Goal: Task Accomplishment & Management: Use online tool/utility

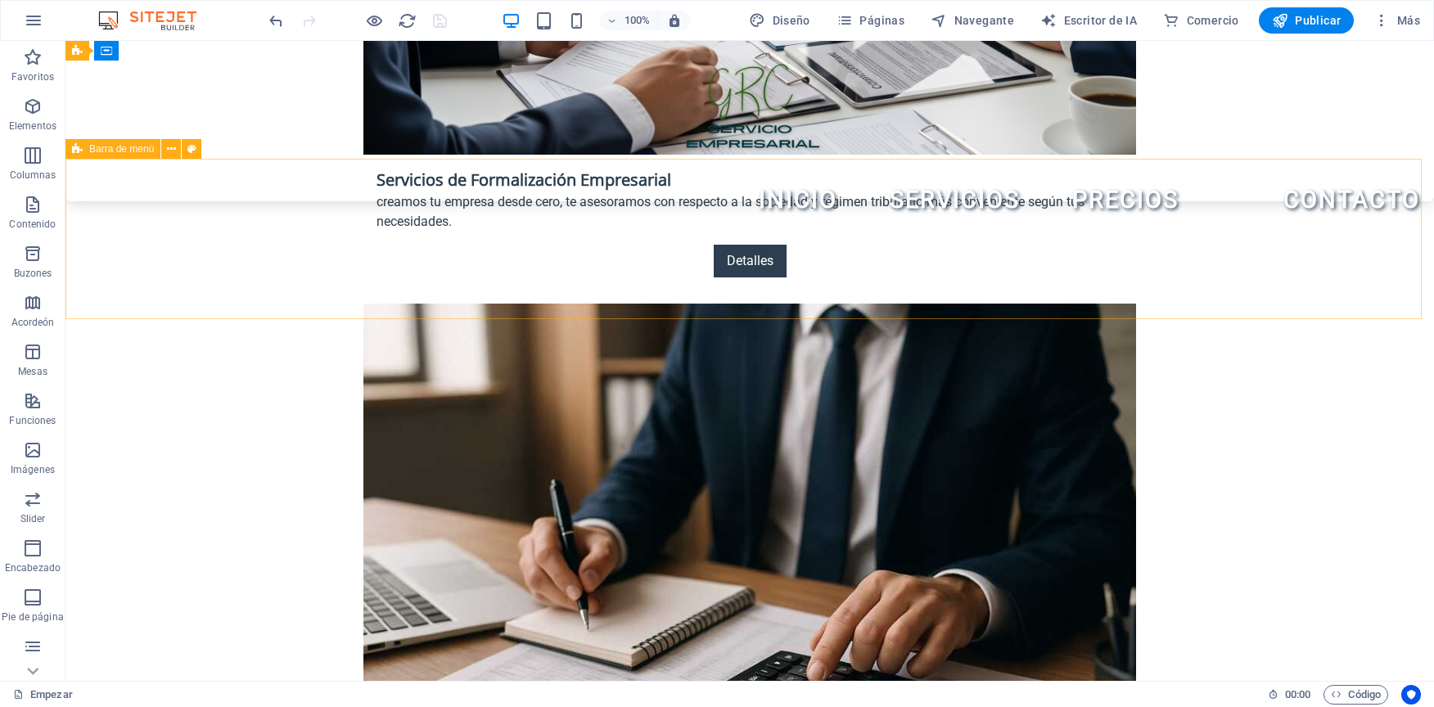
scroll to position [1795, 0]
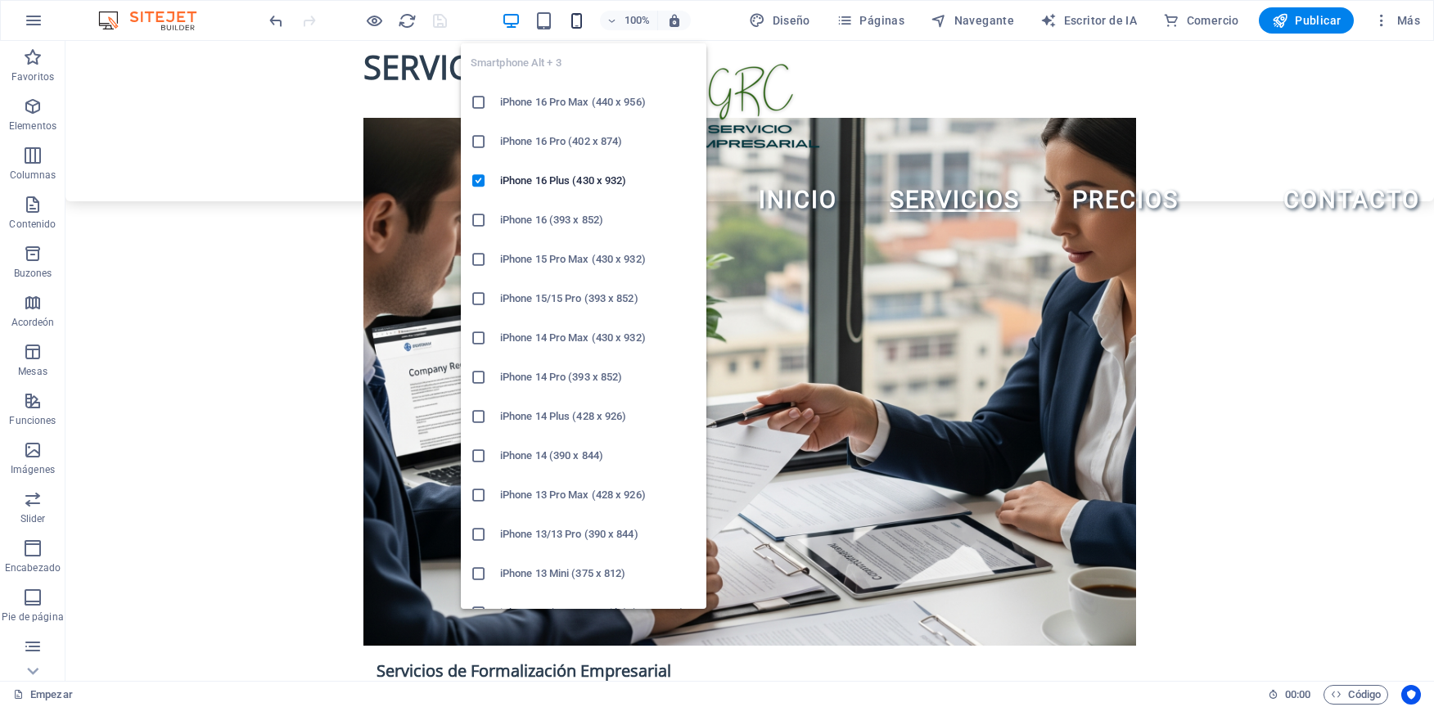
click at [584, 24] on icon "button" at bounding box center [576, 20] width 19 height 19
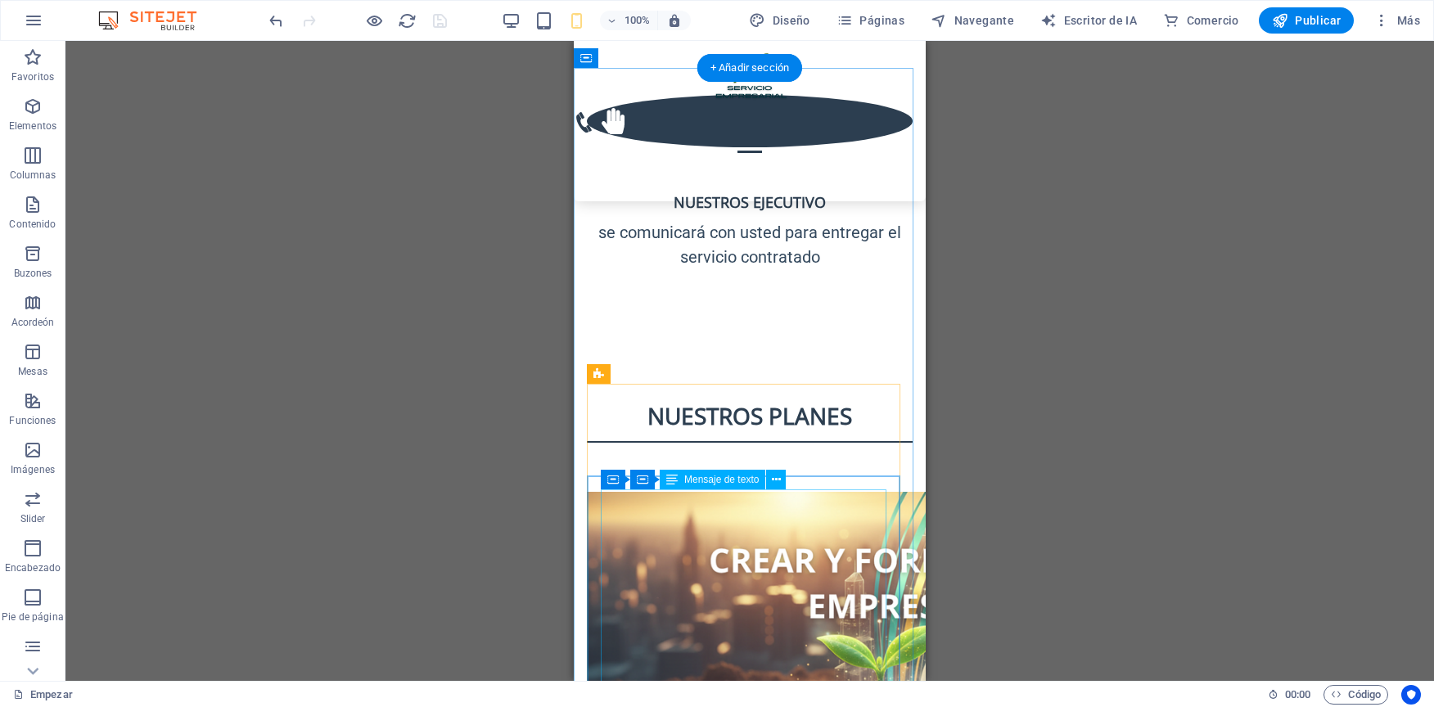
scroll to position [5239, 0]
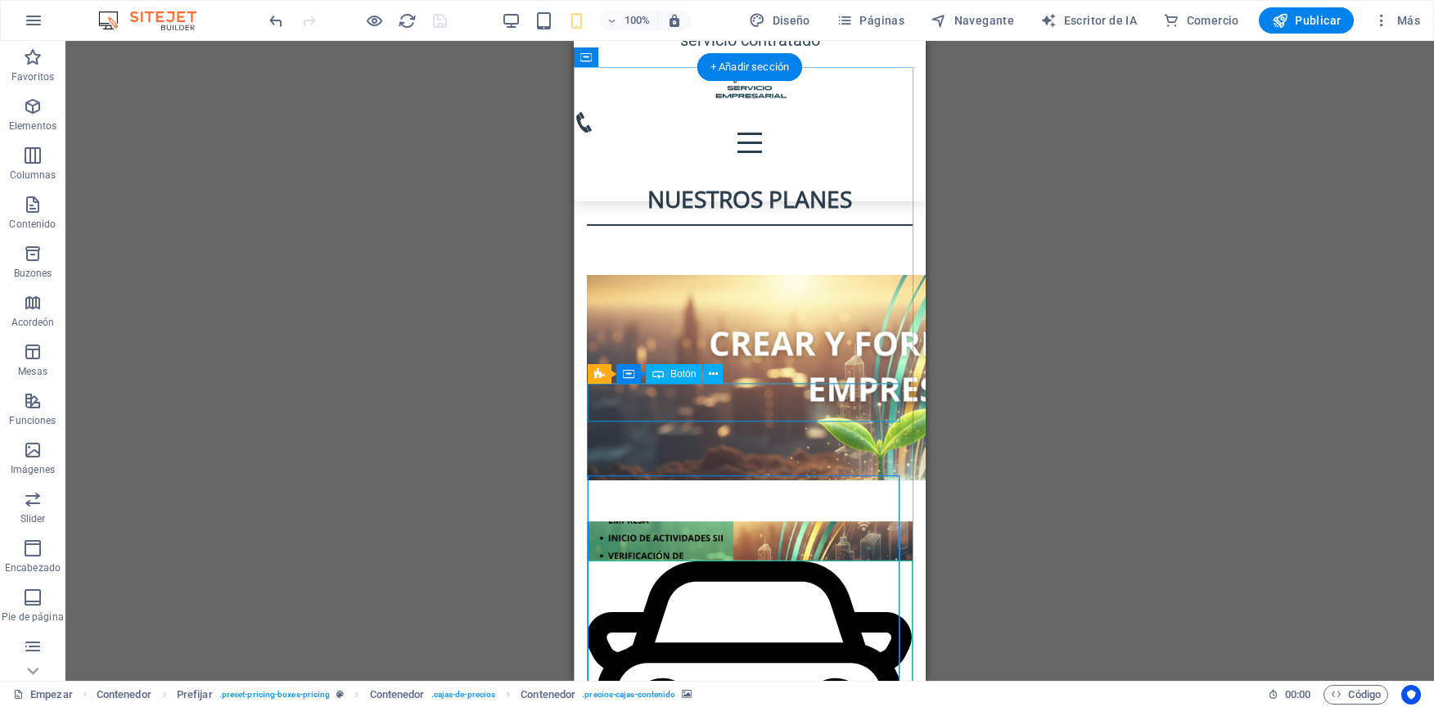
scroll to position [5157, 0]
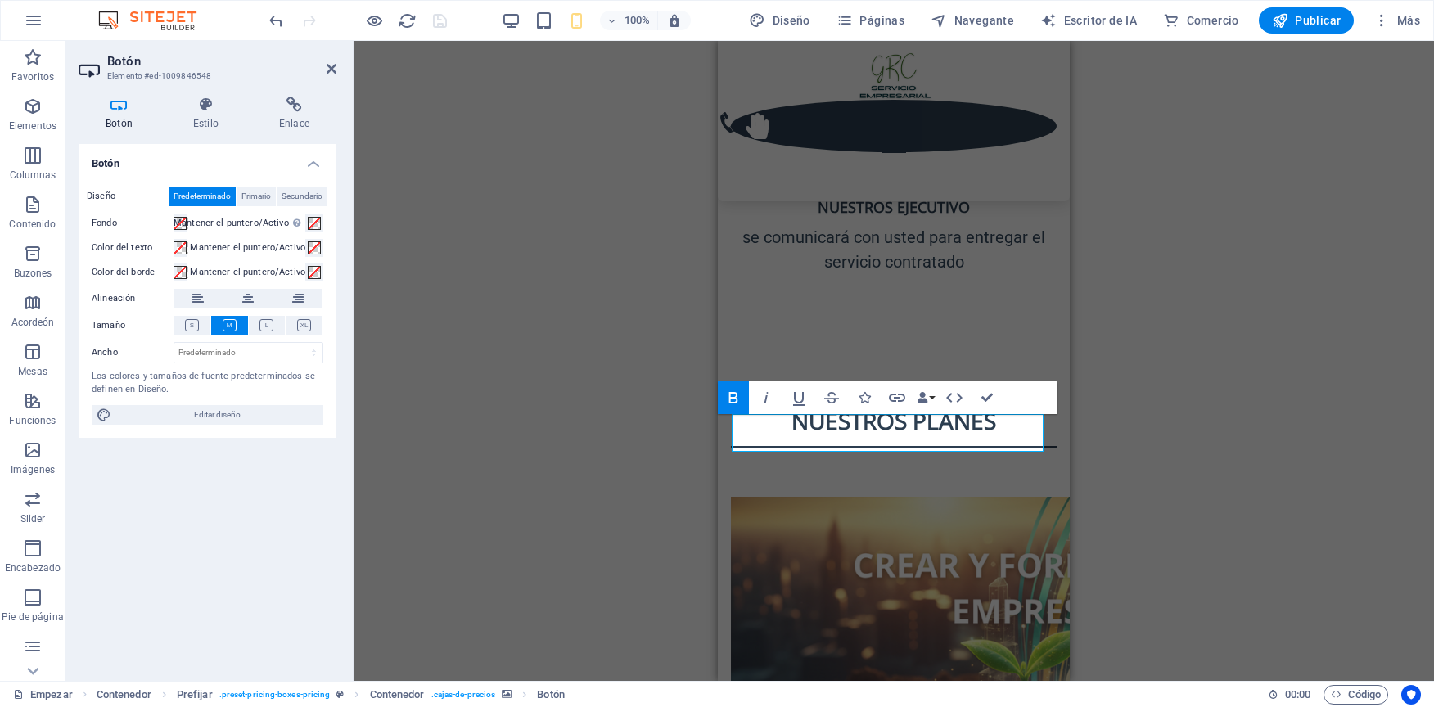
click at [590, 442] on div "H2 Contenedor Contenedor Prefijar Preset Container Contenedor Estandarte Barra …" at bounding box center [894, 361] width 1081 height 640
click at [1238, 390] on div "H2 Contenedor Contenedor Prefijar Preset Container Contenedor Estandarte Barra …" at bounding box center [894, 361] width 1081 height 640
click at [1240, 192] on div "H2 Contenedor Contenedor Prefijar Preset Container Contenedor Estandarte Barra …" at bounding box center [894, 361] width 1081 height 640
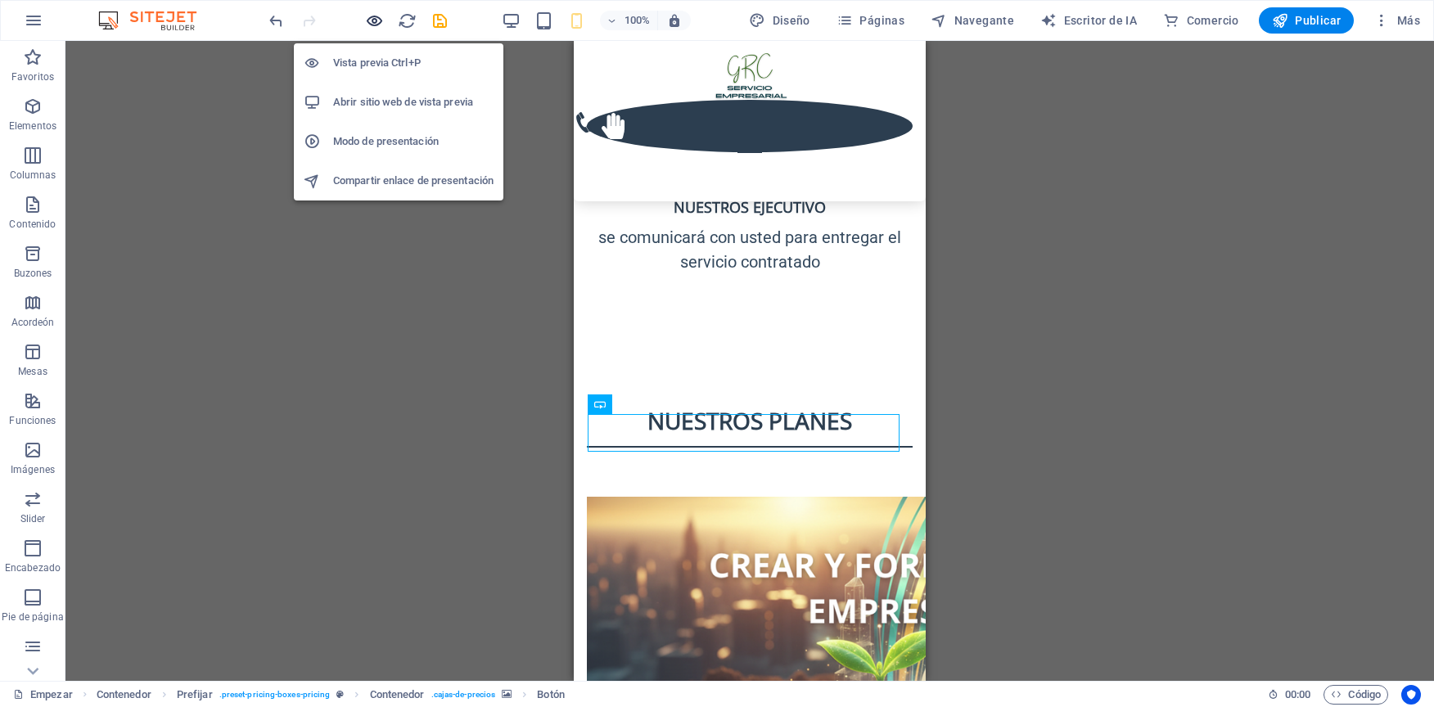
click at [372, 16] on icon "button" at bounding box center [374, 20] width 19 height 19
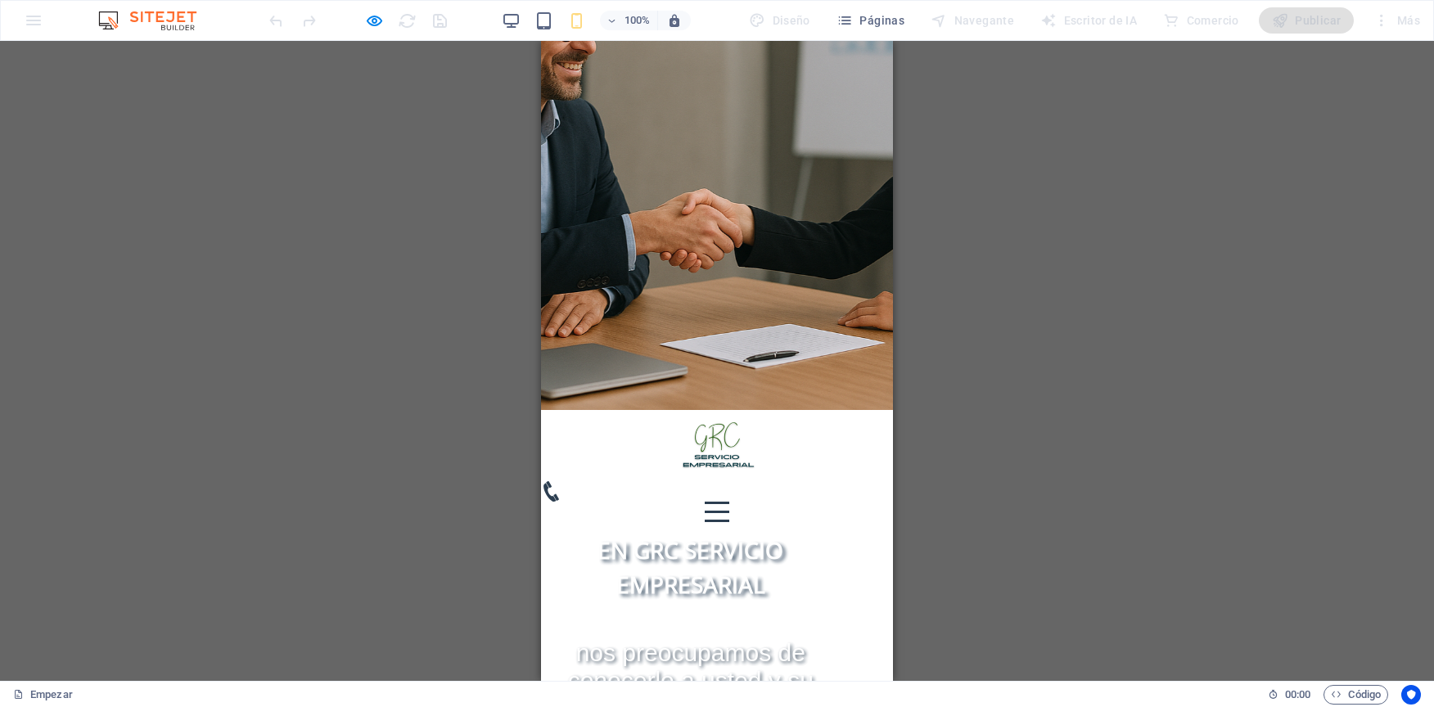
scroll to position [0, 0]
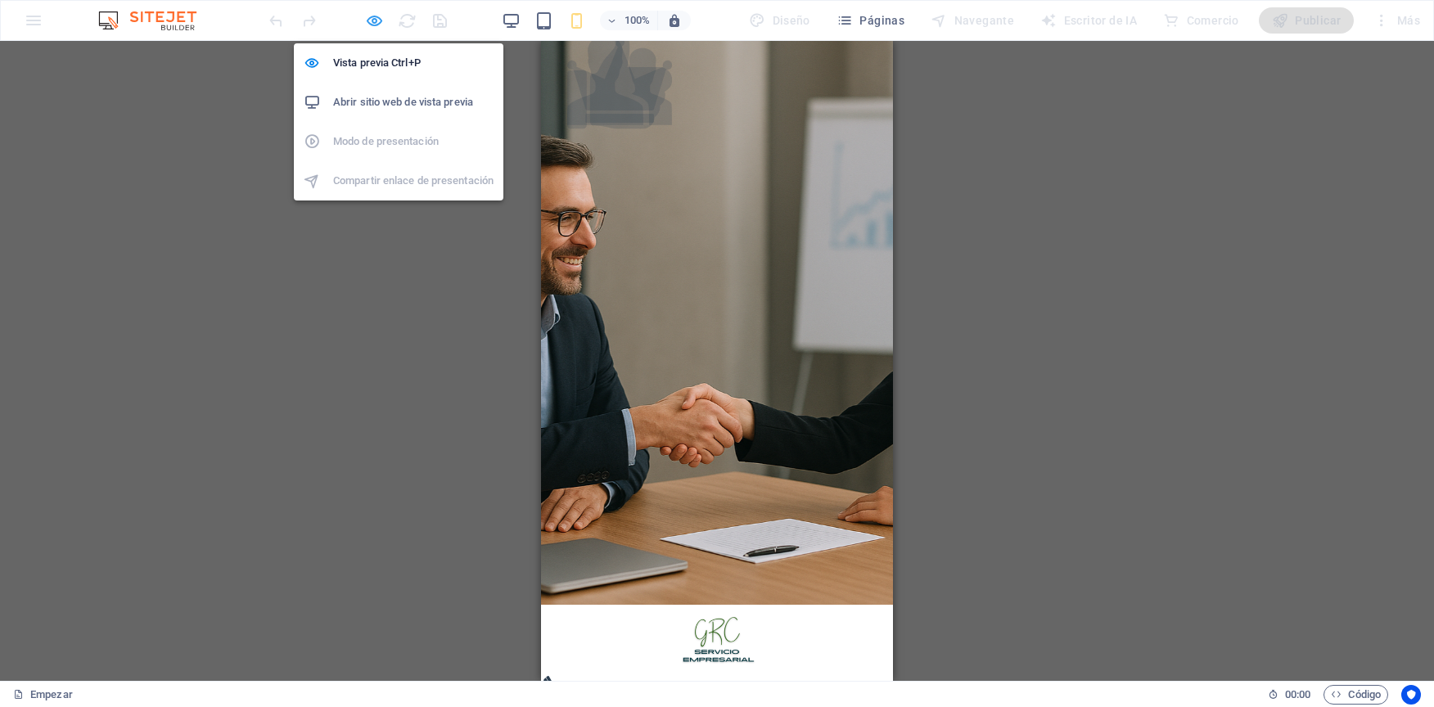
click at [370, 23] on icon "button" at bounding box center [374, 20] width 19 height 19
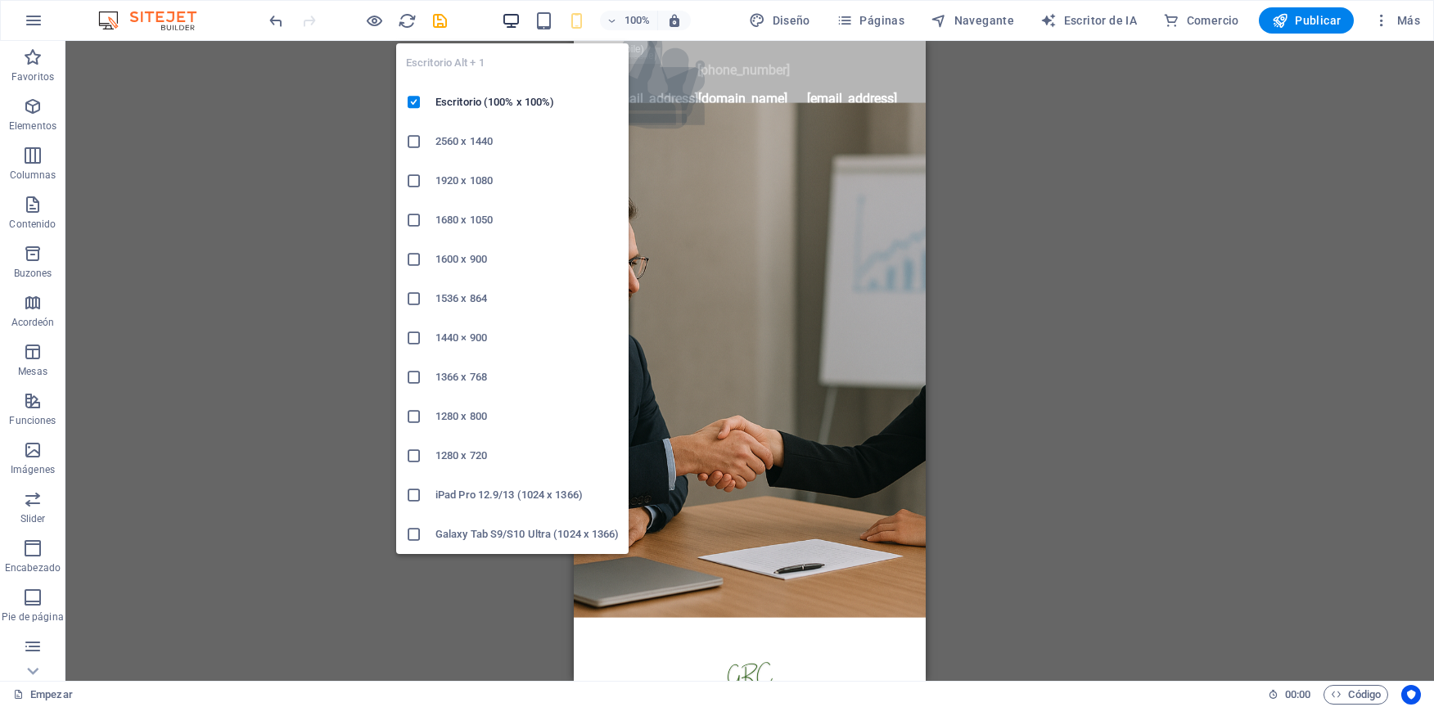
click at [521, 17] on icon "button" at bounding box center [511, 20] width 19 height 19
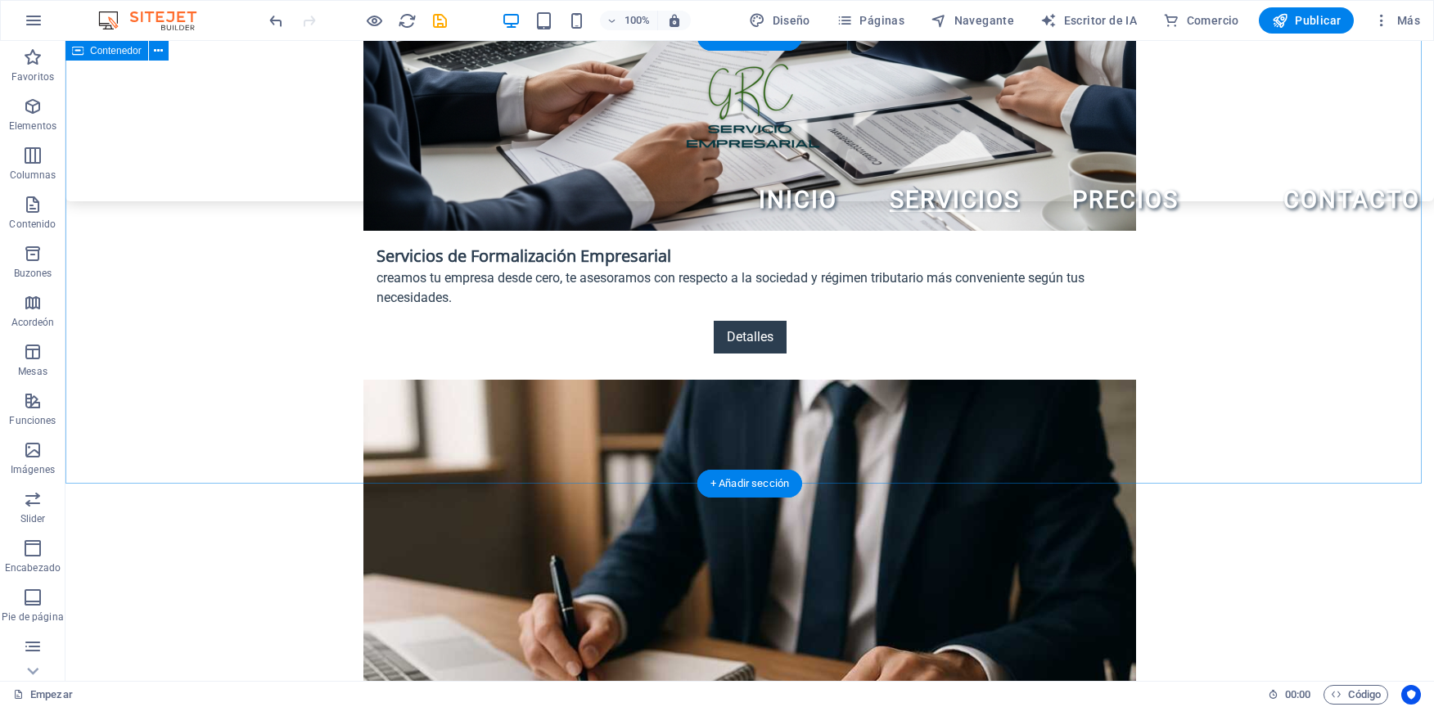
scroll to position [2046, 0]
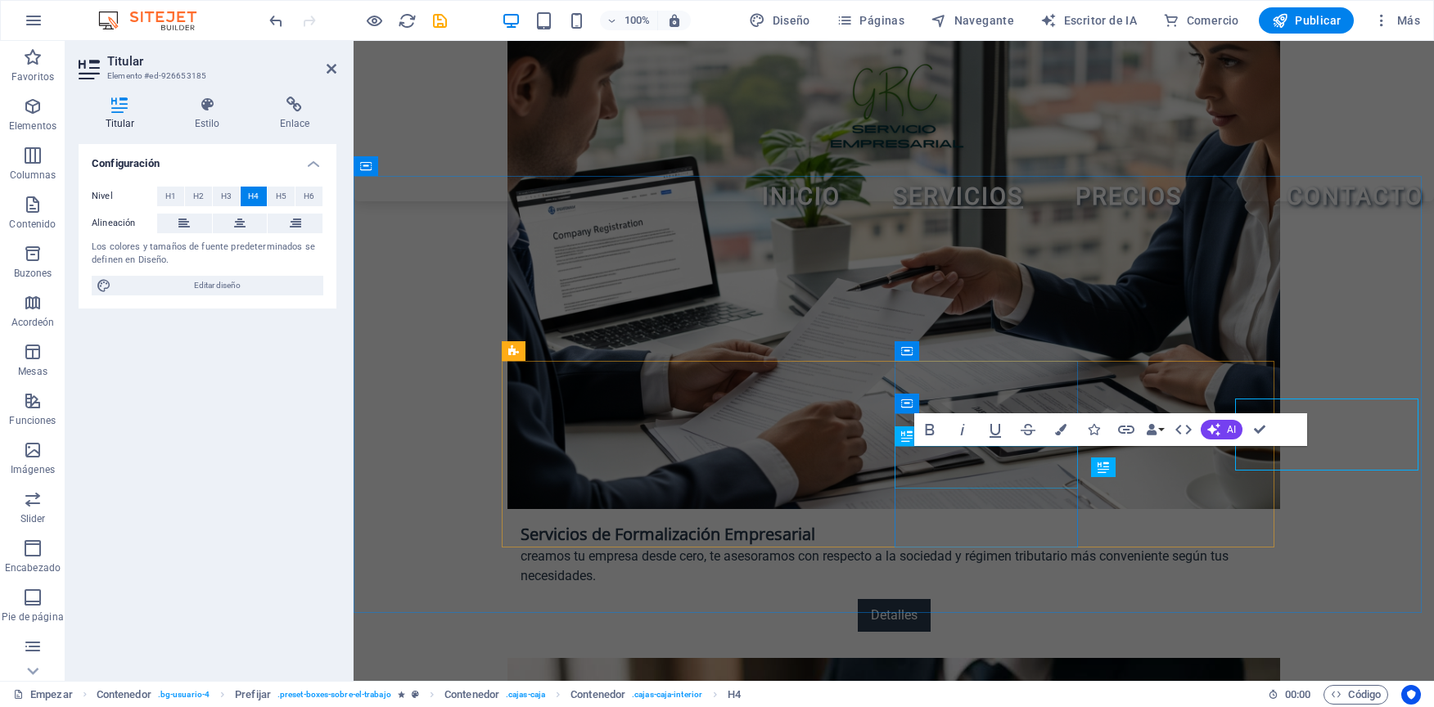
scroll to position [2094, 0]
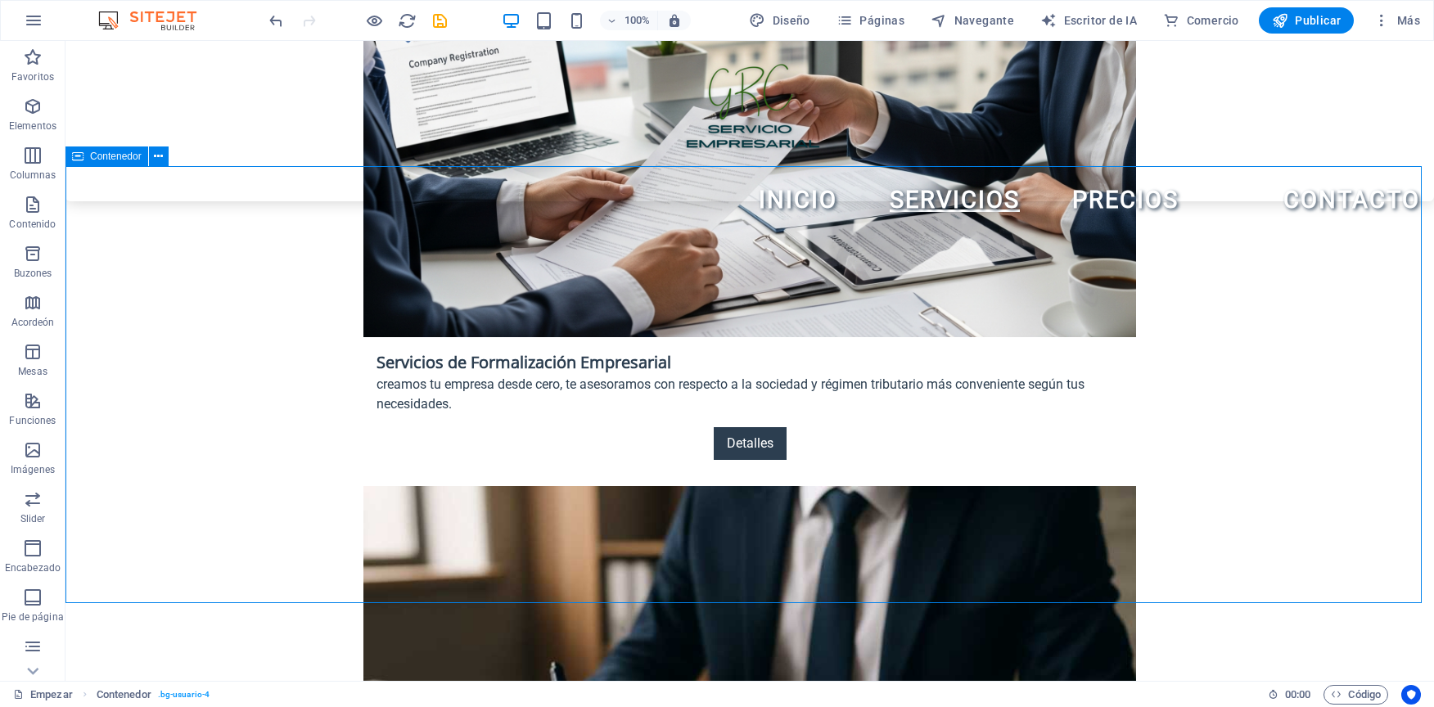
scroll to position [2056, 0]
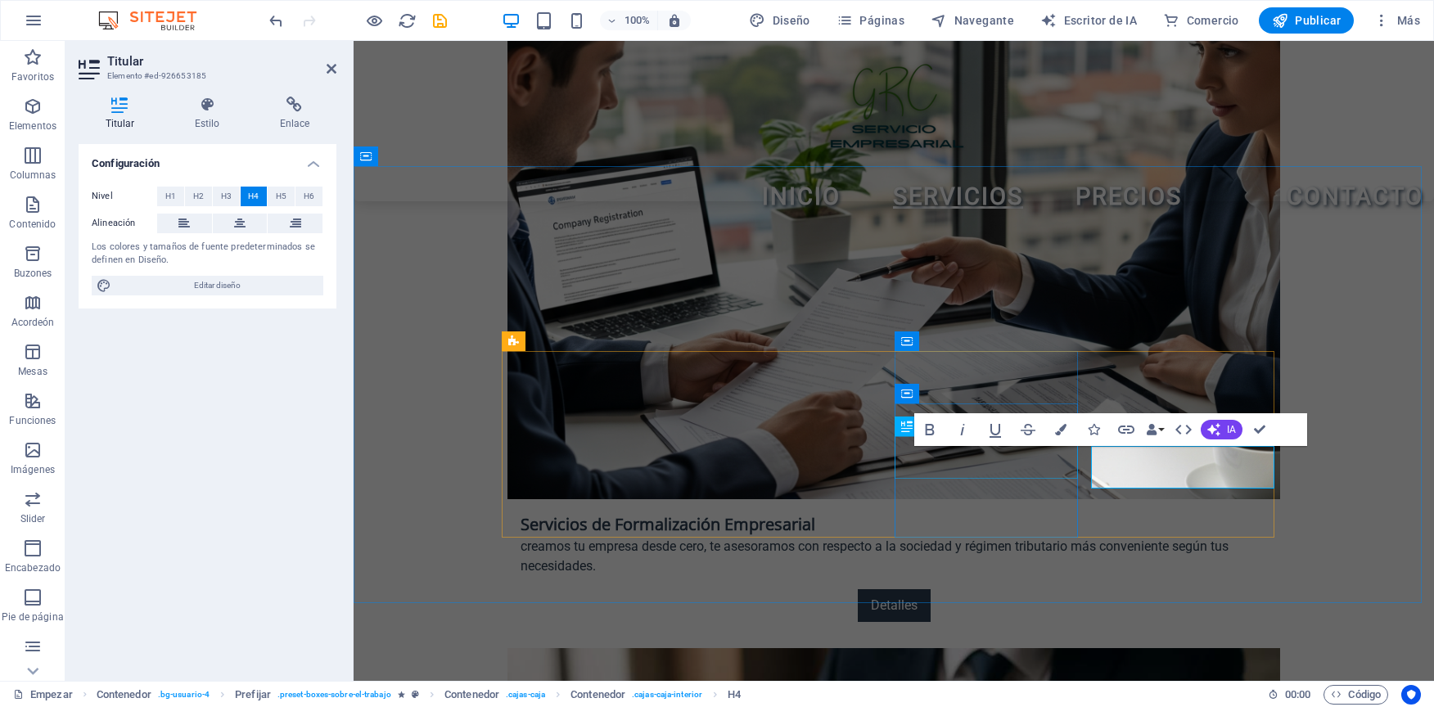
scroll to position [2104, 0]
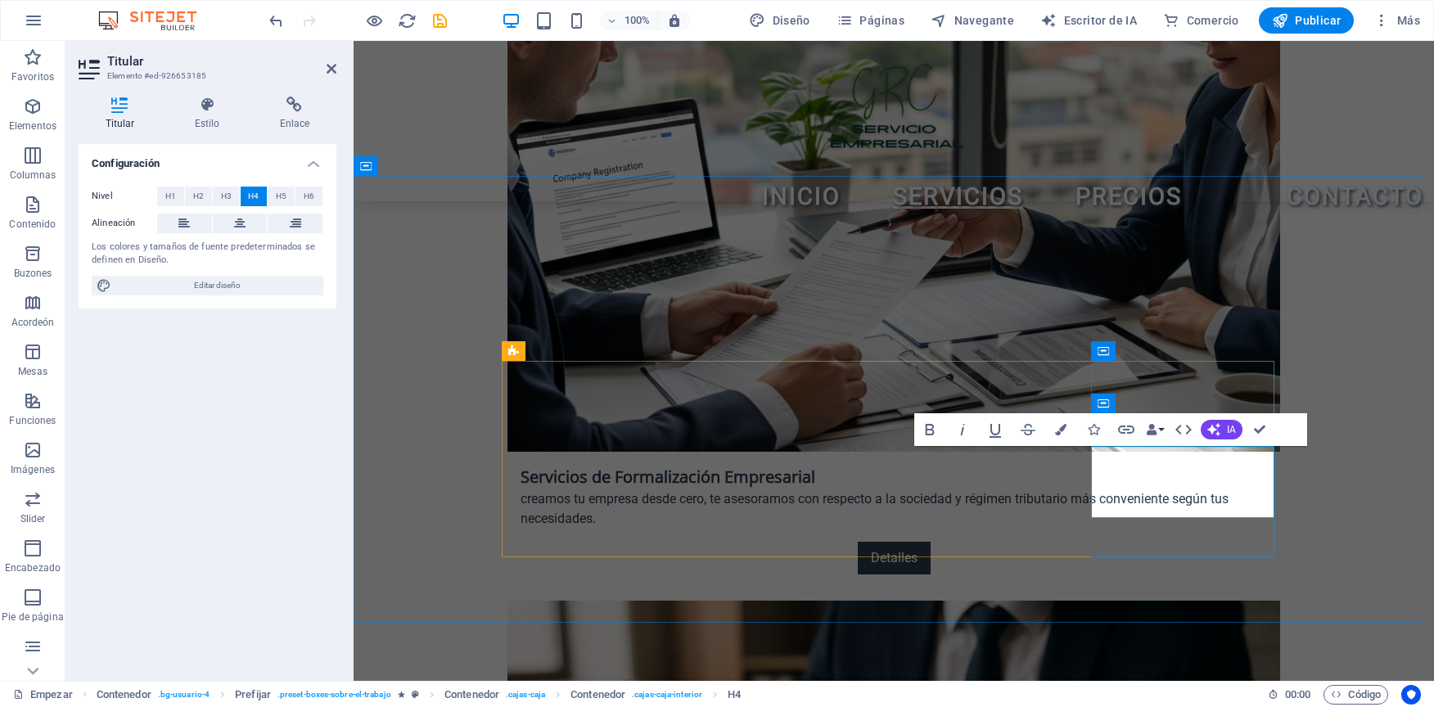
scroll to position [2094, 0]
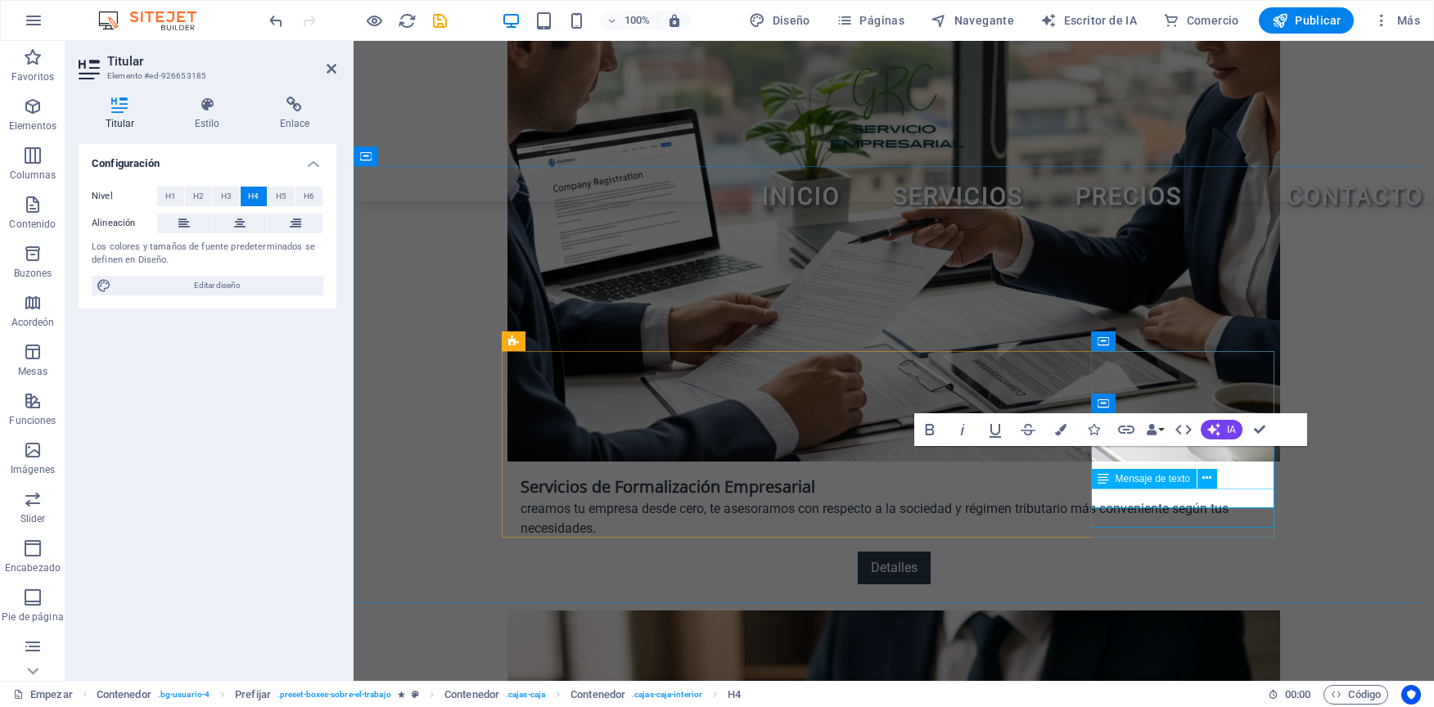
scroll to position [2104, 0]
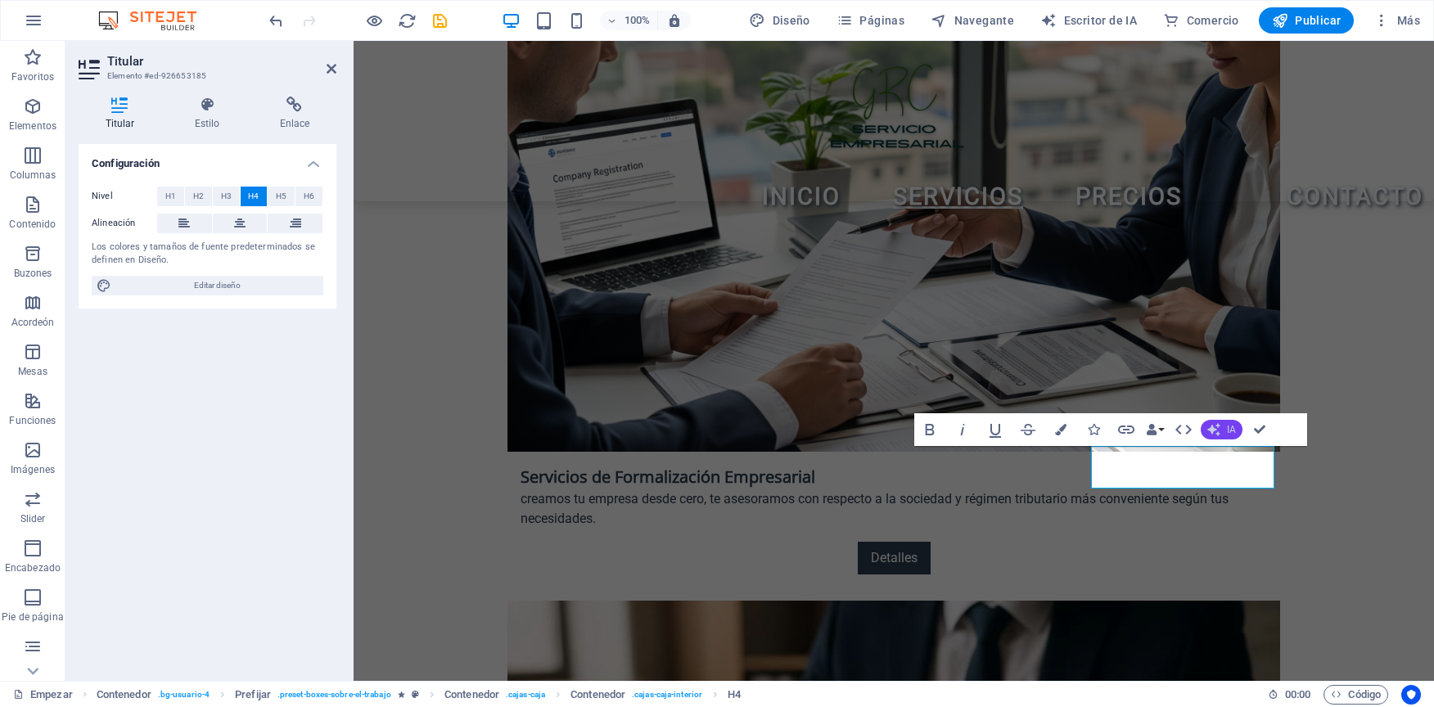
click at [1229, 430] on span "IA" at bounding box center [1231, 430] width 9 height 10
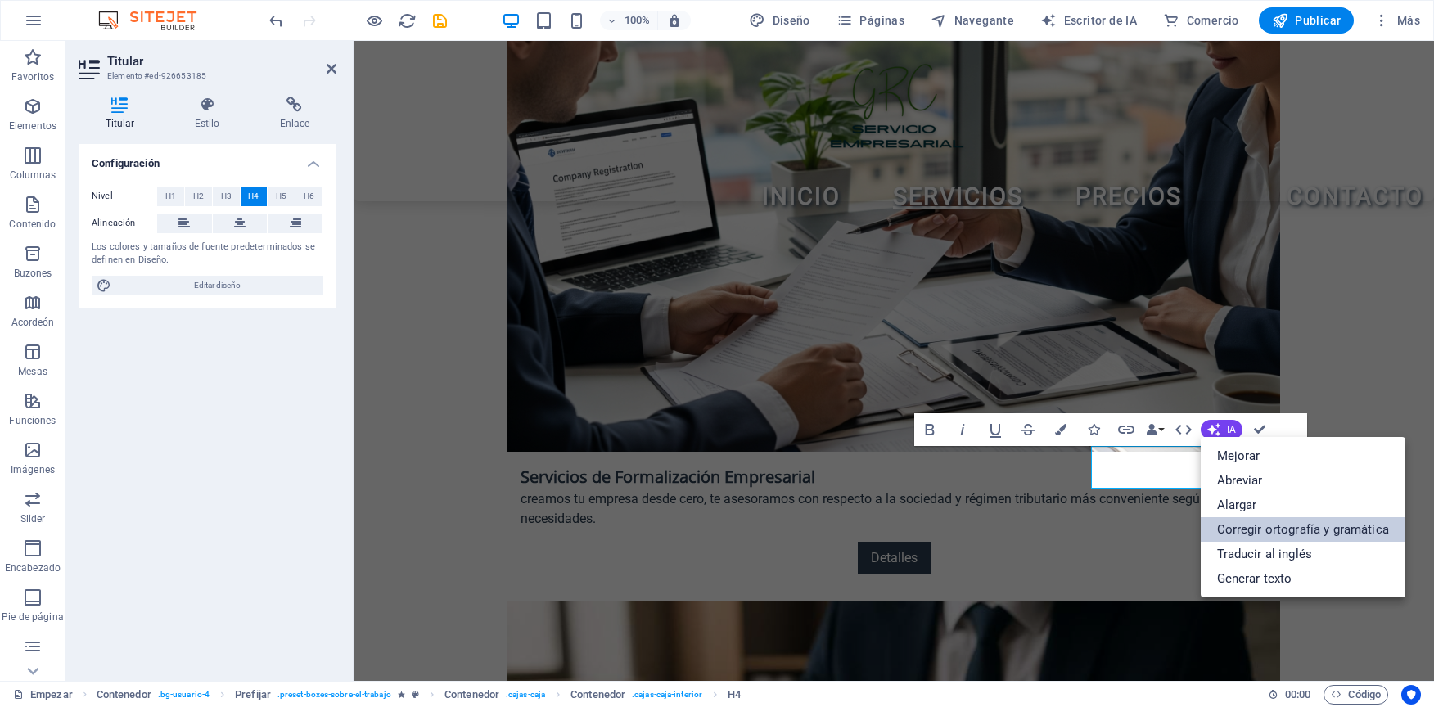
click at [1235, 519] on link "Corregir ortografía y gramática" at bounding box center [1303, 529] width 205 height 25
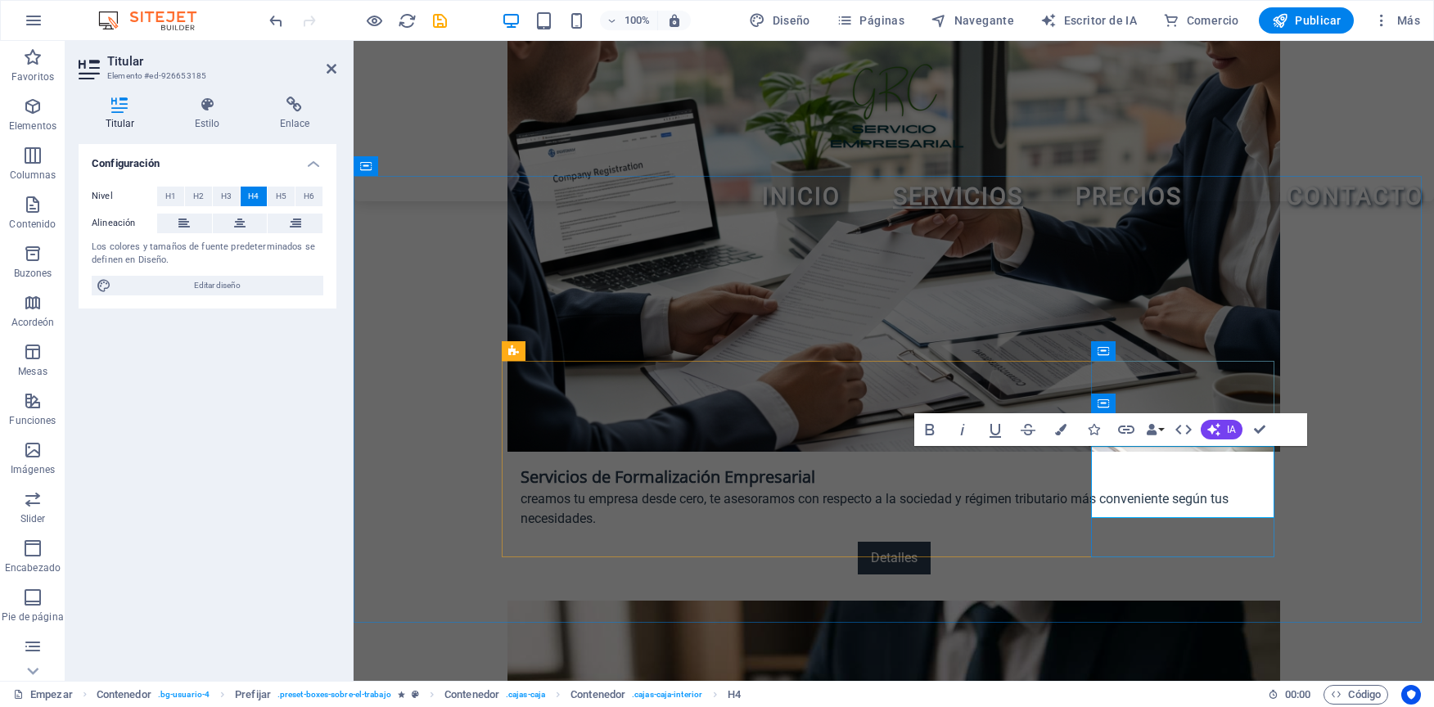
scroll to position [2094, 0]
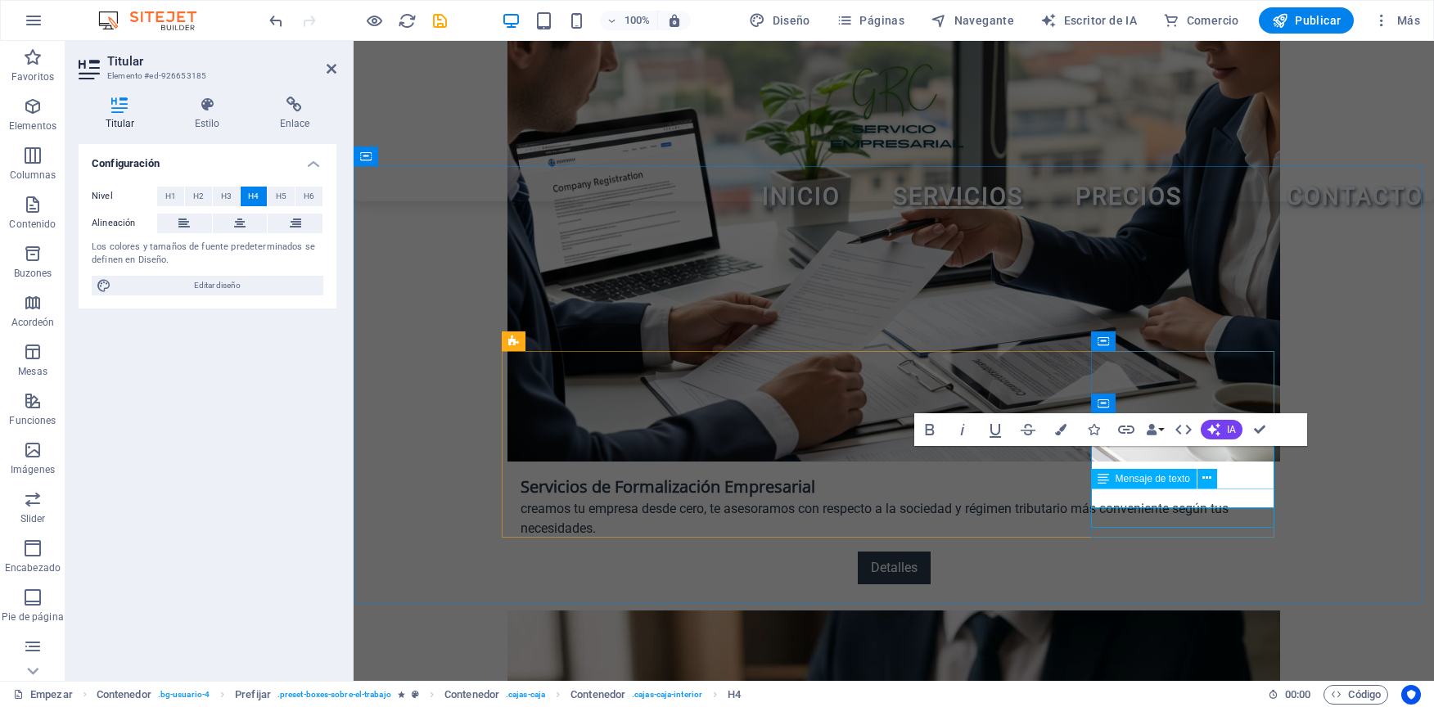
scroll to position [2104, 0]
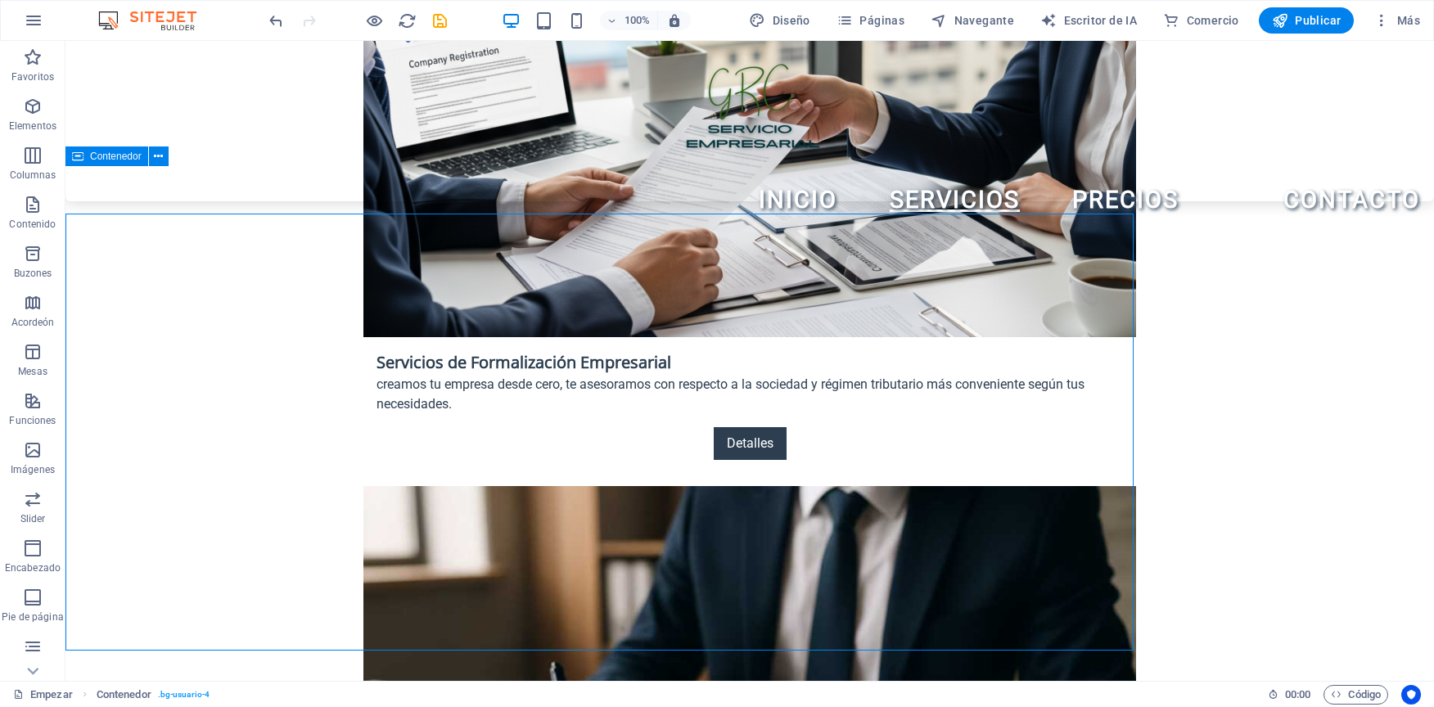
scroll to position [2056, 0]
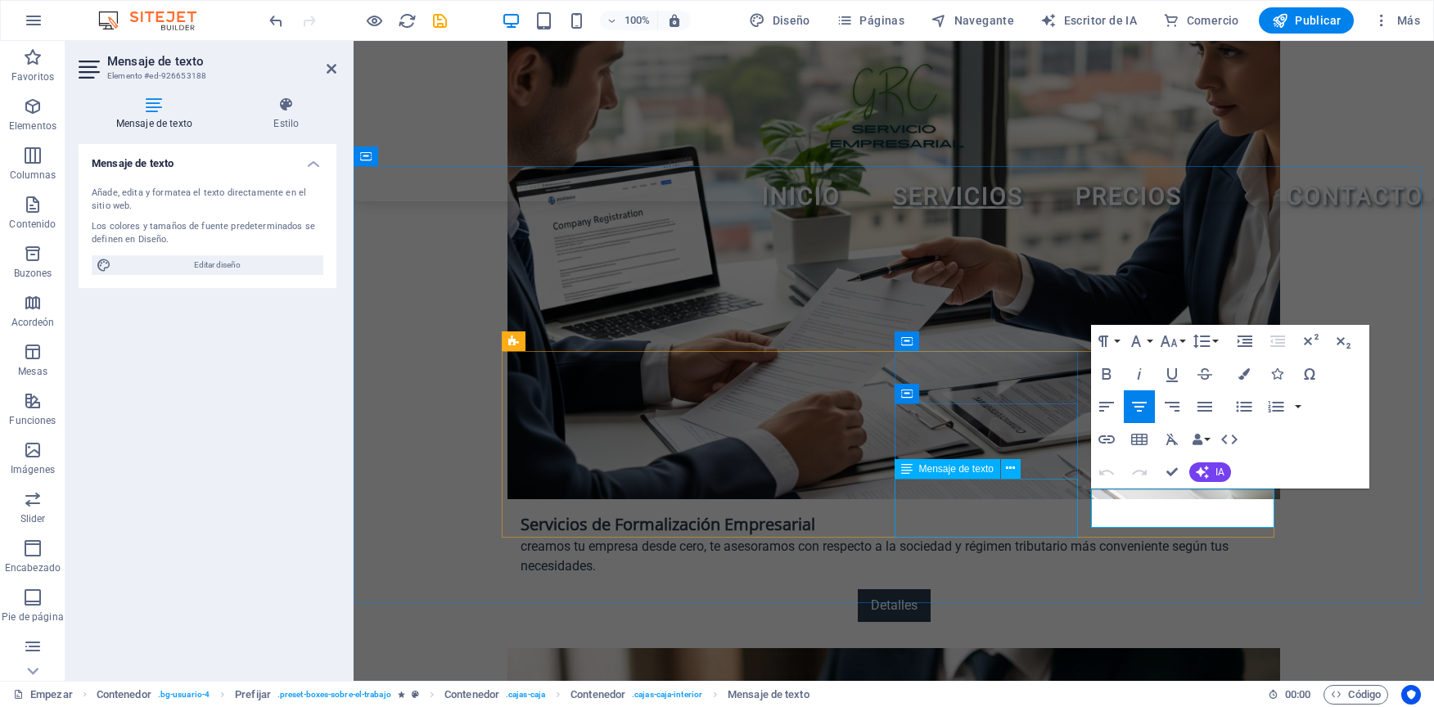
scroll to position [2104, 0]
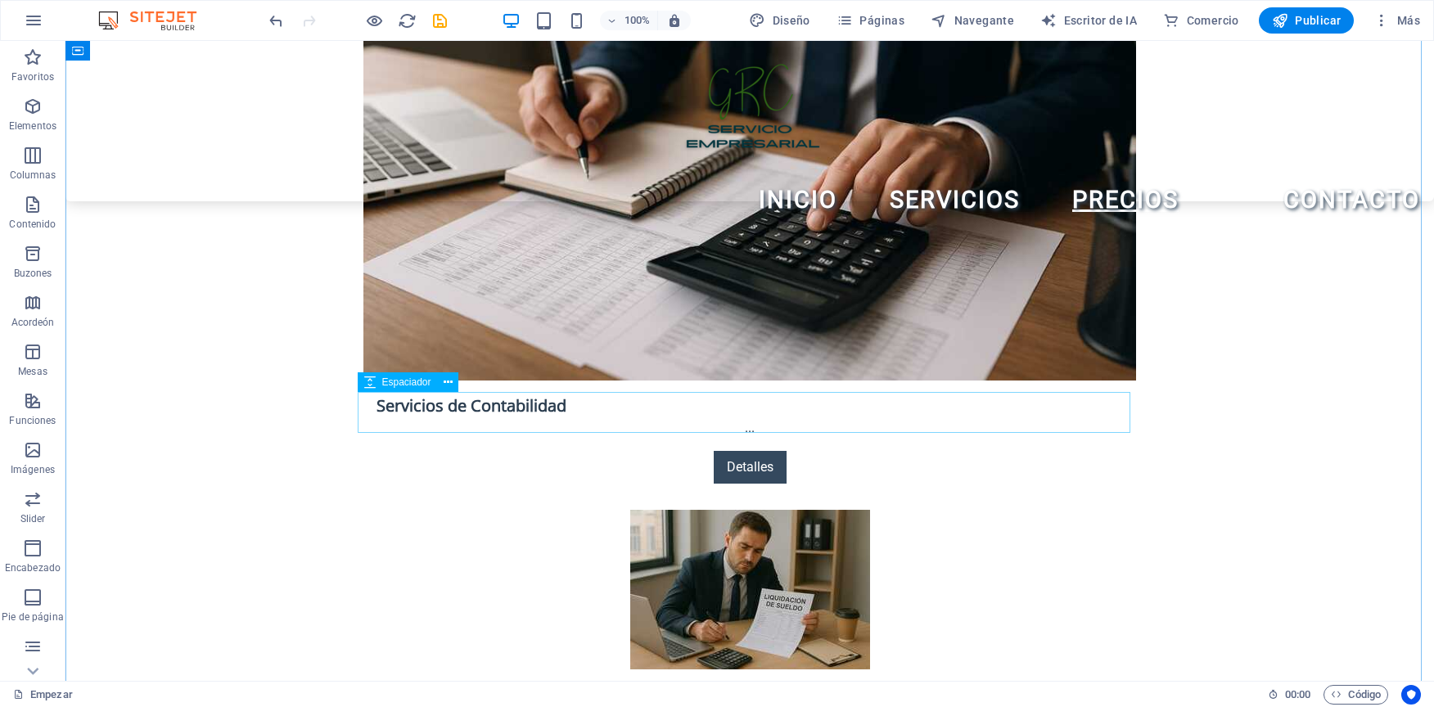
scroll to position [2619, 0]
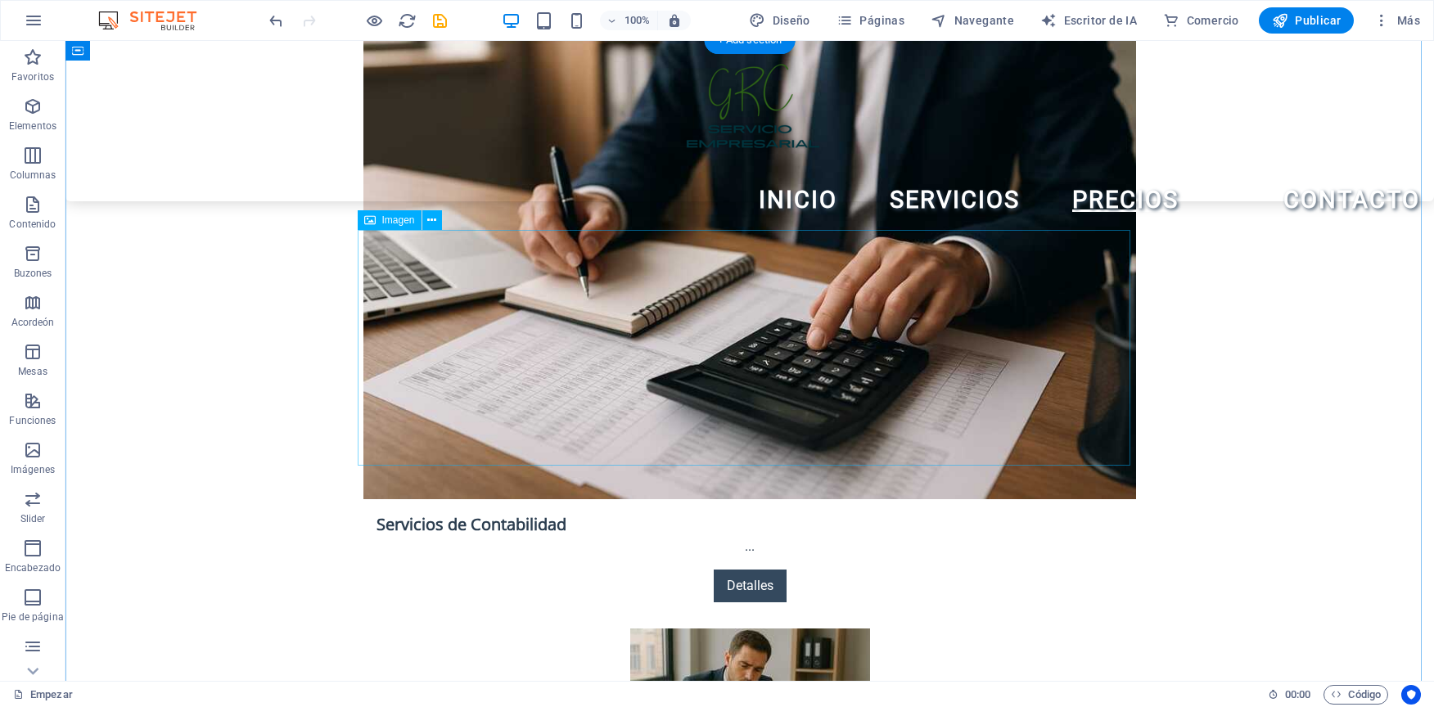
select select "px"
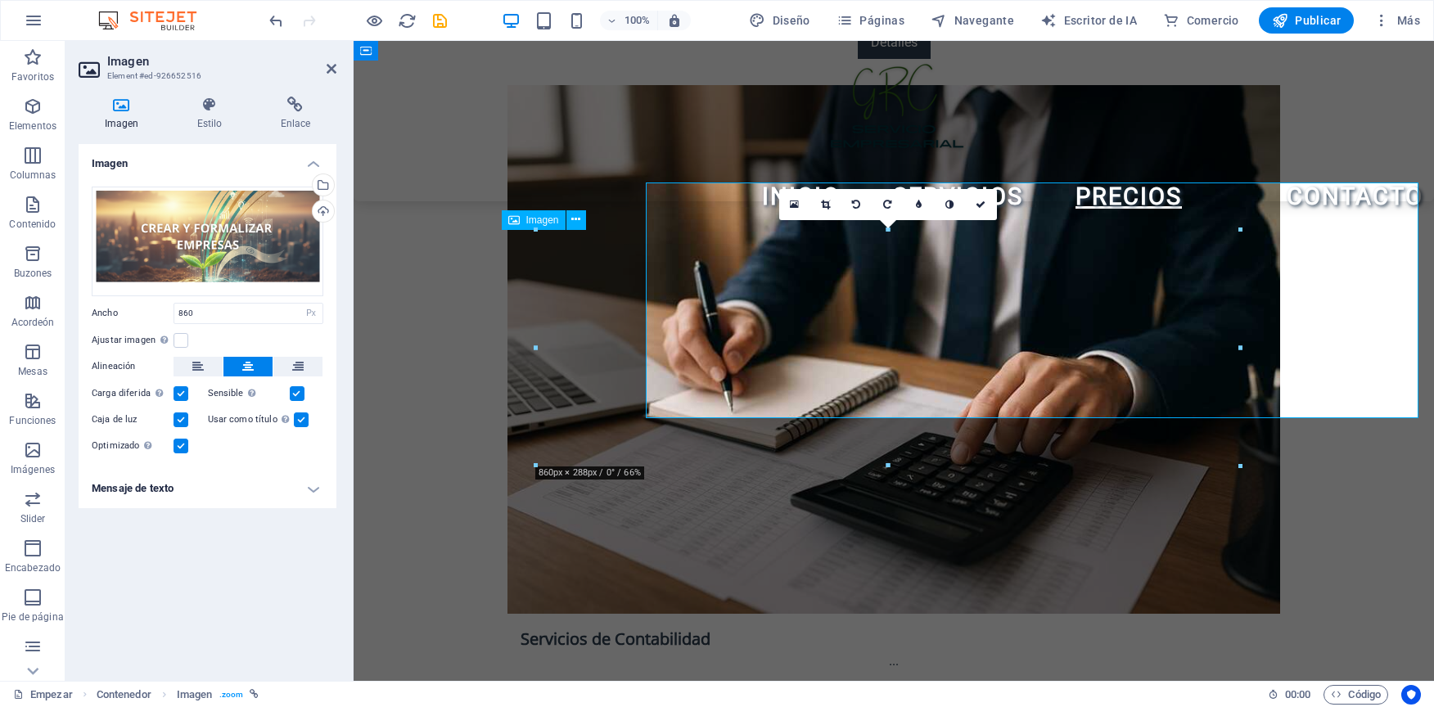
scroll to position [2667, 0]
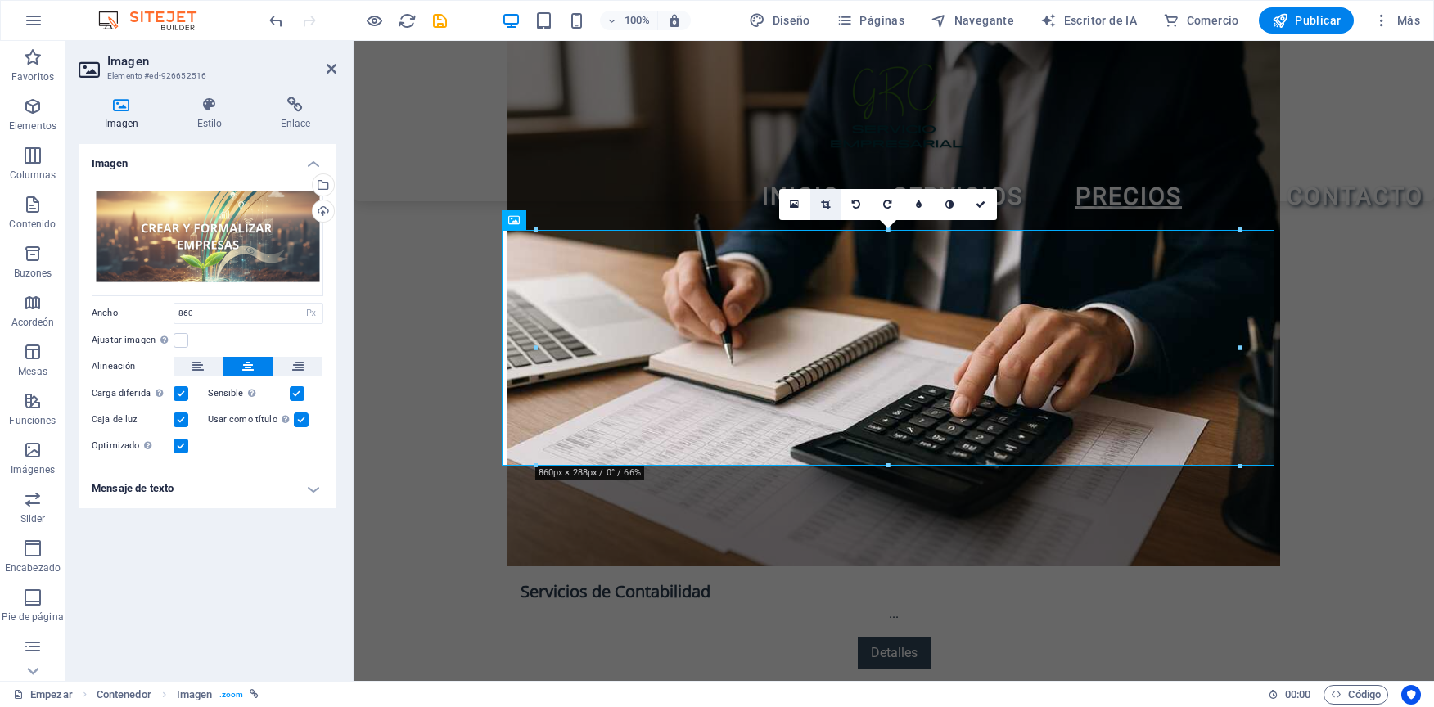
click at [828, 193] on link at bounding box center [825, 204] width 31 height 31
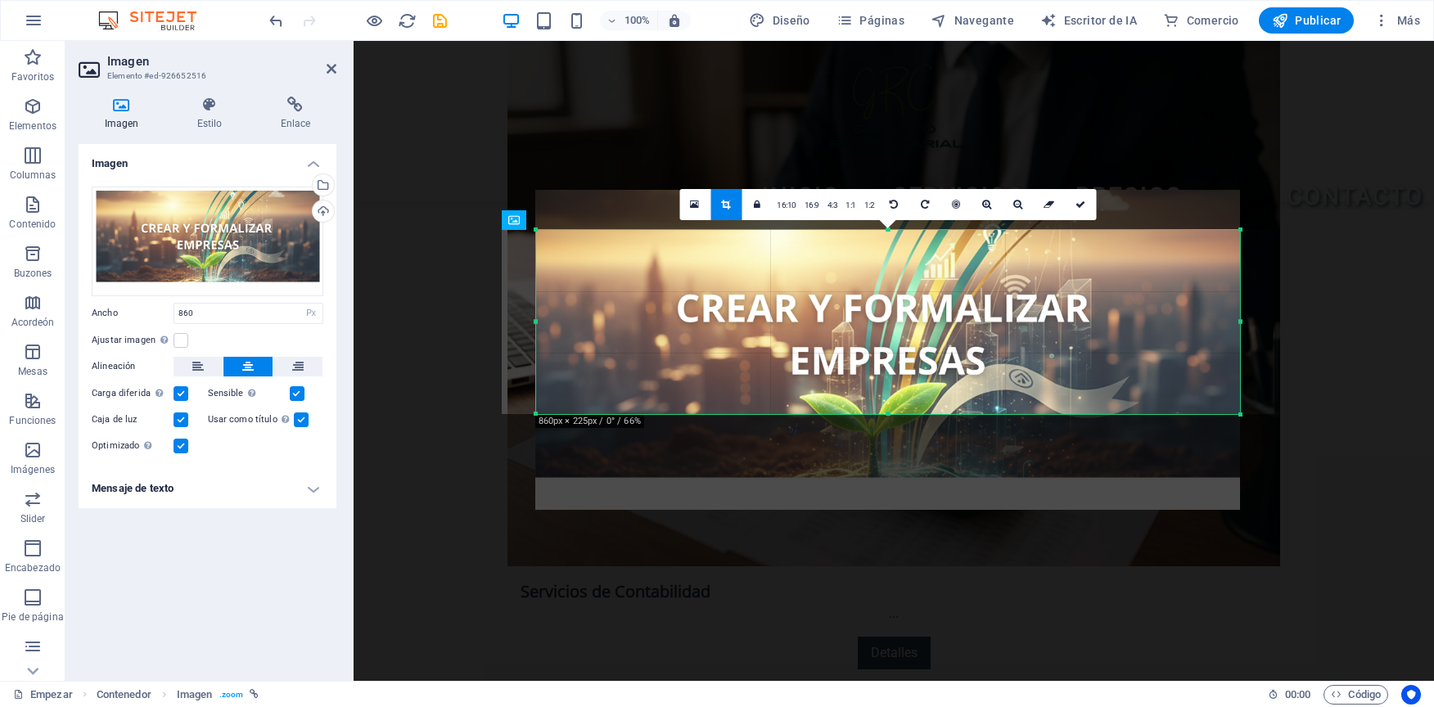
drag, startPoint x: 889, startPoint y: 465, endPoint x: 889, endPoint y: 413, distance: 51.6
click at [889, 413] on div at bounding box center [888, 415] width 704 height 6
click at [954, 201] on icon at bounding box center [956, 205] width 8 height 10
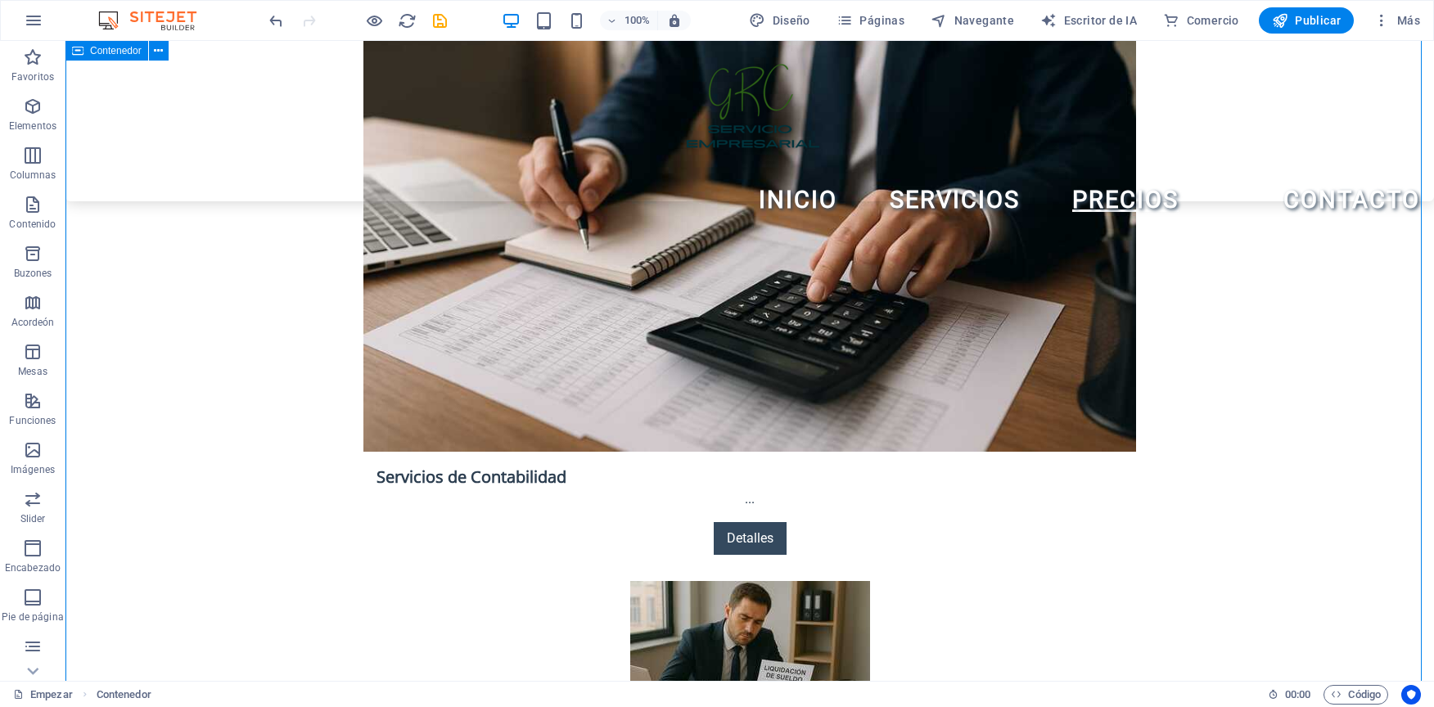
scroll to position [2619, 0]
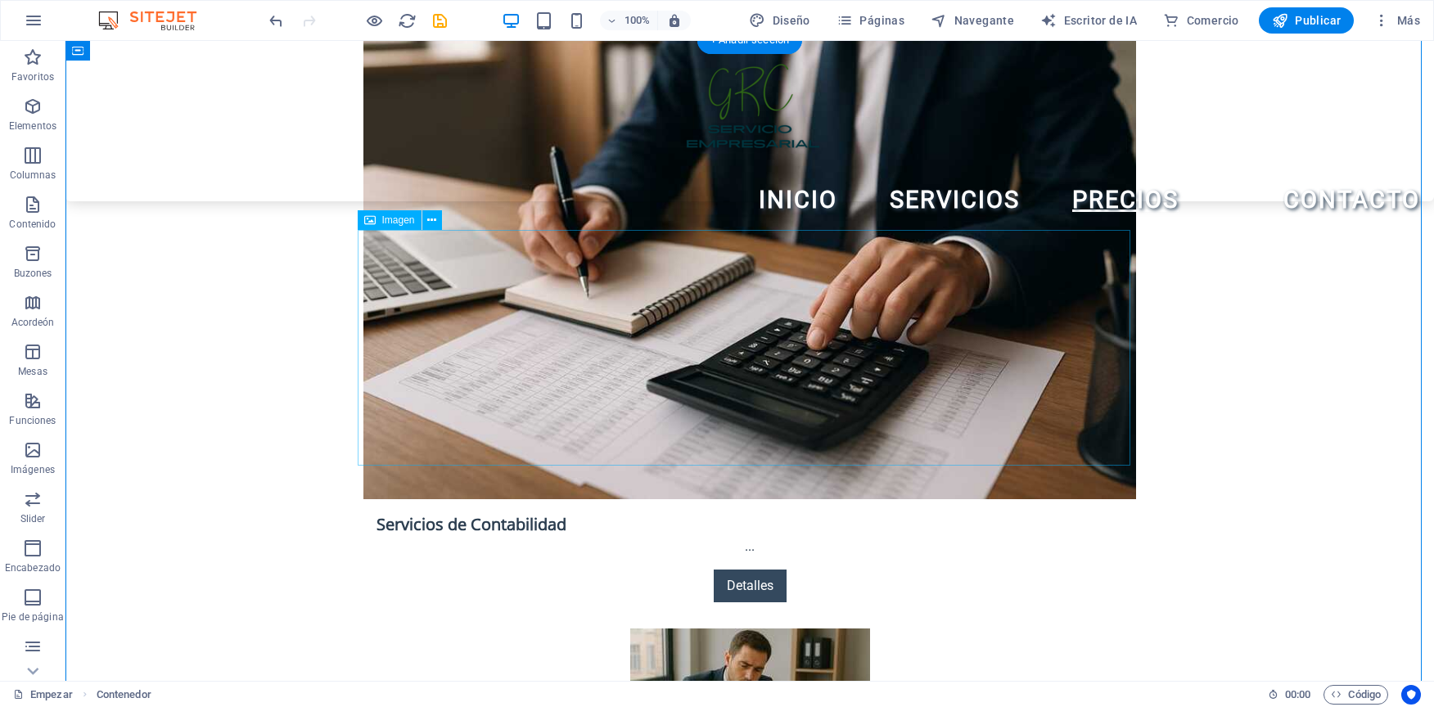
select select "px"
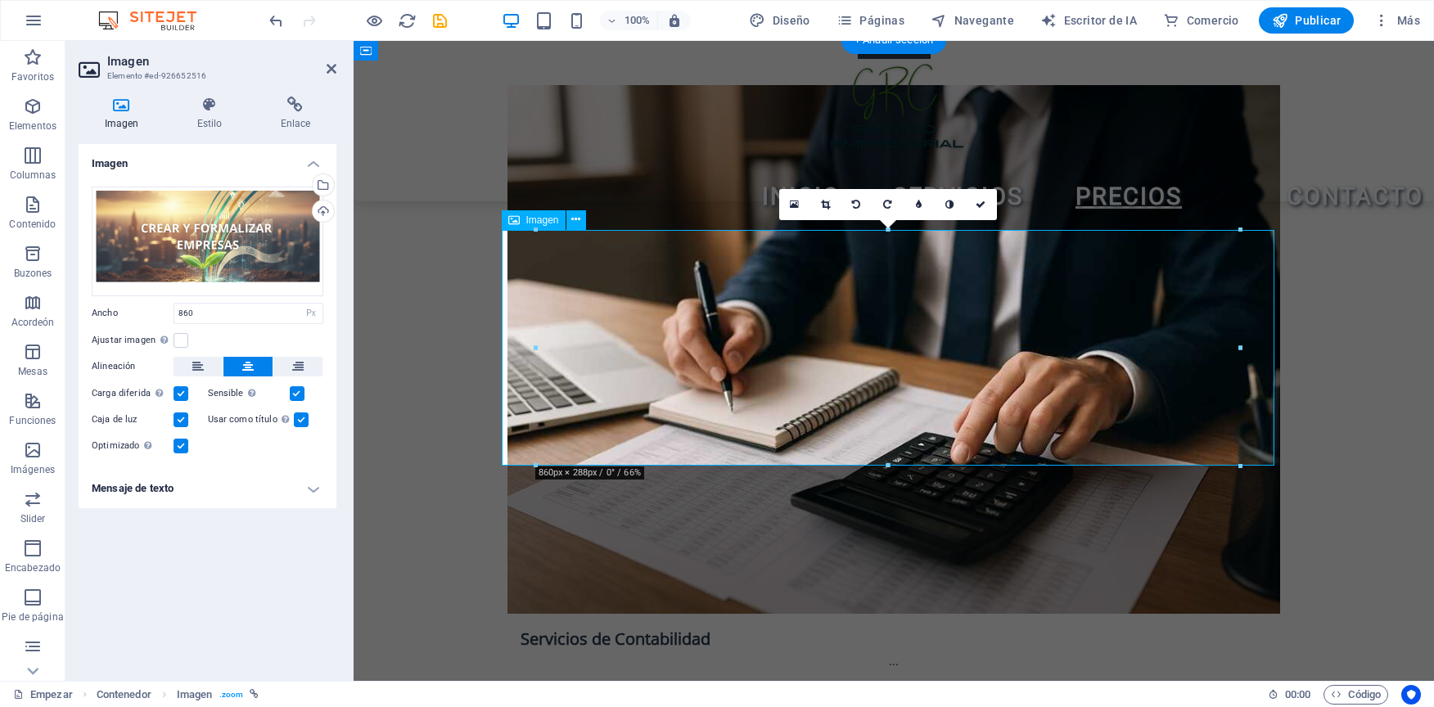
scroll to position [2667, 0]
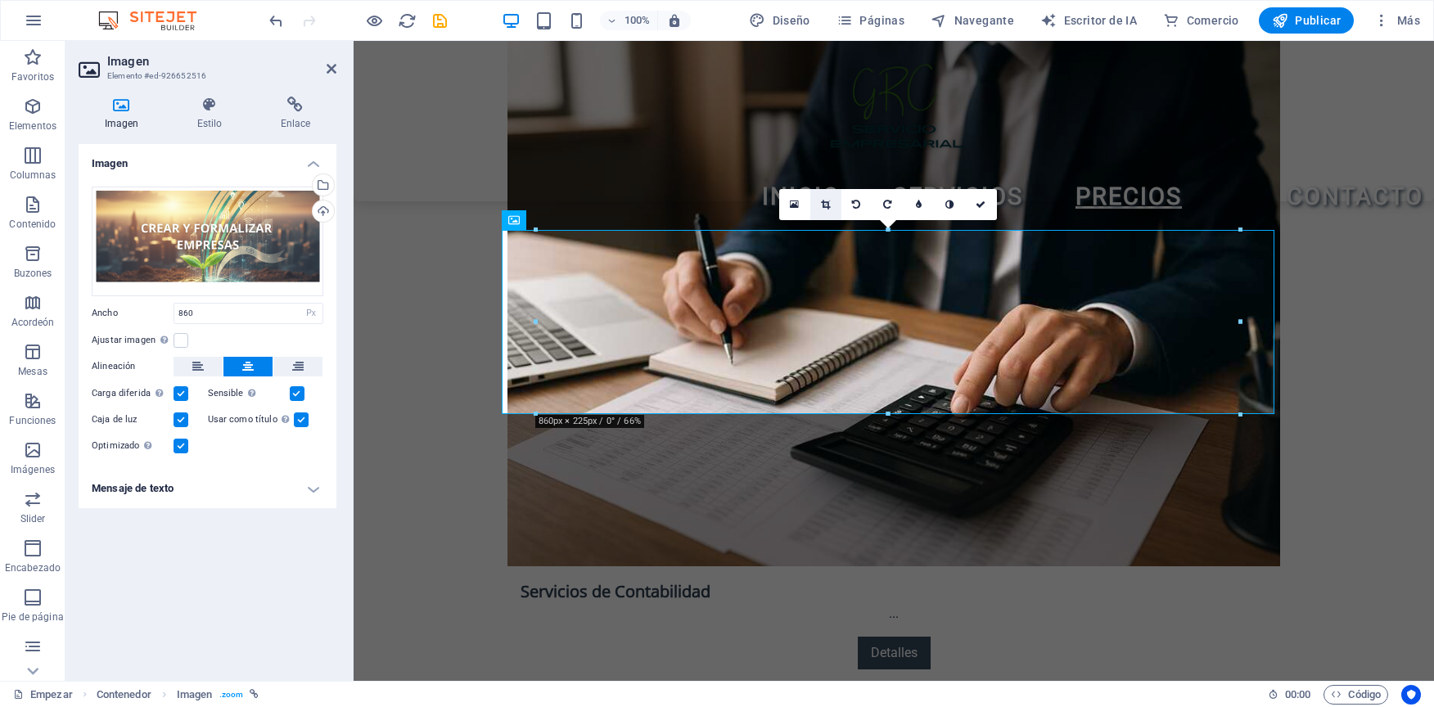
click at [835, 204] on link at bounding box center [825, 204] width 31 height 31
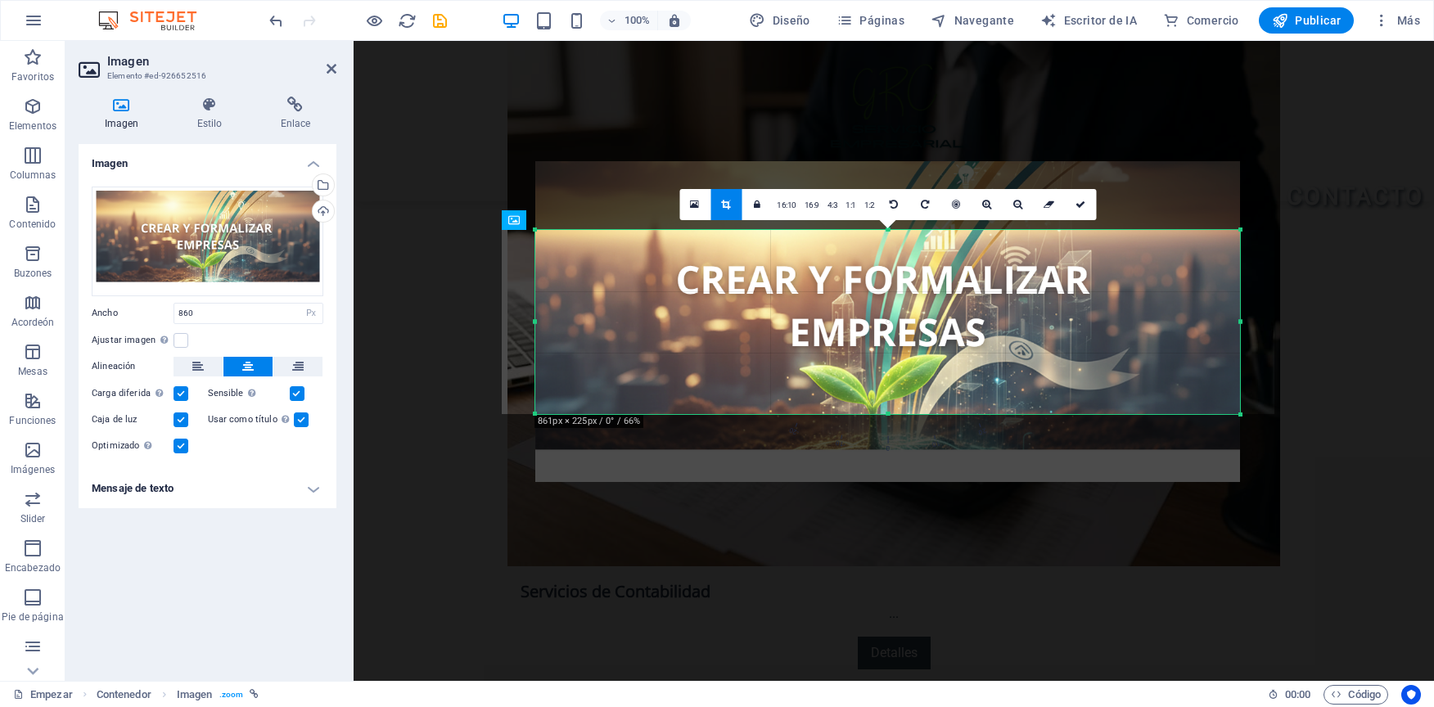
click at [1238, 325] on div at bounding box center [1241, 322] width 6 height 184
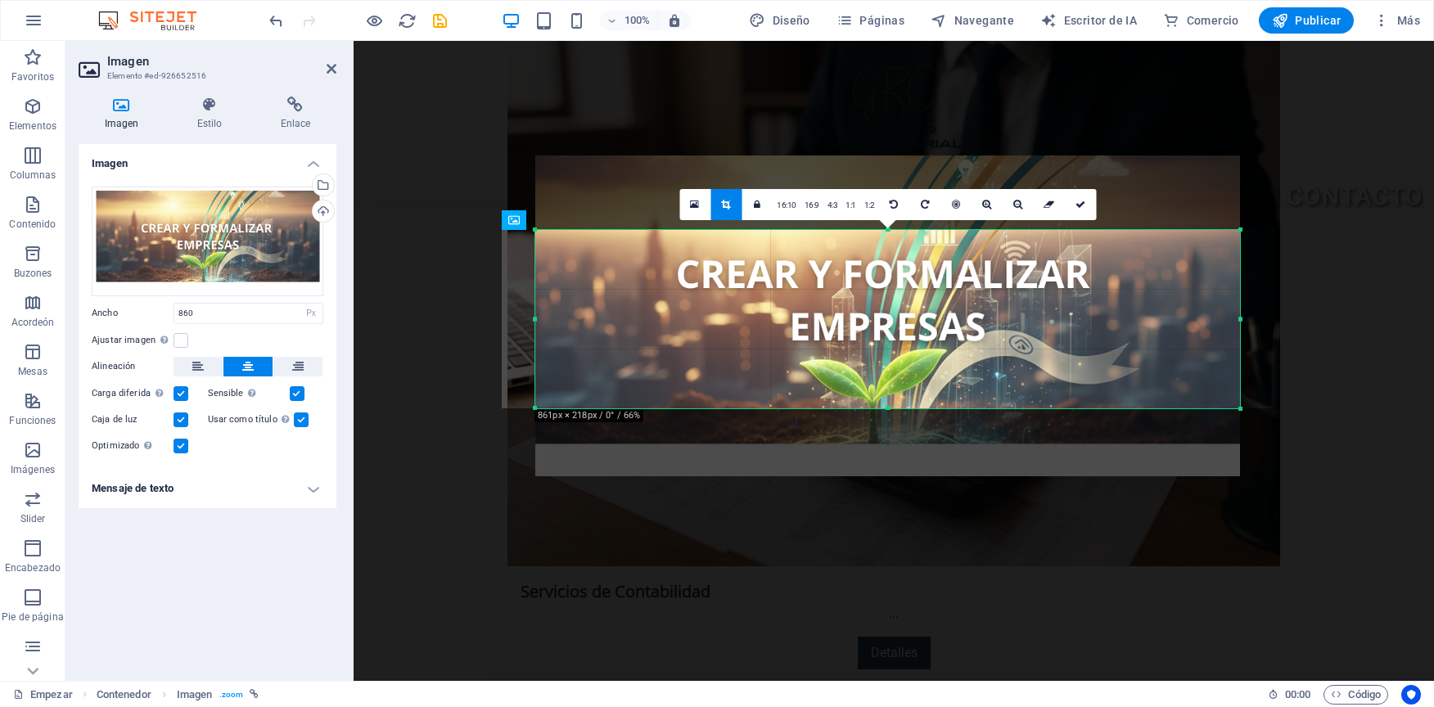
click at [890, 234] on div "180 170 160 150 140 130 120 110 100 90 80 70 60 50 40 30 20 10 0 -10 -20 -30 -4…" at bounding box center [887, 319] width 705 height 178
click at [959, 208] on icon at bounding box center [956, 205] width 8 height 10
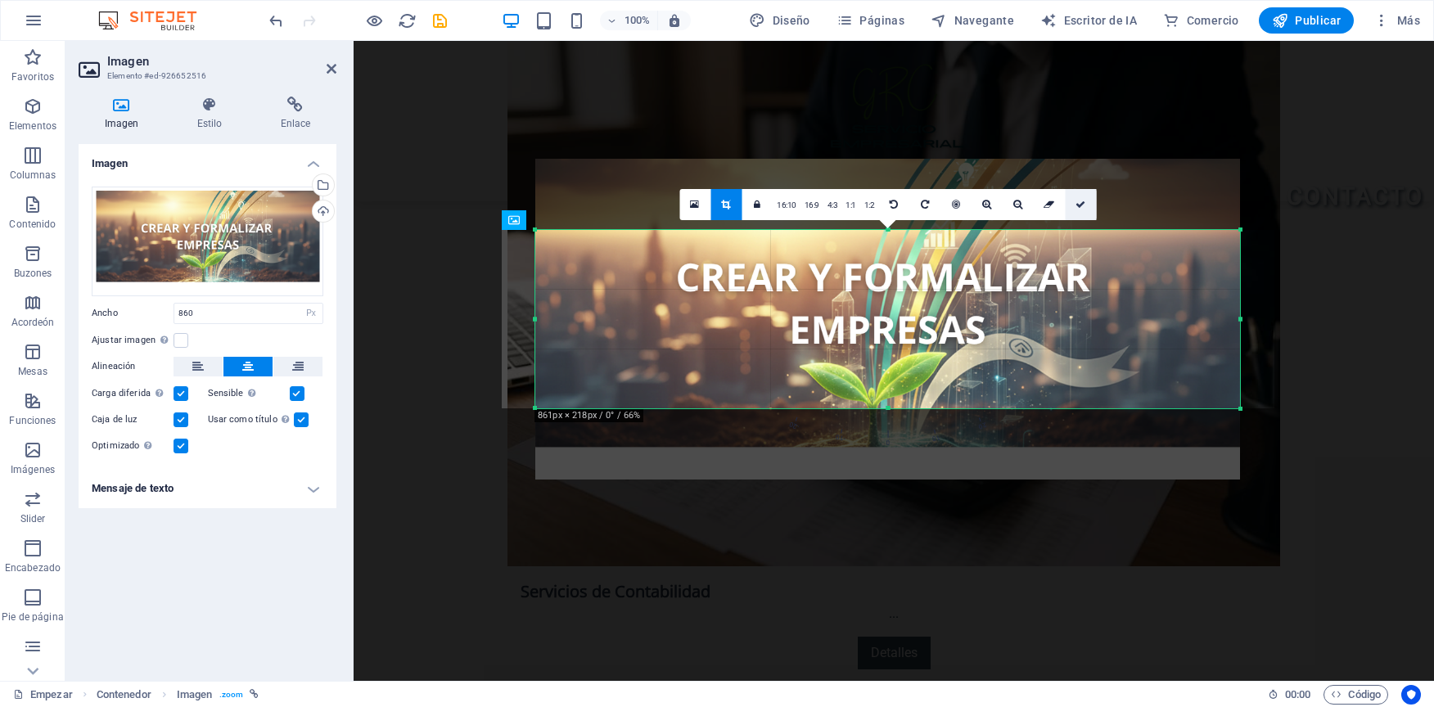
click at [1077, 208] on icon at bounding box center [1081, 205] width 10 height 10
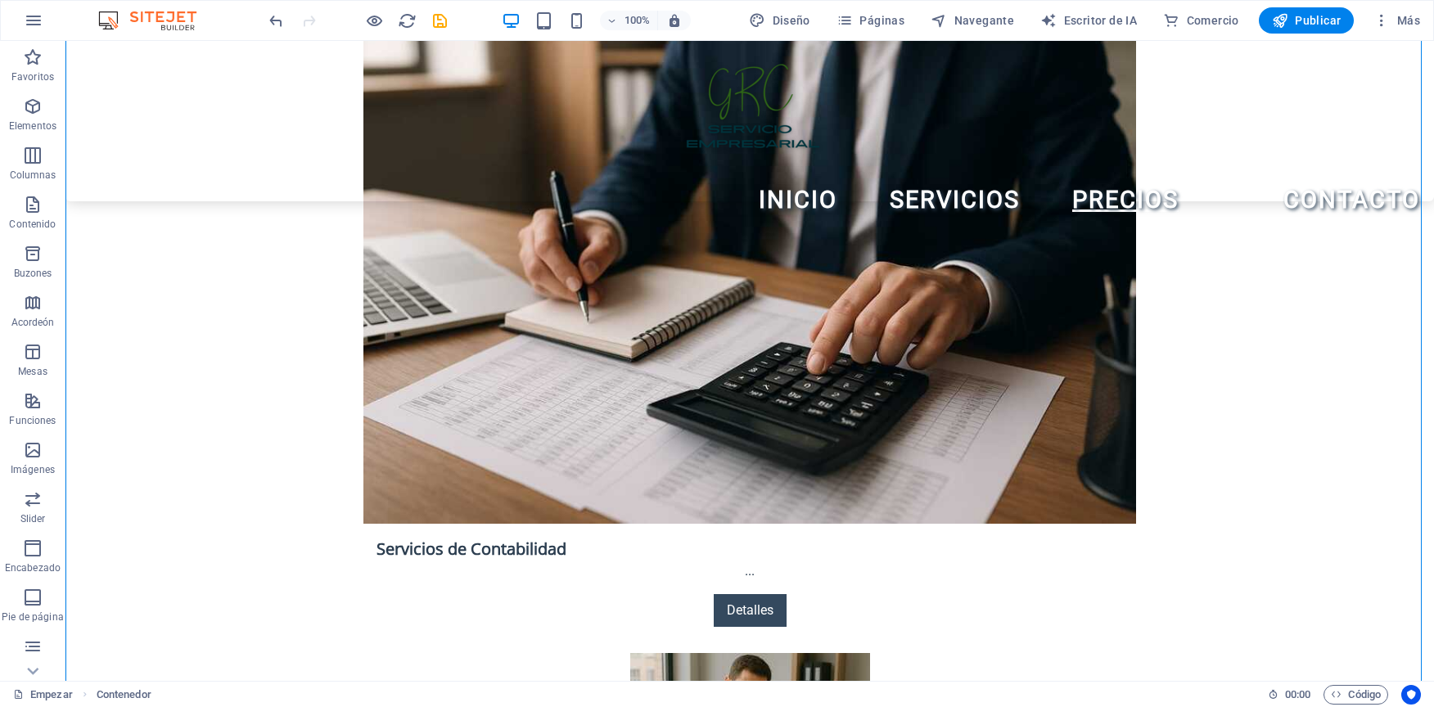
scroll to position [2619, 0]
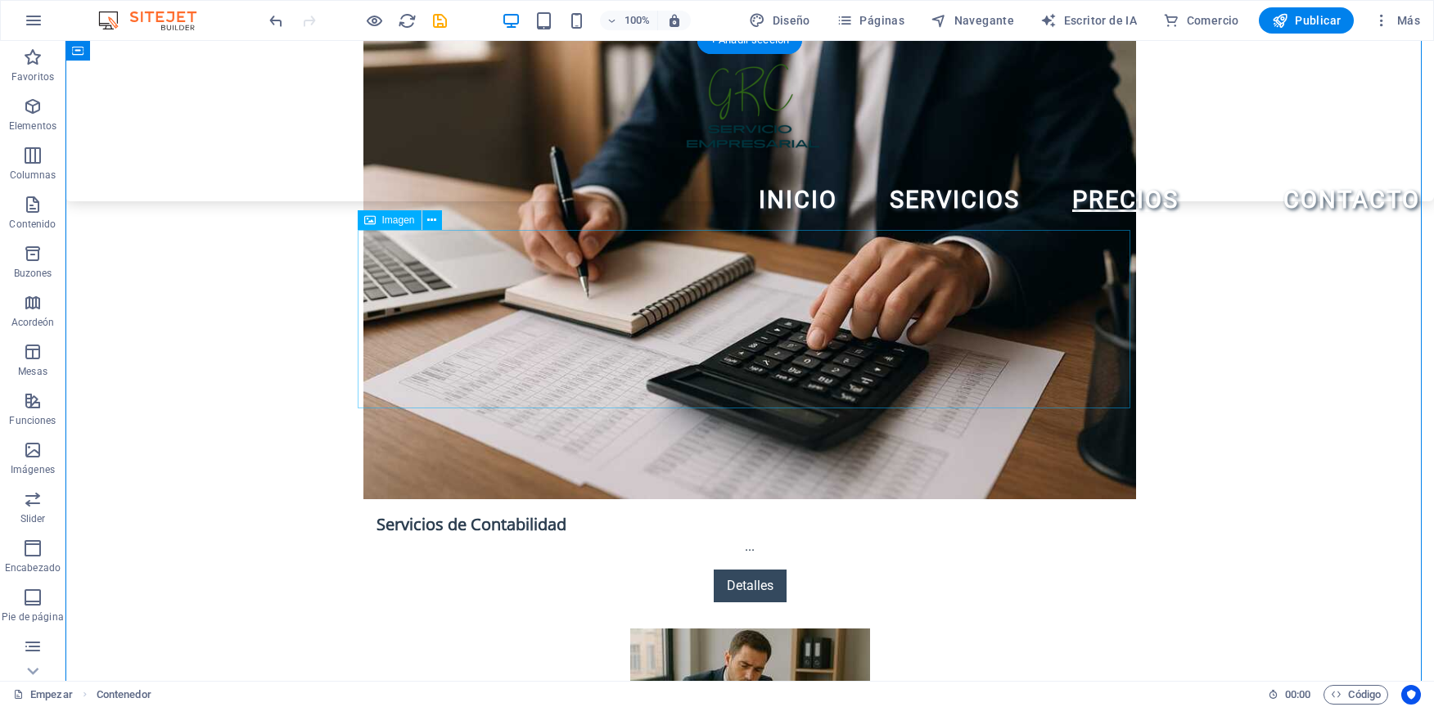
select select "px"
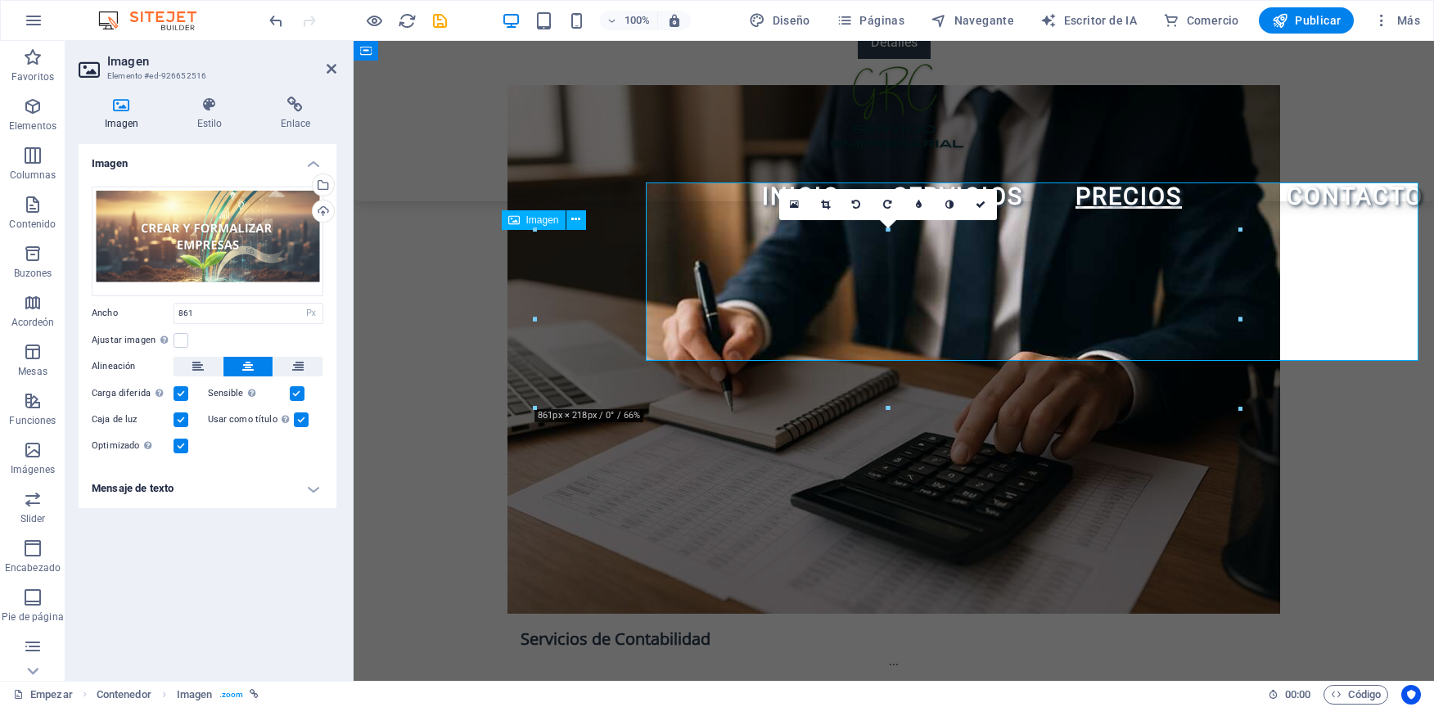
scroll to position [2667, 0]
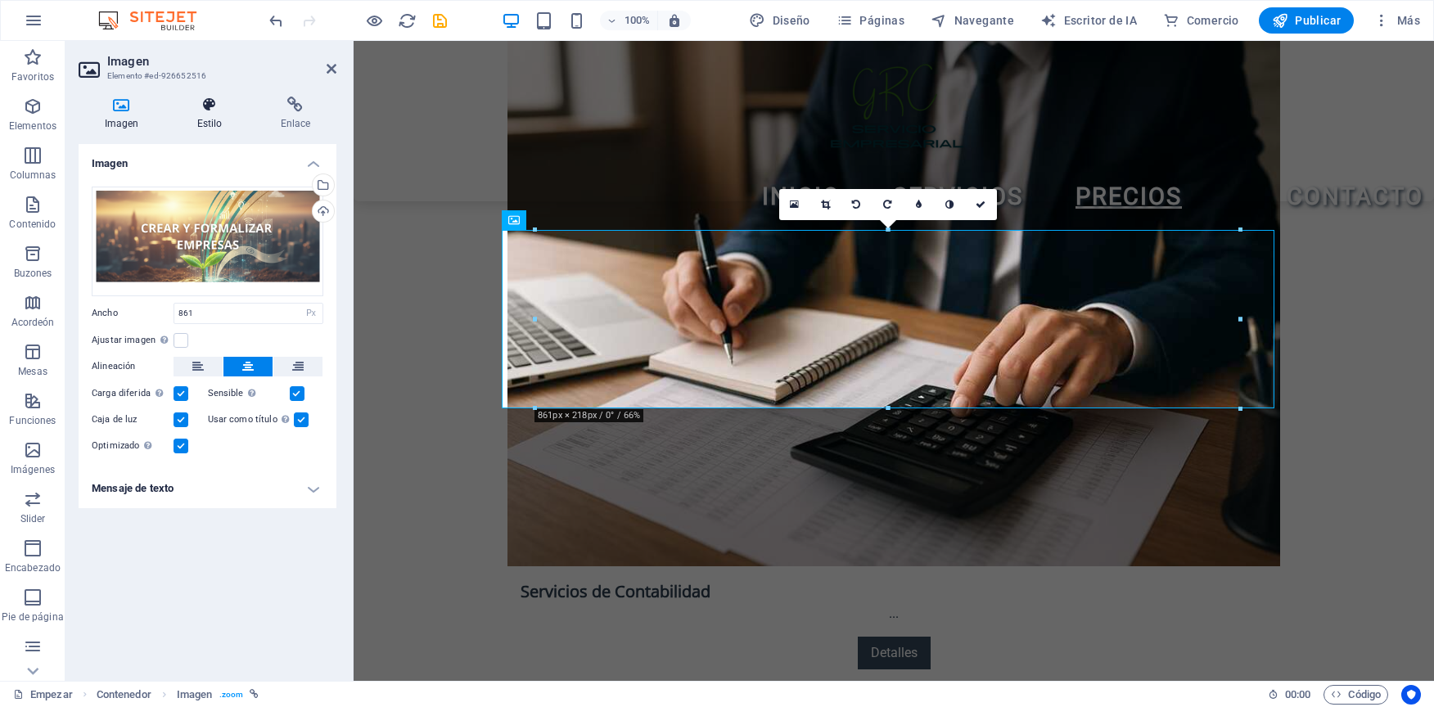
click at [201, 123] on font "Estilo" at bounding box center [209, 123] width 25 height 11
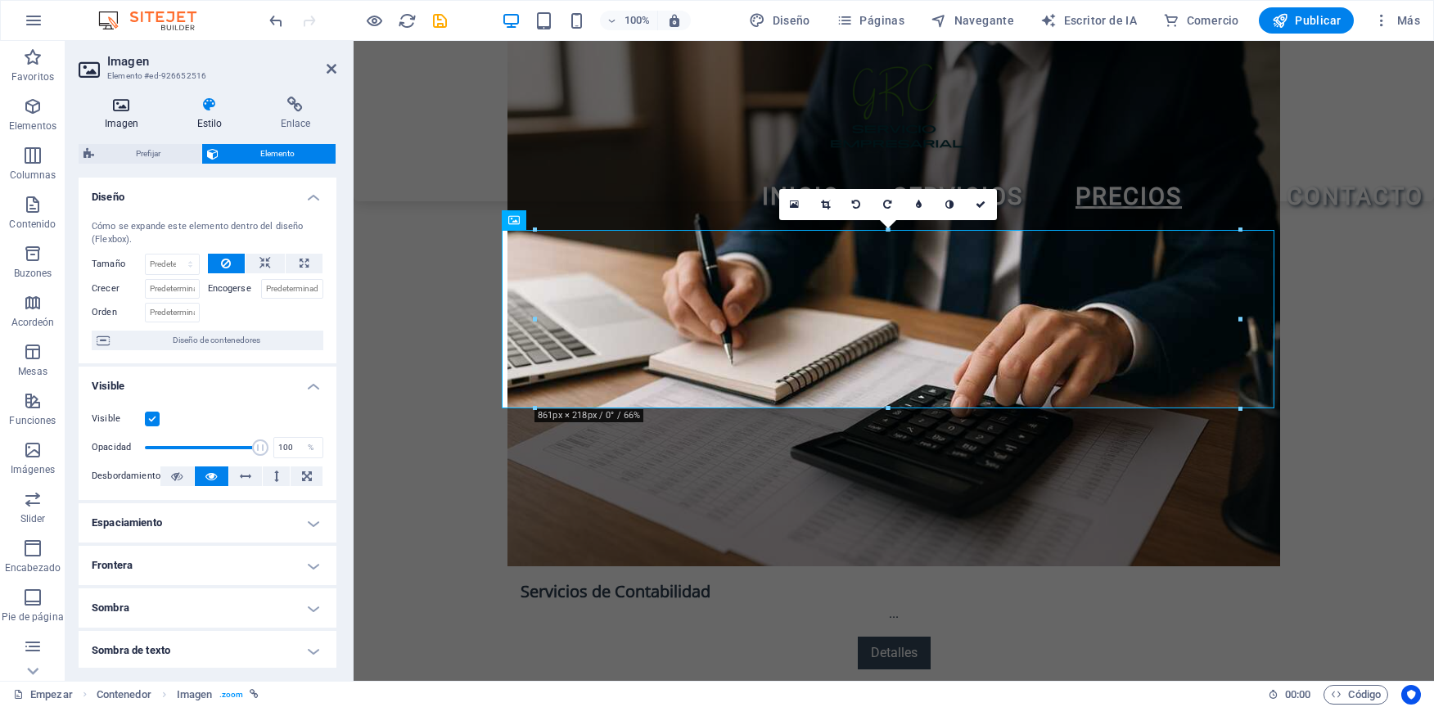
click at [130, 126] on font "Imagen" at bounding box center [122, 123] width 34 height 11
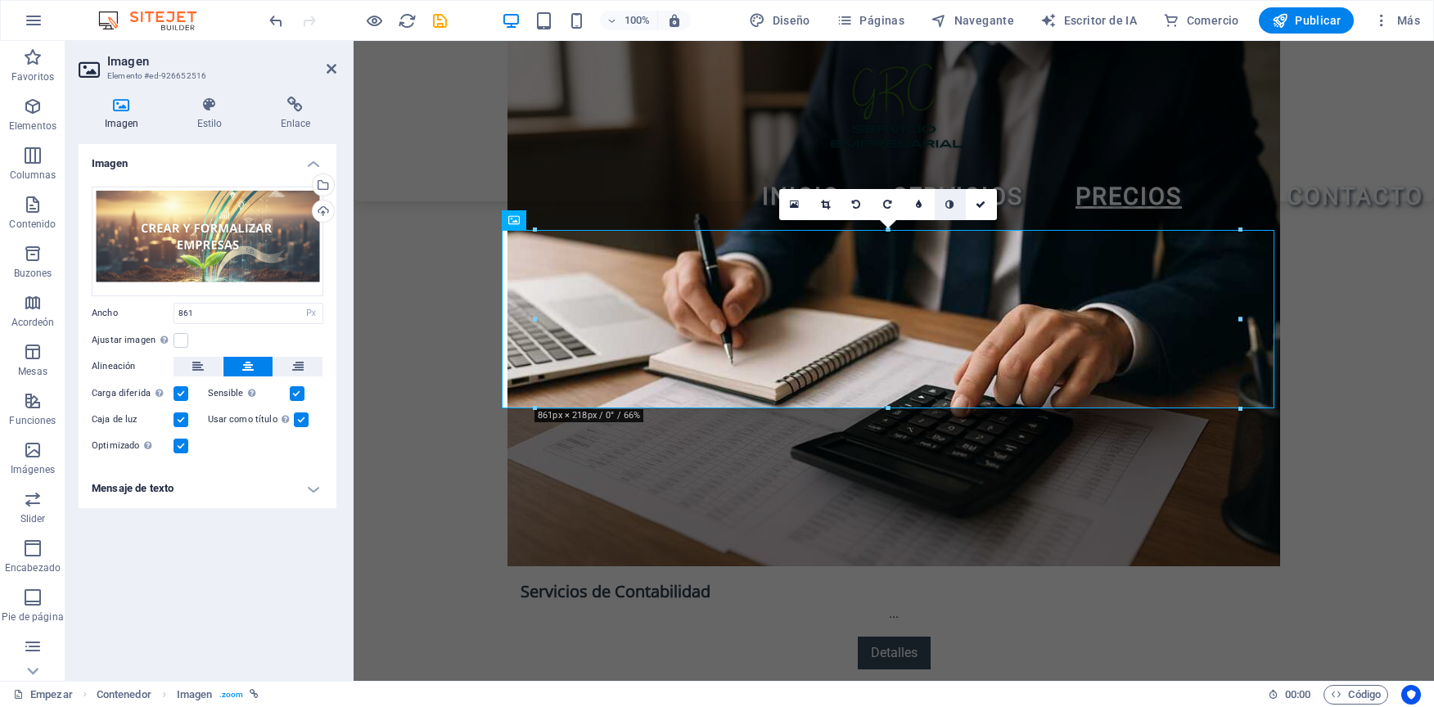
click at [950, 213] on link at bounding box center [950, 204] width 31 height 31
click at [922, 210] on link at bounding box center [919, 204] width 31 height 31
click at [960, 212] on link at bounding box center [962, 204] width 31 height 31
type input "6"
type input "5"
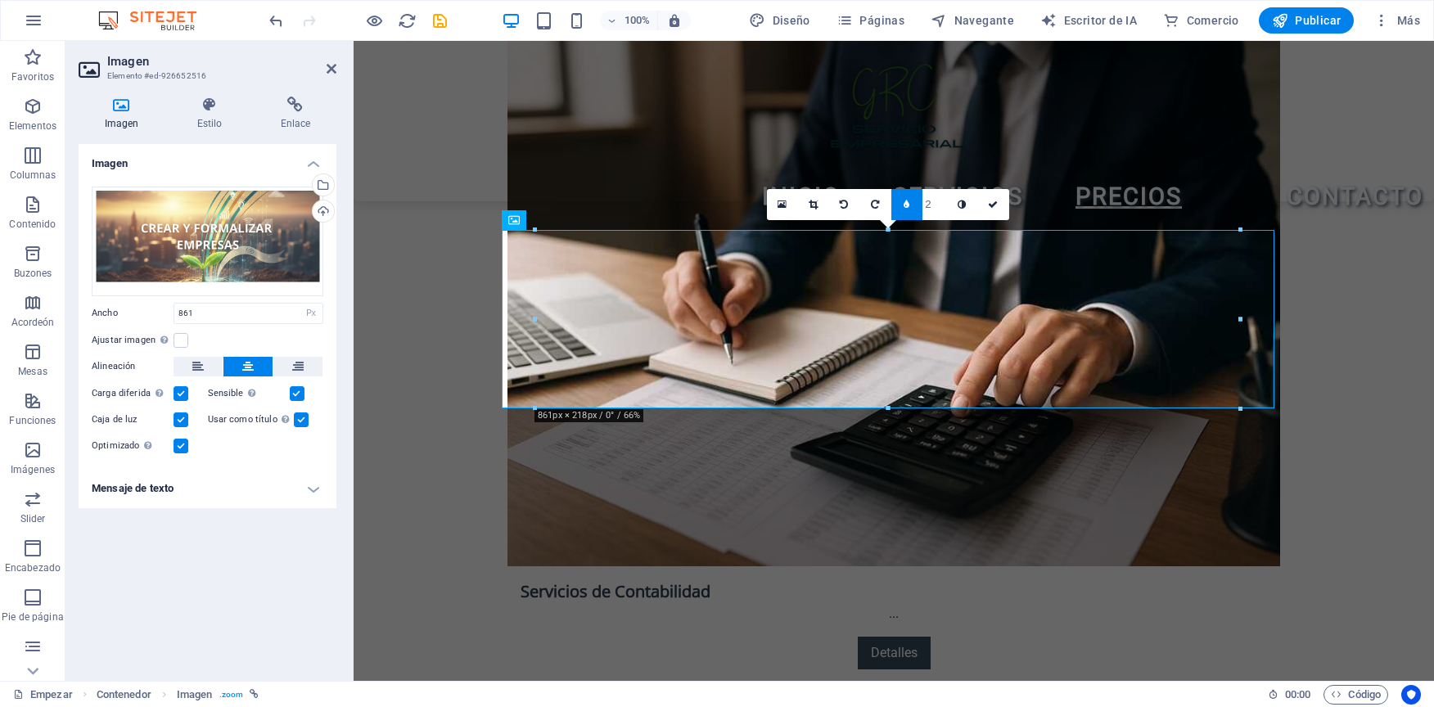
type input "1"
type input "2"
type input "1"
click at [945, 212] on input "1" at bounding box center [935, 204] width 25 height 30
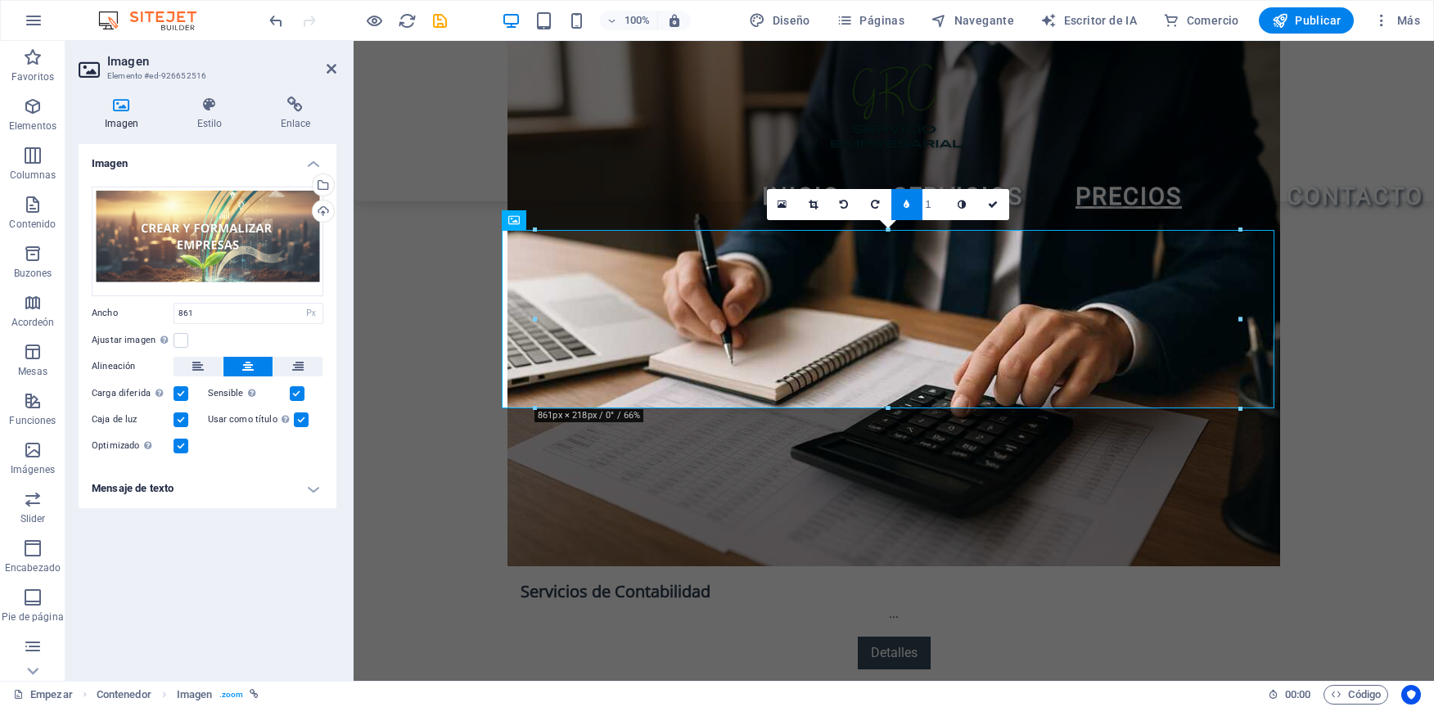
click at [945, 212] on input "1" at bounding box center [935, 204] width 25 height 30
click at [907, 207] on icon at bounding box center [907, 205] width 6 height 10
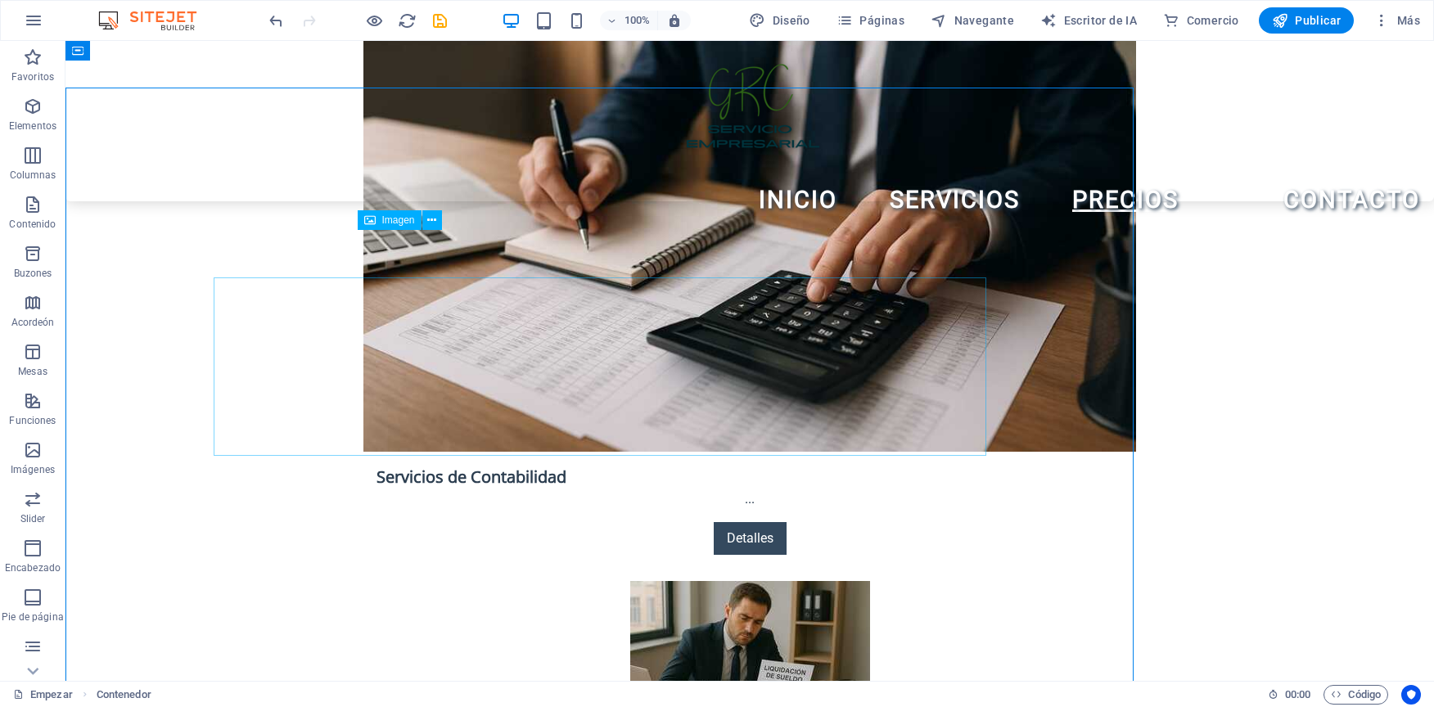
scroll to position [2619, 0]
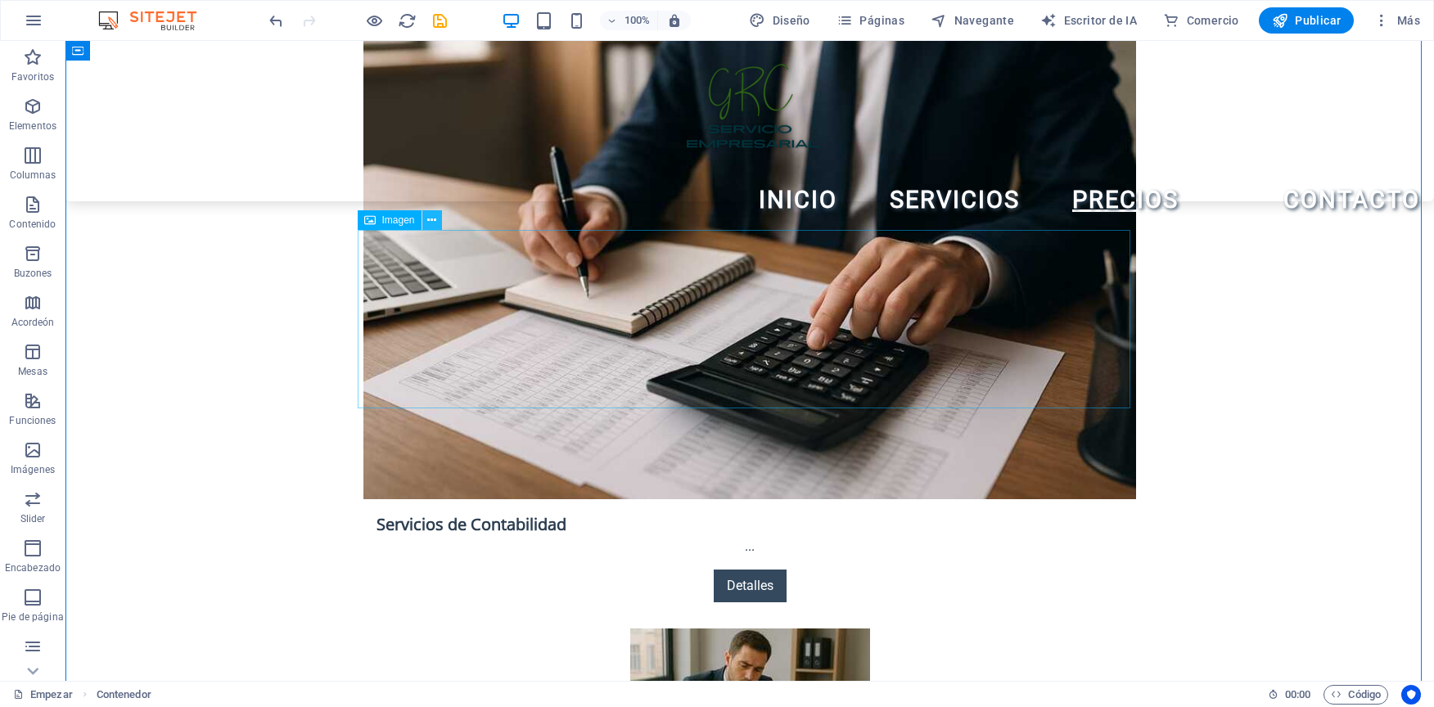
click at [434, 222] on icon at bounding box center [431, 220] width 9 height 17
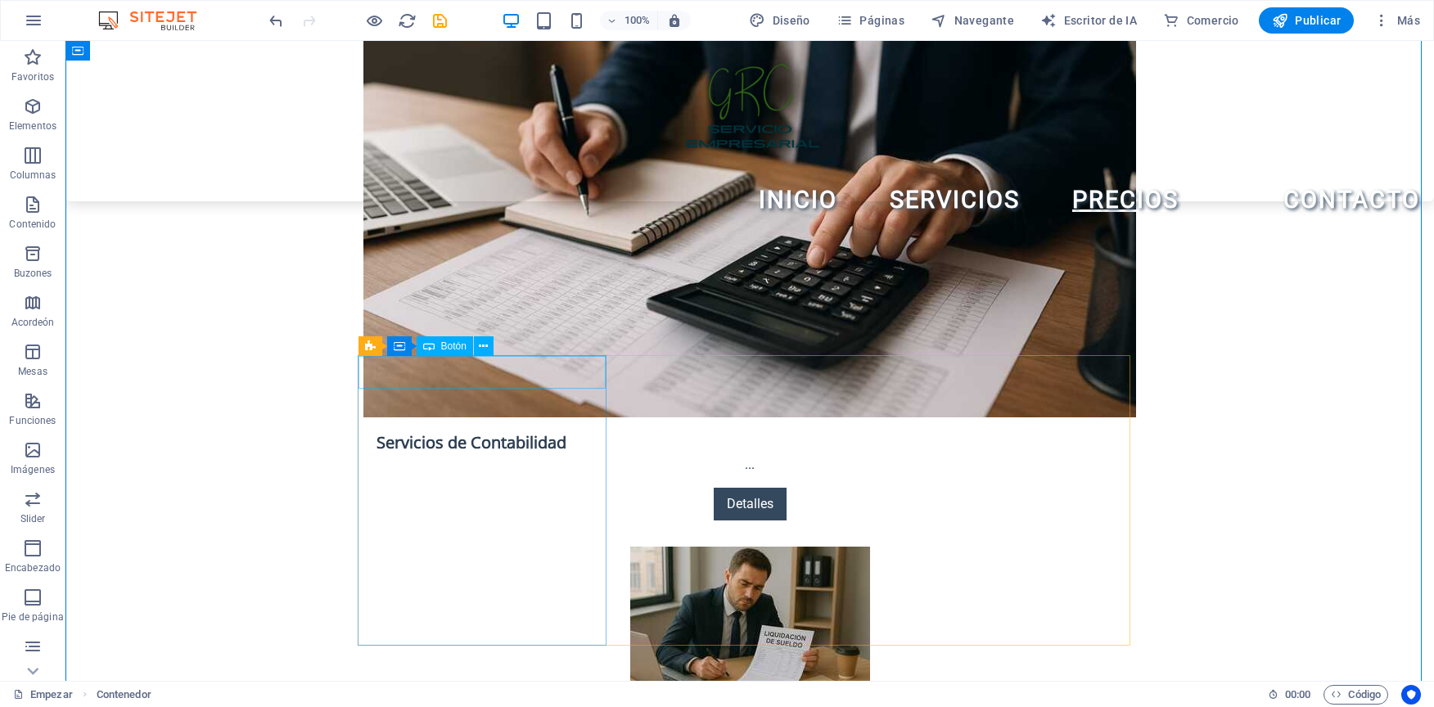
scroll to position [2783, 0]
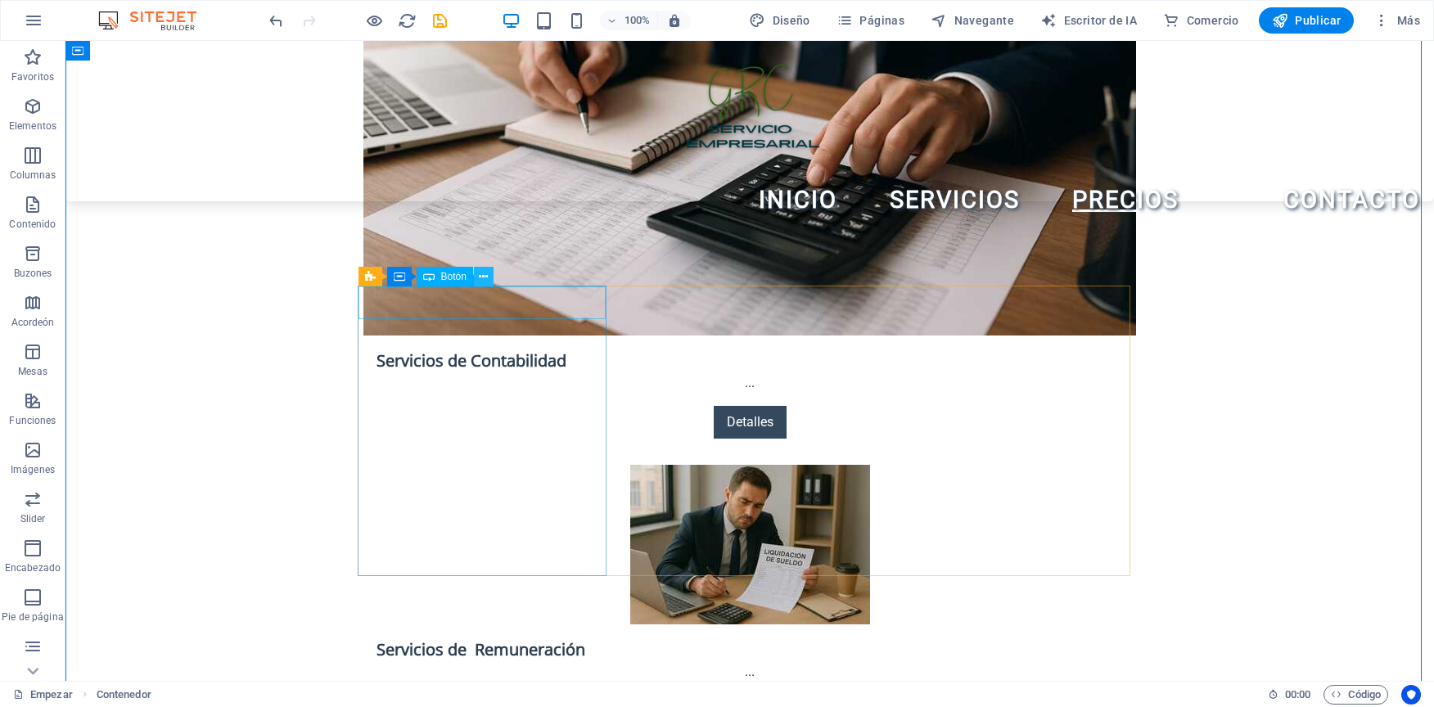
click at [478, 278] on button at bounding box center [484, 277] width 20 height 20
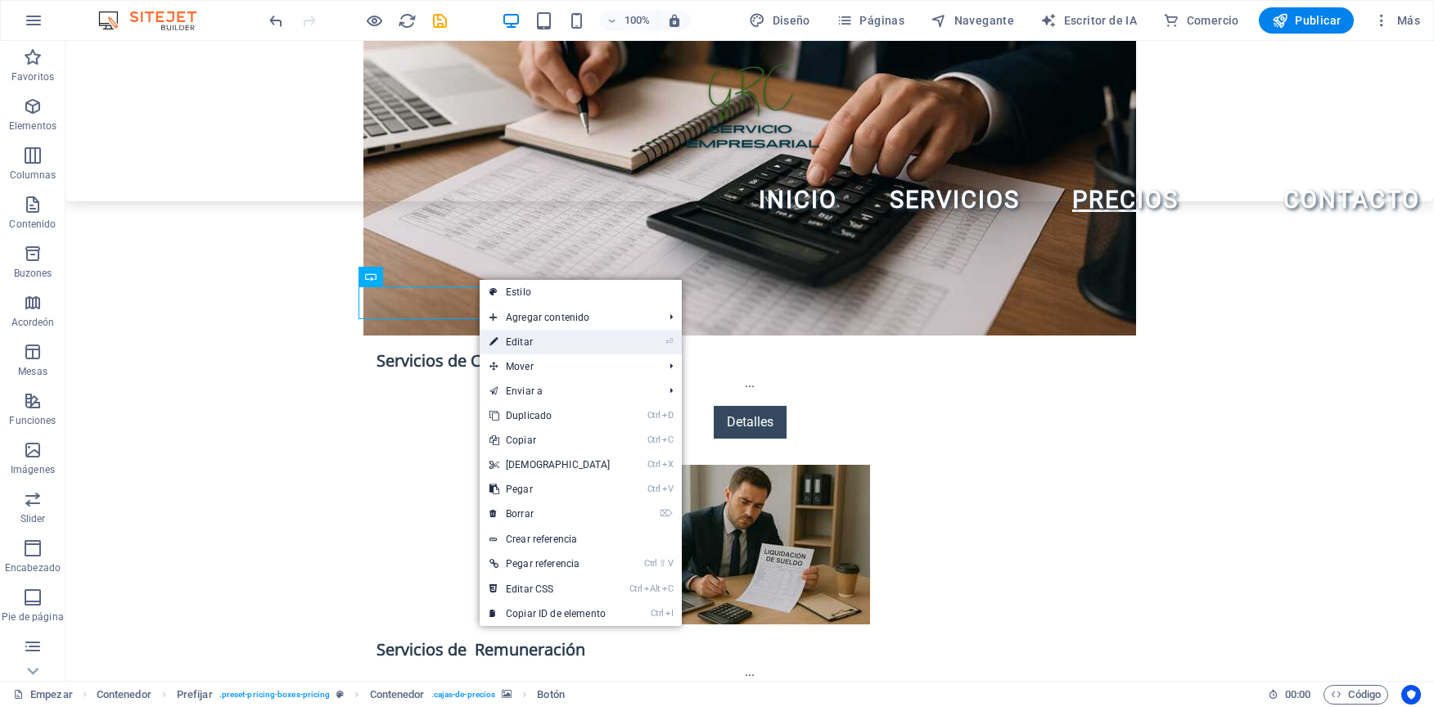
click at [520, 336] on font "Editar" at bounding box center [519, 341] width 27 height 11
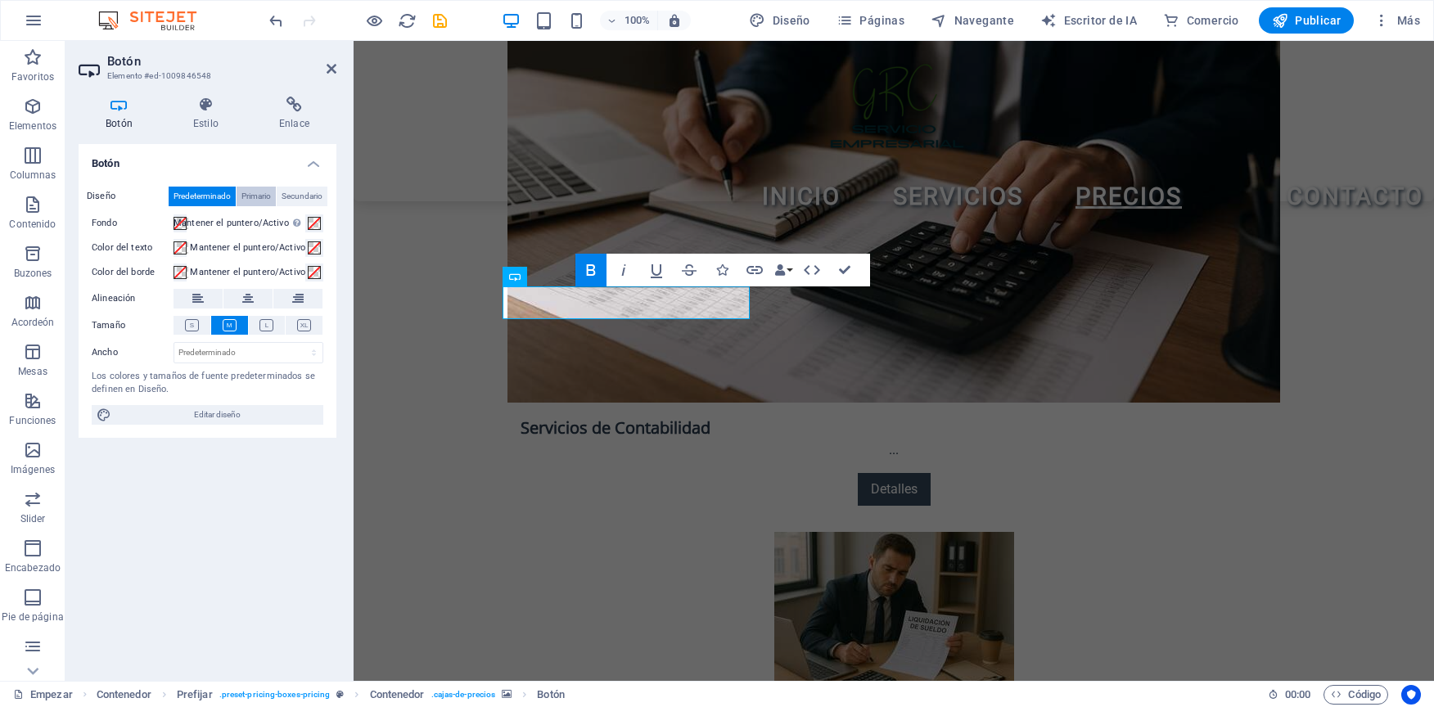
click at [259, 200] on span "Primario" at bounding box center [255, 197] width 29 height 20
click at [296, 196] on span "Secundario" at bounding box center [302, 197] width 41 height 20
click at [213, 196] on span "Predeterminado" at bounding box center [202, 197] width 57 height 20
click at [187, 223] on span at bounding box center [180, 223] width 13 height 13
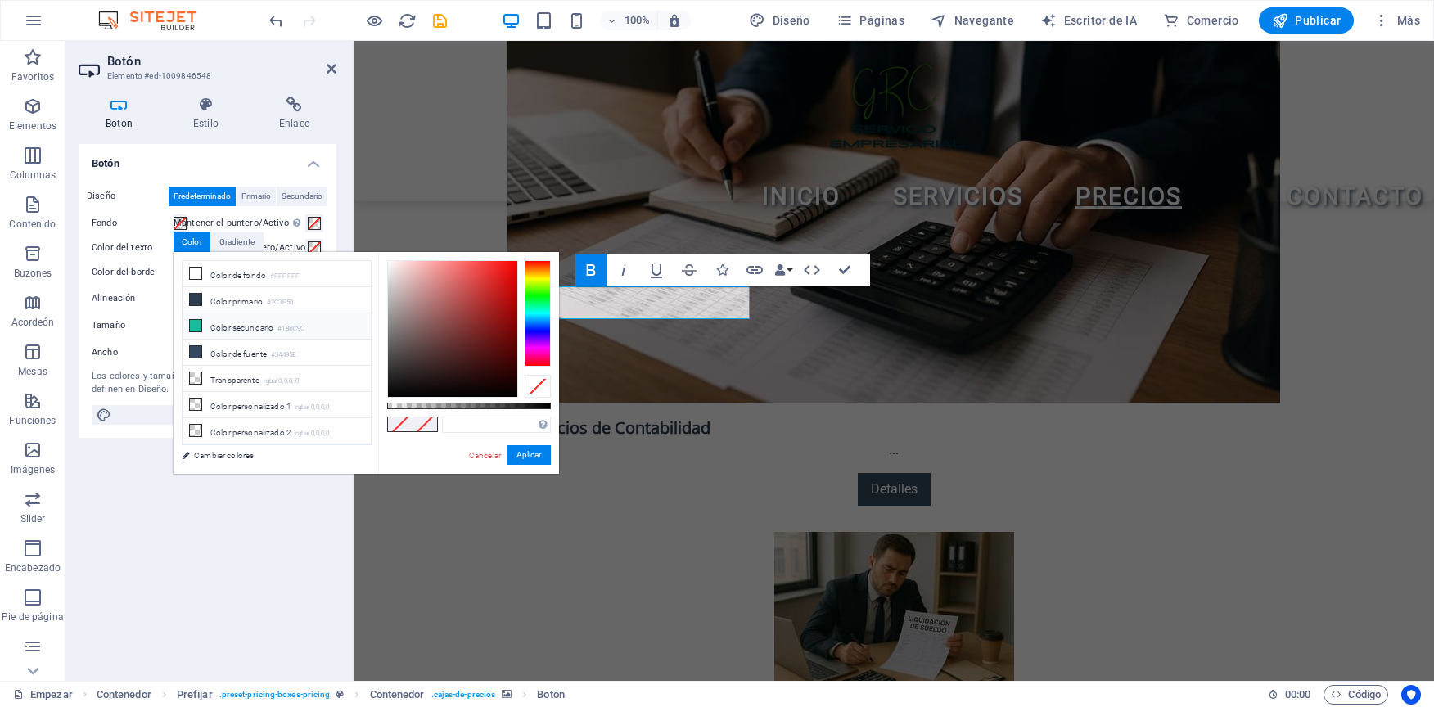
click at [209, 323] on li "Color secundario #18BC9C" at bounding box center [277, 327] width 188 height 26
type input "#18bc9c"
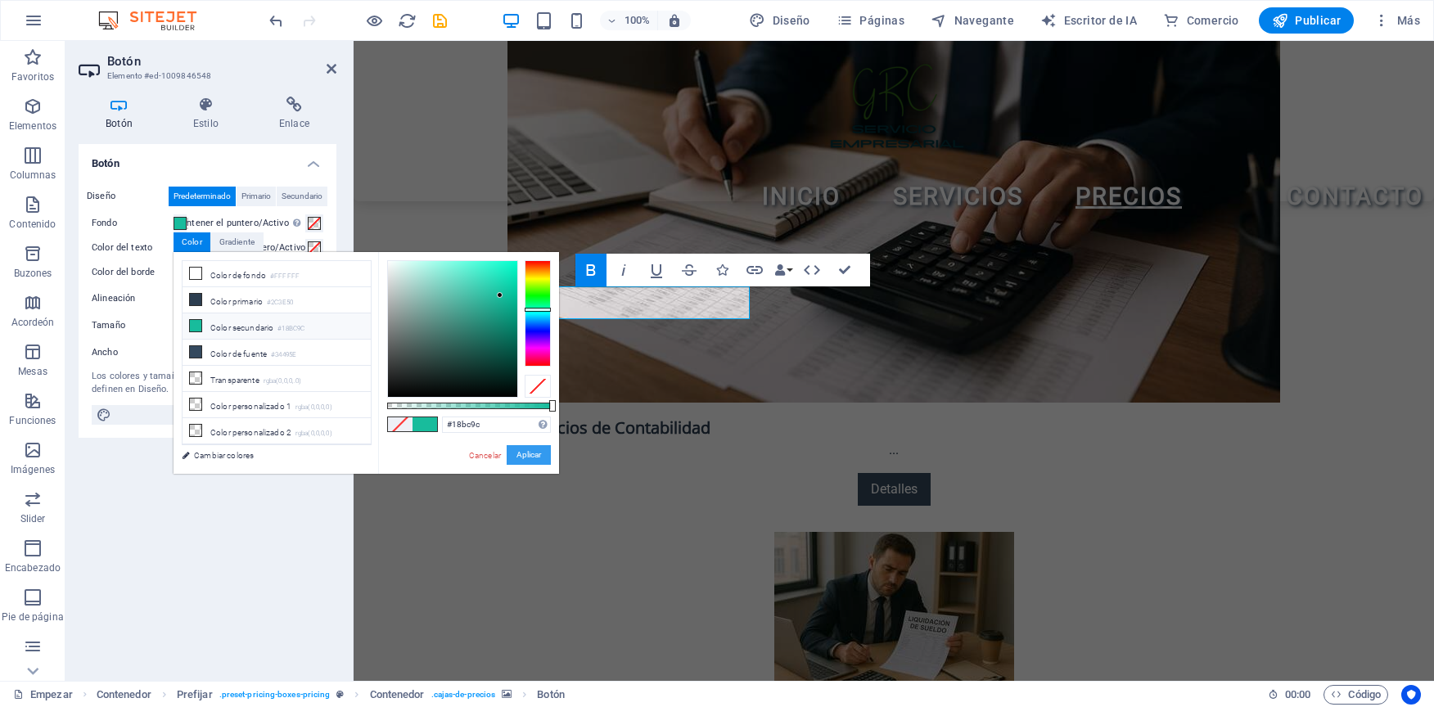
click at [515, 458] on button "Aplicar" at bounding box center [529, 455] width 44 height 20
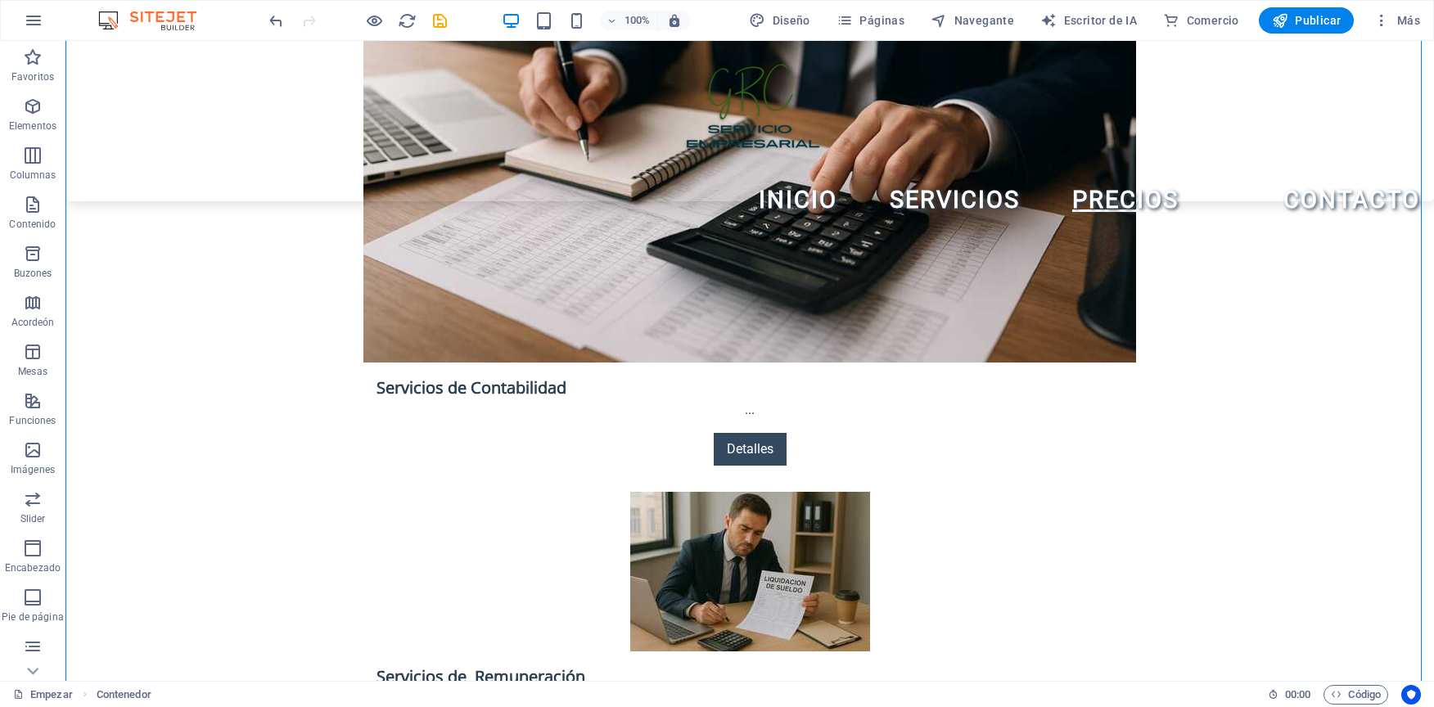
scroll to position [2783, 0]
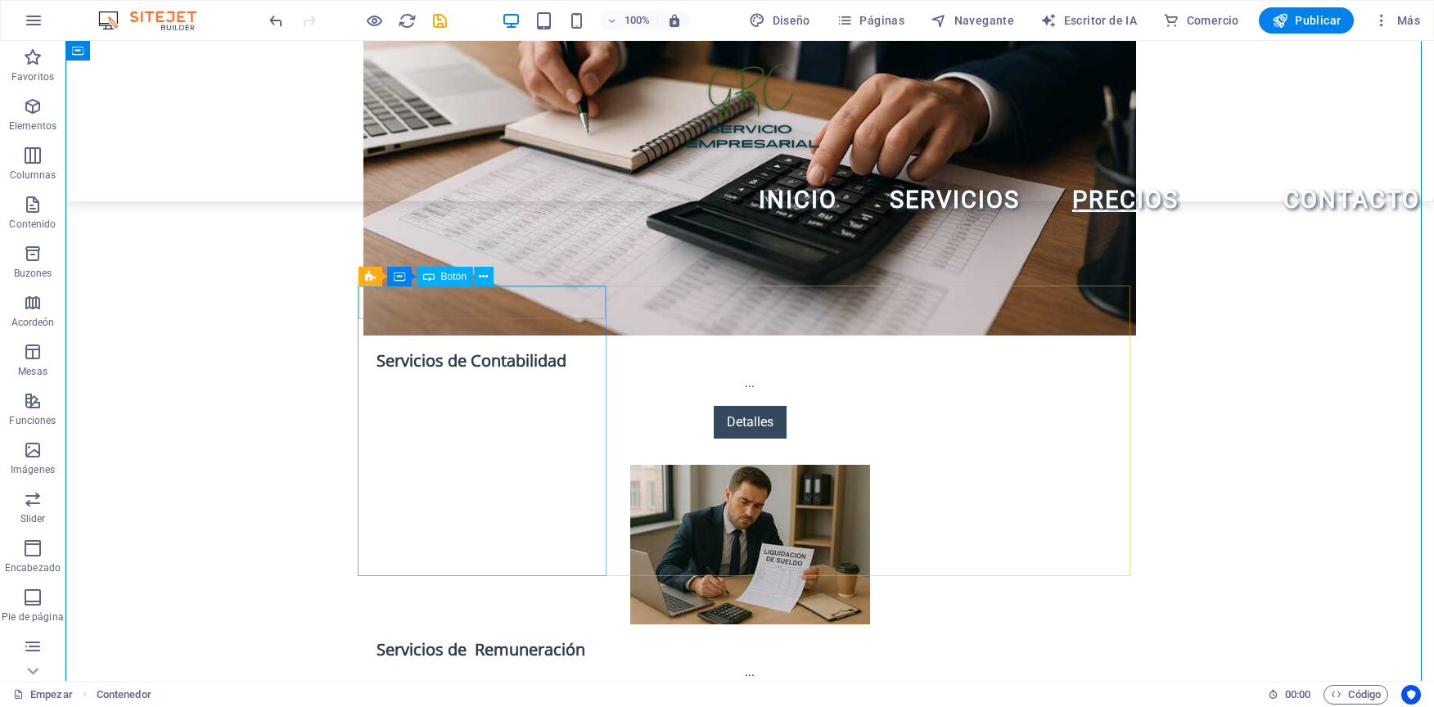
click at [476, 277] on button at bounding box center [484, 277] width 20 height 20
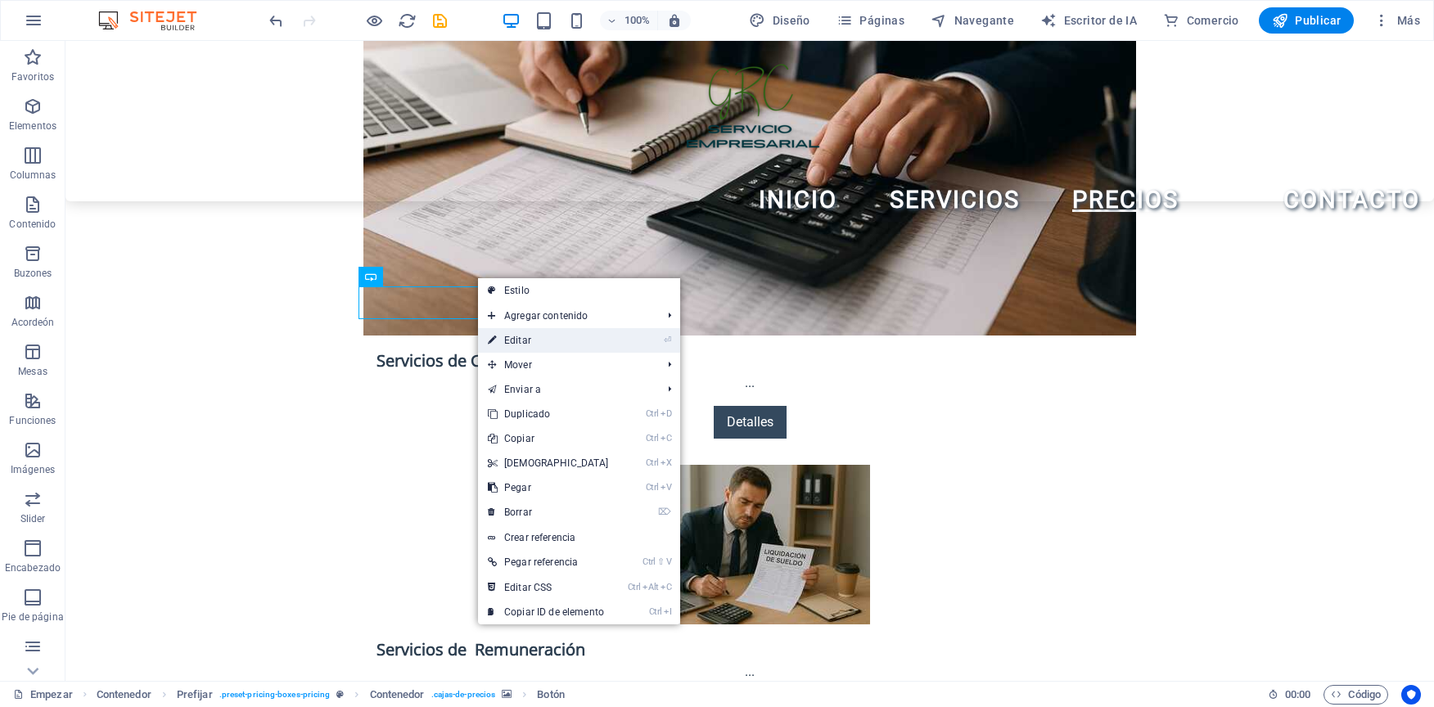
click at [548, 344] on link "⏎ Editar" at bounding box center [548, 340] width 141 height 25
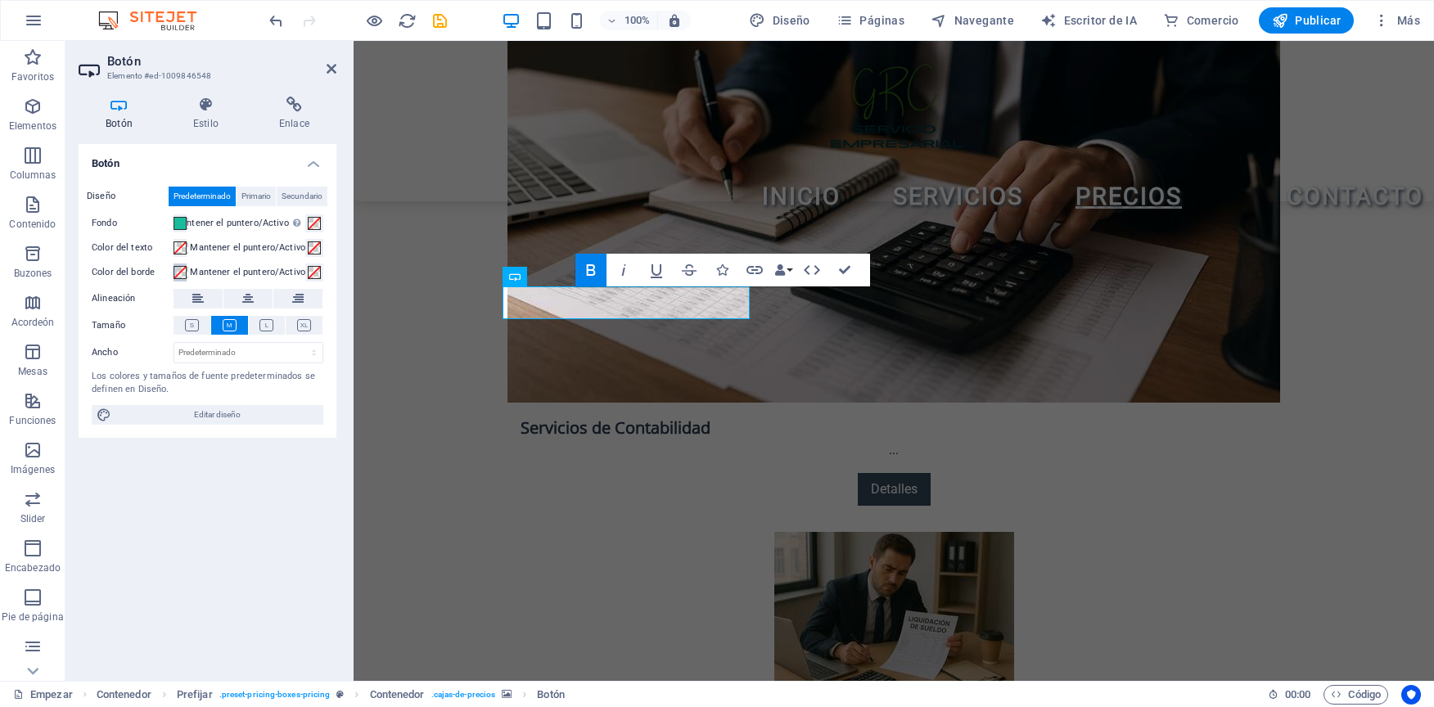
click at [184, 271] on span at bounding box center [180, 272] width 13 height 13
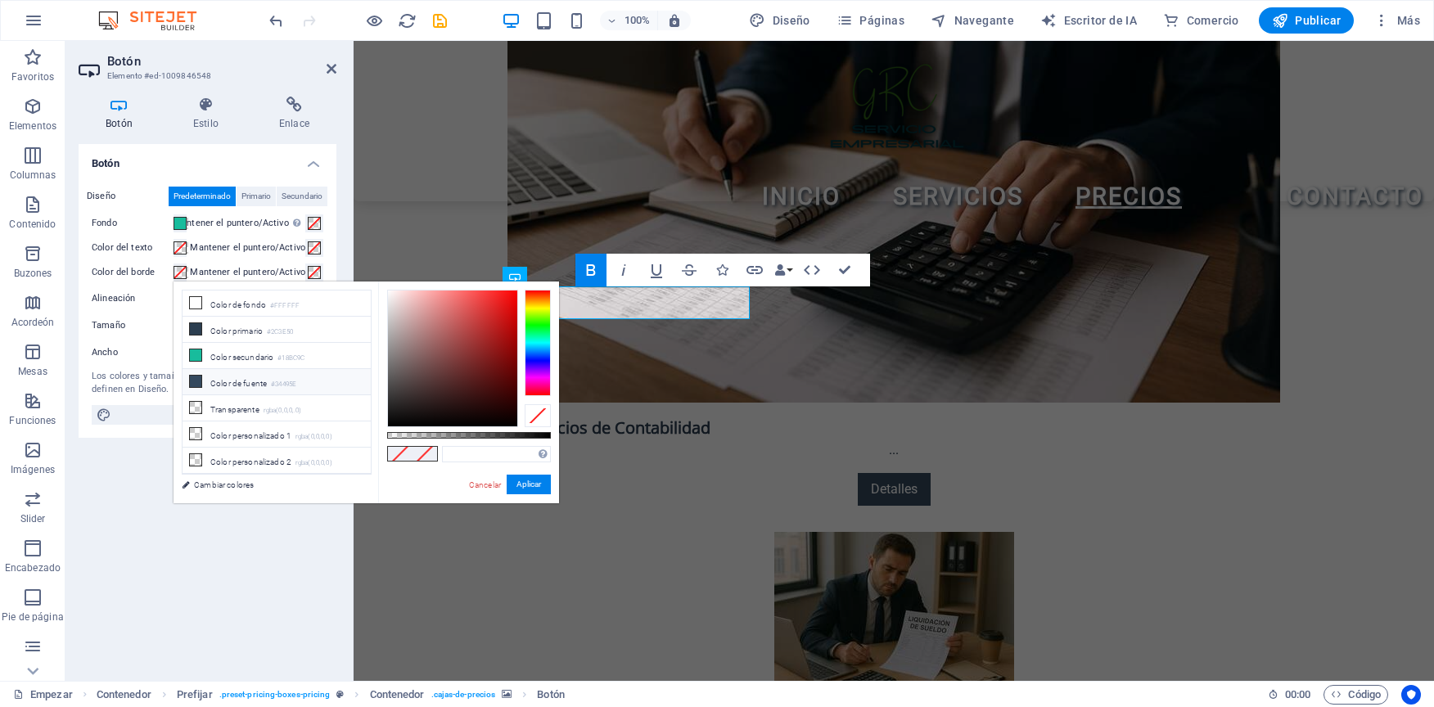
click at [198, 379] on icon at bounding box center [195, 381] width 11 height 11
type input "#34495e"
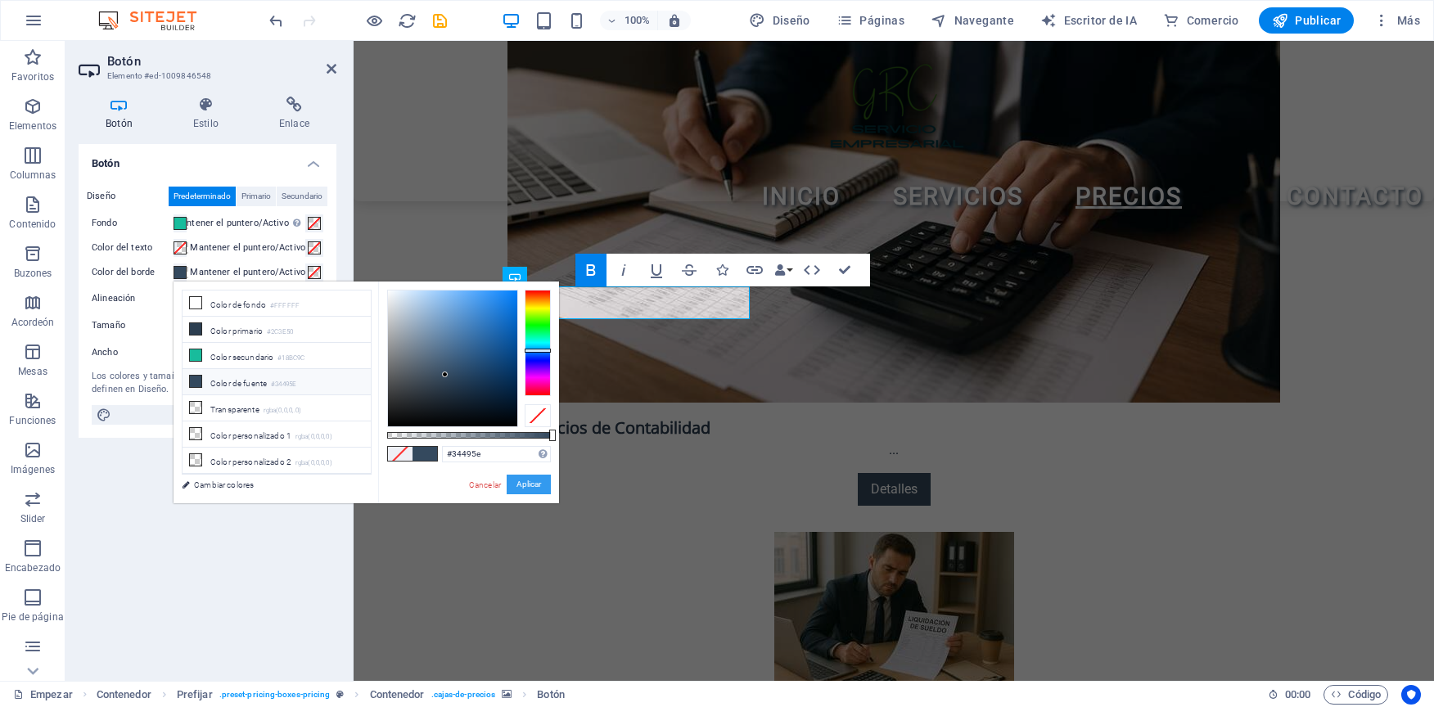
click at [514, 486] on button "Aplicar" at bounding box center [529, 485] width 44 height 20
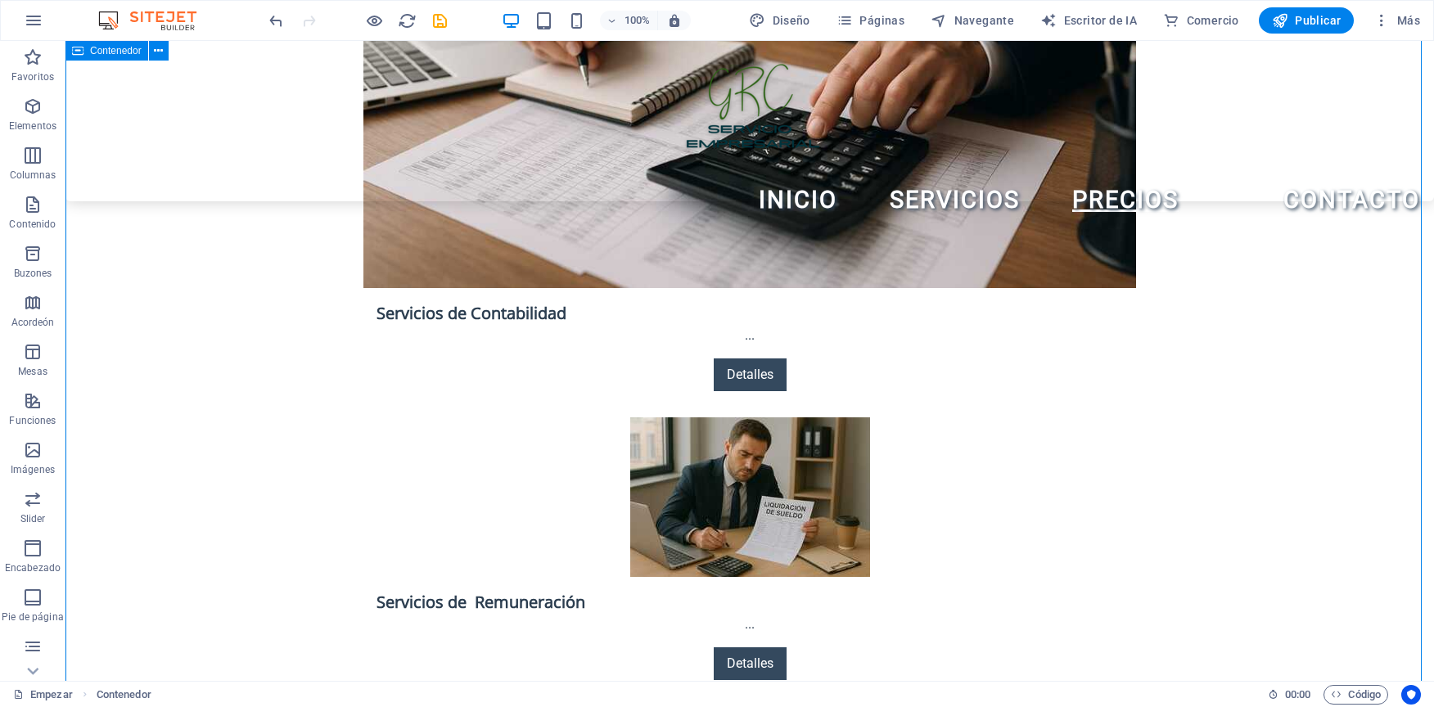
scroll to position [2783, 0]
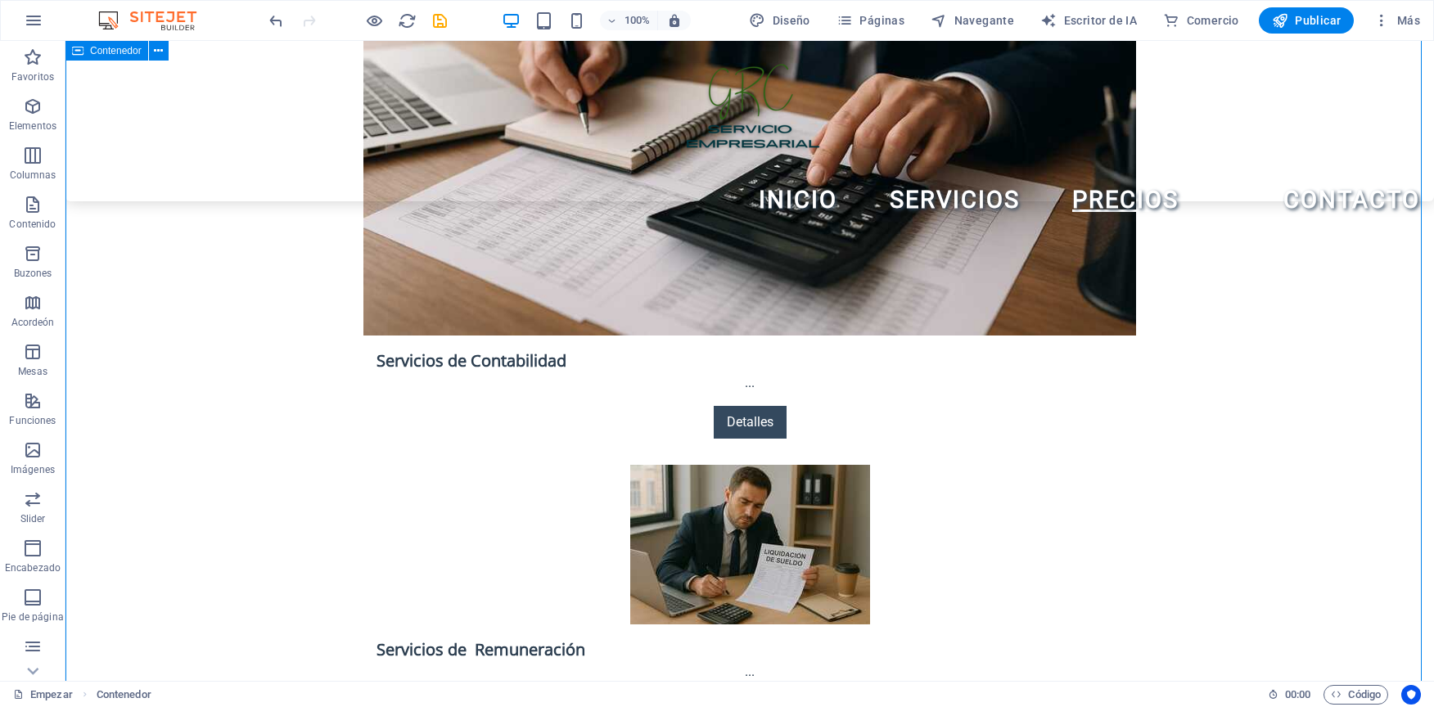
click at [270, 20] on icon "deshacer" at bounding box center [276, 20] width 19 height 19
click at [274, 21] on icon "deshacer" at bounding box center [276, 20] width 19 height 19
click at [285, 19] on icon "deshacer" at bounding box center [276, 20] width 19 height 19
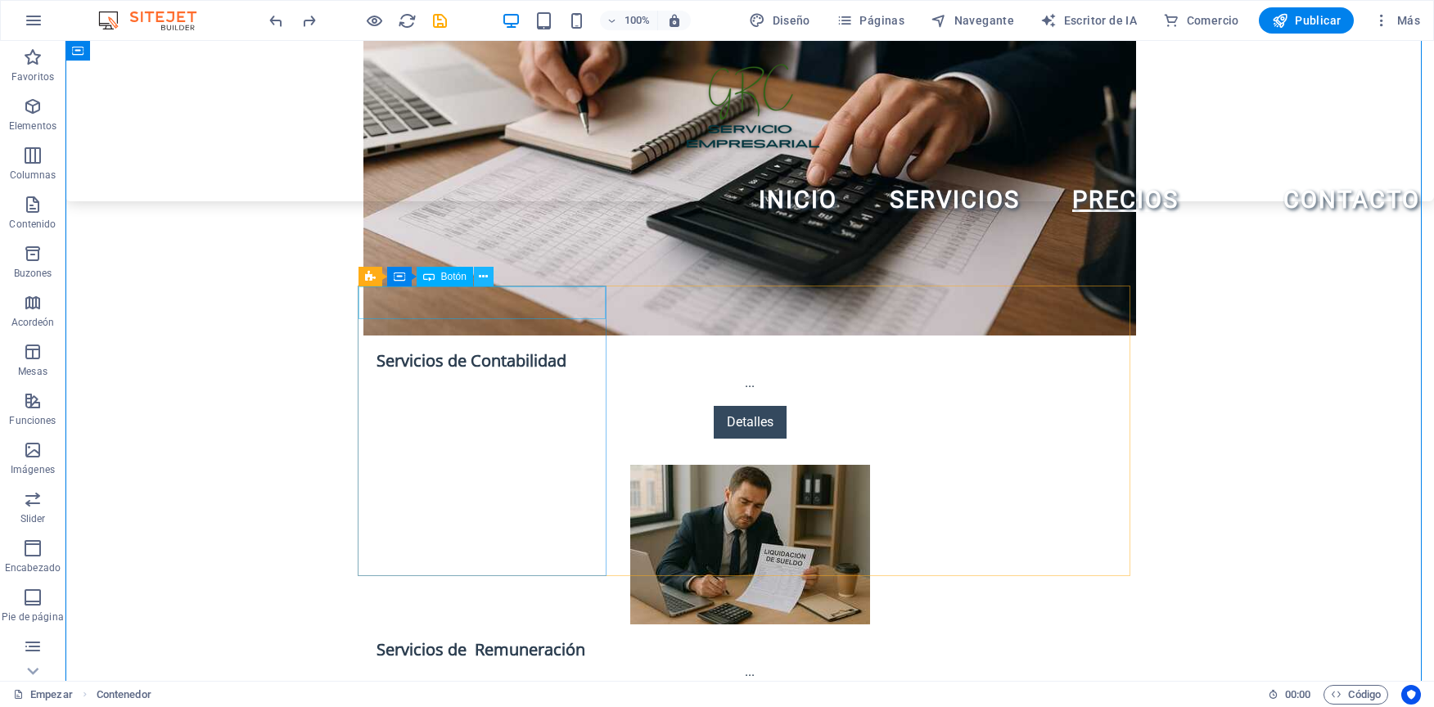
click at [480, 275] on icon at bounding box center [483, 276] width 9 height 17
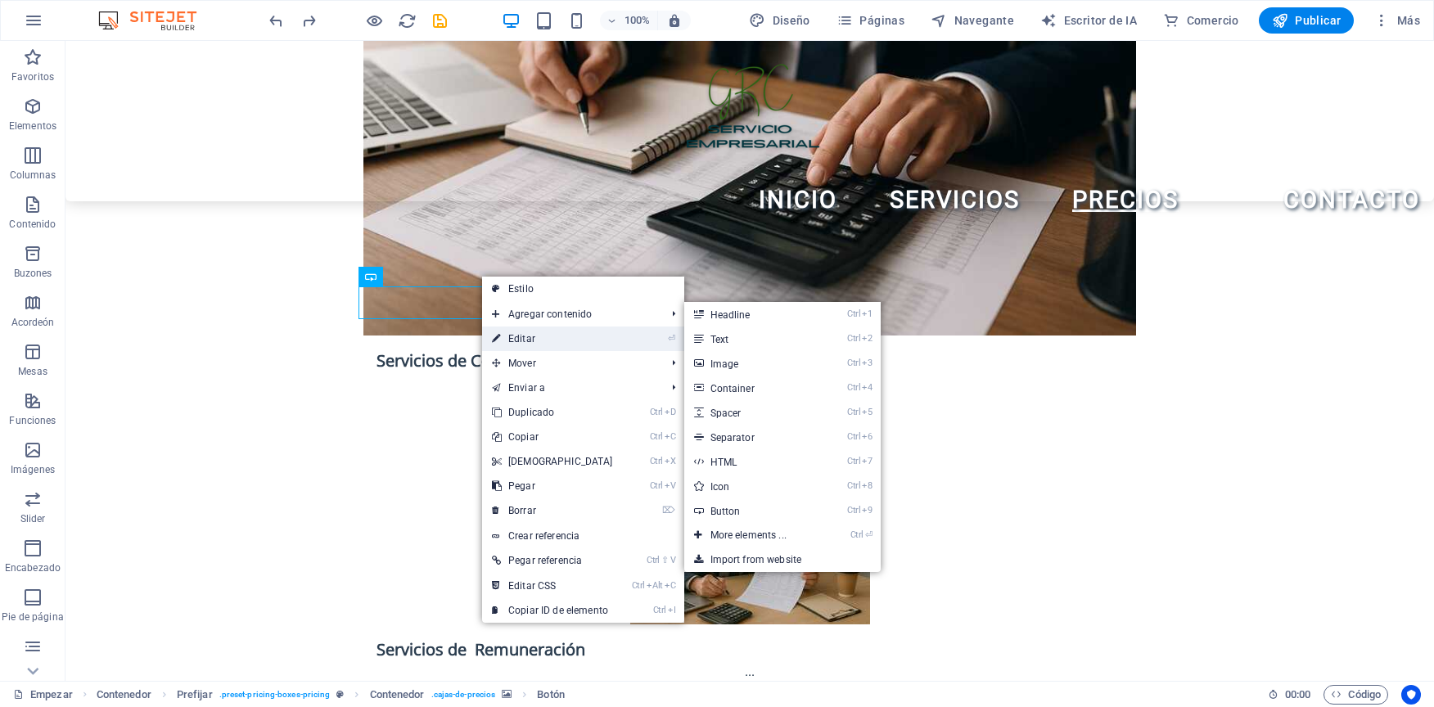
click at [530, 334] on font "Editar" at bounding box center [521, 338] width 27 height 11
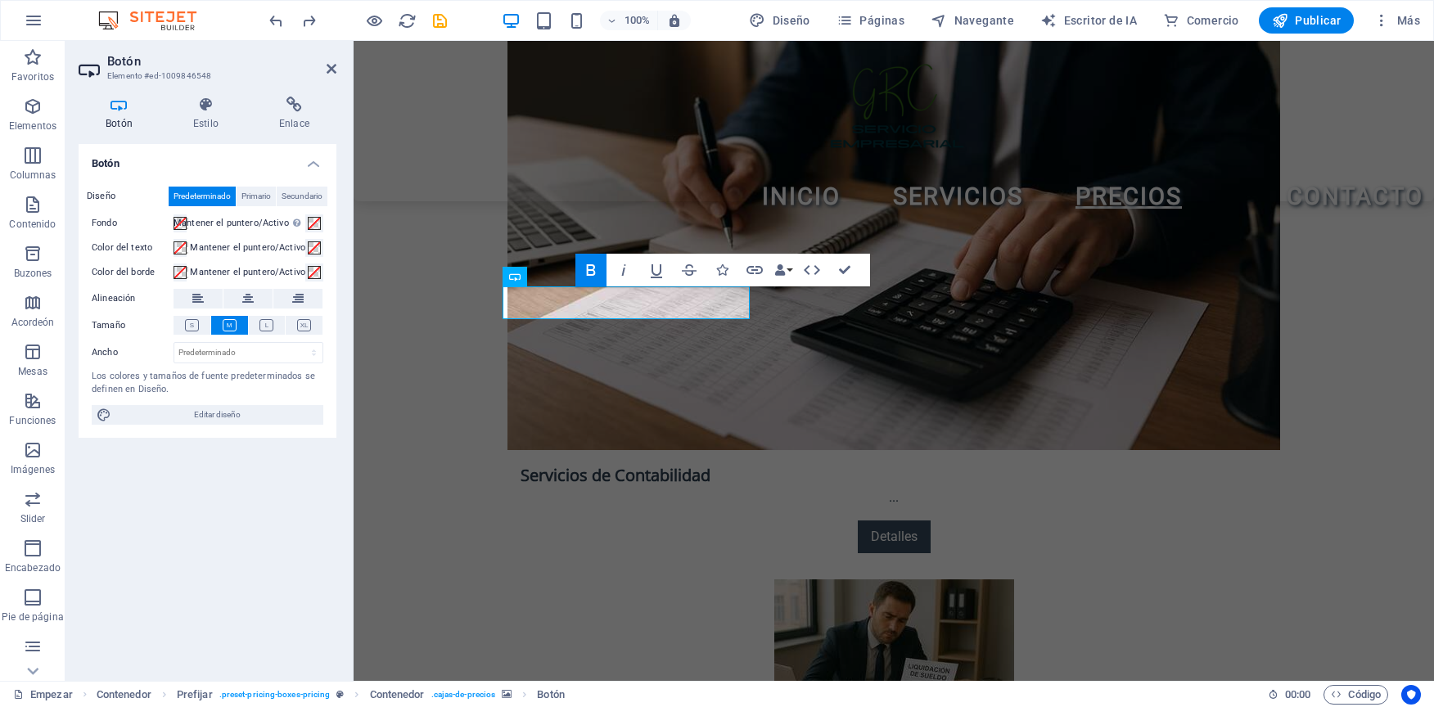
scroll to position [2831, 0]
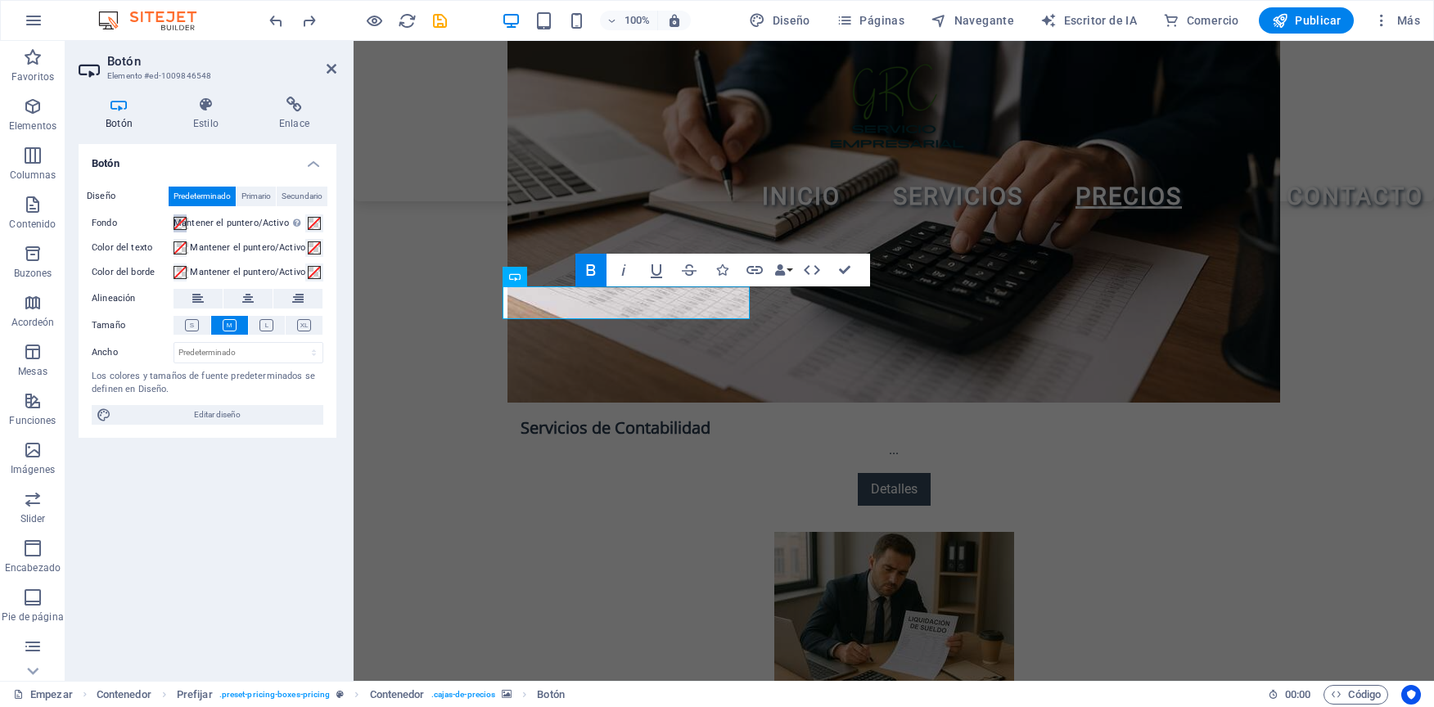
click at [183, 225] on span at bounding box center [180, 223] width 13 height 13
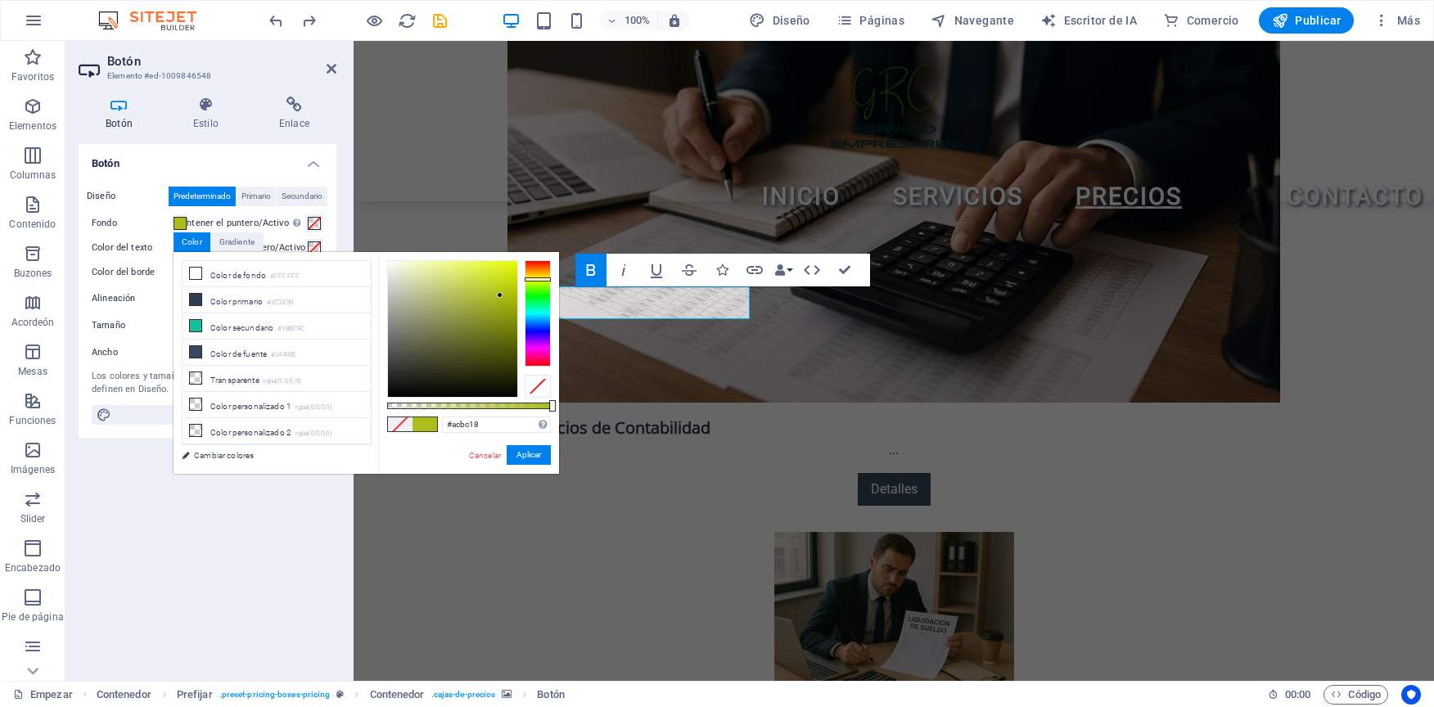
click at [528, 279] on div at bounding box center [538, 313] width 26 height 106
click at [539, 278] on div at bounding box center [538, 279] width 26 height 4
drag, startPoint x: 499, startPoint y: 294, endPoint x: 478, endPoint y: 273, distance: 28.9
click at [478, 273] on div at bounding box center [478, 273] width 6 height 6
click at [533, 273] on div at bounding box center [538, 313] width 26 height 106
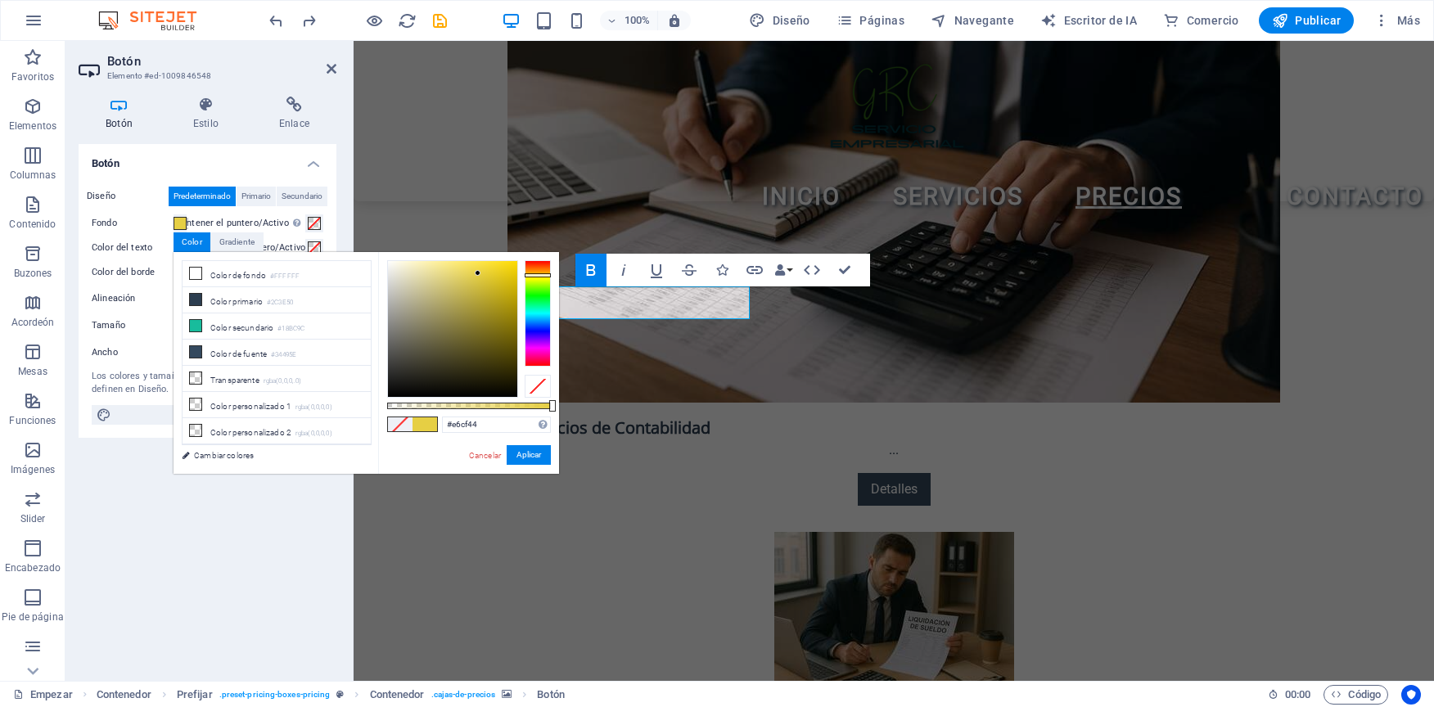
click at [539, 275] on div at bounding box center [538, 275] width 26 height 4
type input "#fbd800"
drag, startPoint x: 480, startPoint y: 273, endPoint x: 519, endPoint y: 262, distance: 40.9
click at [519, 262] on div at bounding box center [469, 329] width 164 height 138
click at [537, 458] on button "Aplicar" at bounding box center [529, 455] width 44 height 20
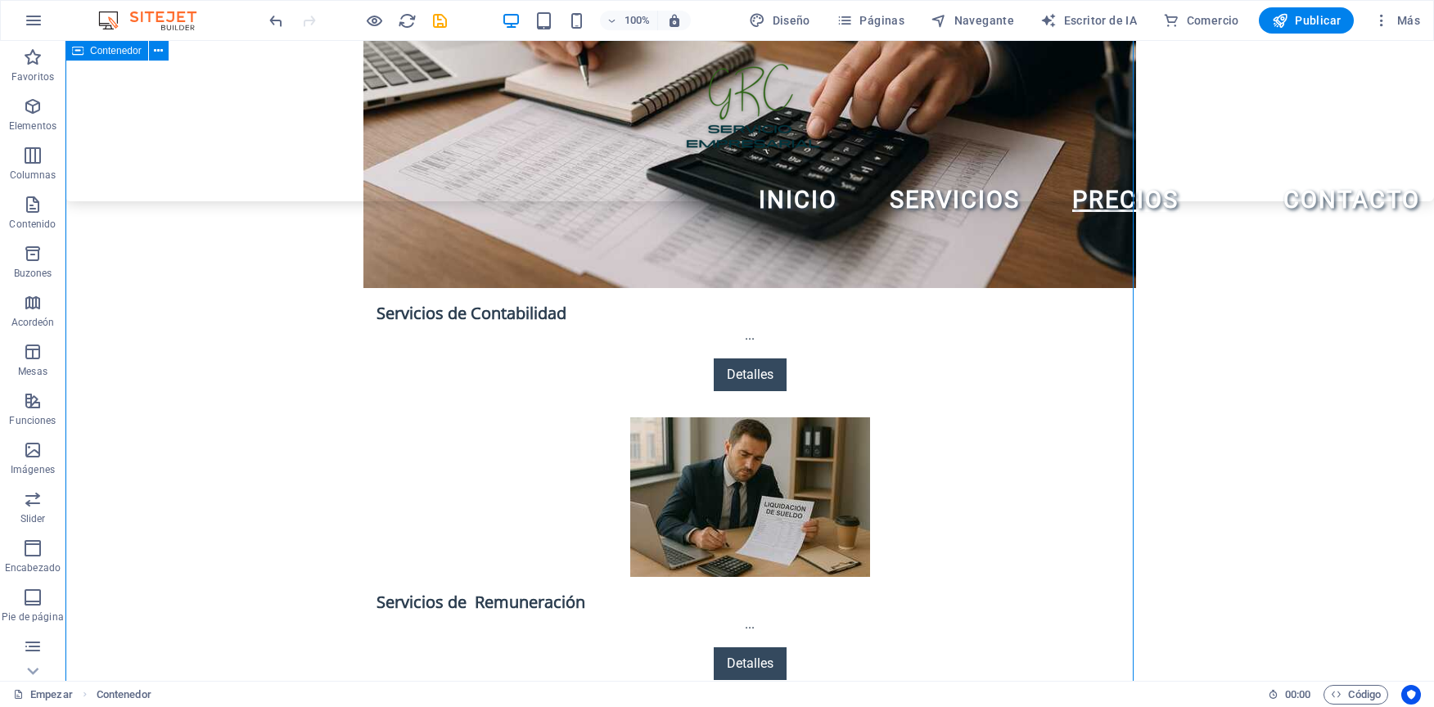
scroll to position [2783, 0]
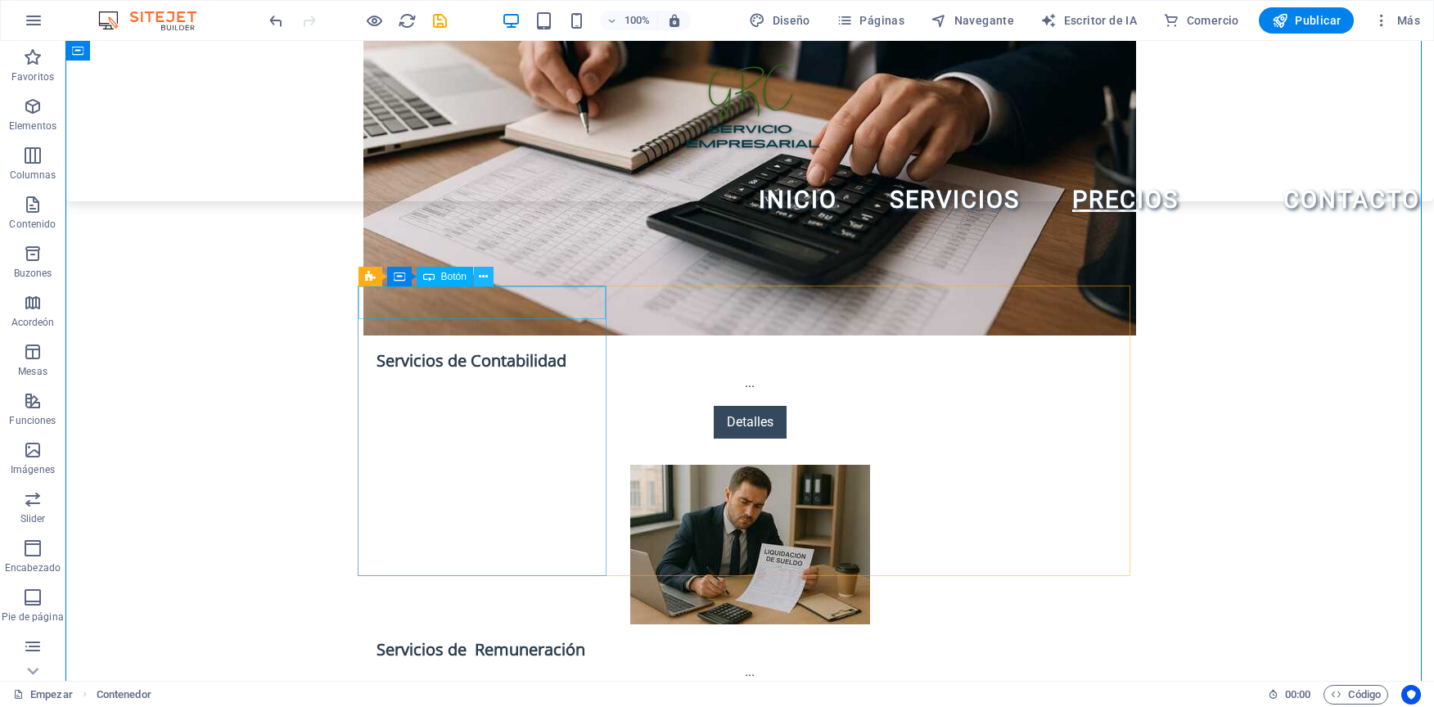
click at [482, 273] on icon at bounding box center [483, 276] width 9 height 17
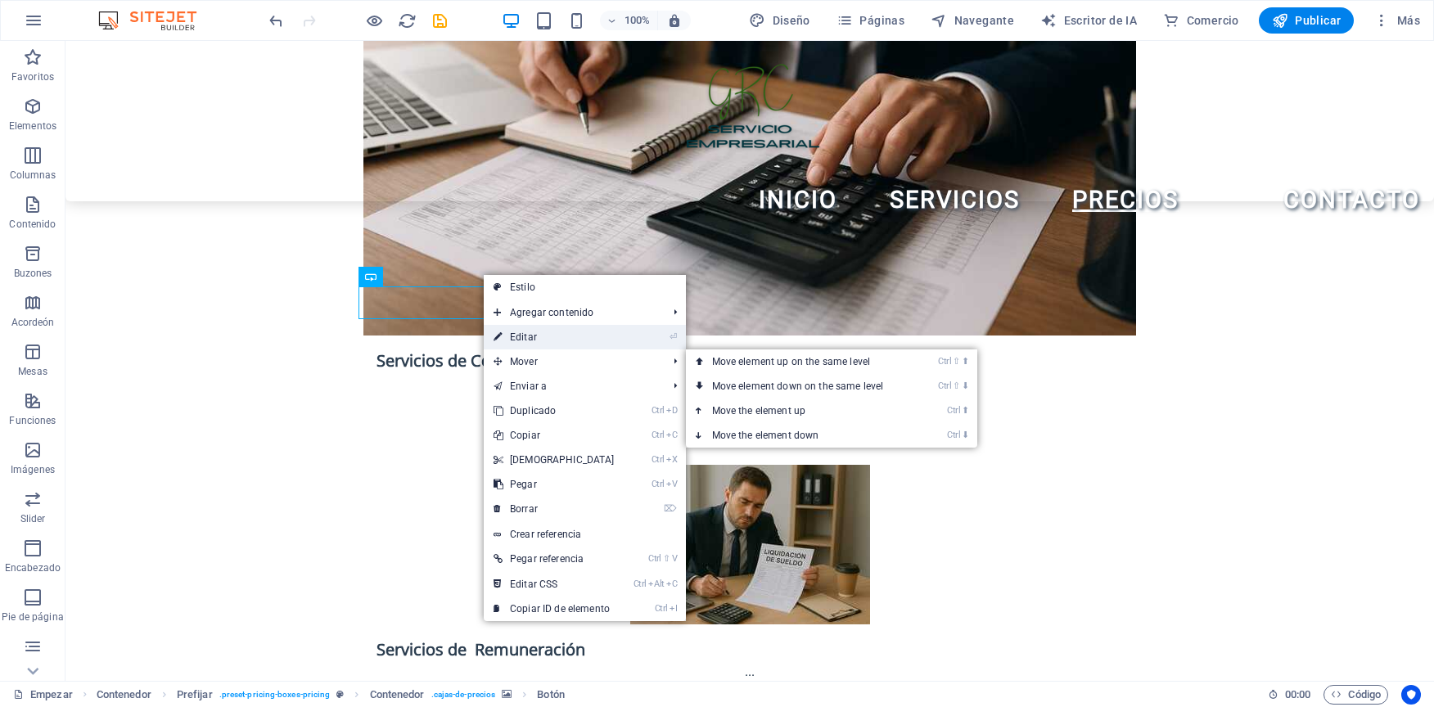
click at [536, 345] on link "⏎ Editar" at bounding box center [554, 337] width 141 height 25
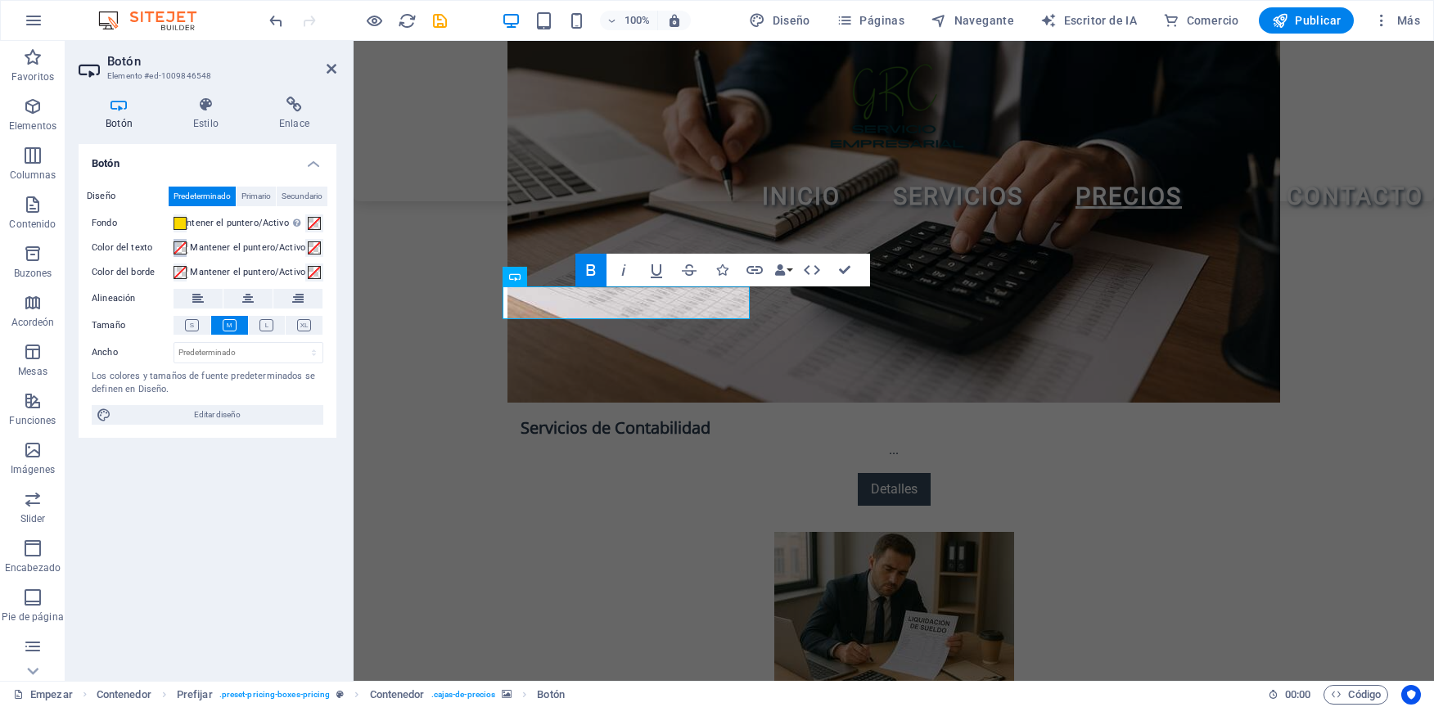
click at [182, 249] on span at bounding box center [180, 247] width 13 height 13
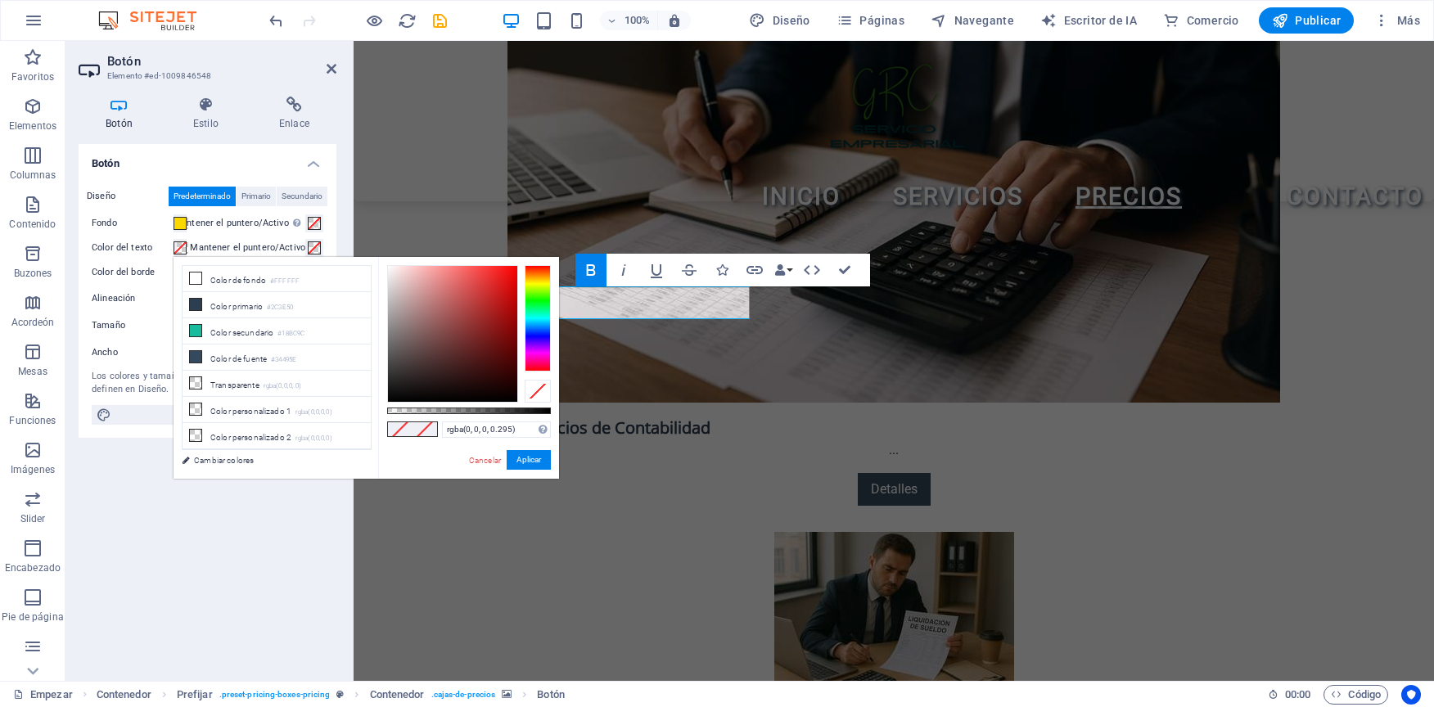
click at [435, 408] on div at bounding box center [469, 411] width 164 height 7
click at [408, 302] on div at bounding box center [452, 334] width 129 height 136
click at [387, 284] on div at bounding box center [452, 334] width 131 height 138
drag, startPoint x: 440, startPoint y: 411, endPoint x: 614, endPoint y: 410, distance: 174.4
click at [614, 410] on body "GRC Servicio Empresarial Empezar Favoritos Elementos Columnas Contenido Buzones…" at bounding box center [717, 353] width 1434 height 707
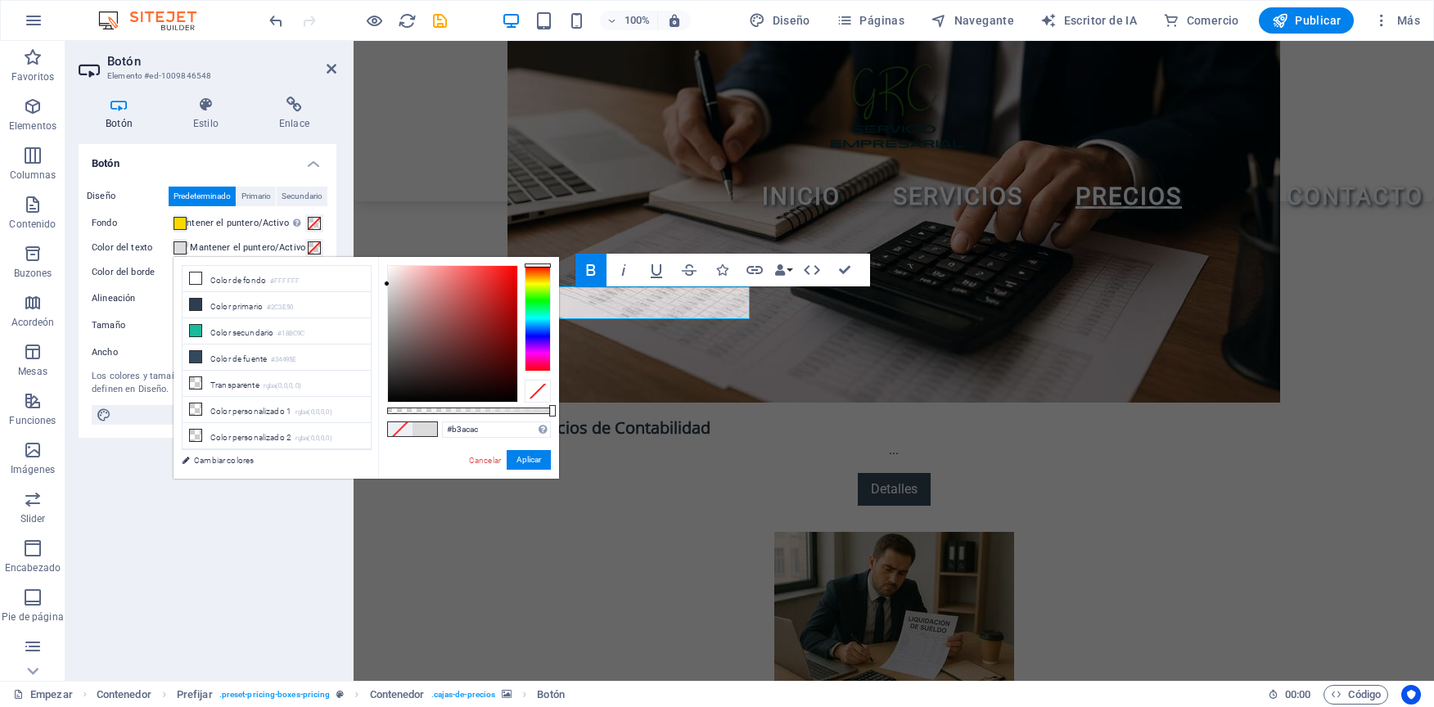
click at [392, 305] on div at bounding box center [452, 334] width 129 height 136
click at [525, 462] on button "Aplicar" at bounding box center [529, 460] width 44 height 20
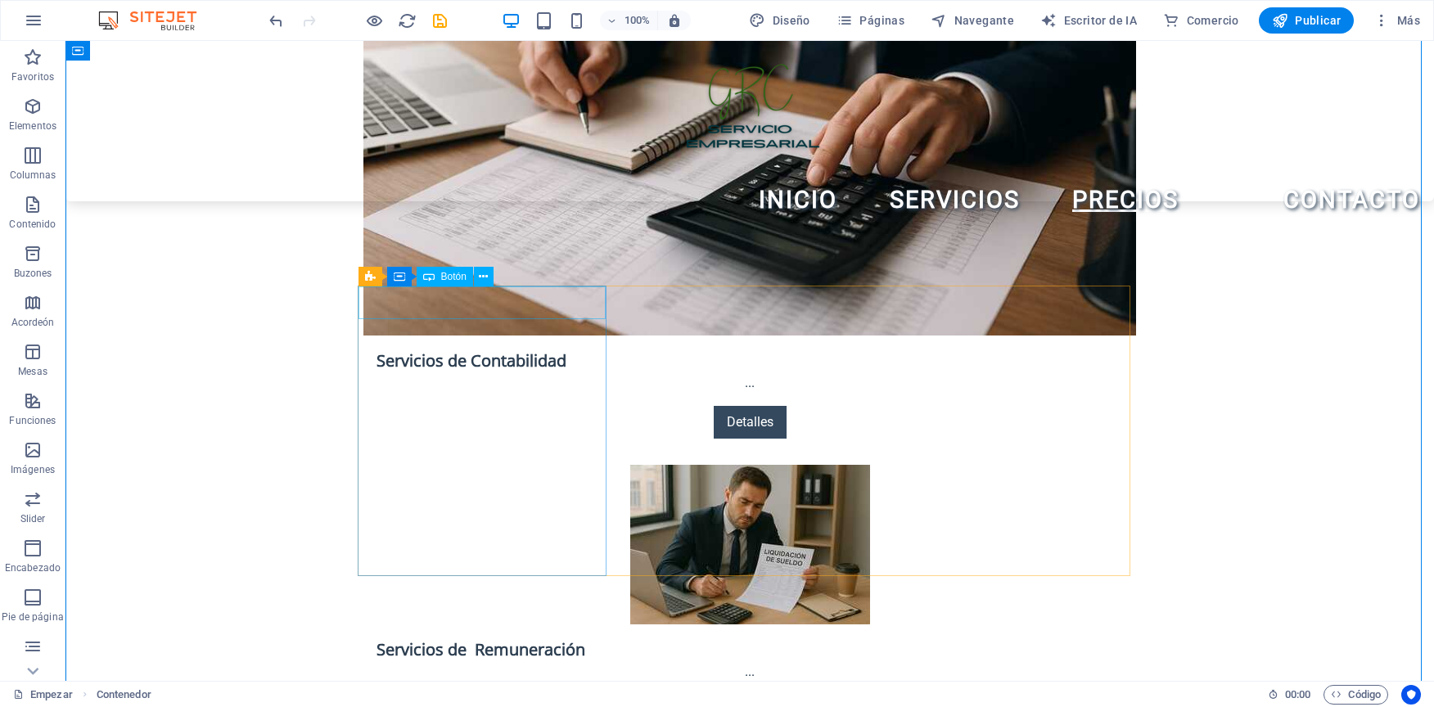
click at [484, 273] on icon at bounding box center [483, 276] width 9 height 17
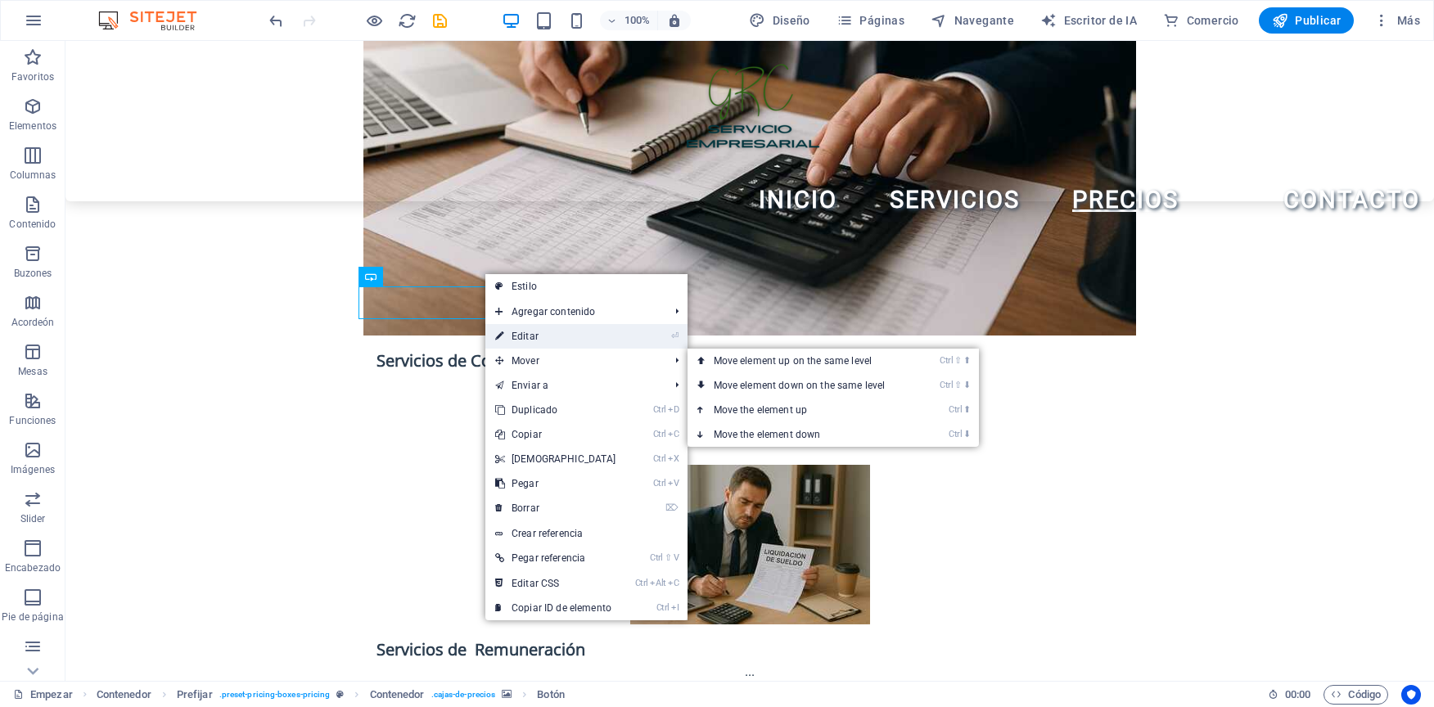
click at [509, 335] on link "⏎ Editar" at bounding box center [555, 336] width 141 height 25
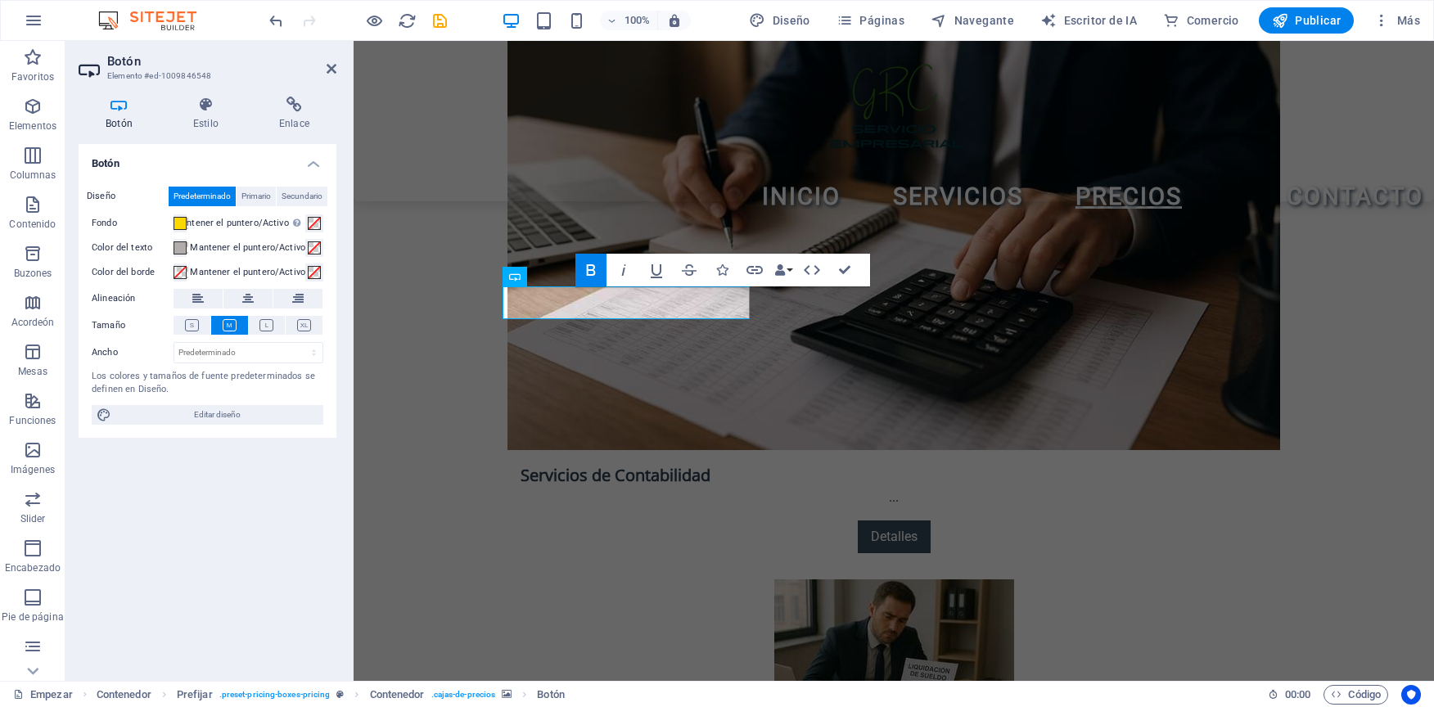
scroll to position [2831, 0]
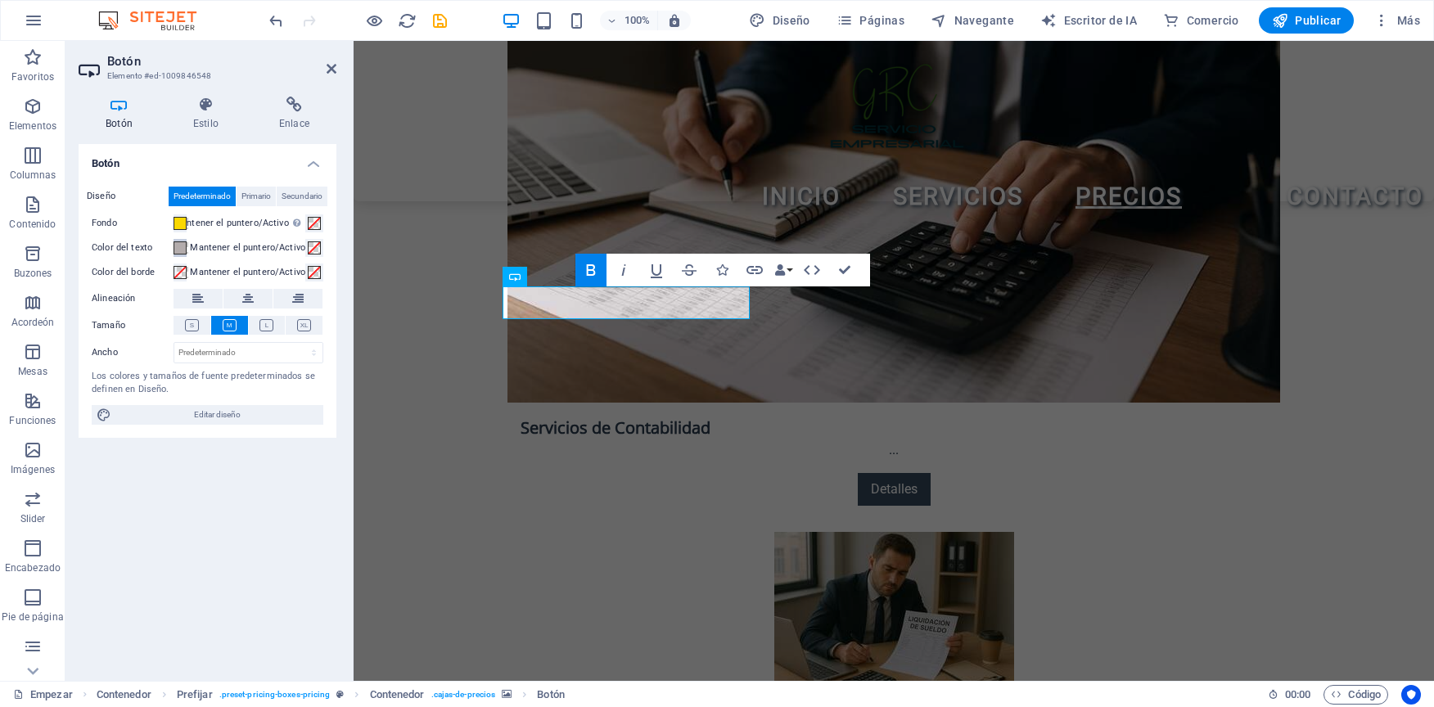
click at [187, 253] on span at bounding box center [180, 247] width 13 height 13
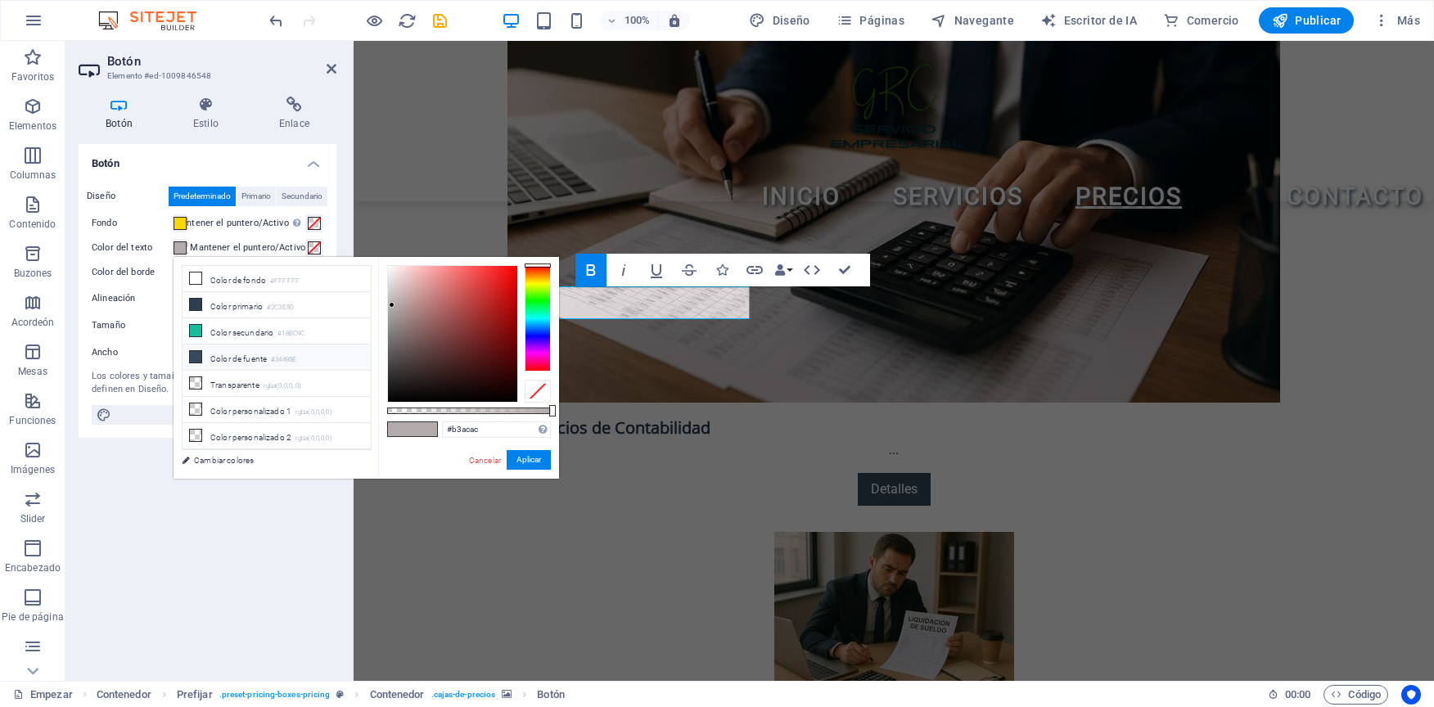
click at [195, 354] on icon at bounding box center [195, 356] width 11 height 11
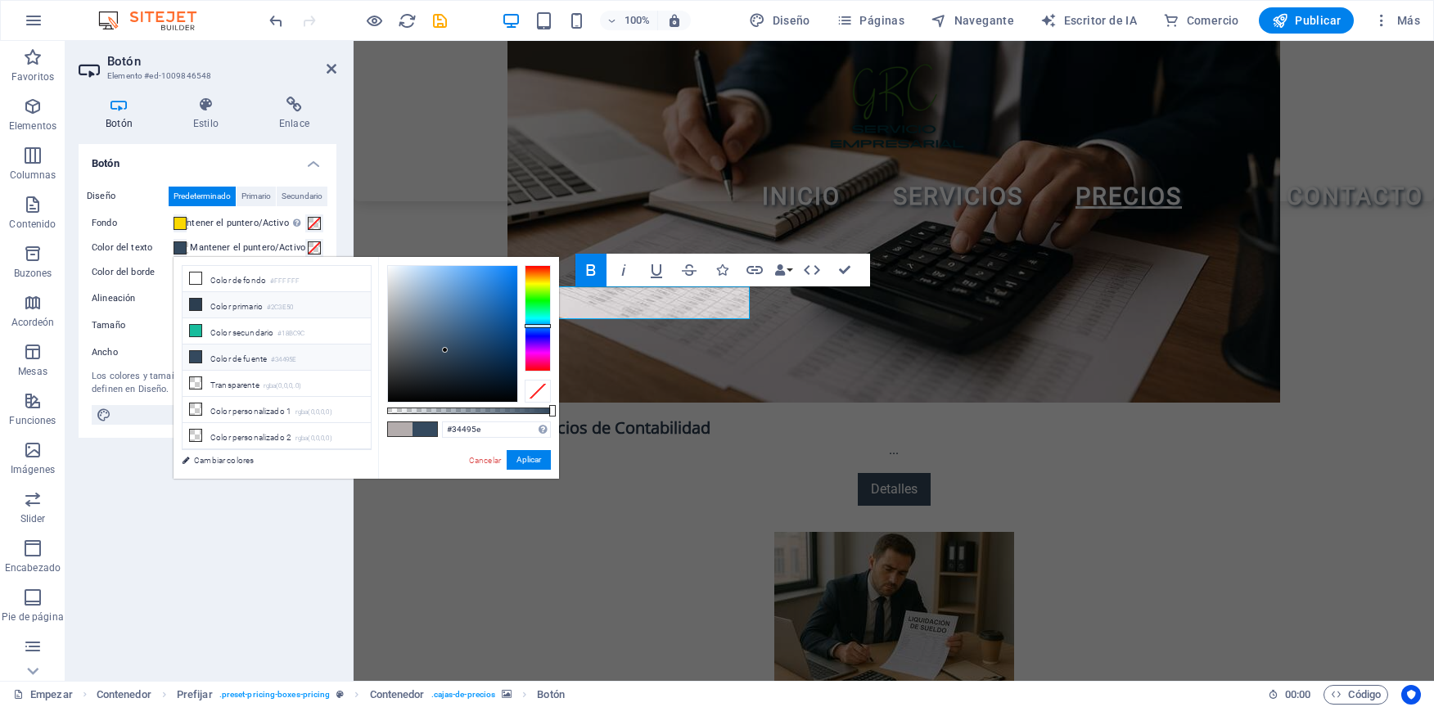
click at [192, 301] on icon at bounding box center [195, 304] width 11 height 11
type input "#2c3e50"
click at [531, 462] on button "Aplicar" at bounding box center [529, 460] width 44 height 20
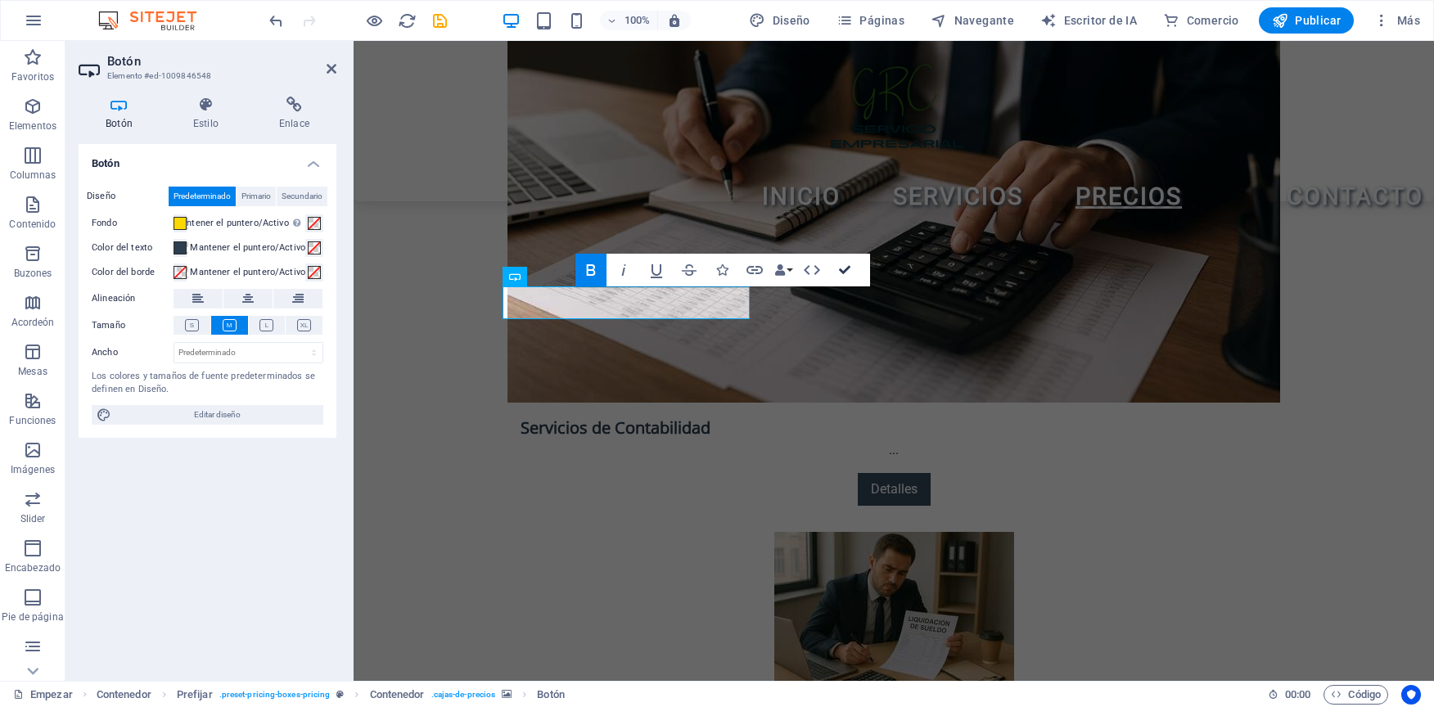
scroll to position [2783, 0]
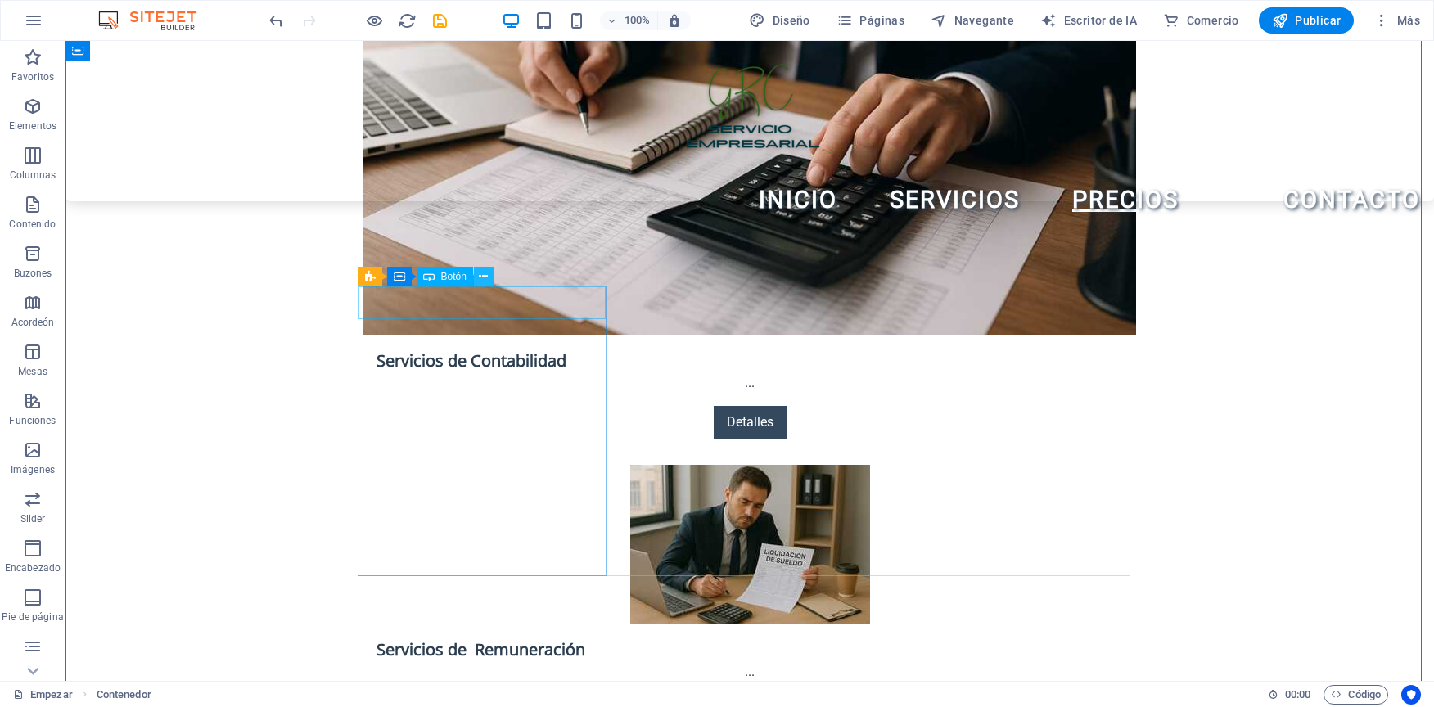
click at [482, 272] on icon at bounding box center [483, 276] width 9 height 17
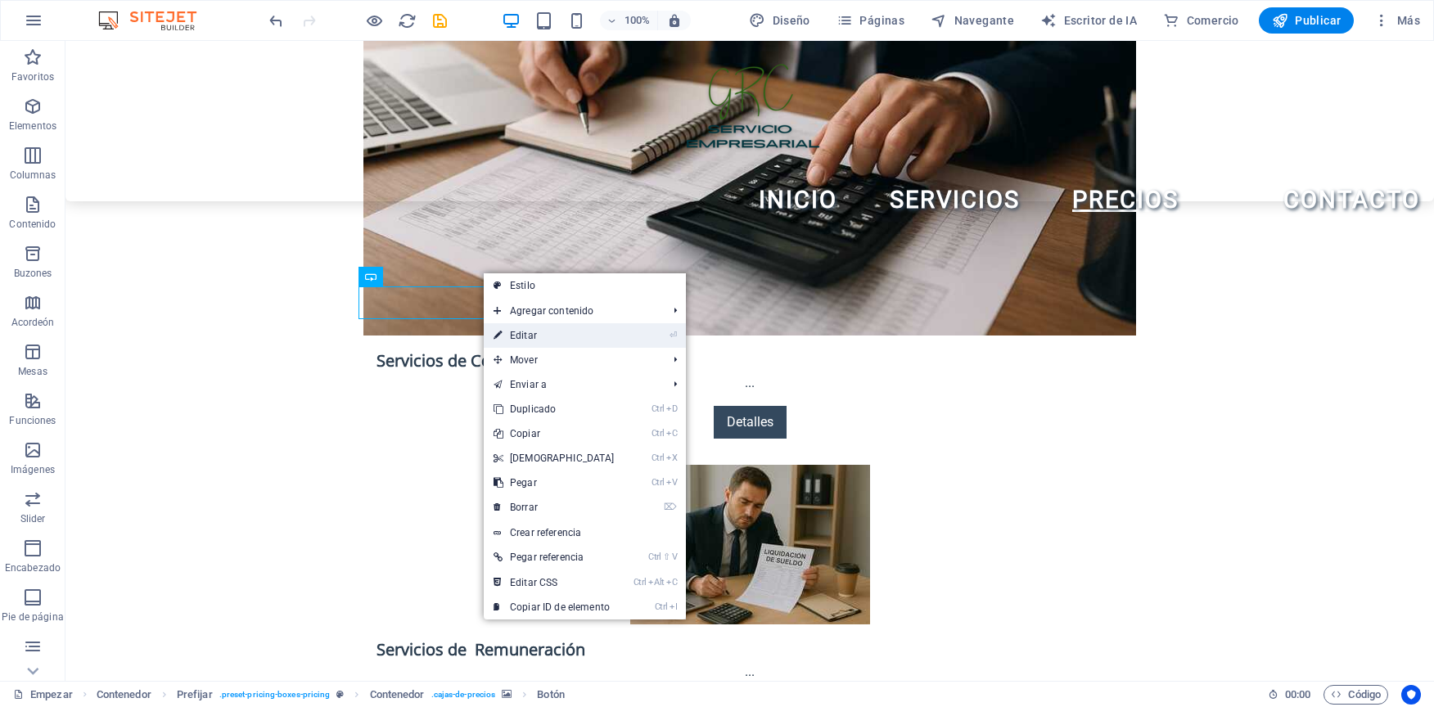
click at [528, 331] on font "Editar" at bounding box center [523, 335] width 27 height 11
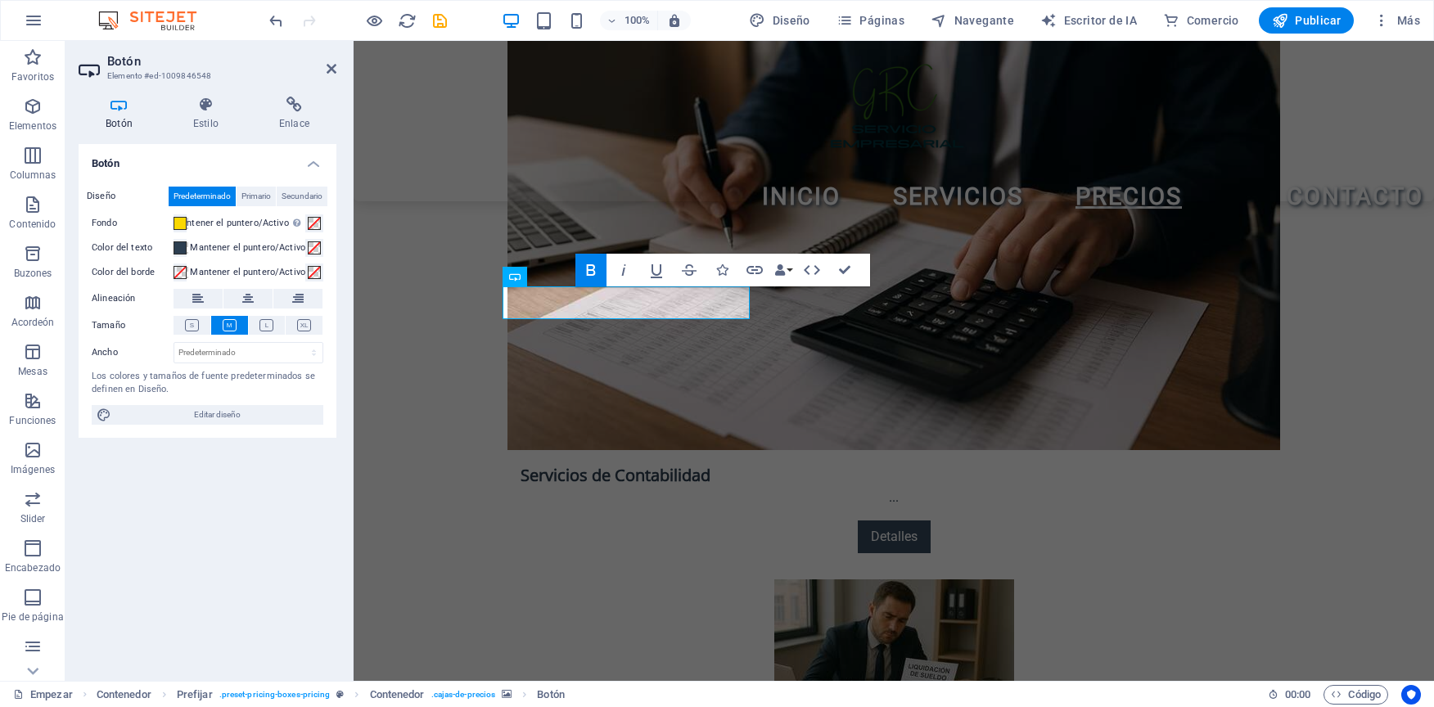
scroll to position [2831, 0]
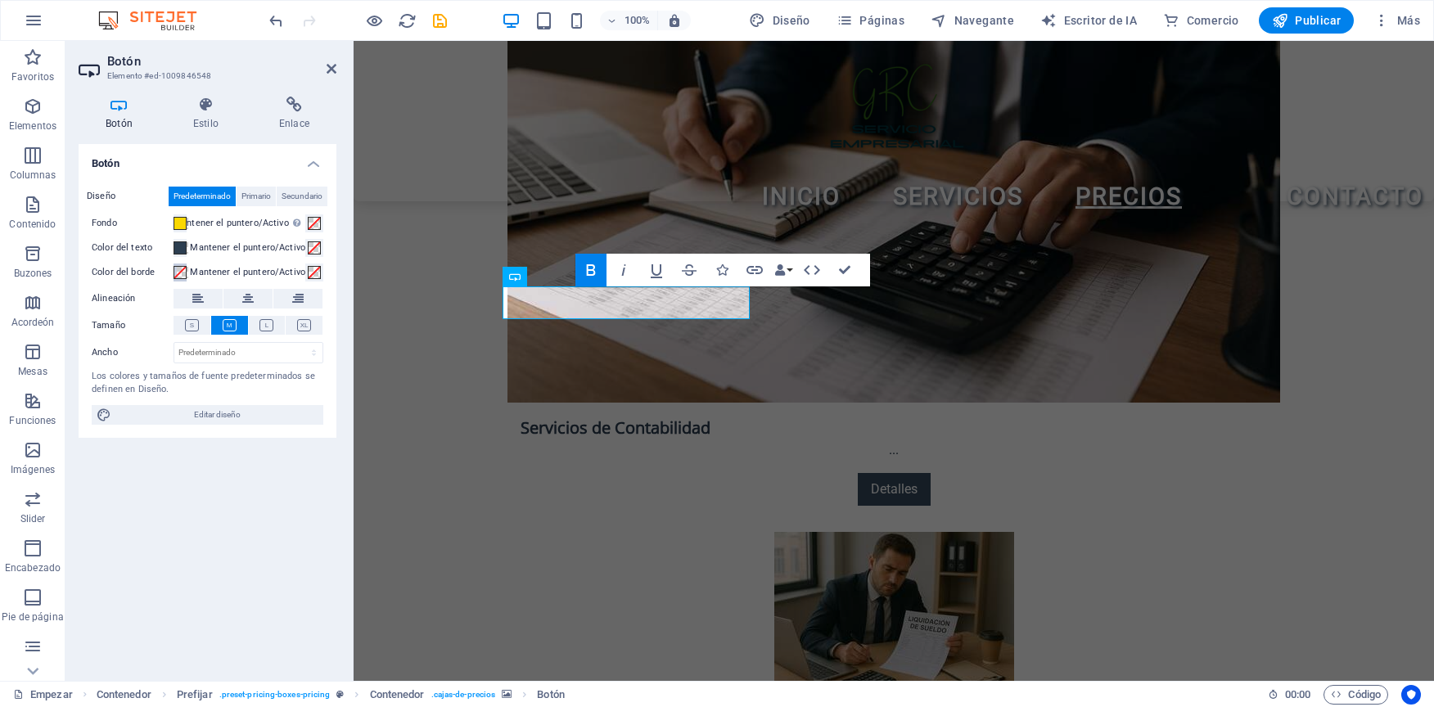
click at [187, 268] on button "Color del borde" at bounding box center [180, 273] width 13 height 18
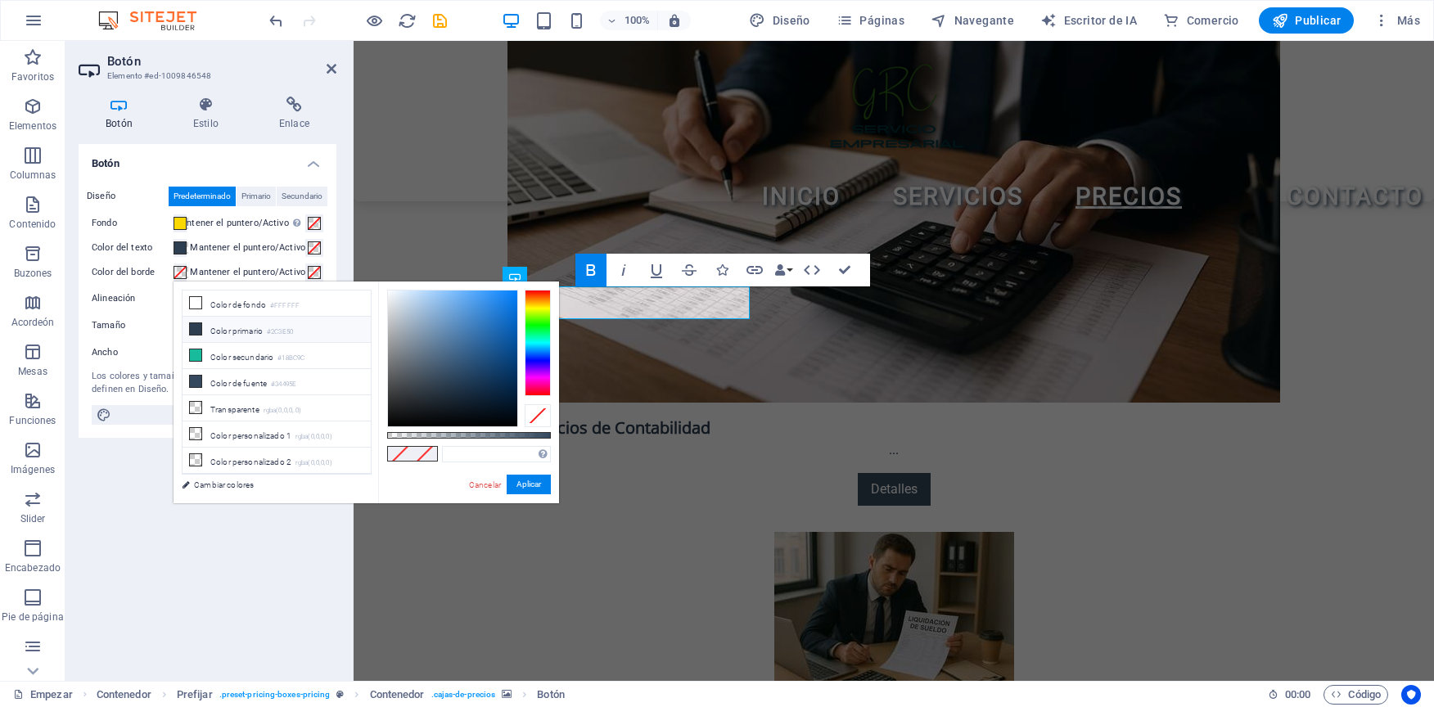
click at [237, 334] on font "Color primario" at bounding box center [236, 331] width 52 height 9
click at [226, 383] on font "Color de fuente" at bounding box center [238, 383] width 56 height 9
click at [237, 335] on font "Color primario" at bounding box center [236, 331] width 52 height 9
type input "#2c3e50"
click at [522, 485] on button "Aplicar" at bounding box center [529, 485] width 44 height 20
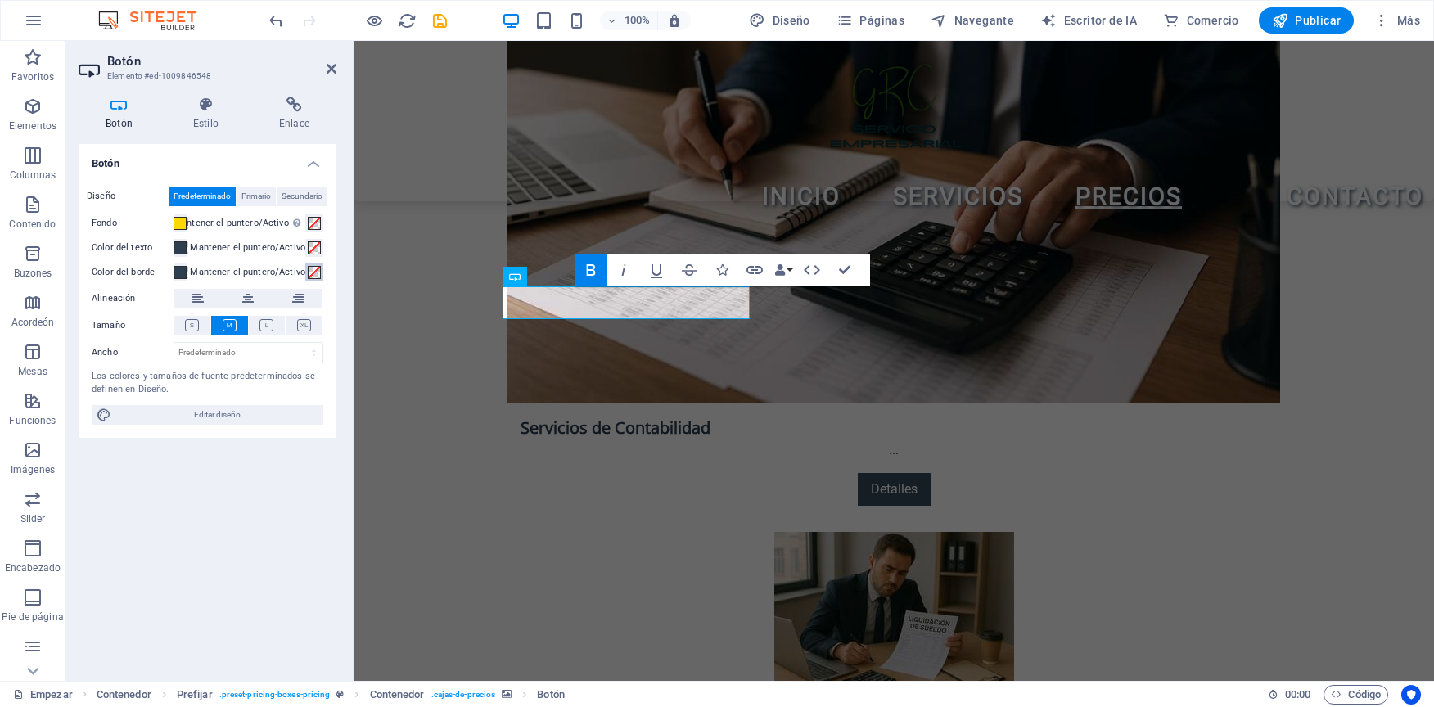
click at [319, 275] on span at bounding box center [314, 272] width 13 height 13
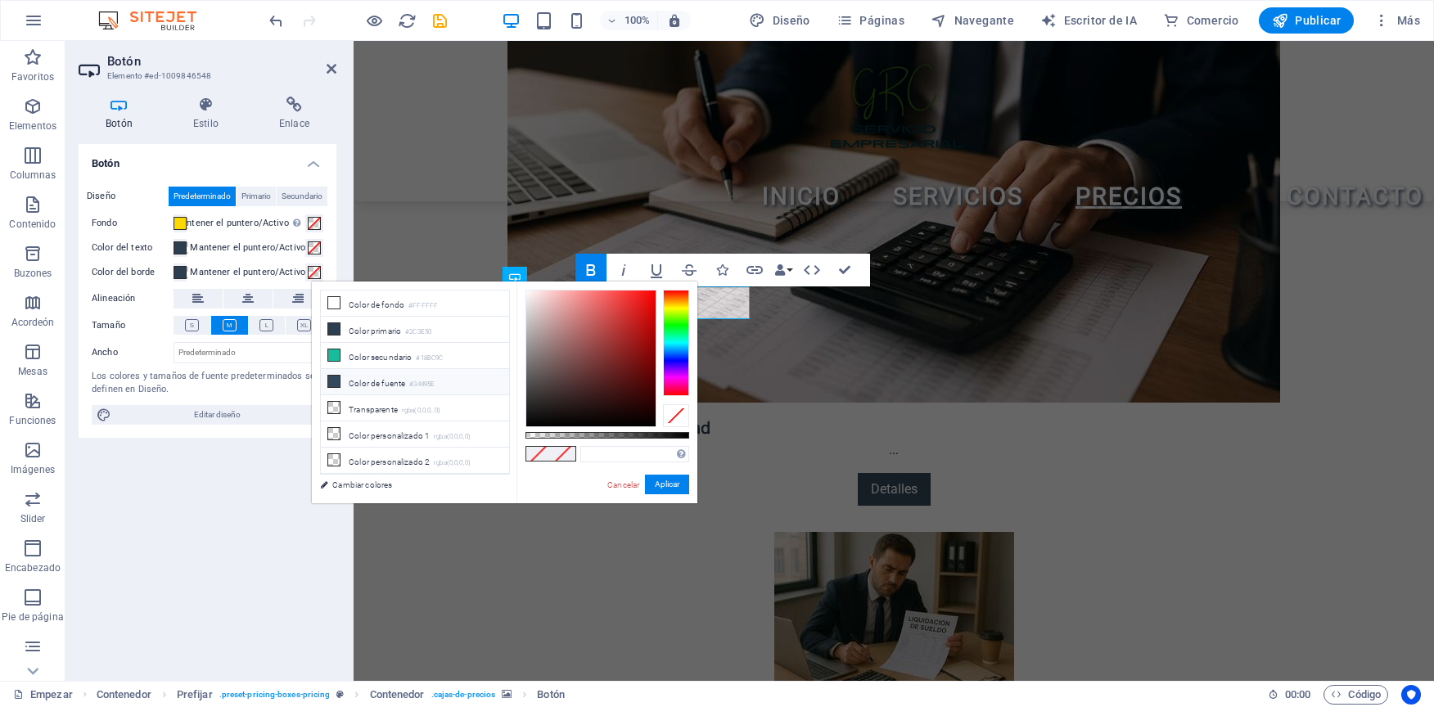
click at [361, 385] on font "Color de fuente" at bounding box center [377, 383] width 56 height 9
type input "#34495e"
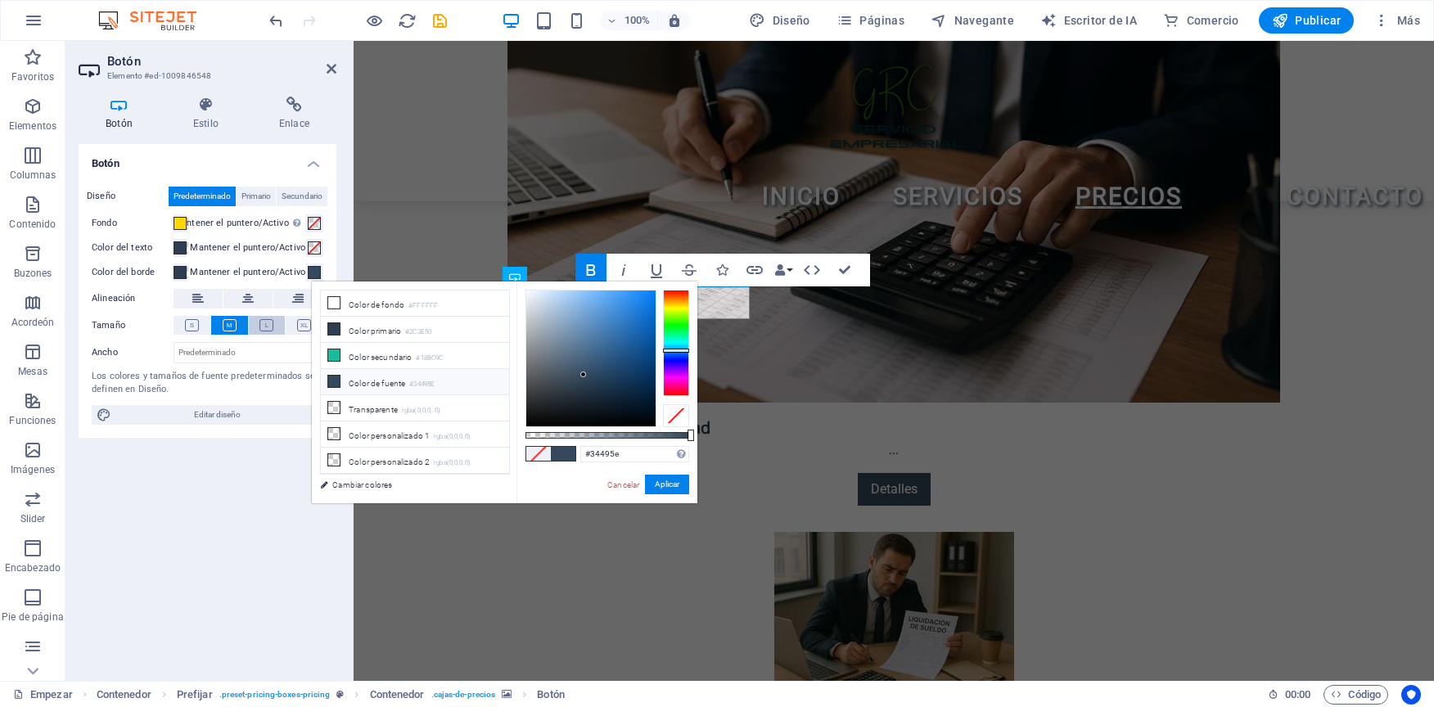
click at [263, 323] on icon at bounding box center [266, 325] width 14 height 12
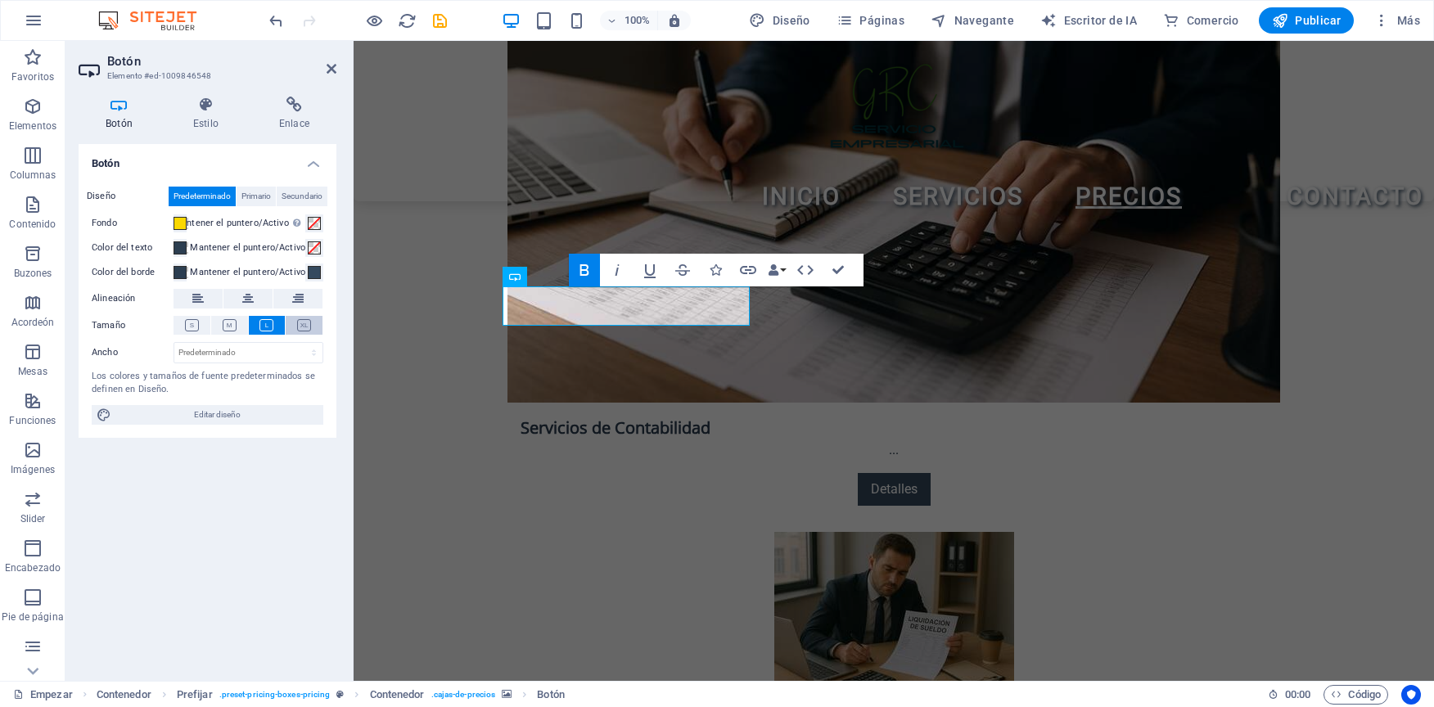
click at [307, 331] on icon at bounding box center [304, 325] width 14 height 12
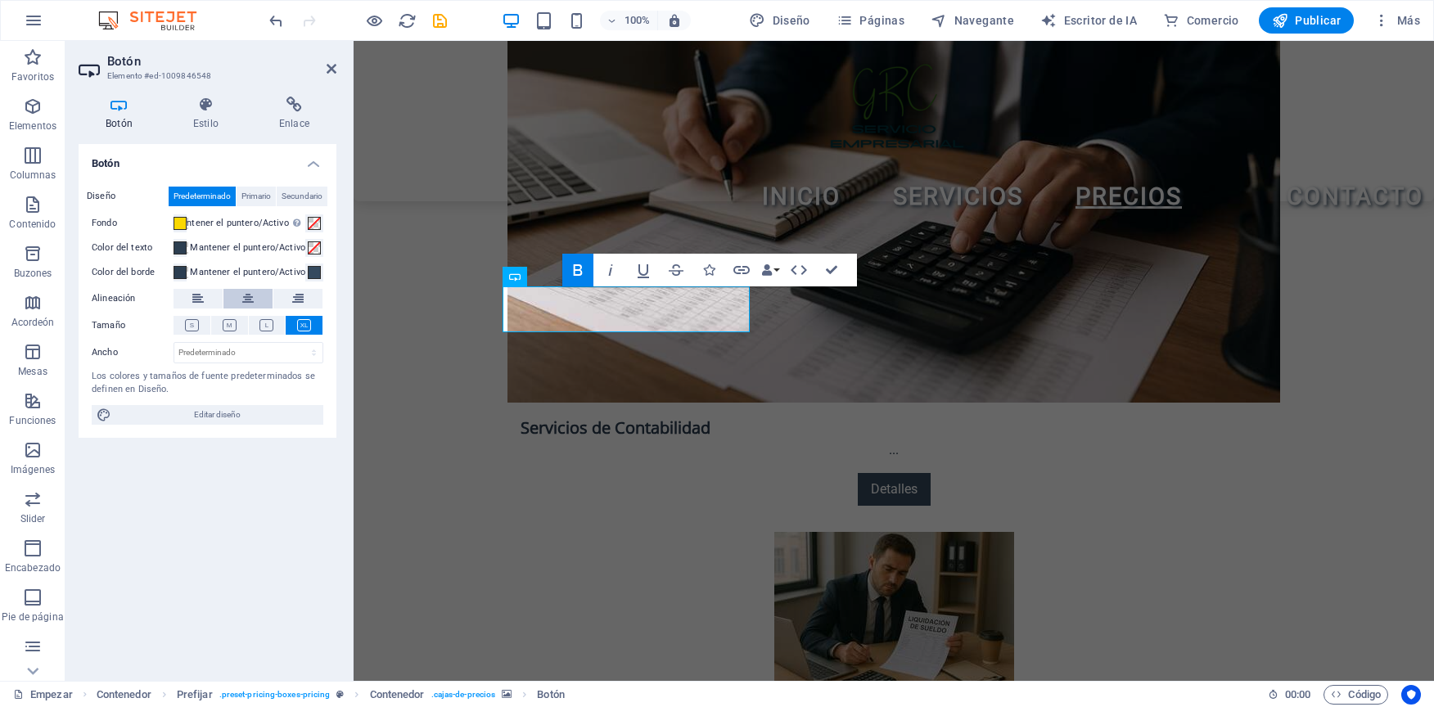
click at [246, 308] on icon at bounding box center [247, 299] width 11 height 20
click at [296, 355] on select "Predeterminado Px Rem % em VH Vw" at bounding box center [248, 353] width 148 height 20
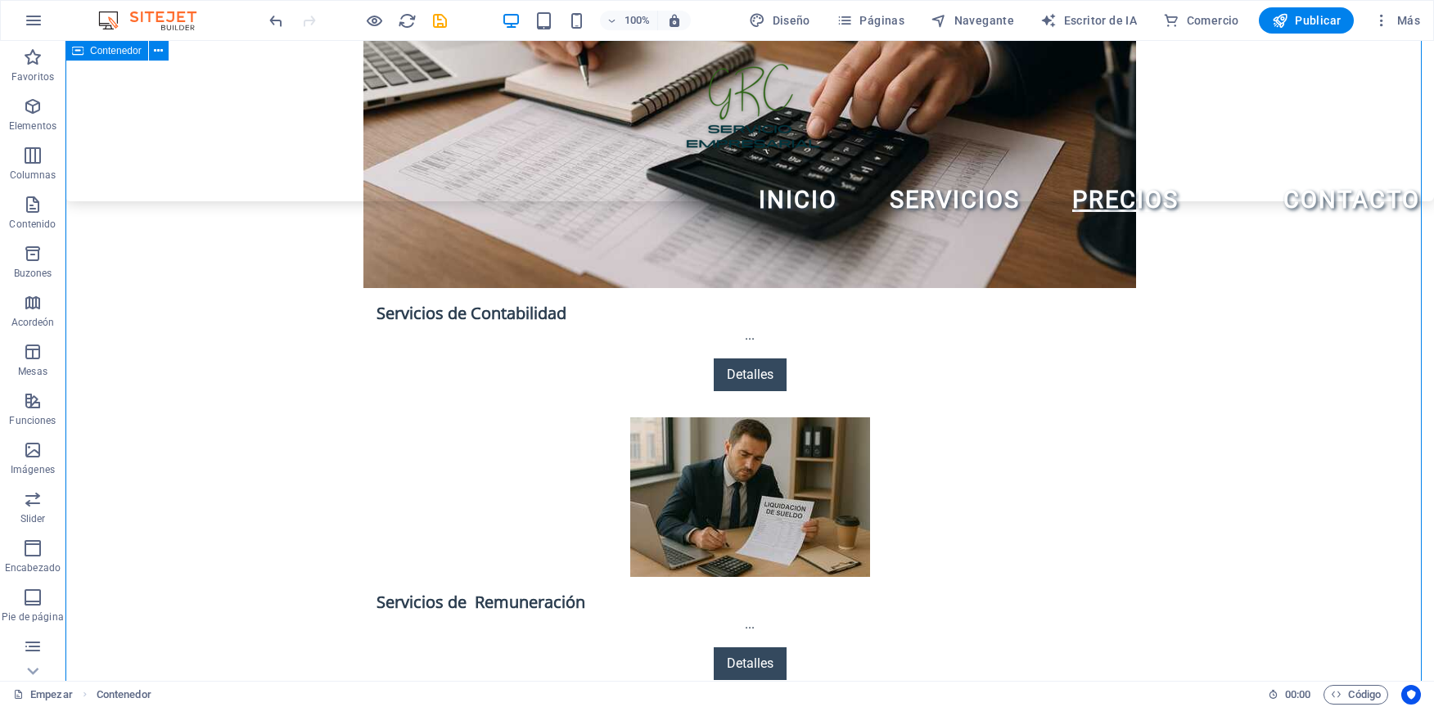
scroll to position [2783, 0]
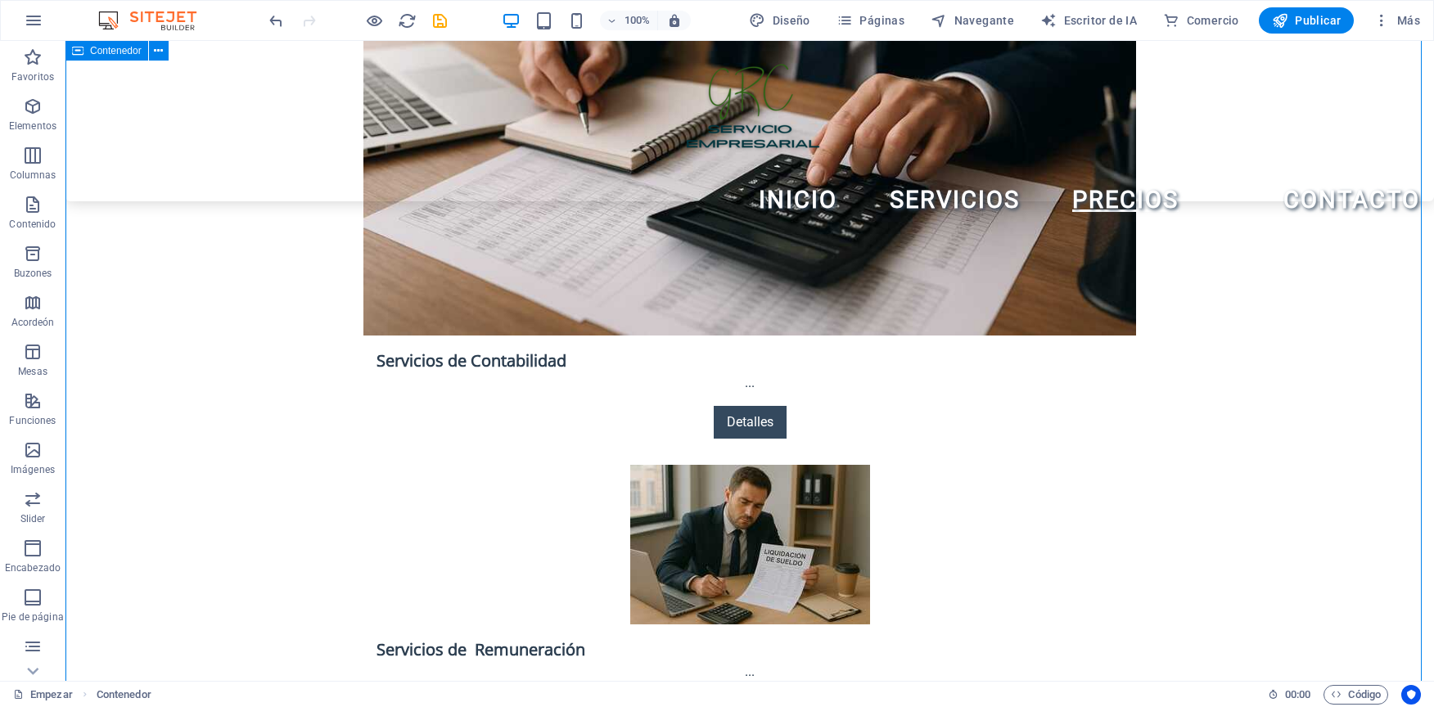
click at [481, 275] on icon at bounding box center [483, 276] width 9 height 17
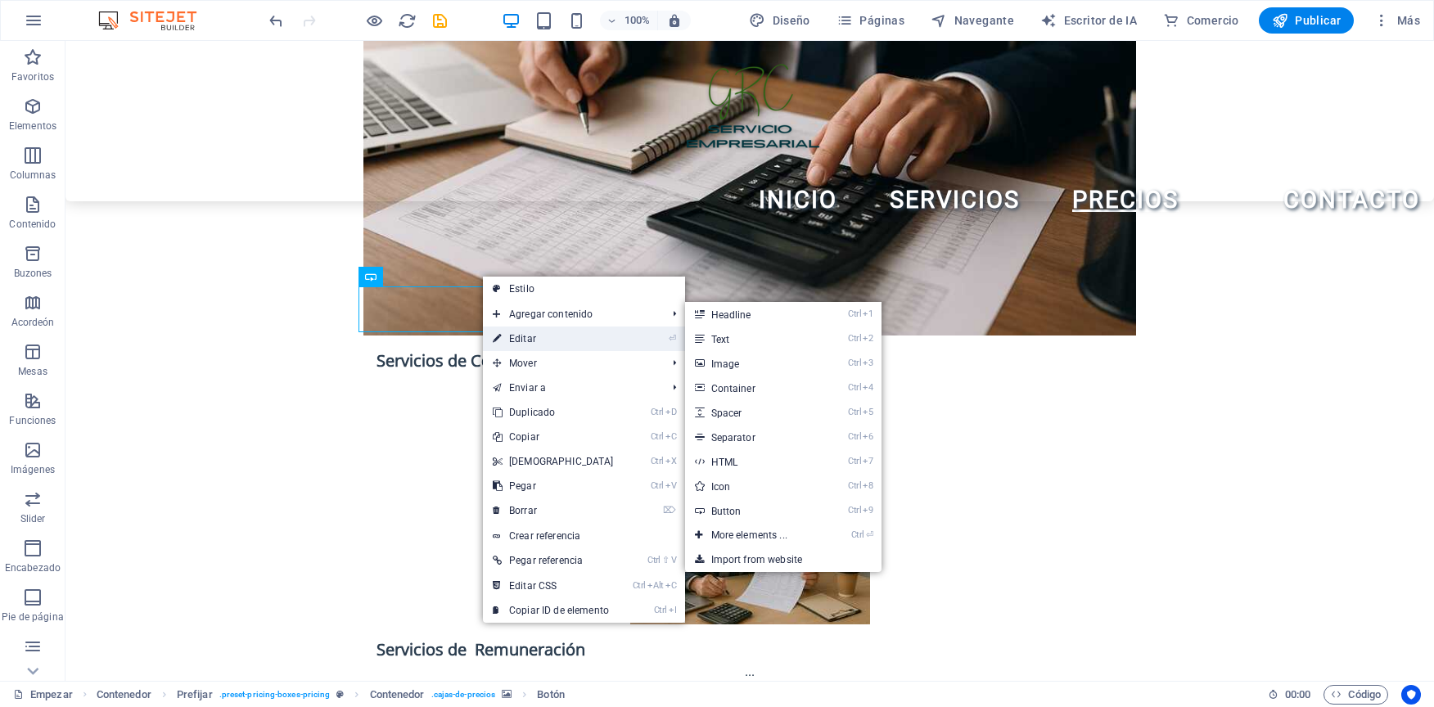
click at [505, 335] on link "⏎ Editar" at bounding box center [553, 339] width 141 height 25
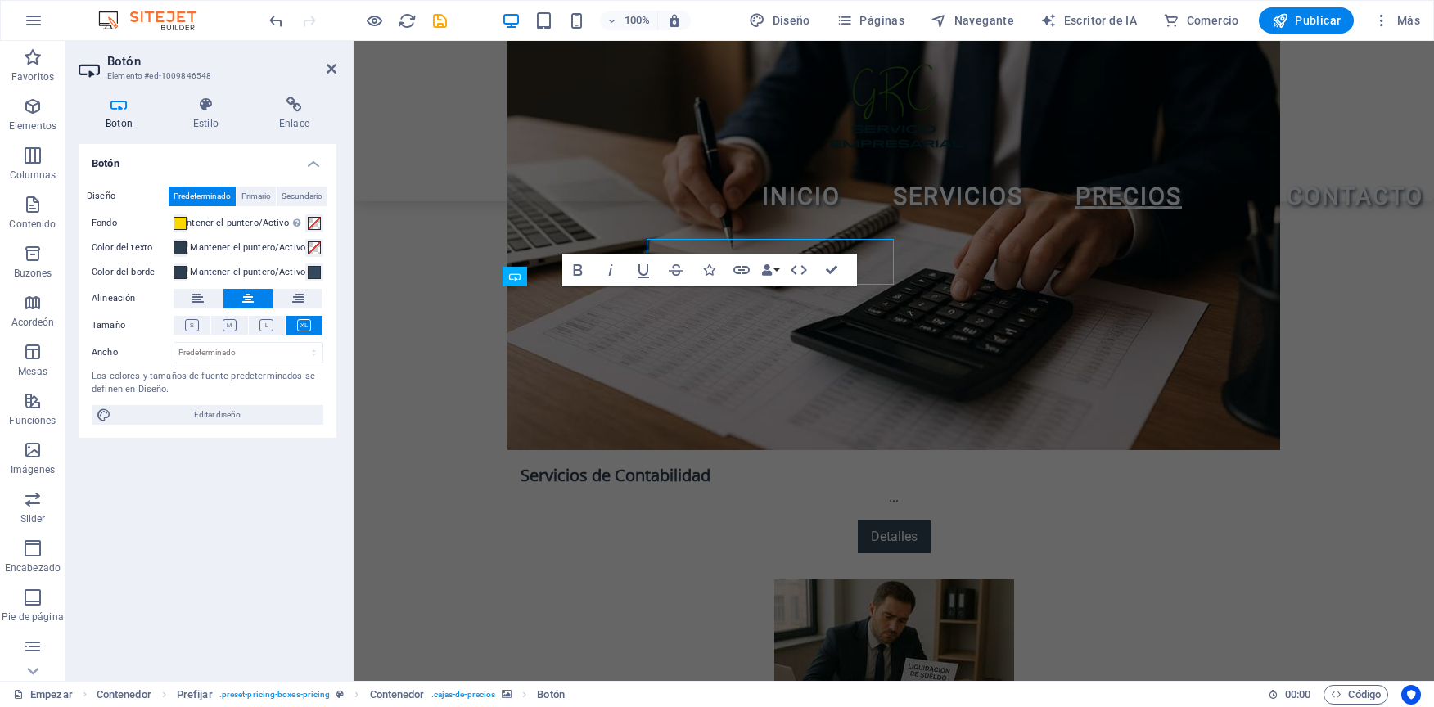
scroll to position [2831, 0]
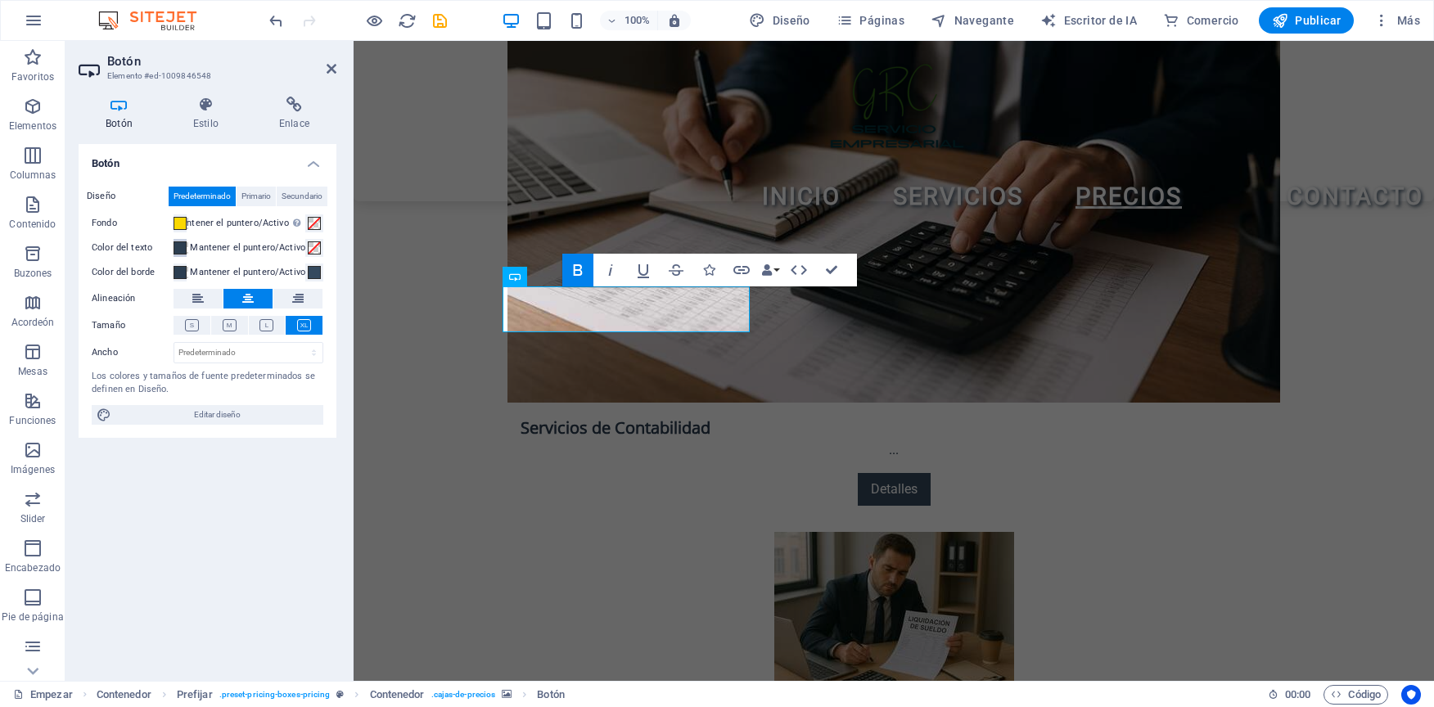
click at [185, 246] on span at bounding box center [180, 247] width 13 height 13
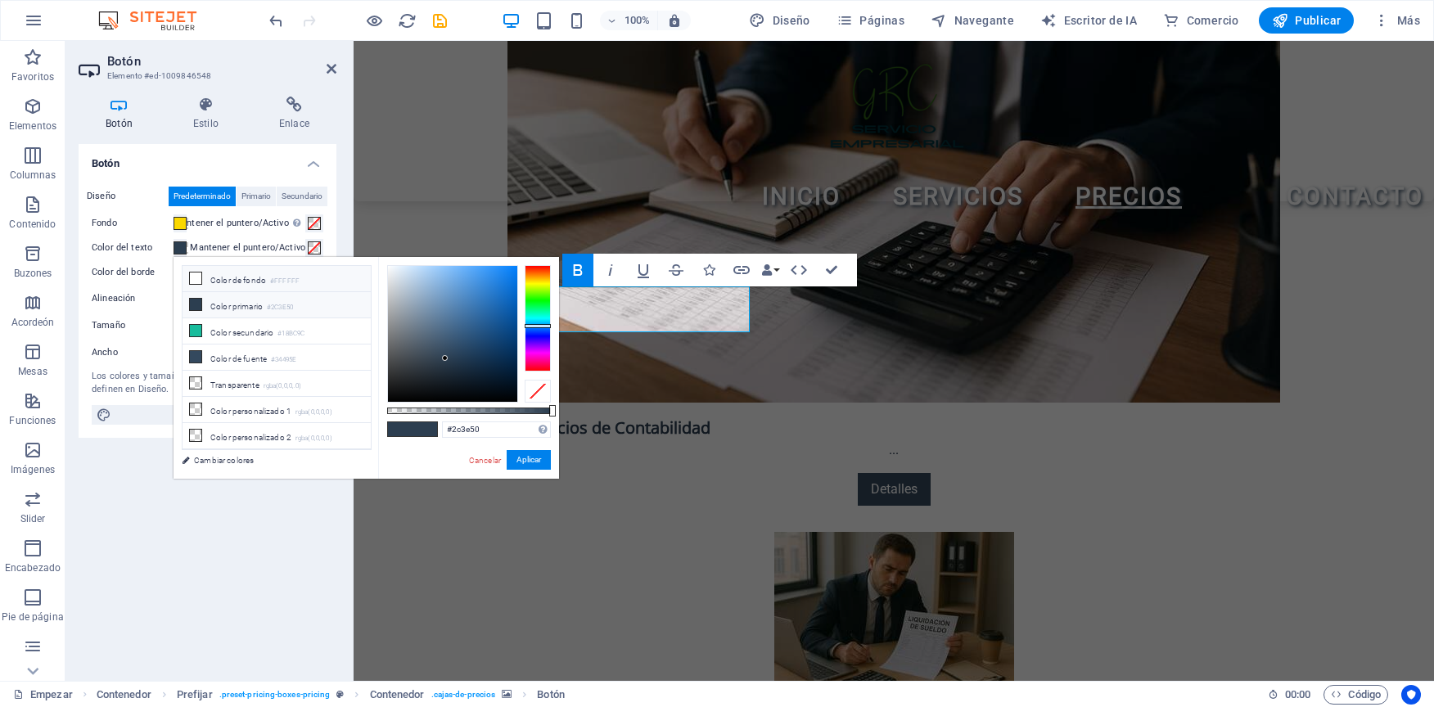
click at [208, 281] on li "Color de fondo #FFFFFF" at bounding box center [277, 279] width 188 height 26
type input "#ffffff"
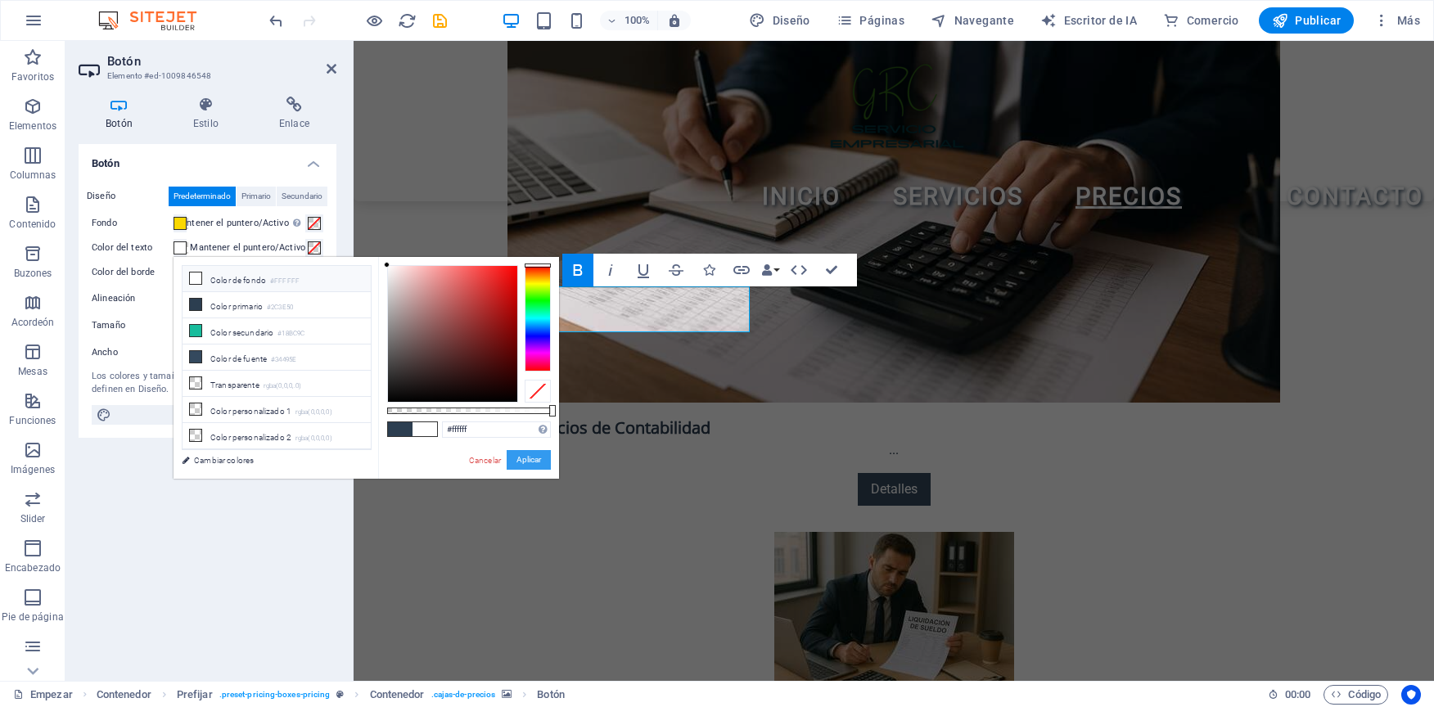
click at [522, 462] on button "Aplicar" at bounding box center [529, 460] width 44 height 20
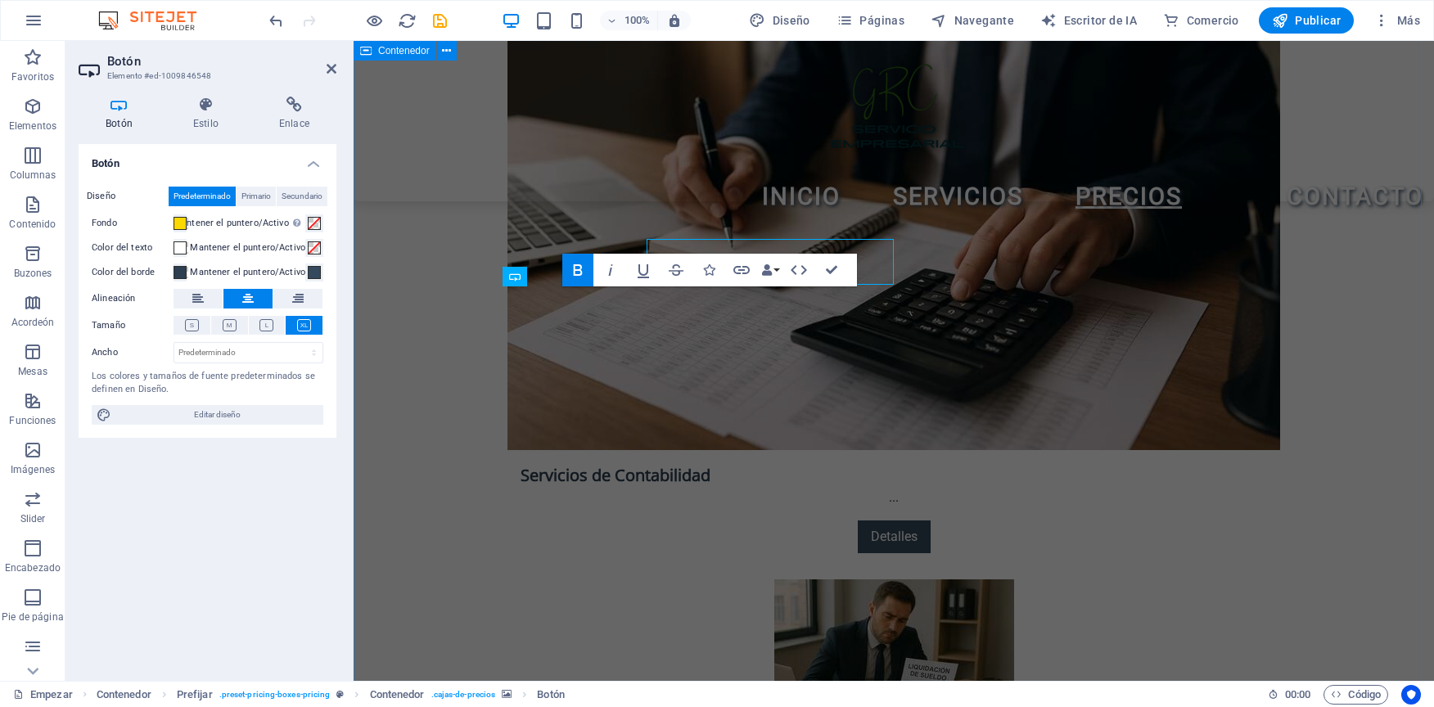
scroll to position [2831, 0]
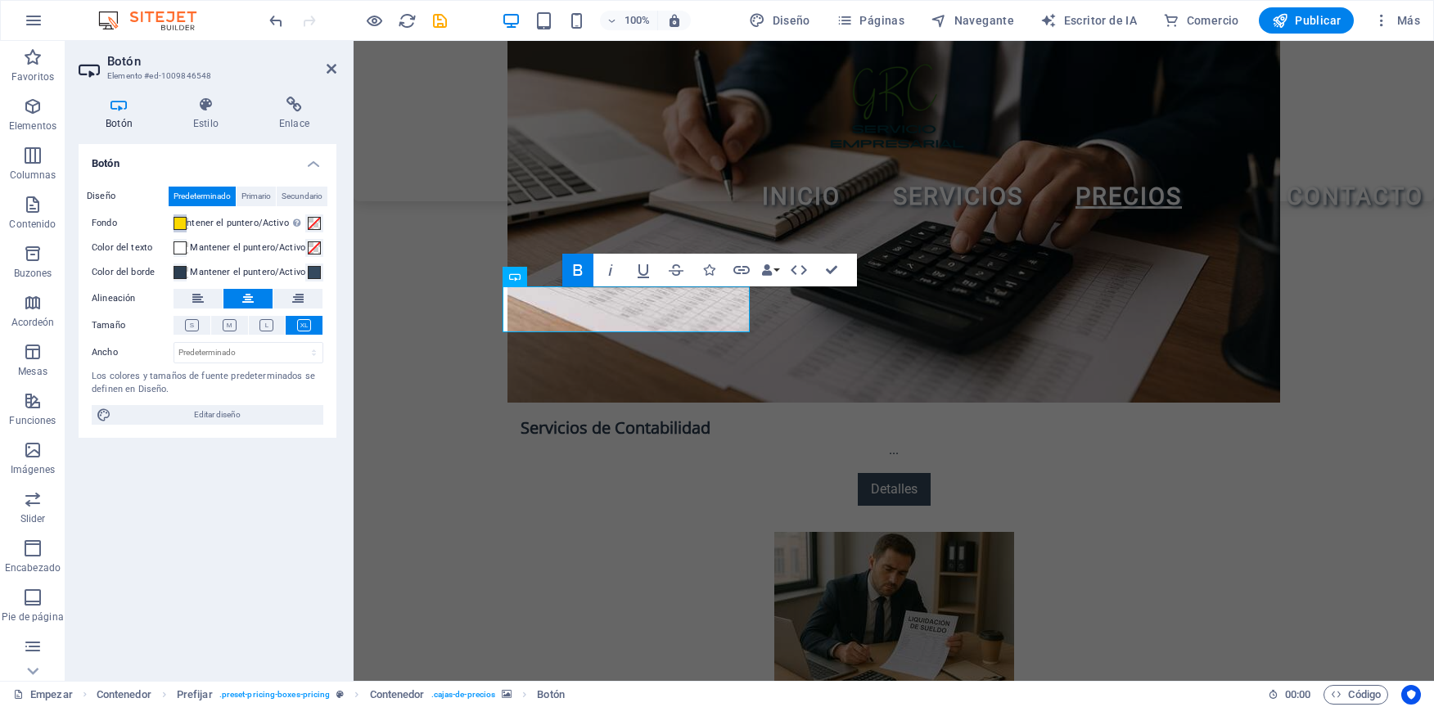
click at [177, 222] on span at bounding box center [180, 223] width 13 height 13
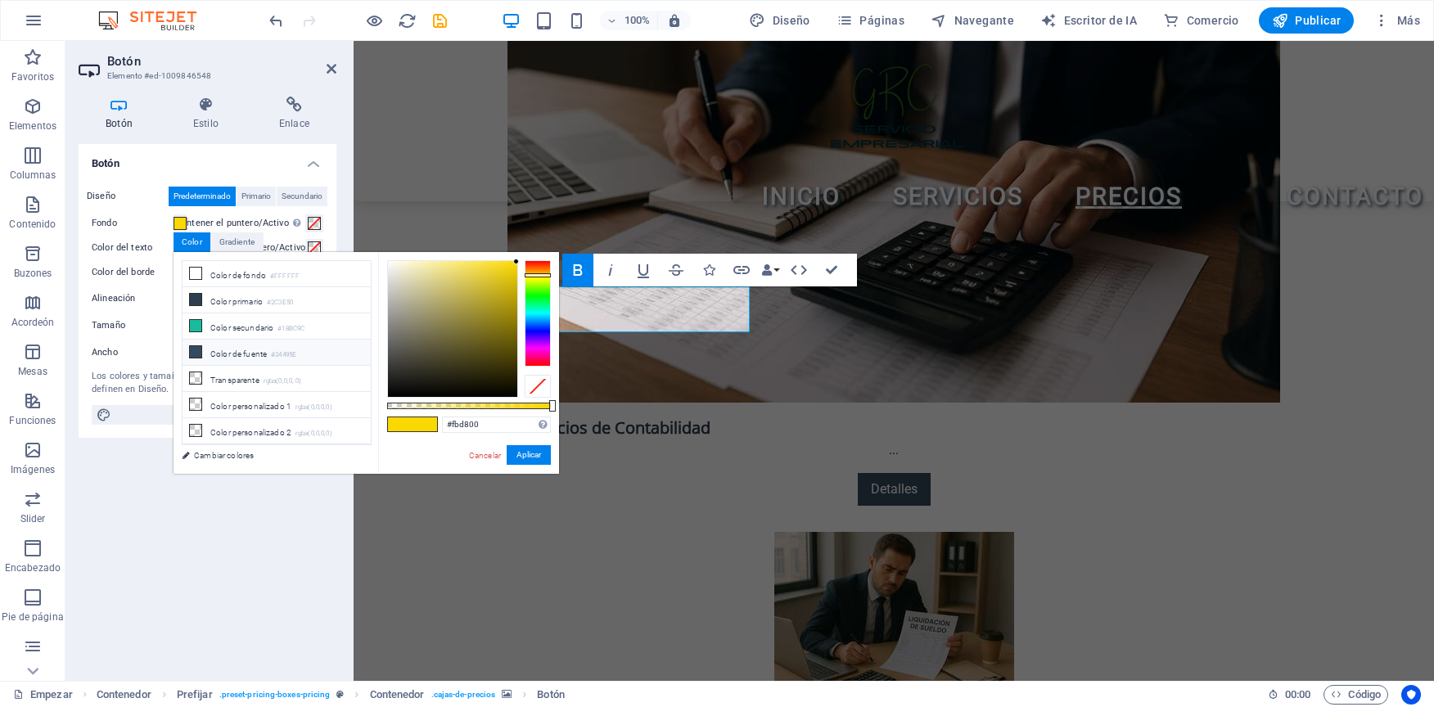
click at [199, 351] on icon at bounding box center [195, 351] width 11 height 11
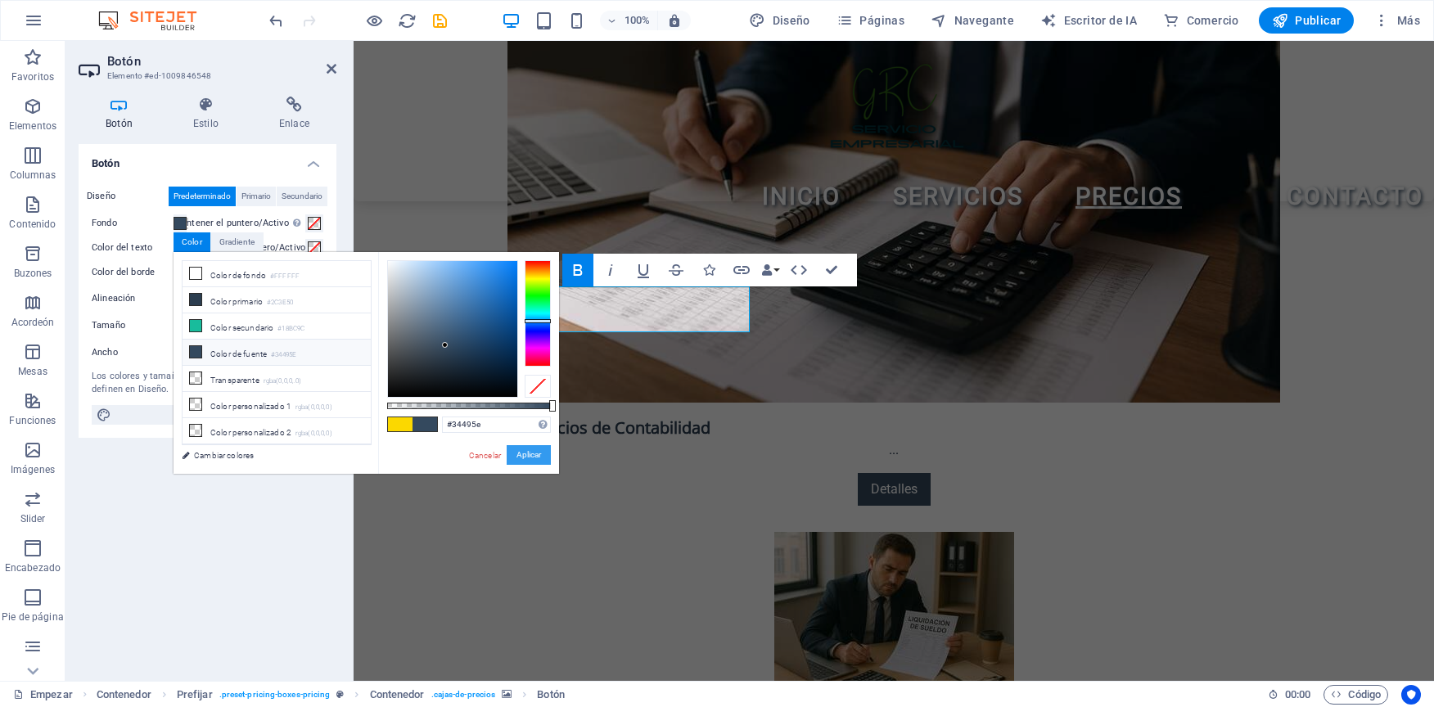
click at [513, 453] on button "Aplicar" at bounding box center [529, 455] width 44 height 20
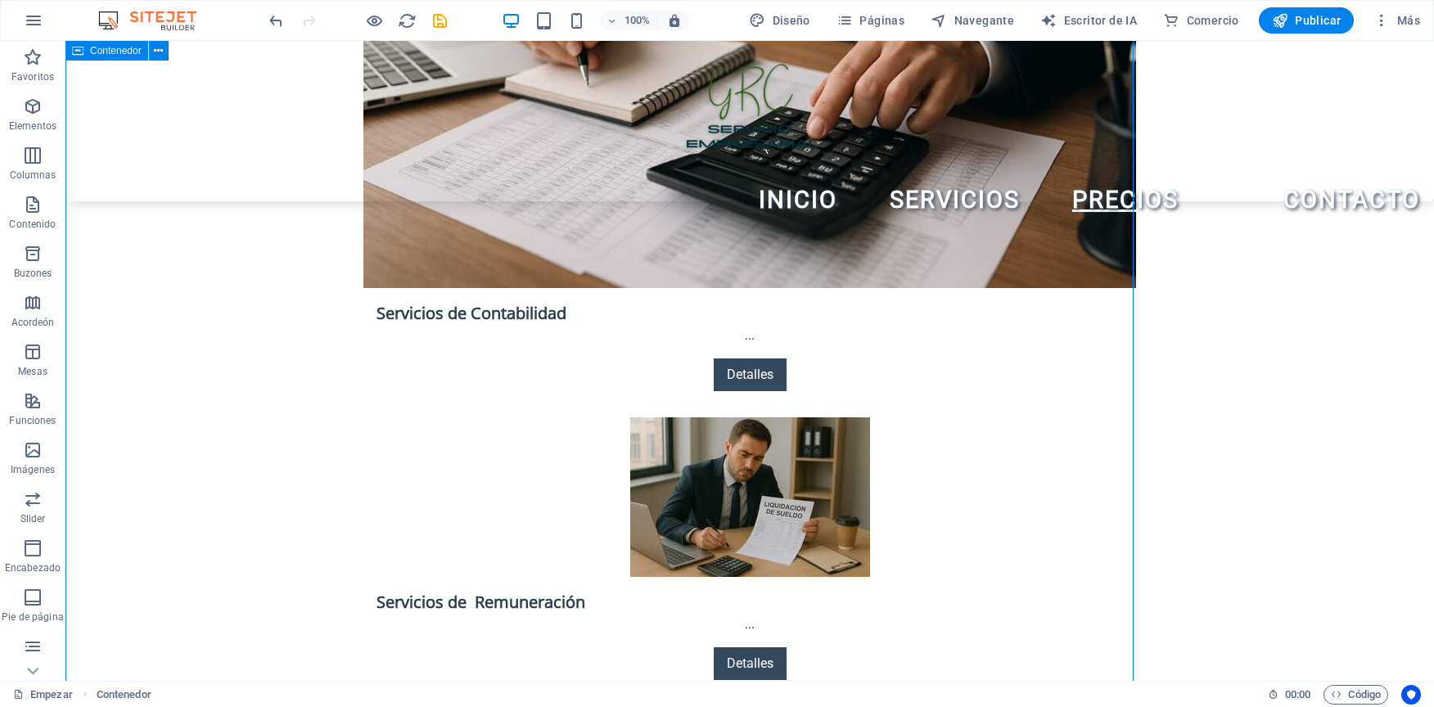
scroll to position [2783, 0]
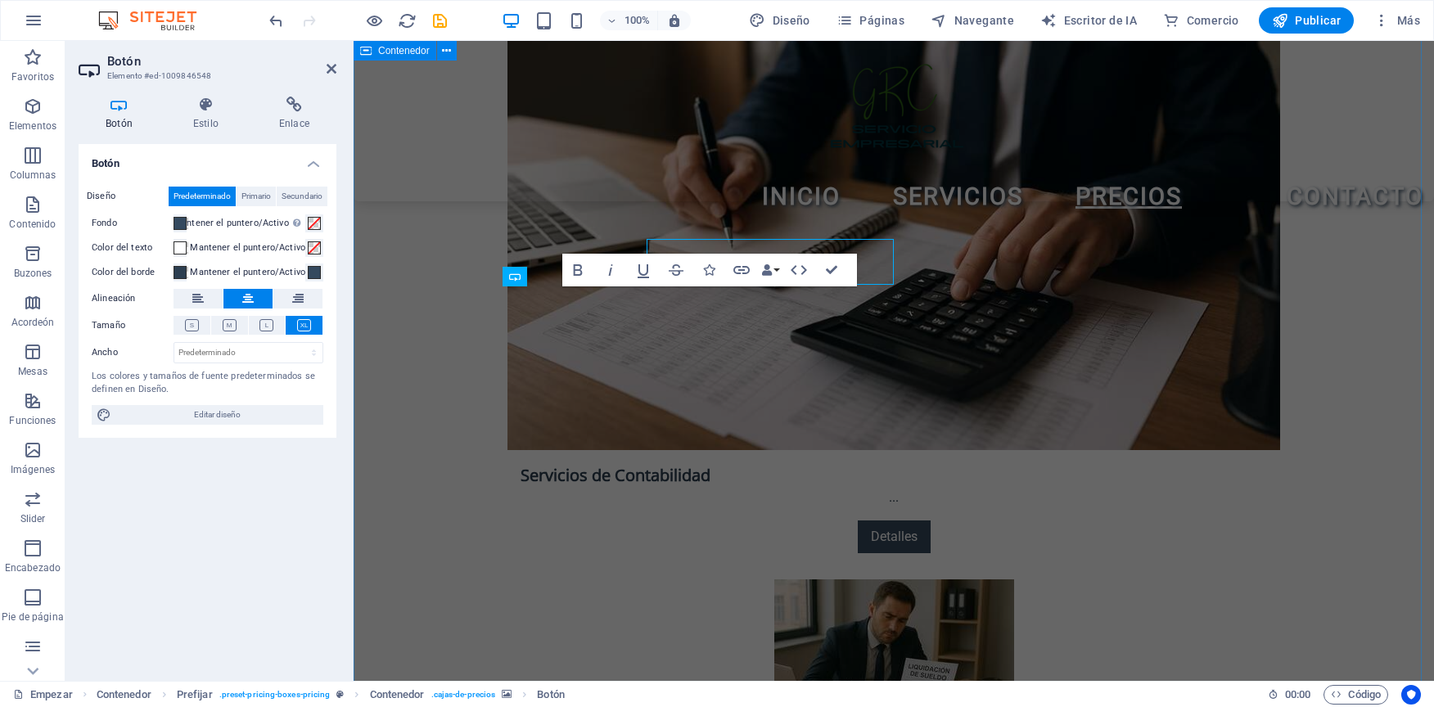
scroll to position [2831, 0]
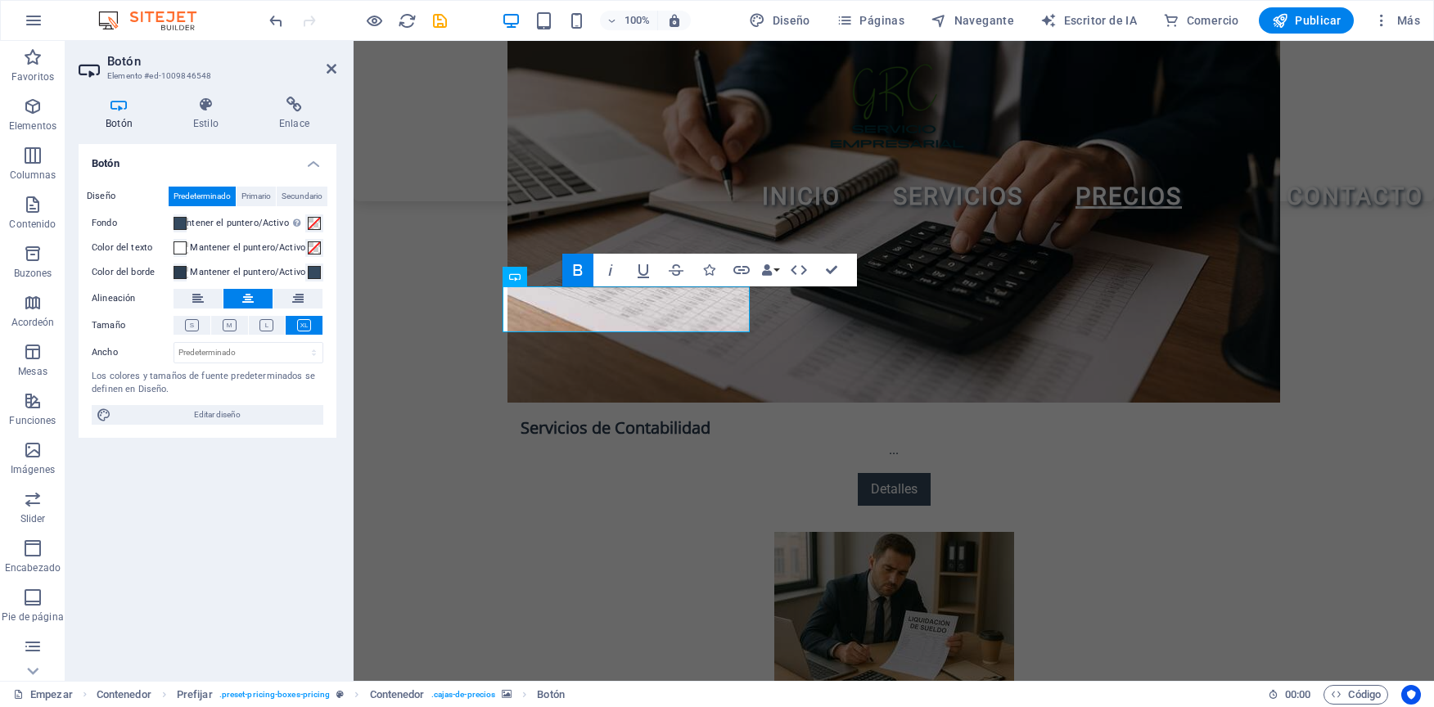
click at [173, 218] on label "Fondo" at bounding box center [133, 224] width 82 height 20
click at [174, 218] on button "Fondo" at bounding box center [180, 223] width 13 height 18
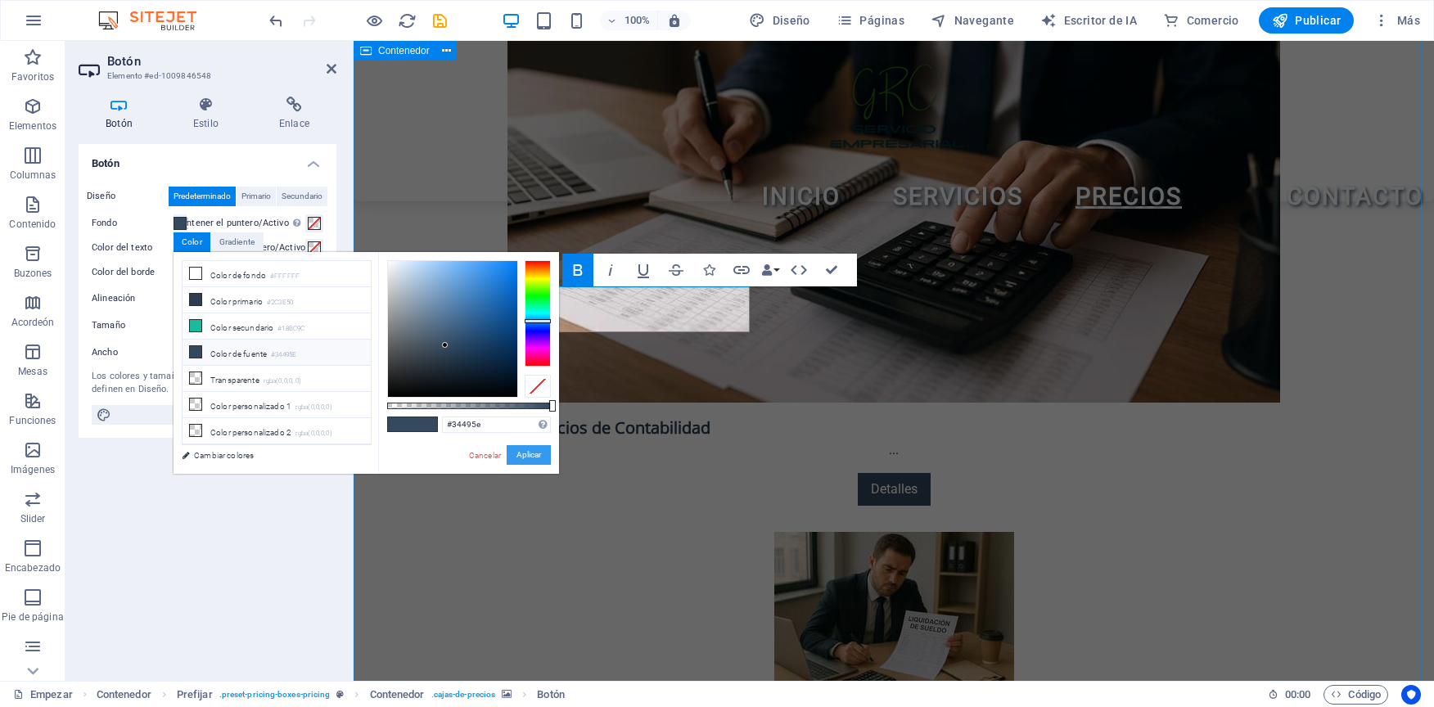
click at [526, 456] on button "Aplicar" at bounding box center [529, 455] width 44 height 20
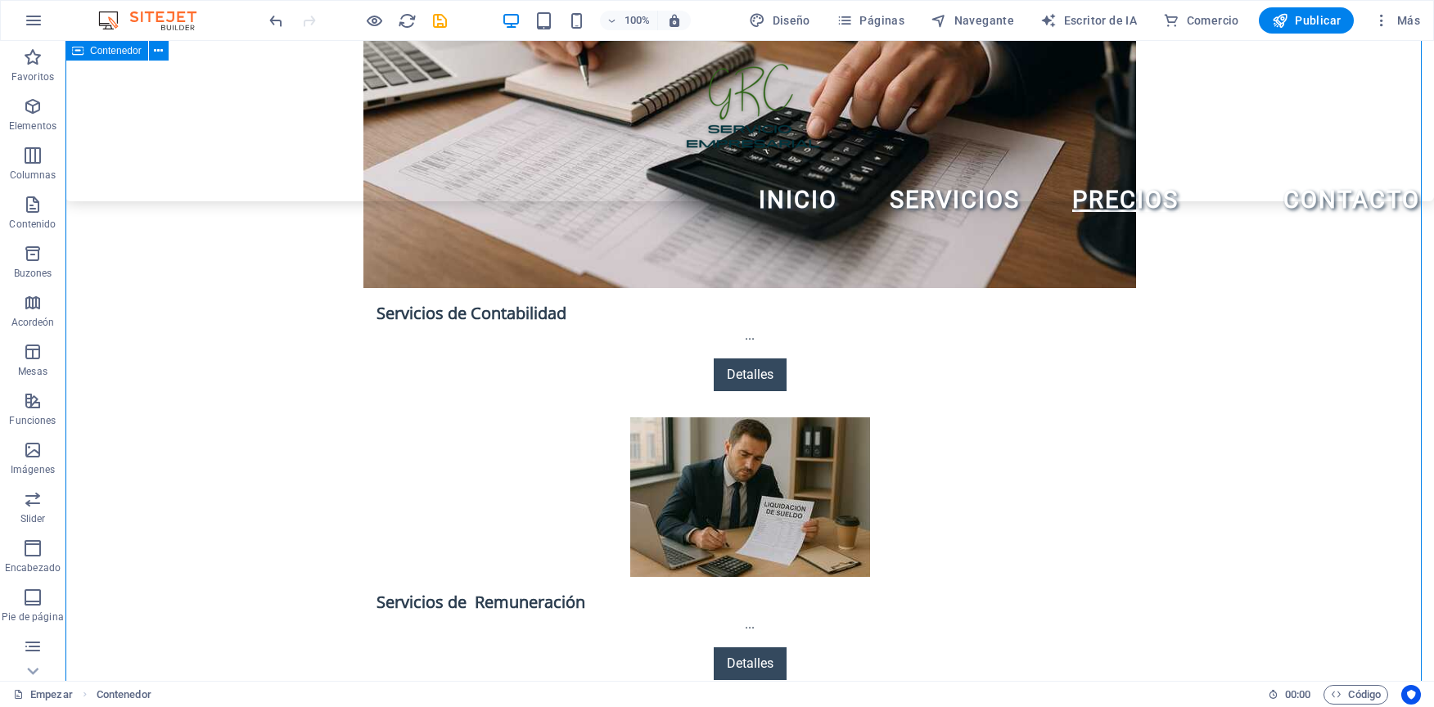
scroll to position [2783, 0]
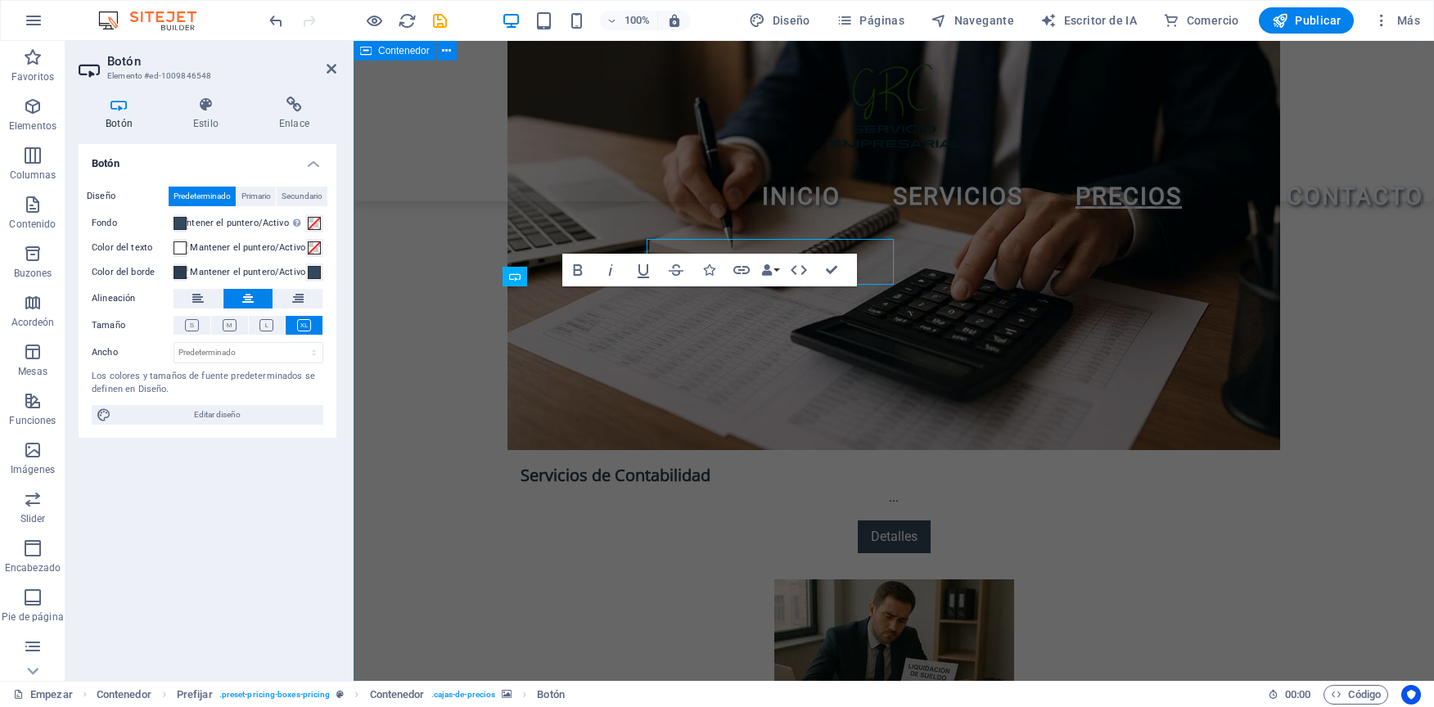
scroll to position [2831, 0]
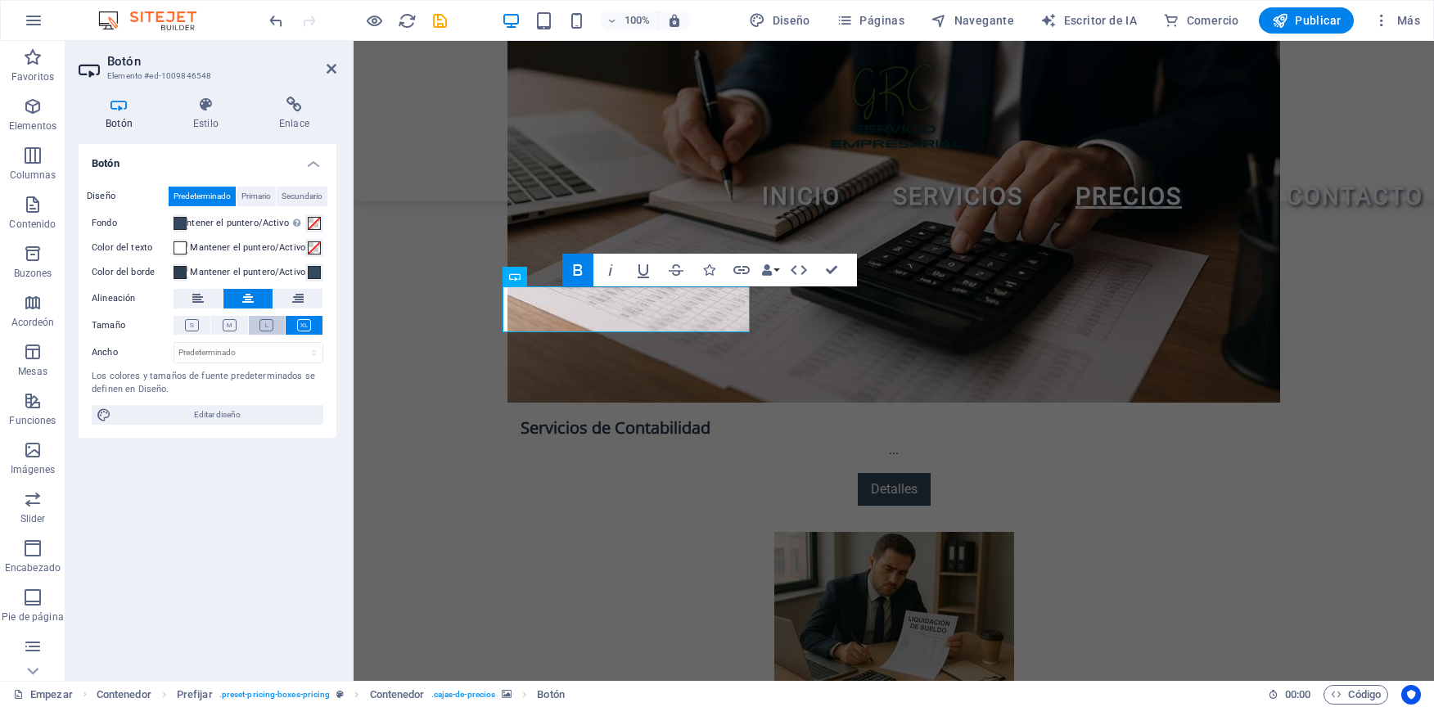
click at [268, 330] on icon at bounding box center [266, 325] width 14 height 12
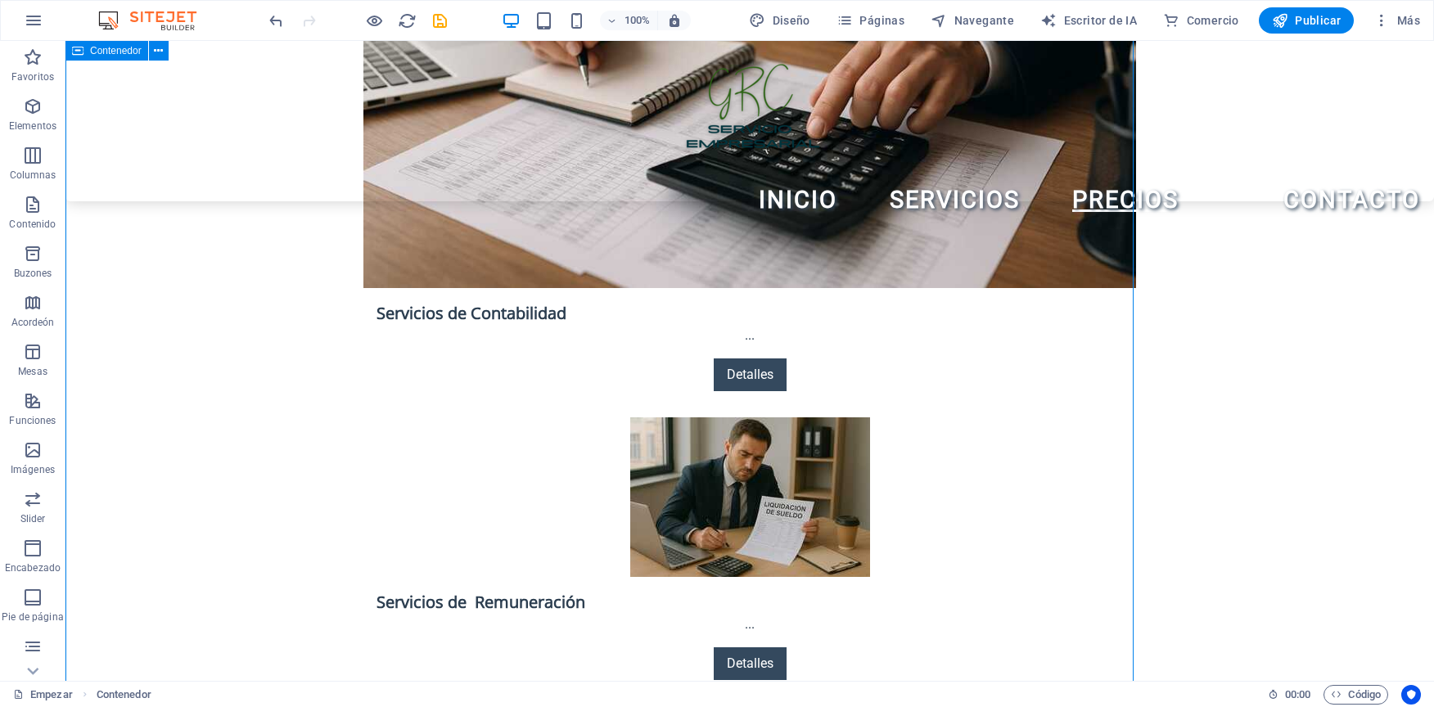
scroll to position [2783, 0]
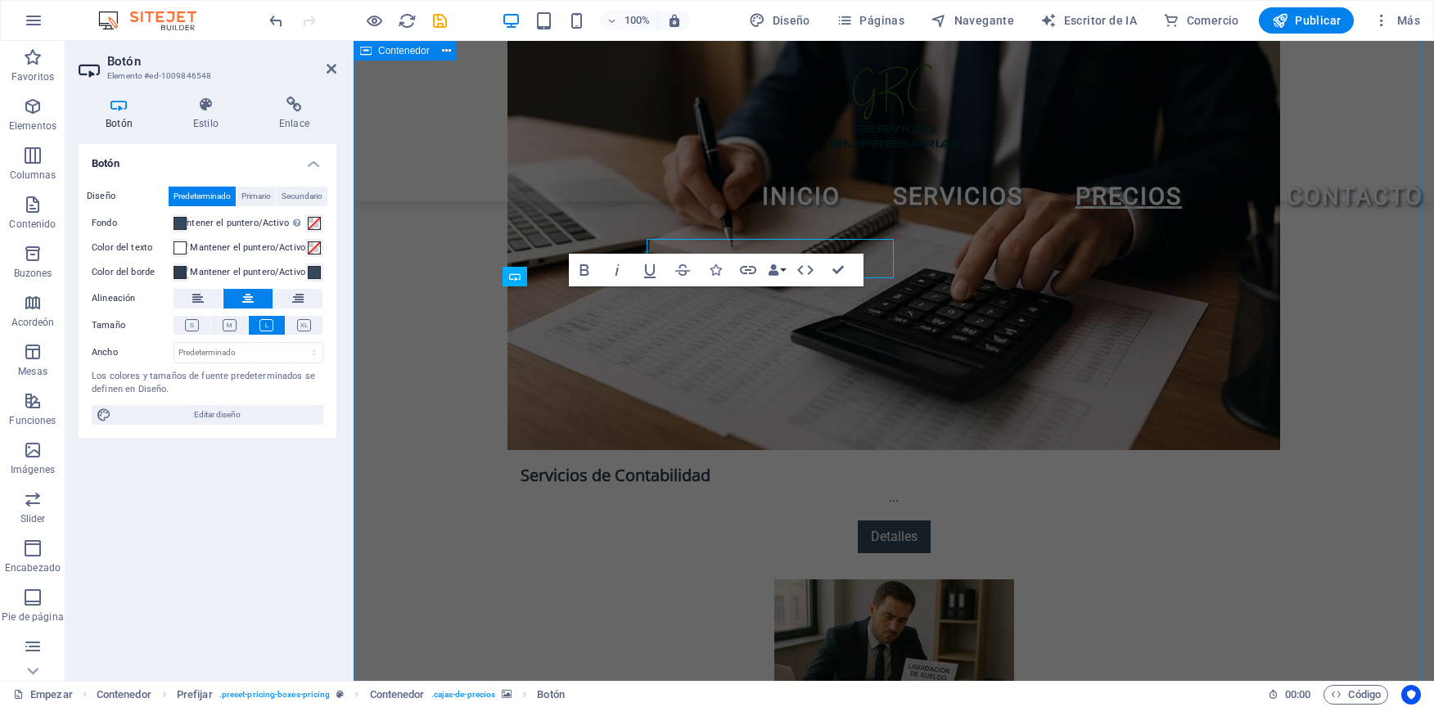
scroll to position [2831, 0]
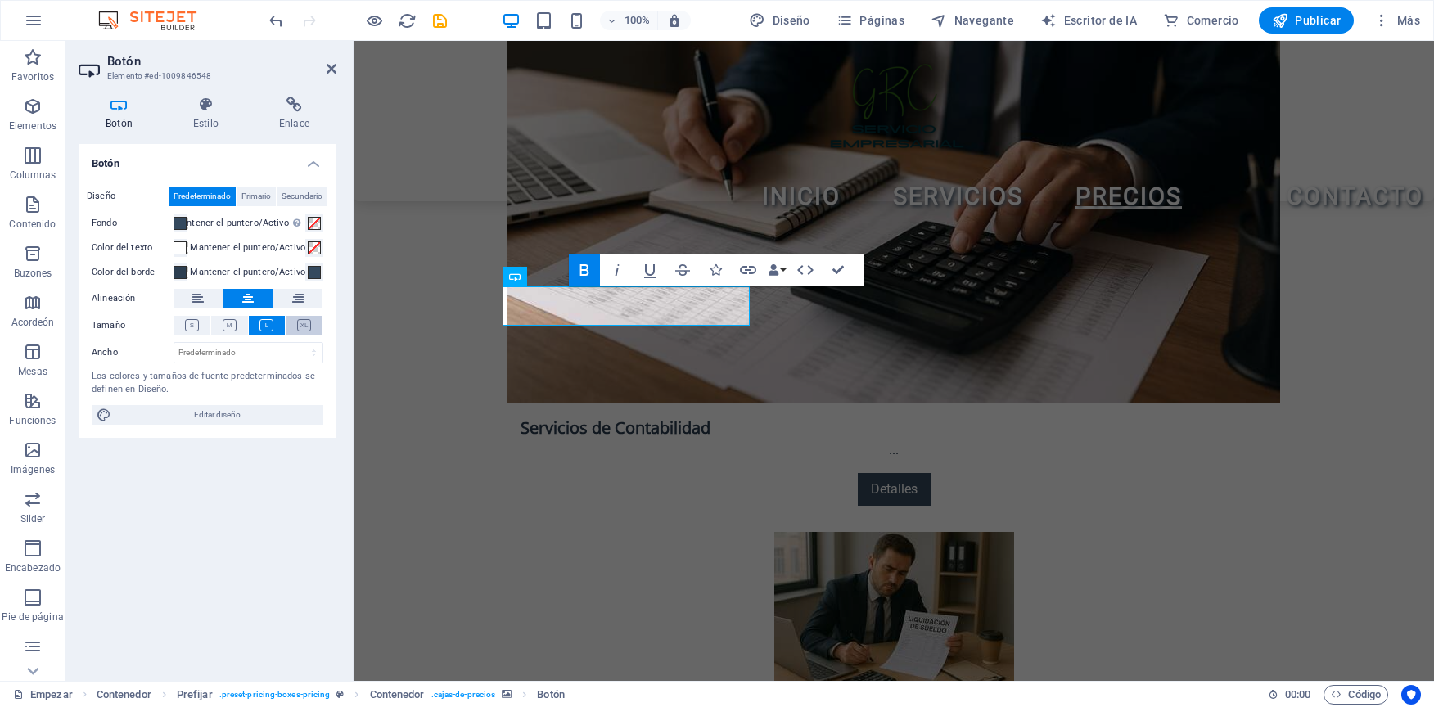
click at [300, 326] on icon at bounding box center [304, 325] width 14 height 12
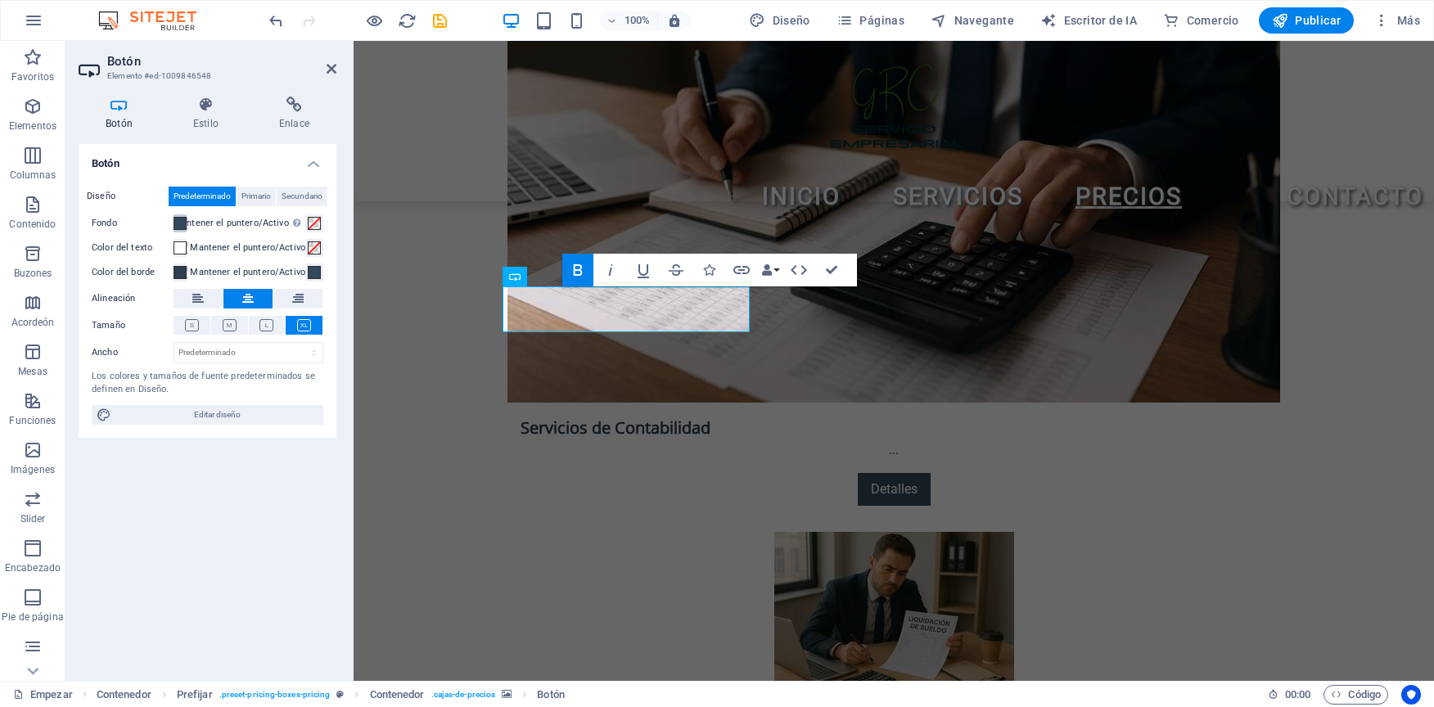
click at [183, 229] on span at bounding box center [180, 223] width 13 height 13
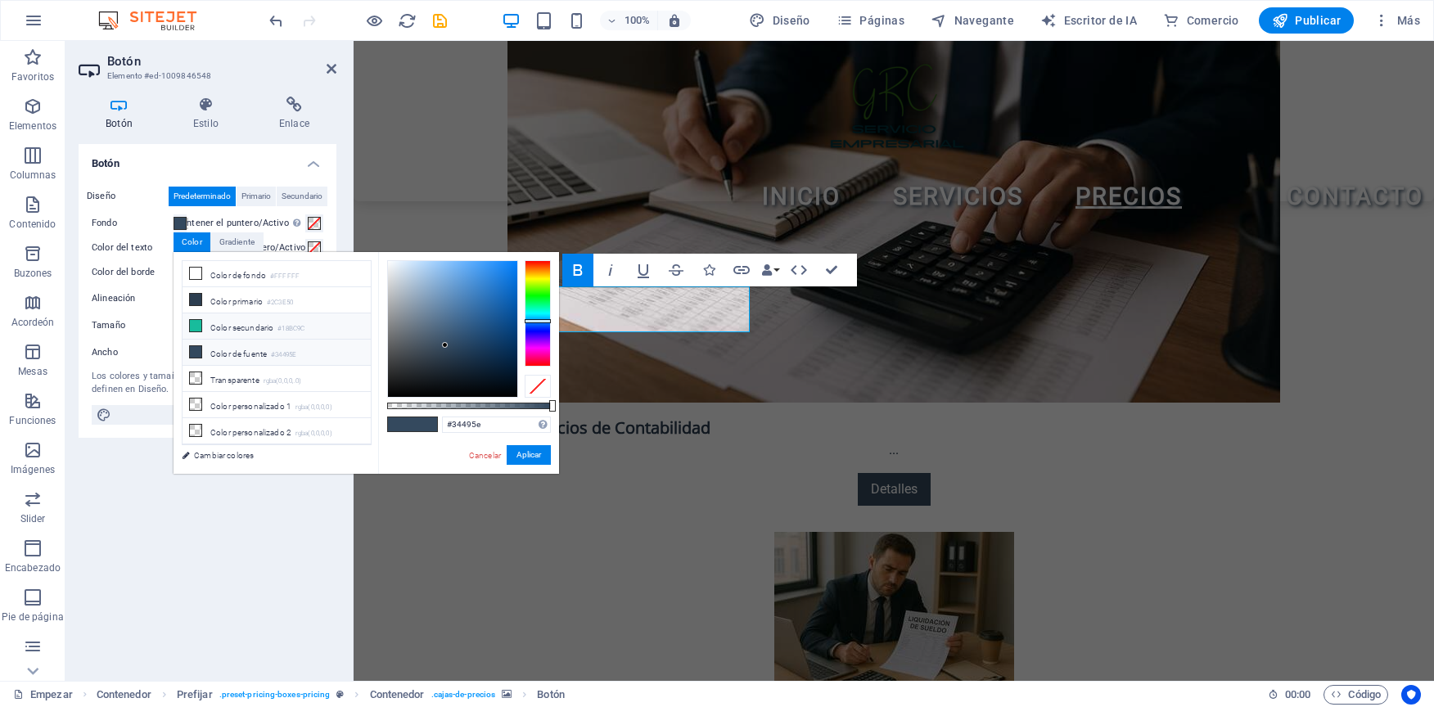
click at [210, 328] on font "Color secundario" at bounding box center [241, 327] width 63 height 9
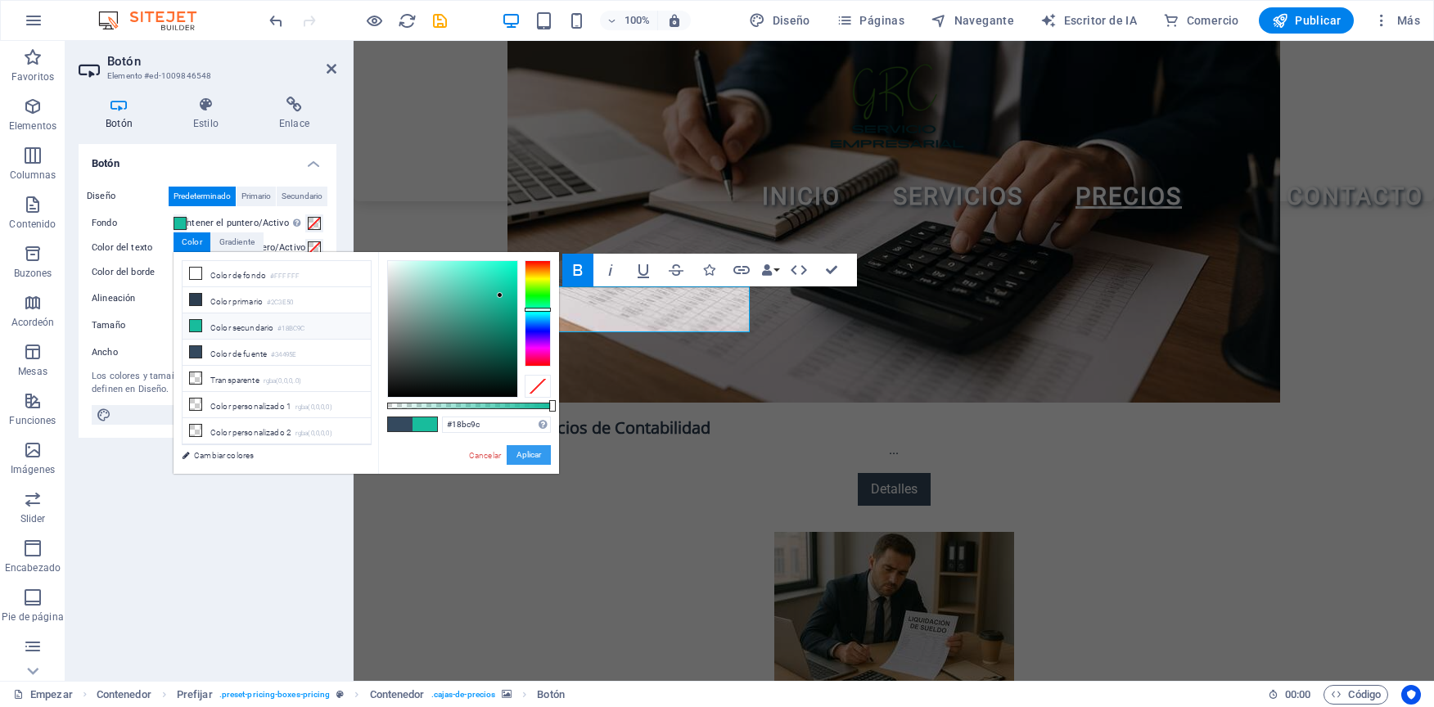
click at [539, 453] on button "Aplicar" at bounding box center [529, 455] width 44 height 20
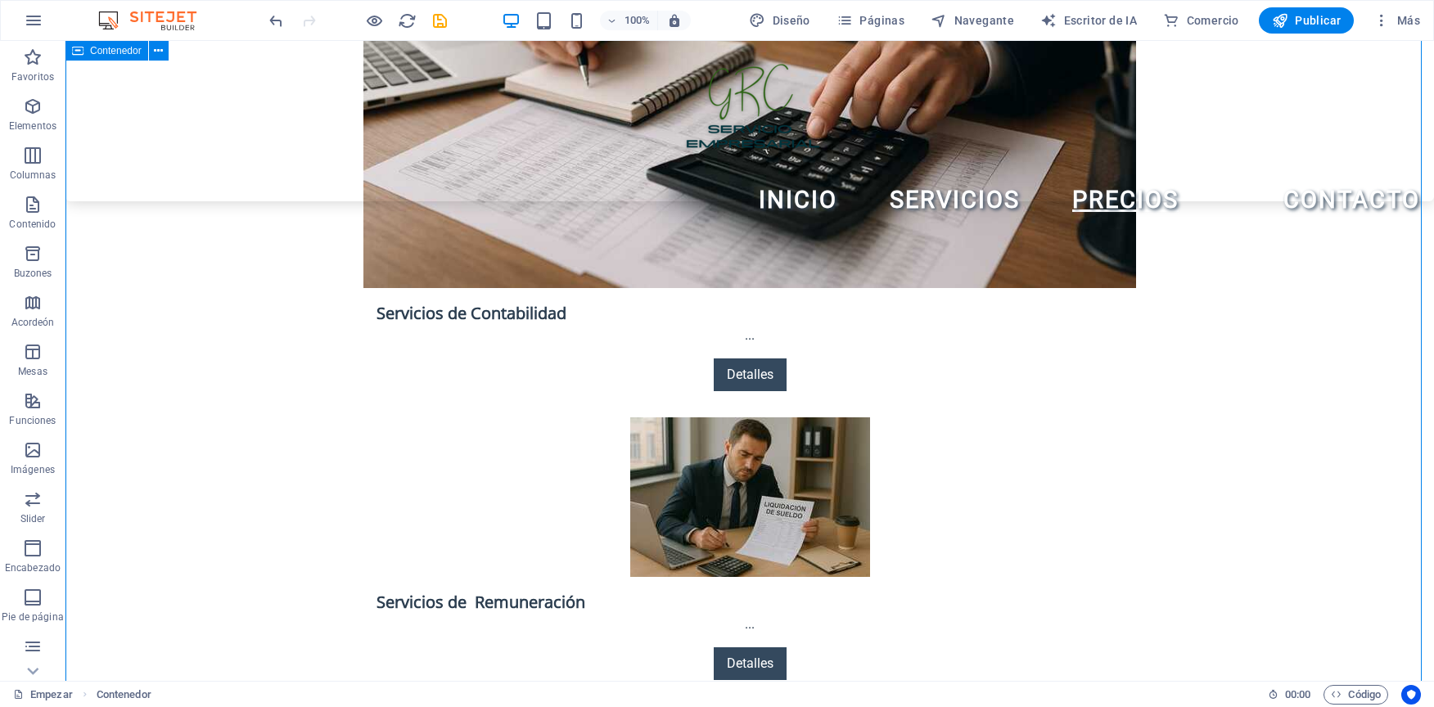
scroll to position [2783, 0]
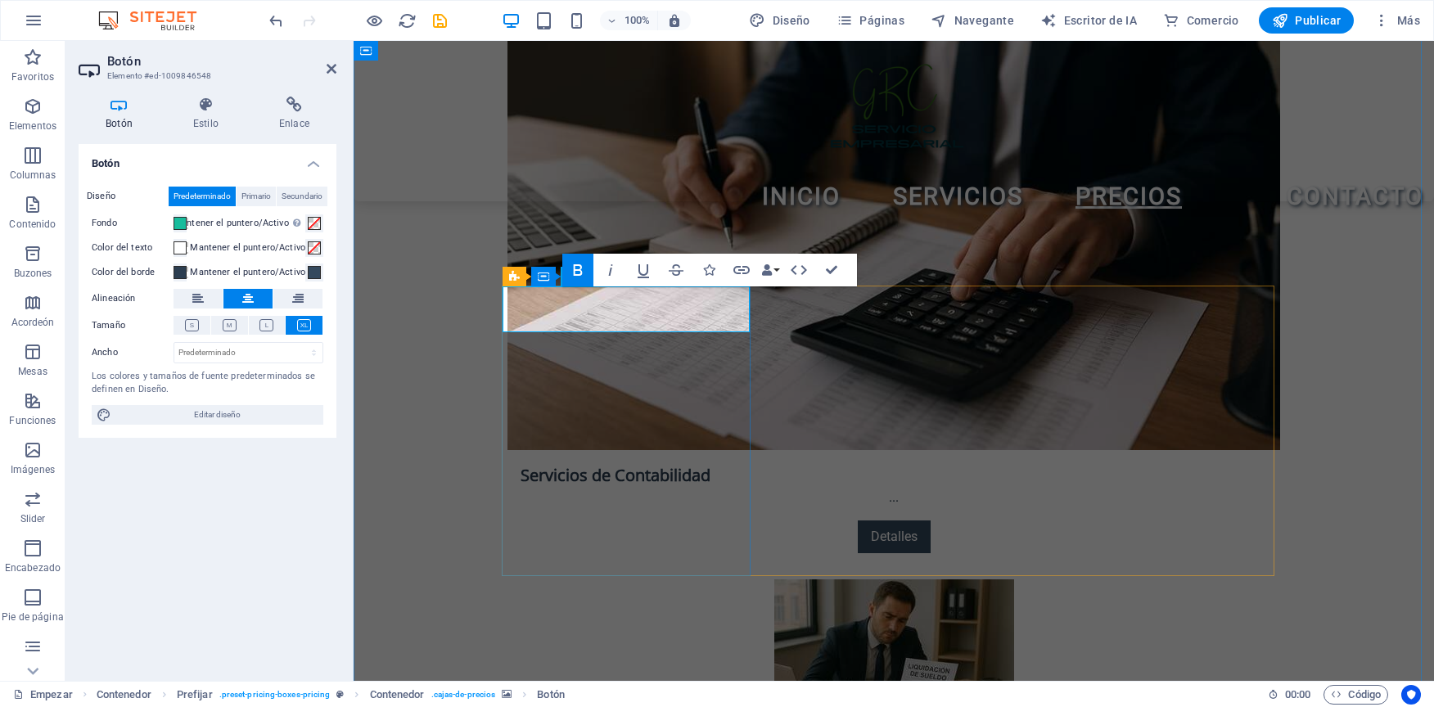
scroll to position [2831, 0]
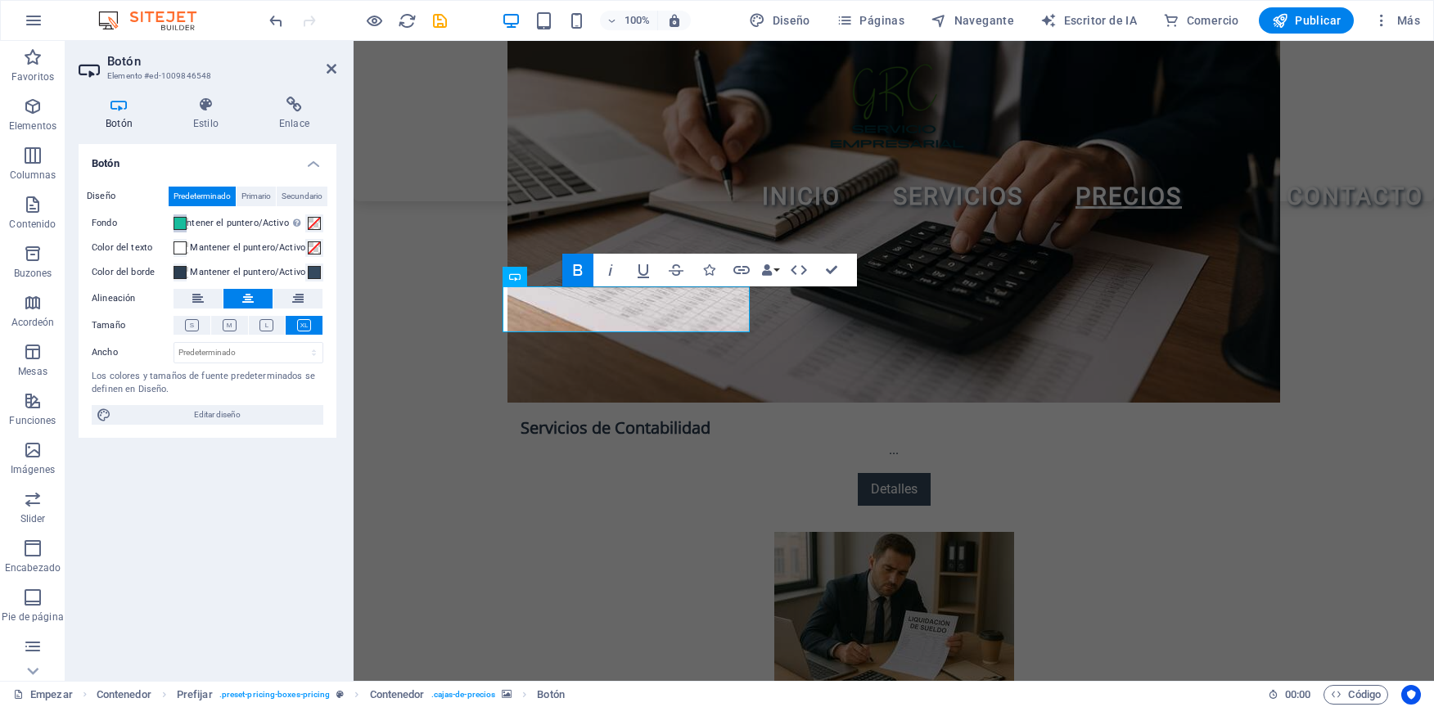
click at [187, 227] on span at bounding box center [180, 223] width 13 height 13
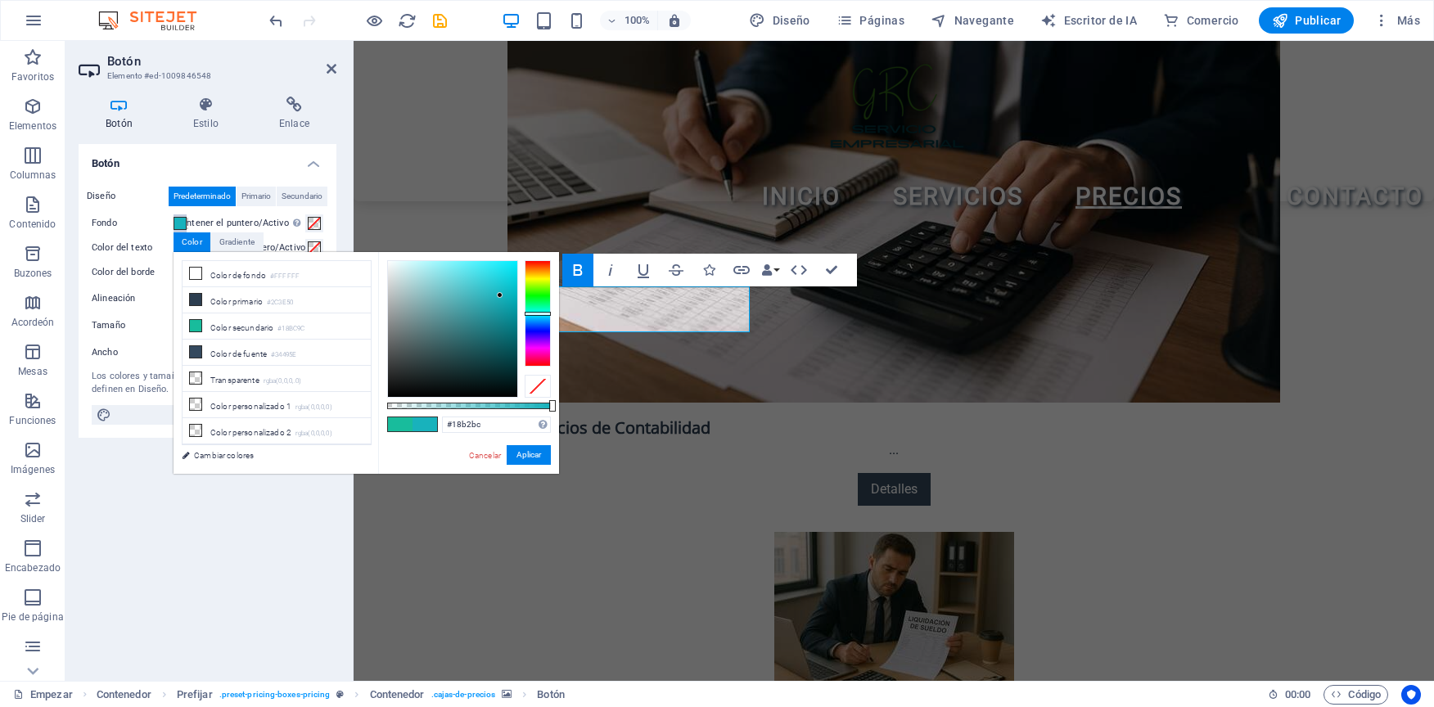
click at [531, 314] on div at bounding box center [538, 314] width 26 height 4
type input "#42dde7"
drag, startPoint x: 491, startPoint y: 277, endPoint x: 480, endPoint y: 273, distance: 12.5
click at [480, 273] on div at bounding box center [452, 329] width 129 height 136
click at [545, 447] on button "Aplicar" at bounding box center [529, 455] width 44 height 20
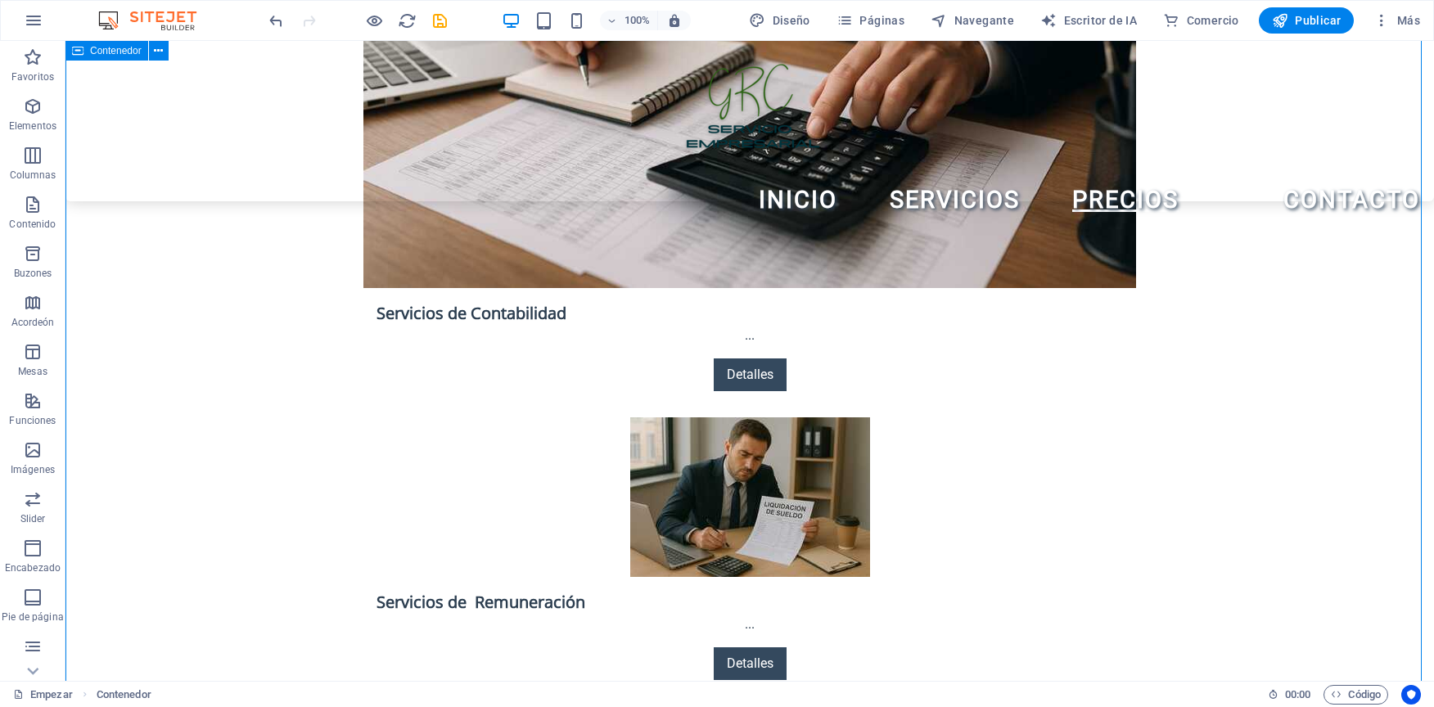
scroll to position [2783, 0]
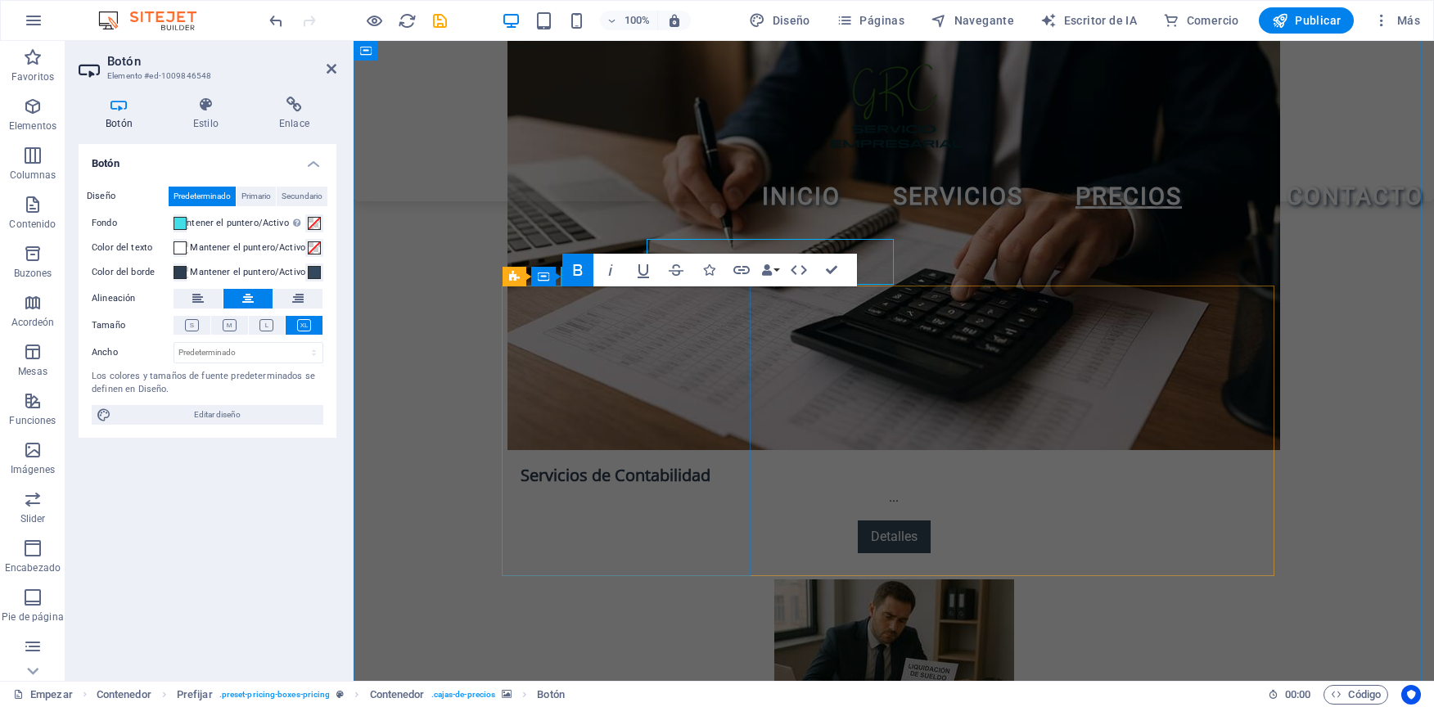
scroll to position [2831, 0]
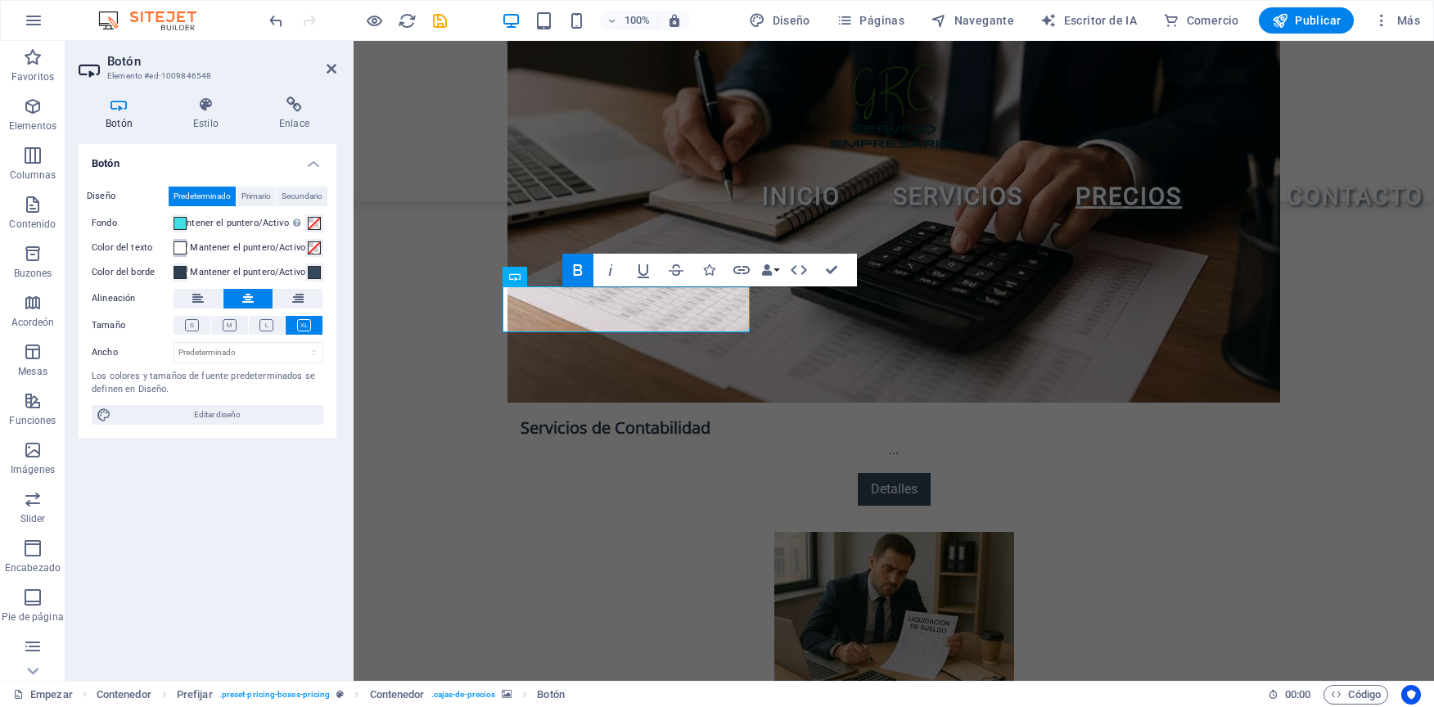
click at [185, 244] on span at bounding box center [180, 247] width 13 height 13
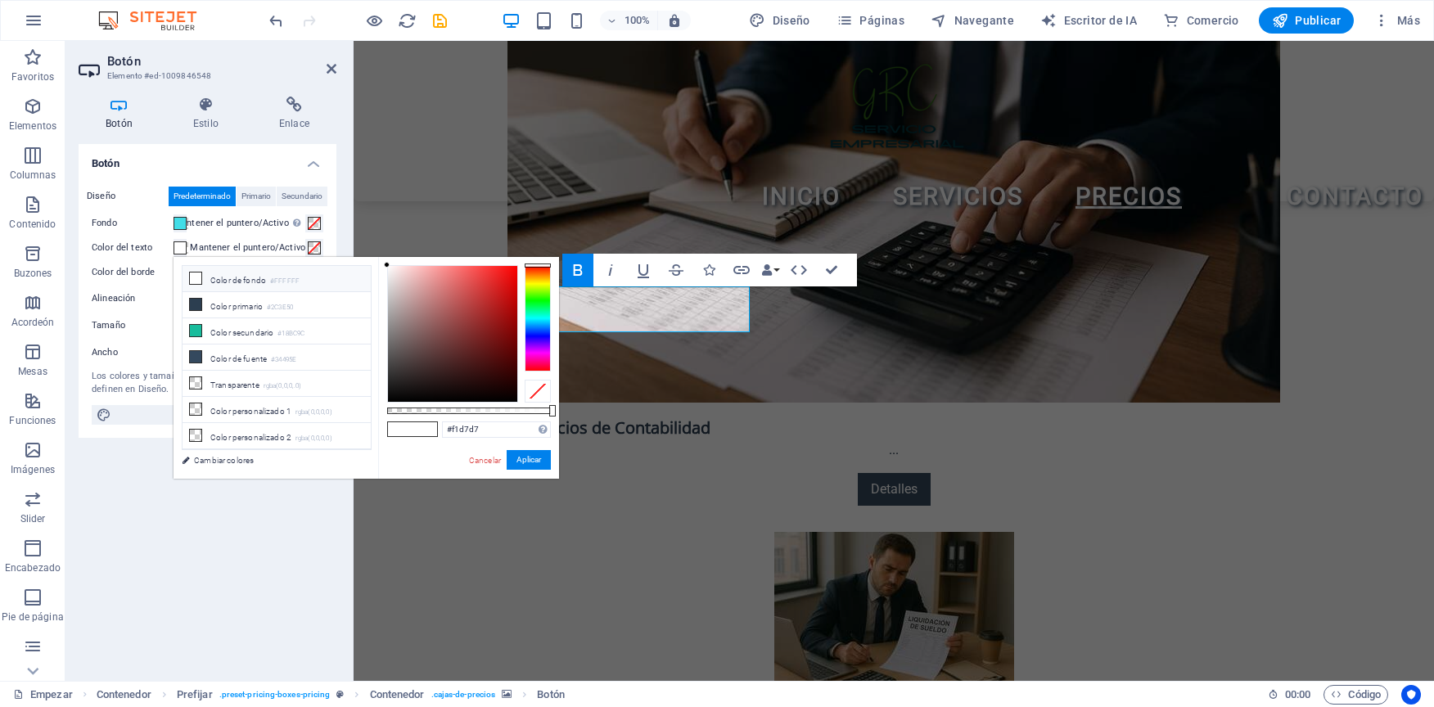
click at [401, 273] on div at bounding box center [452, 334] width 129 height 136
click at [390, 273] on div at bounding box center [452, 334] width 129 height 136
click at [521, 462] on button "Aplicar" at bounding box center [529, 460] width 44 height 20
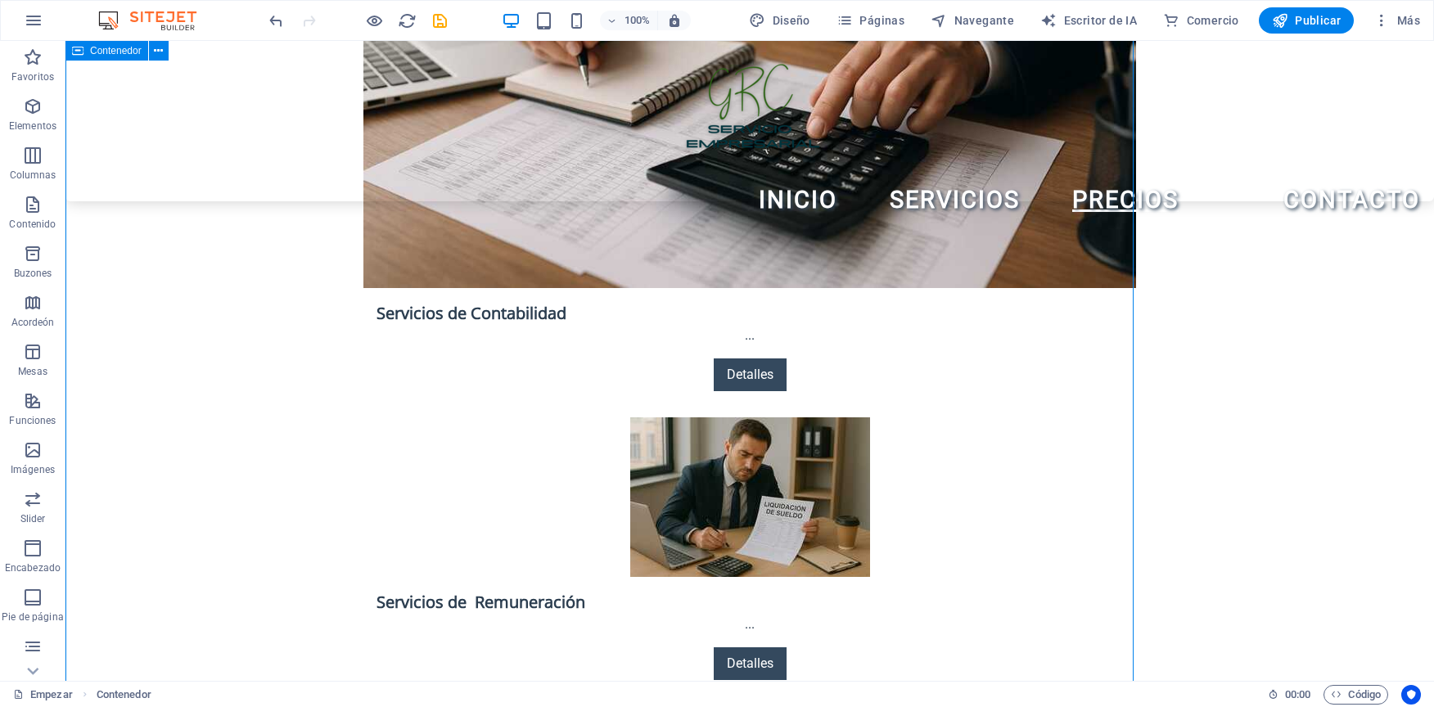
scroll to position [2783, 0]
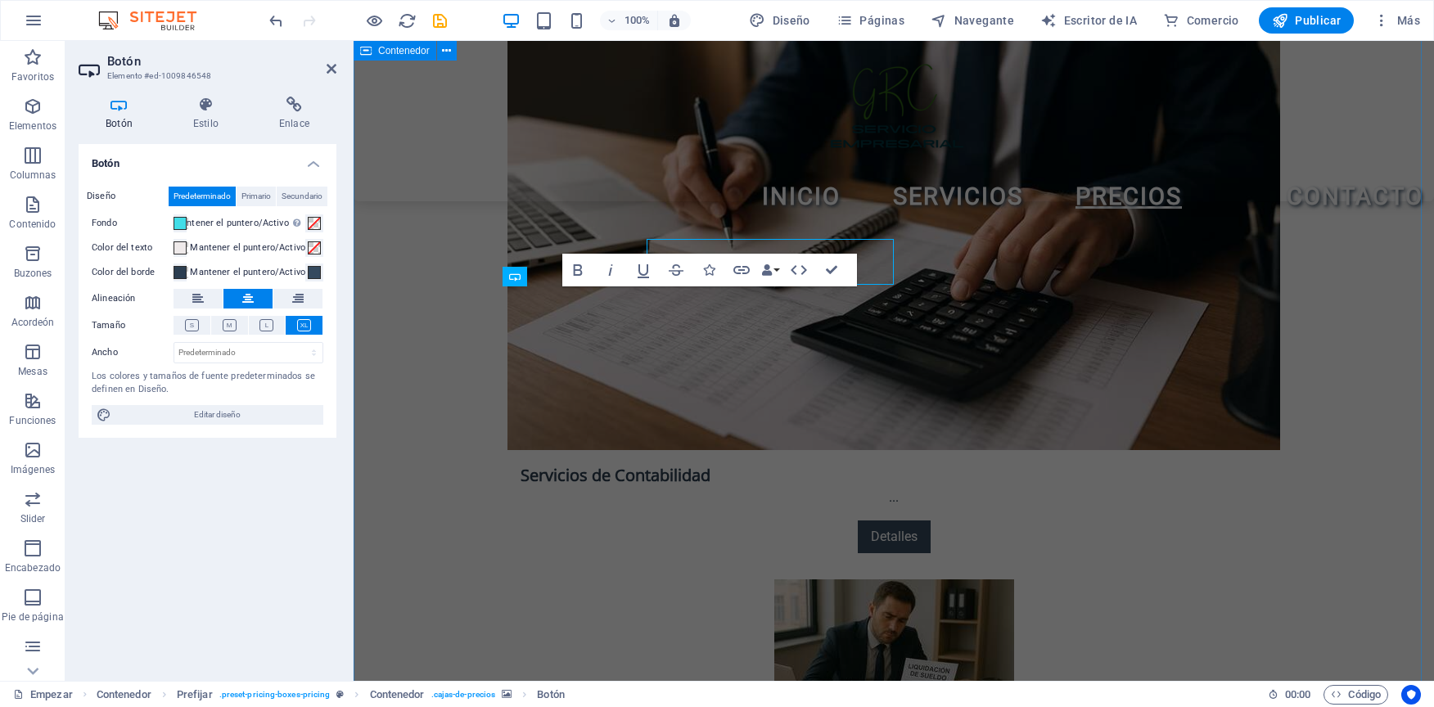
scroll to position [2831, 0]
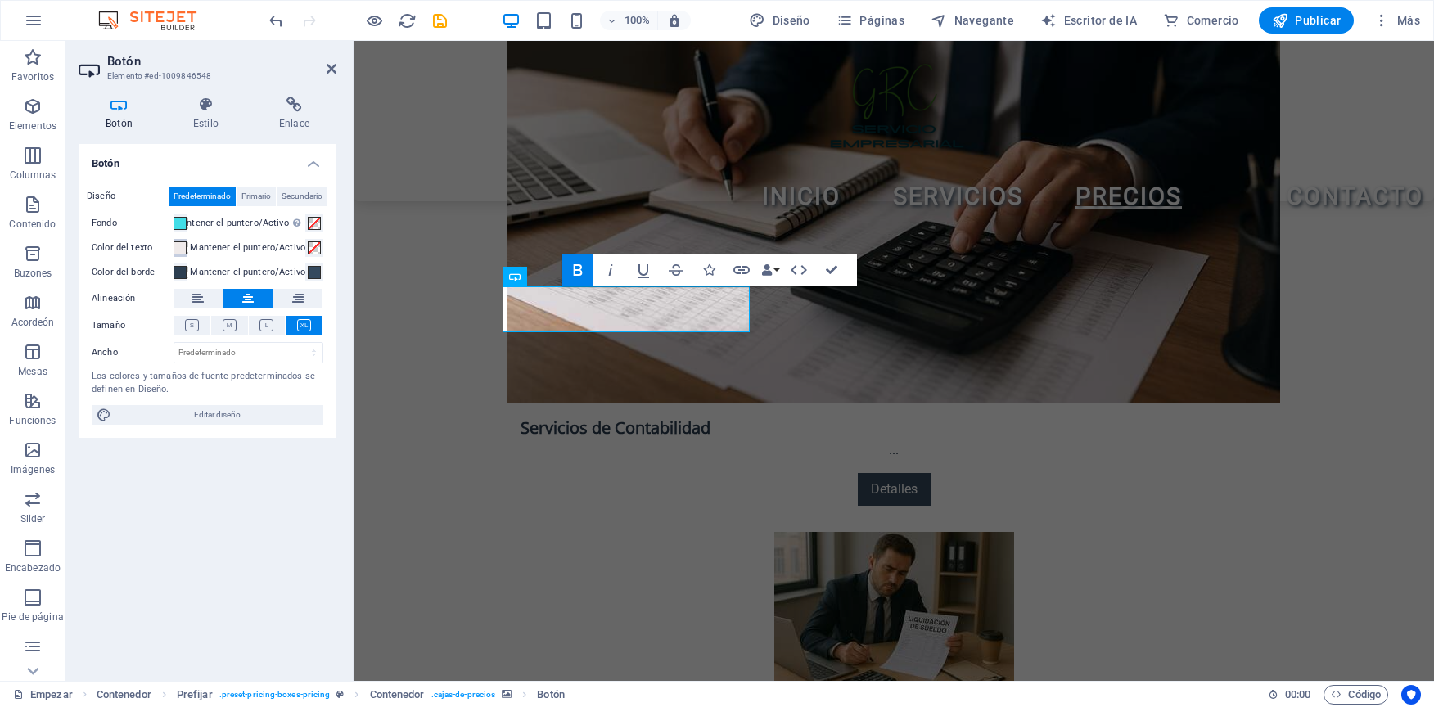
click at [183, 245] on span at bounding box center [180, 247] width 13 height 13
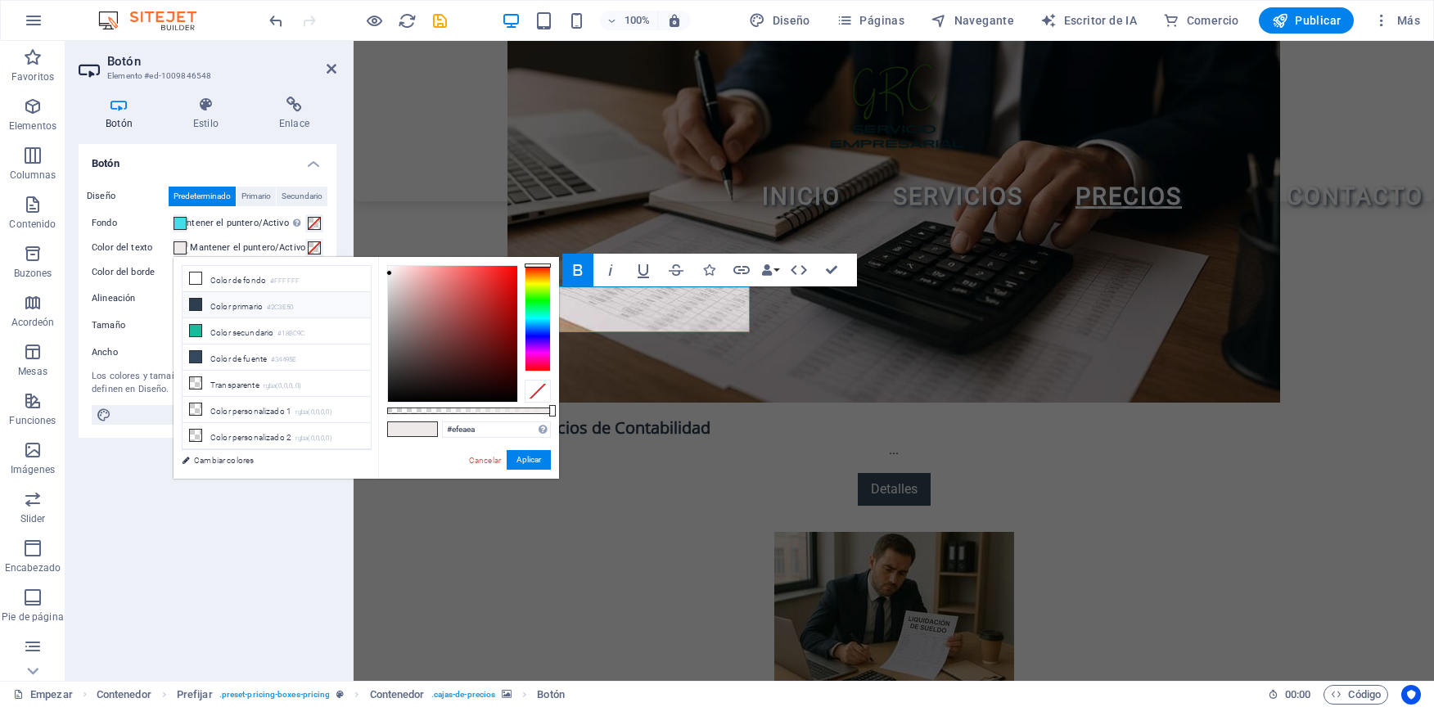
click at [198, 311] on li "Color primario #2C3E50" at bounding box center [277, 305] width 188 height 26
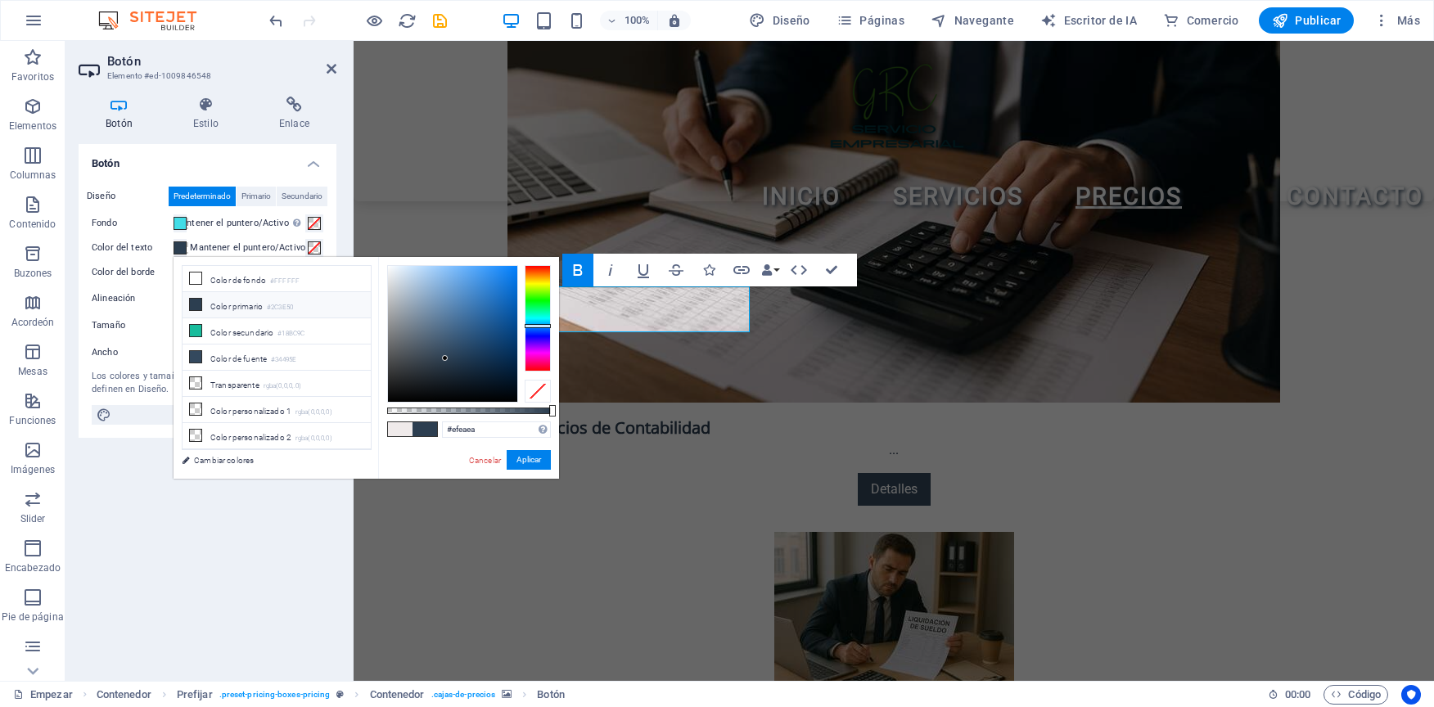
type input "#2c3e50"
click at [508, 460] on button "Aplicar" at bounding box center [529, 460] width 44 height 20
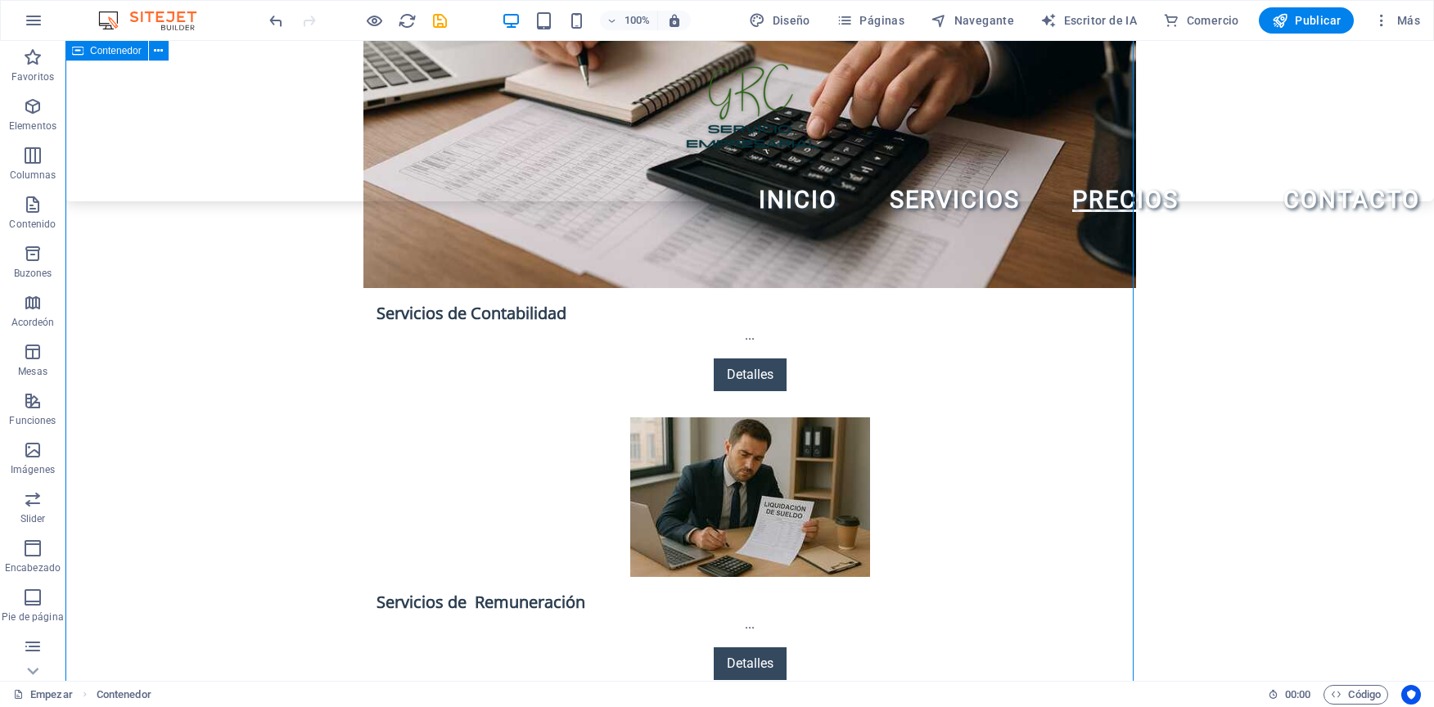
scroll to position [2783, 0]
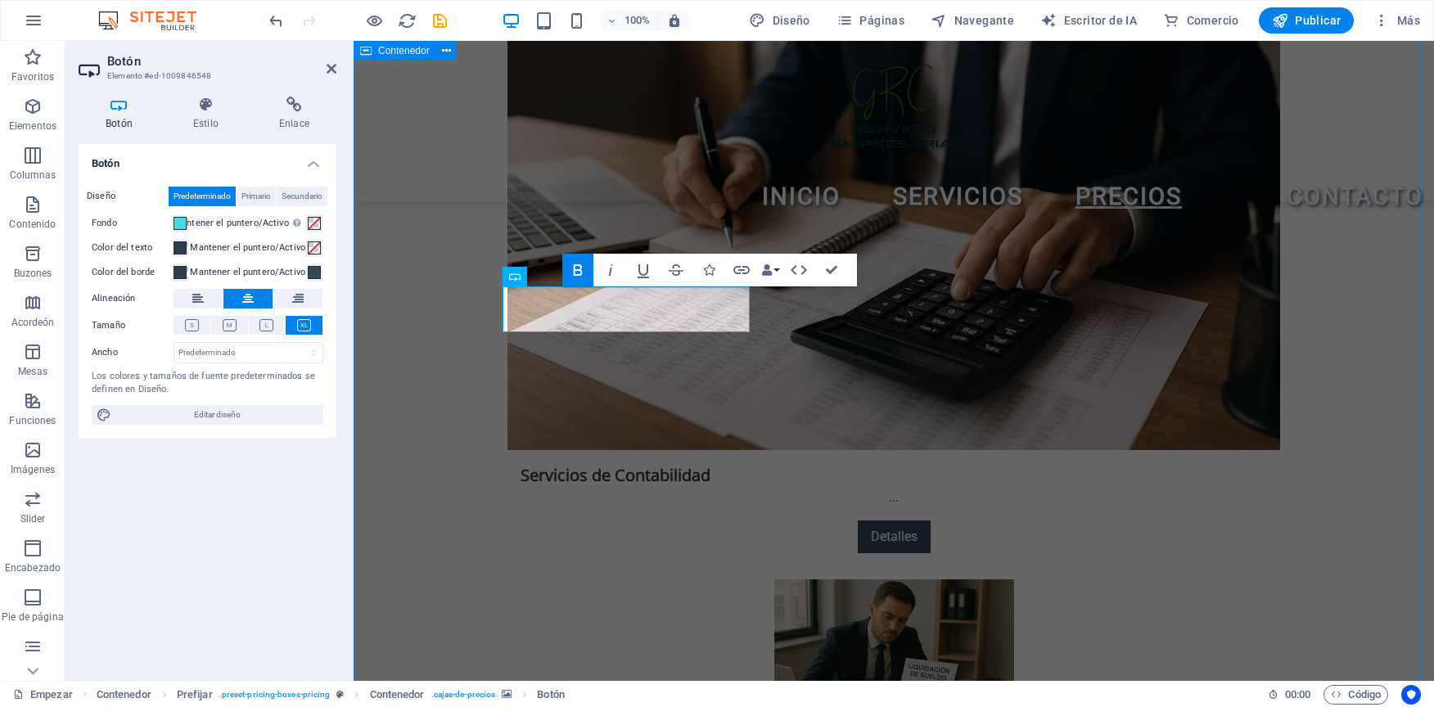
scroll to position [2831, 0]
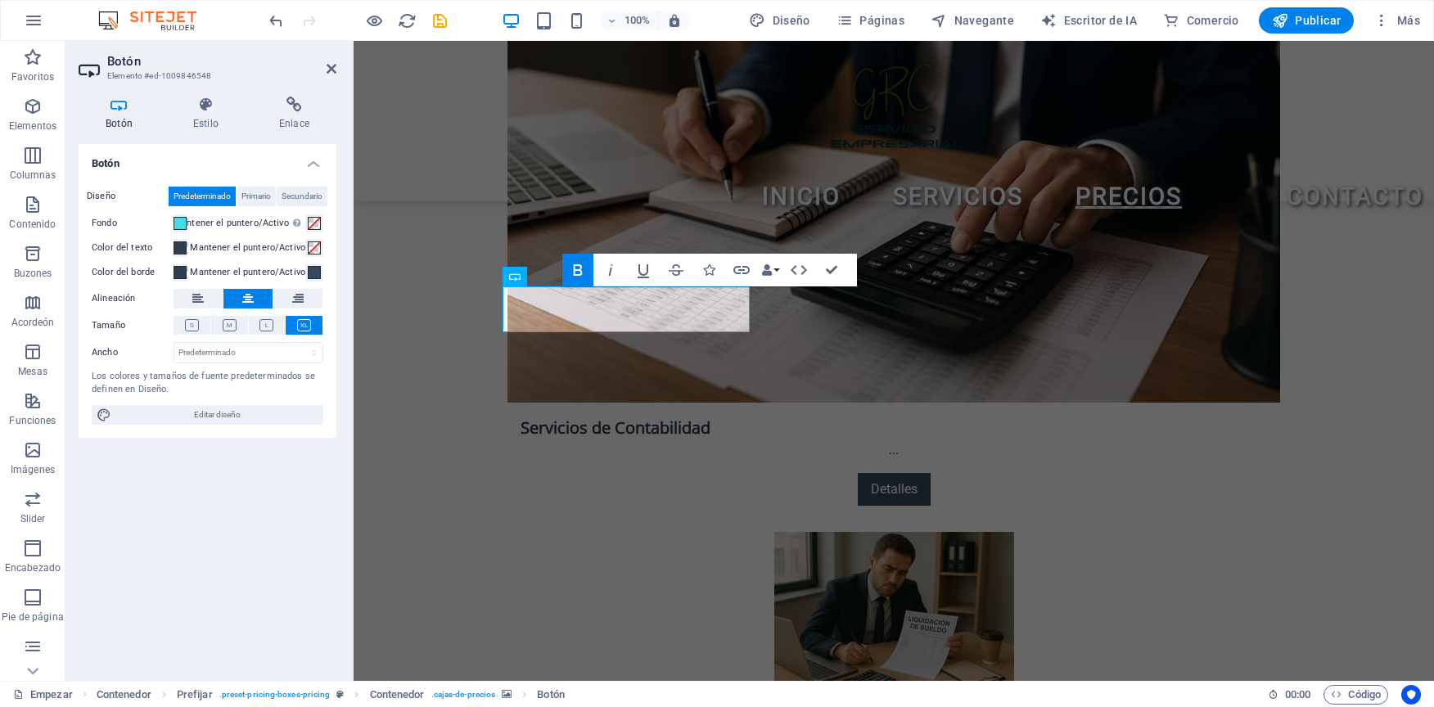
click at [113, 223] on label "Fondo" at bounding box center [133, 224] width 82 height 20
click at [174, 223] on button "Fondo" at bounding box center [180, 223] width 13 height 18
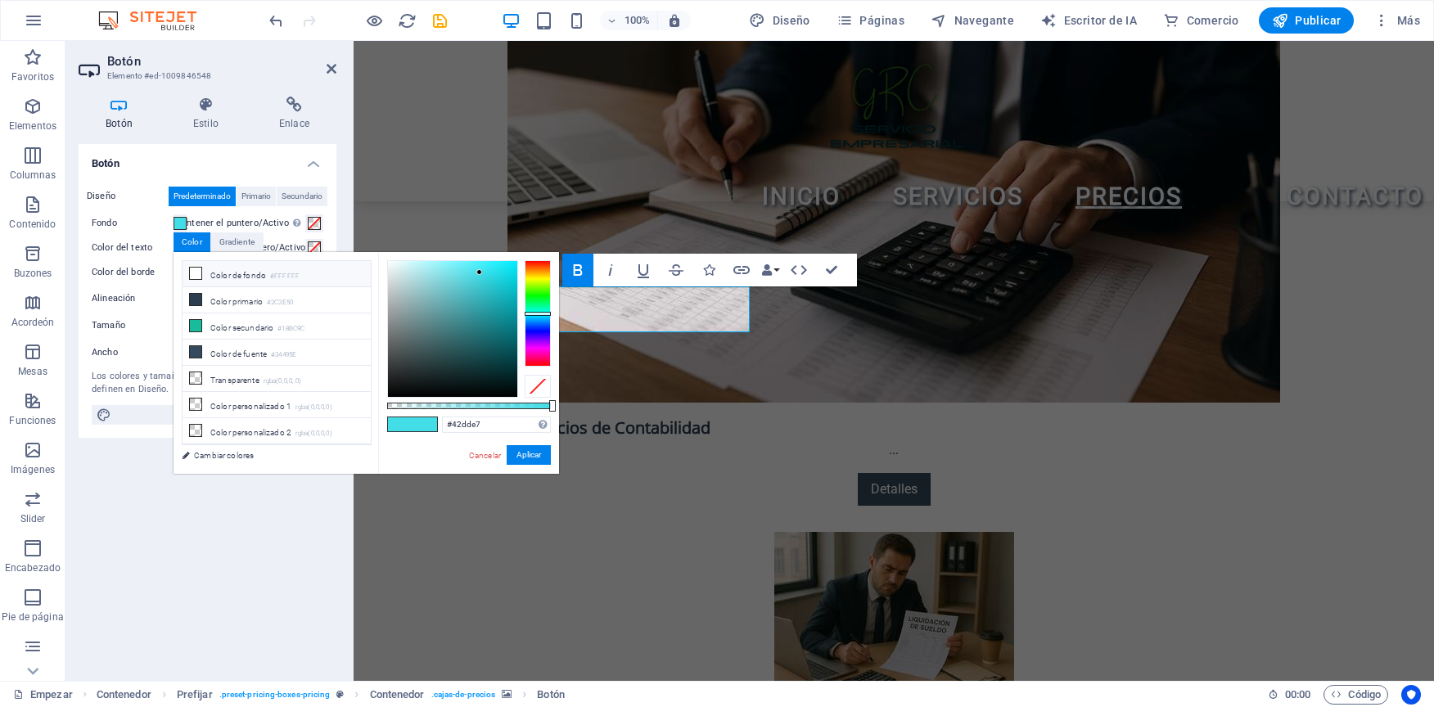
click at [211, 277] on font "Color de fondo" at bounding box center [238, 275] width 56 height 9
type input "#ffffff"
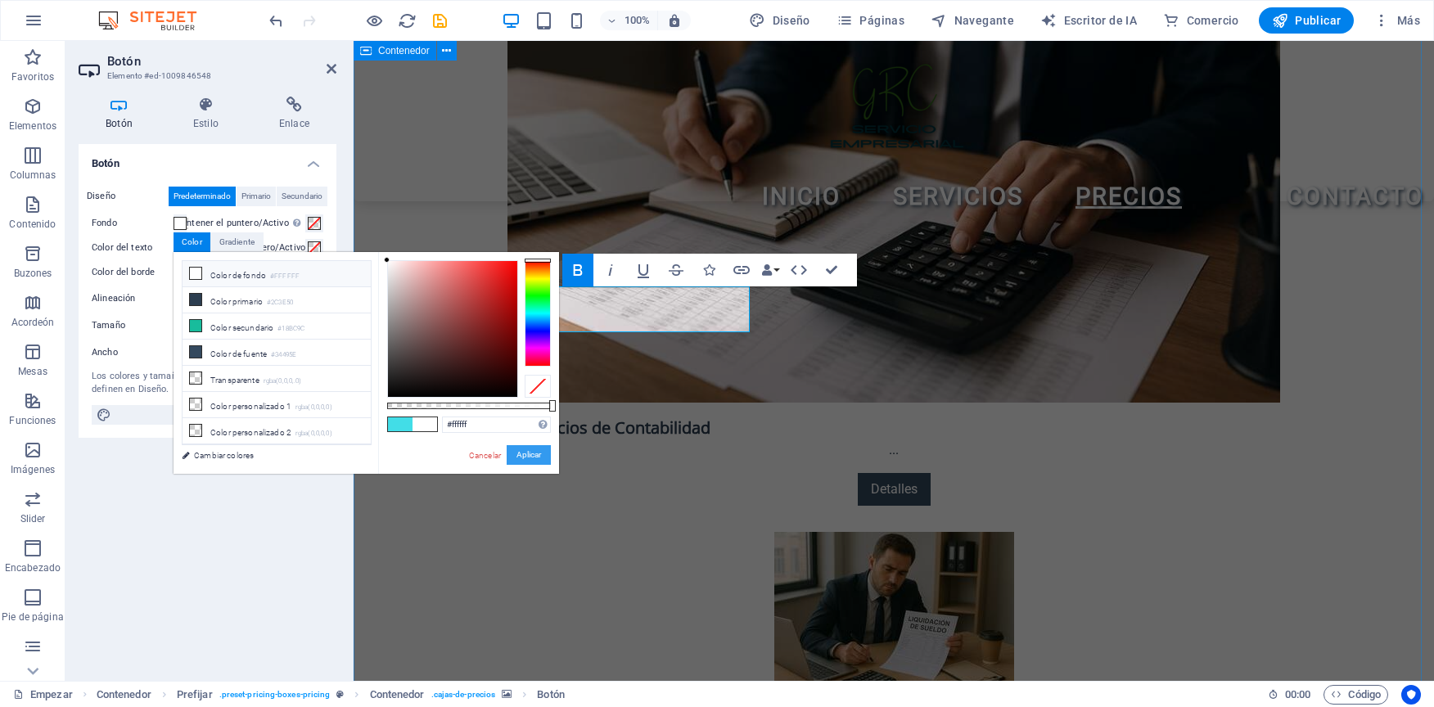
click at [519, 460] on button "Aplicar" at bounding box center [529, 455] width 44 height 20
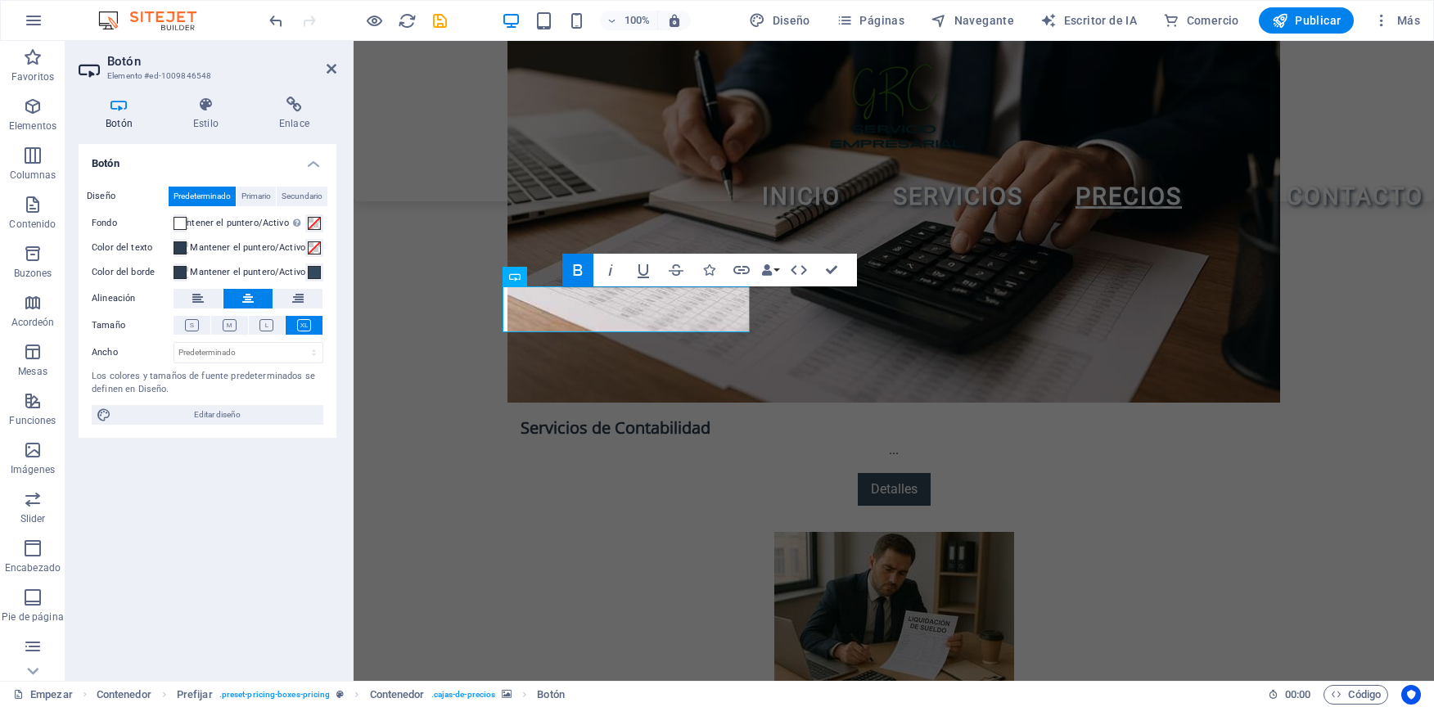
click at [301, 467] on div "Botón Diseño Predeterminado Primario Secundario Fondo Mantener el puntero/Activ…" at bounding box center [208, 406] width 258 height 524
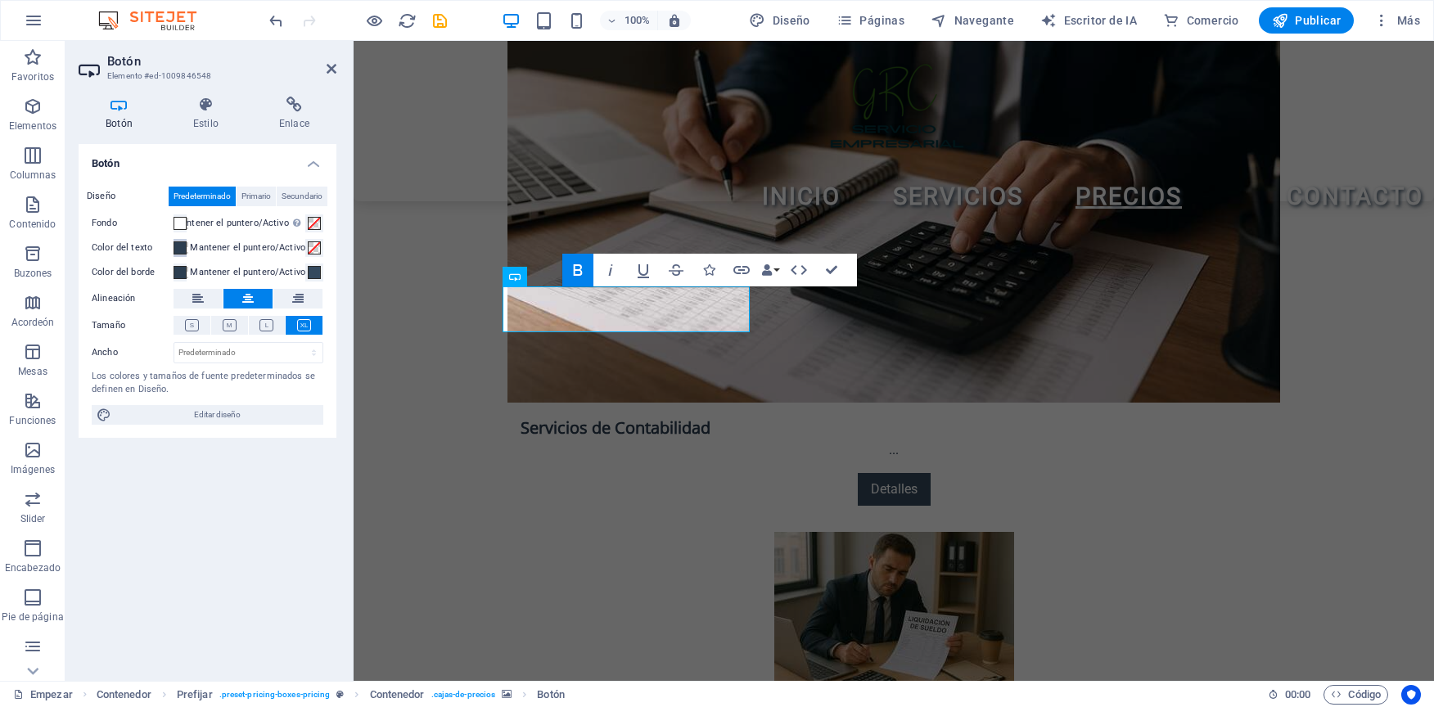
click at [178, 251] on span at bounding box center [180, 247] width 13 height 13
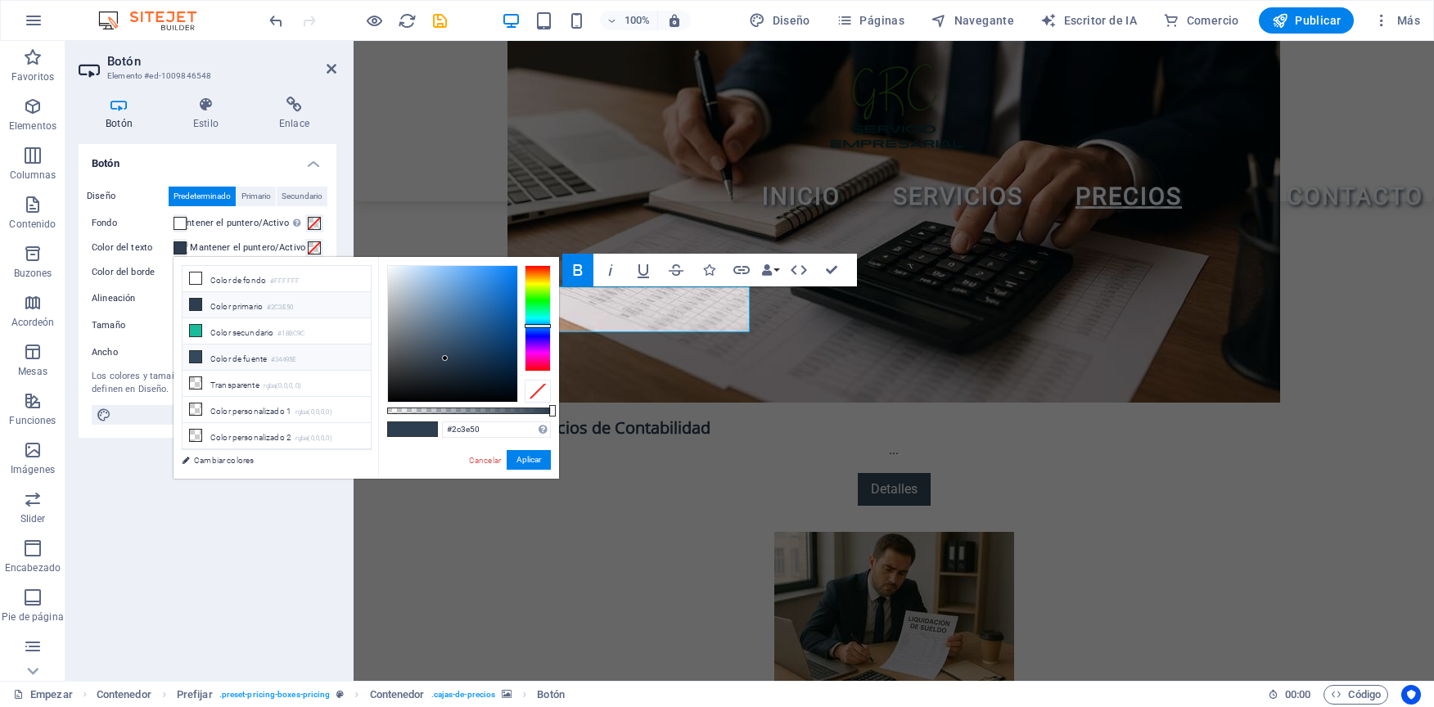
click at [213, 348] on li "Color de fuente #34495E" at bounding box center [277, 358] width 188 height 26
click at [217, 302] on font "Color primario" at bounding box center [236, 306] width 52 height 9
click at [239, 354] on font "Color de fuente" at bounding box center [238, 358] width 56 height 9
type input "#34495e"
click at [530, 458] on button "Aplicar" at bounding box center [529, 460] width 44 height 20
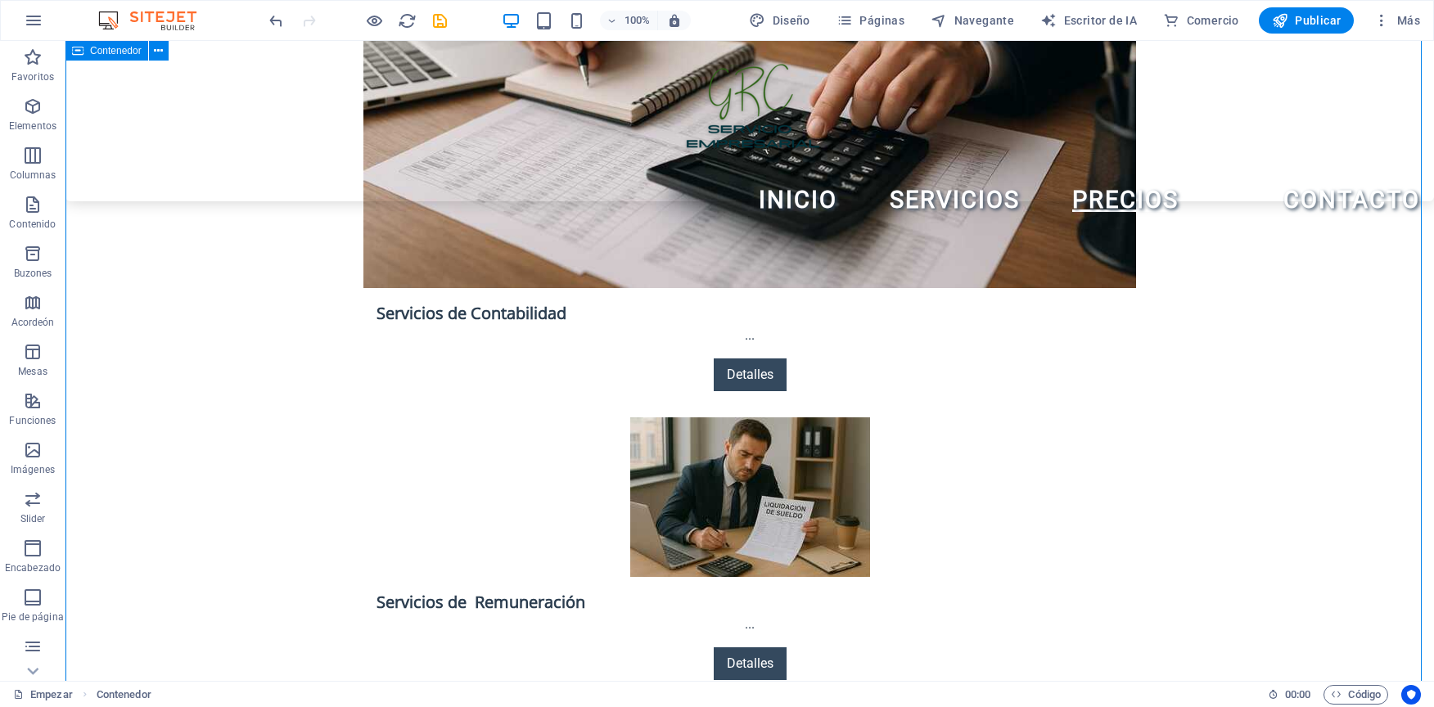
scroll to position [2783, 0]
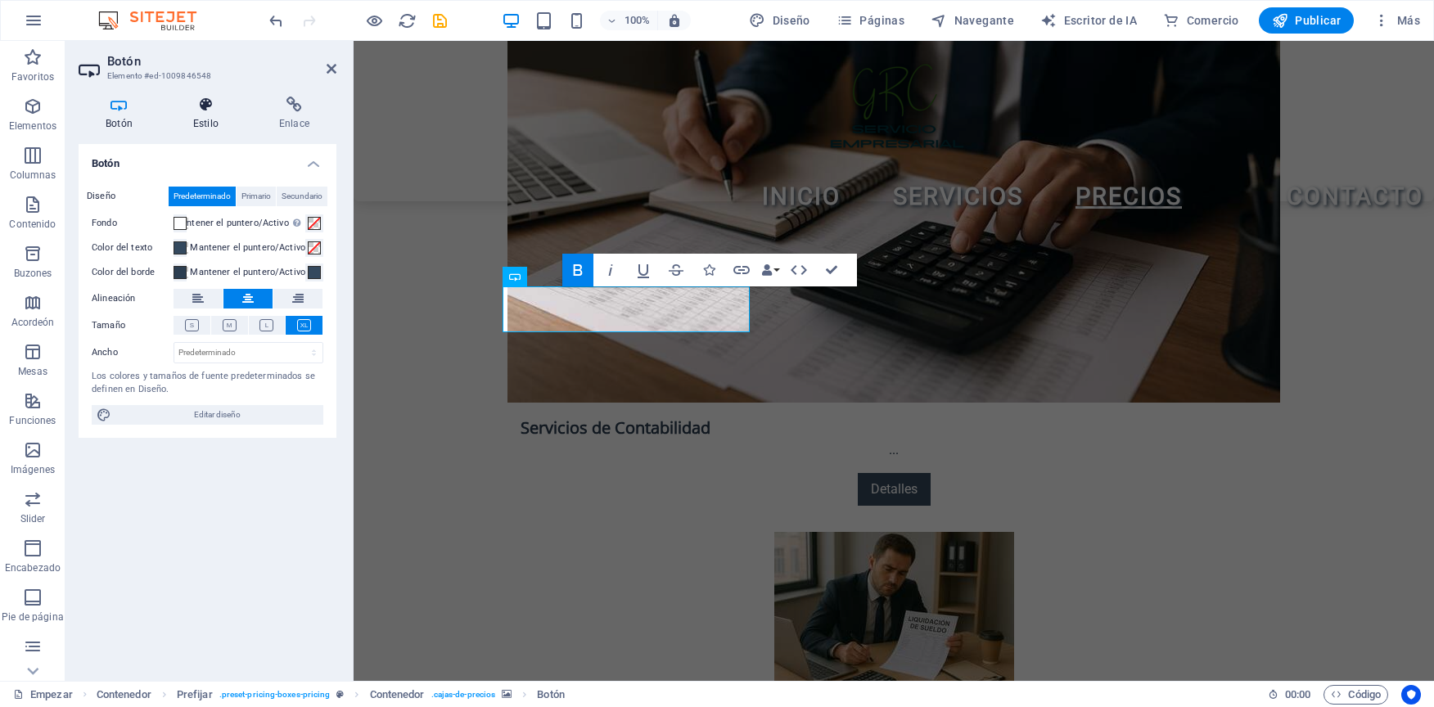
click at [206, 102] on icon at bounding box center [205, 105] width 79 height 16
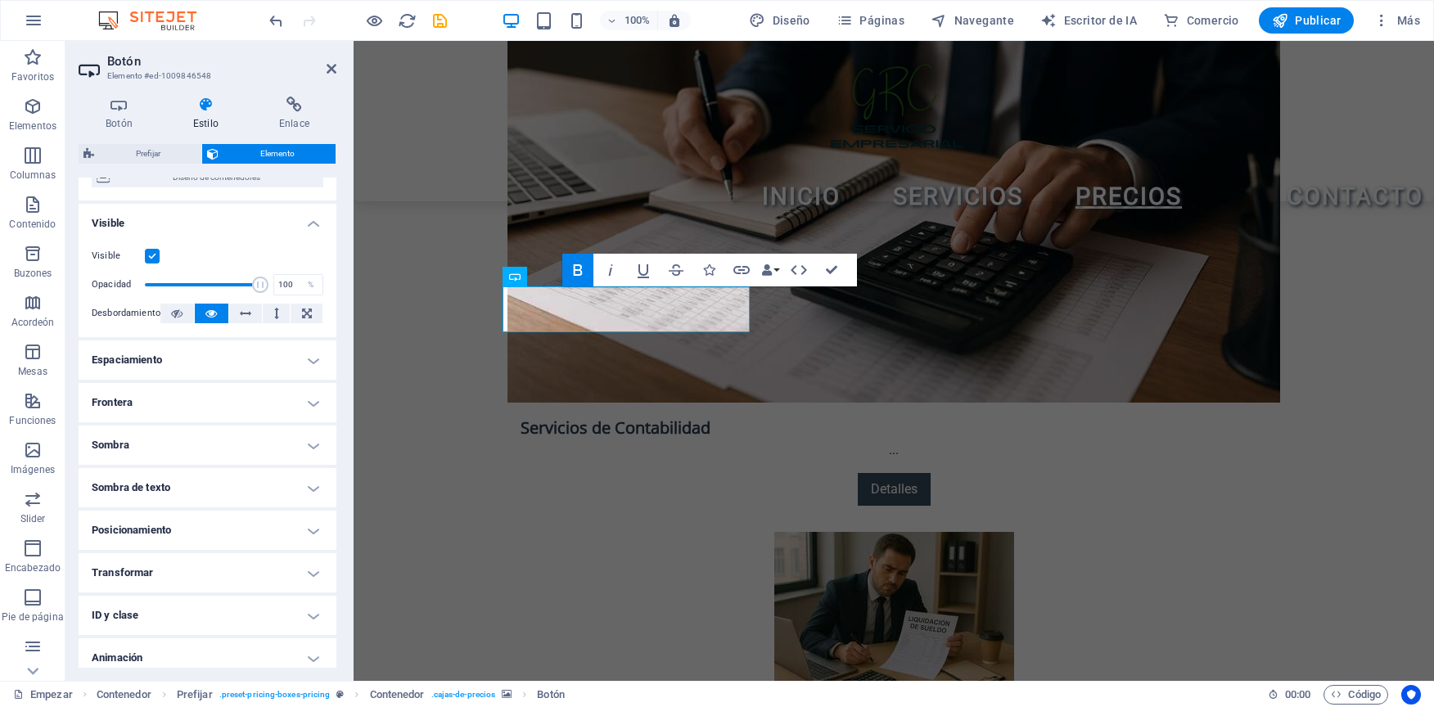
scroll to position [164, 0]
click at [151, 490] on h4 "Sombra de texto" at bounding box center [208, 486] width 258 height 39
click at [280, 510] on span "Afuera" at bounding box center [291, 520] width 24 height 20
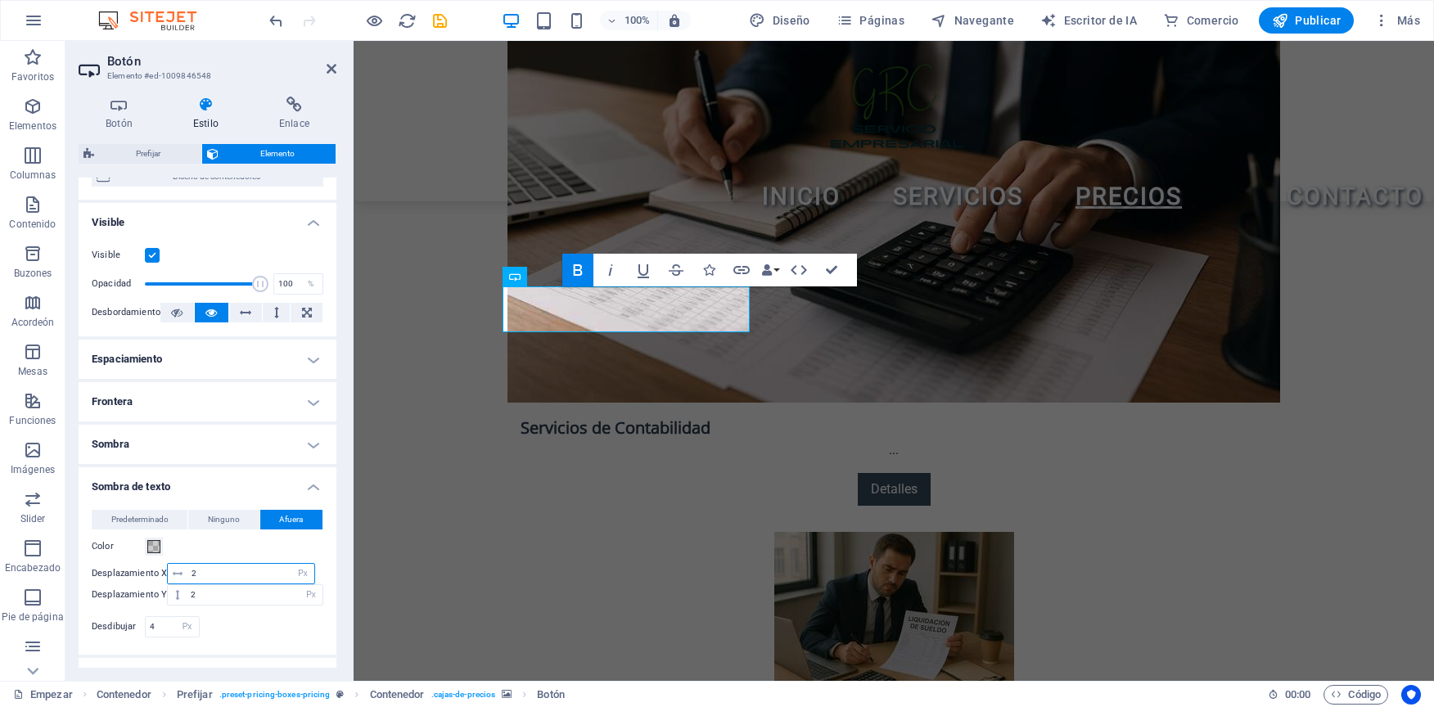
click at [229, 580] on input "0" at bounding box center [250, 574] width 127 height 20
click at [181, 580] on span at bounding box center [178, 574] width 20 height 20
click at [178, 577] on icon at bounding box center [178, 574] width 10 height 10
click at [221, 574] on input "0" at bounding box center [250, 574] width 127 height 20
type input "2"
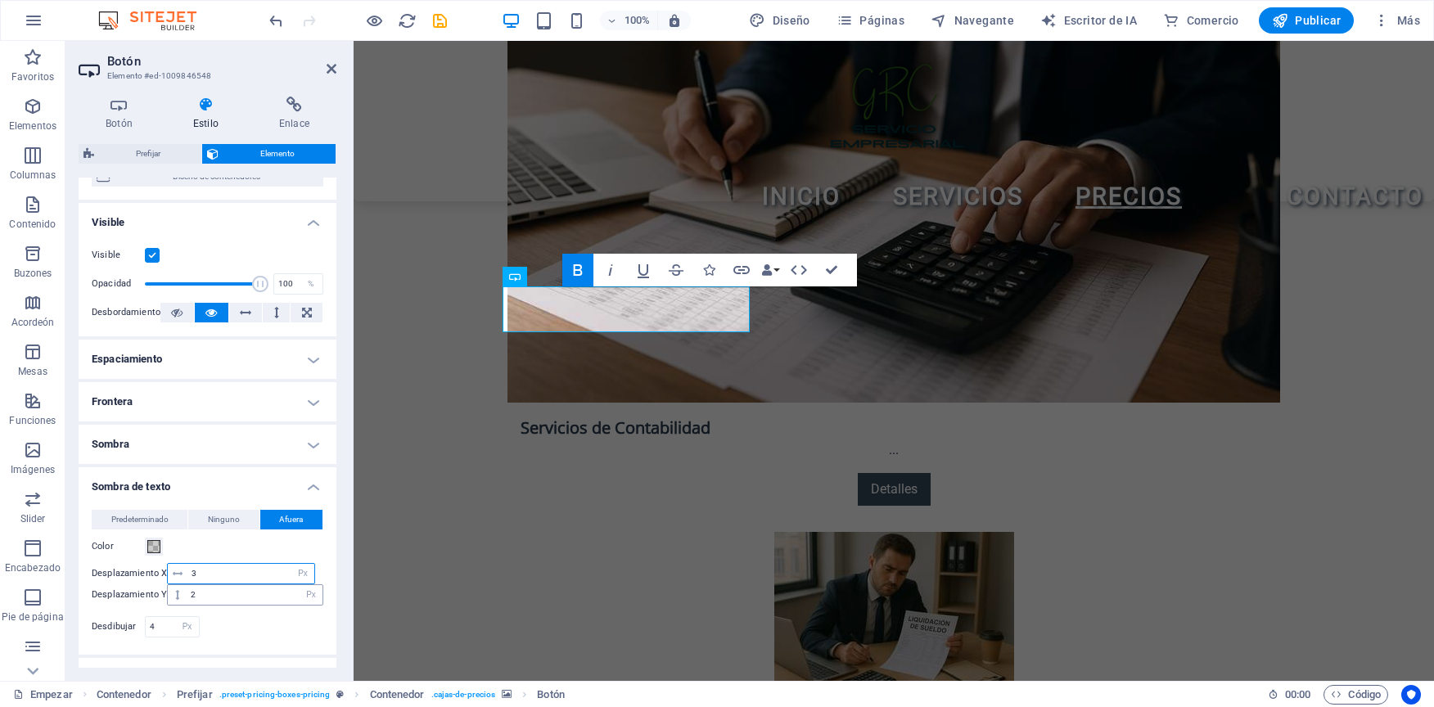
type input "3"
click at [233, 595] on input "0" at bounding box center [255, 595] width 136 height 20
type input "2"
type input "3"
click at [261, 553] on div "Color" at bounding box center [208, 547] width 232 height 20
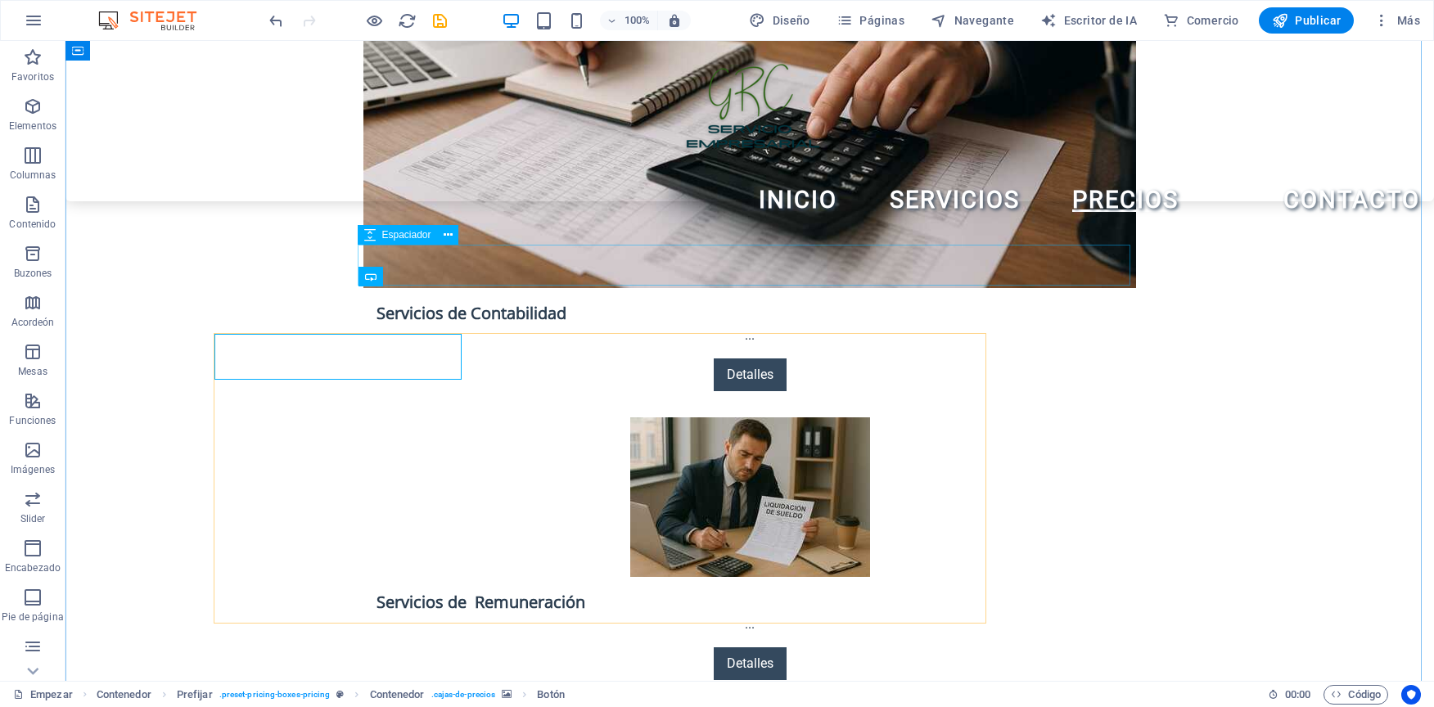
scroll to position [2783, 0]
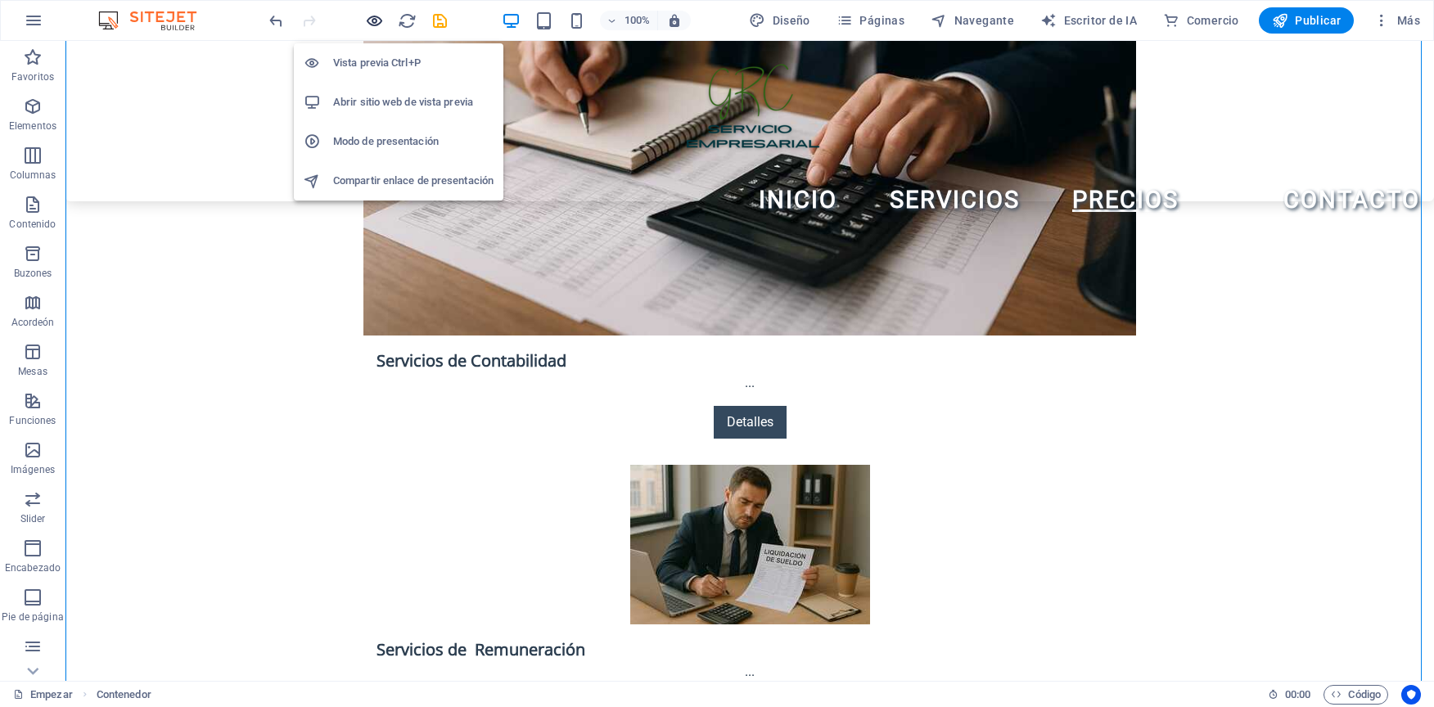
click at [377, 17] on icon "button" at bounding box center [374, 20] width 19 height 19
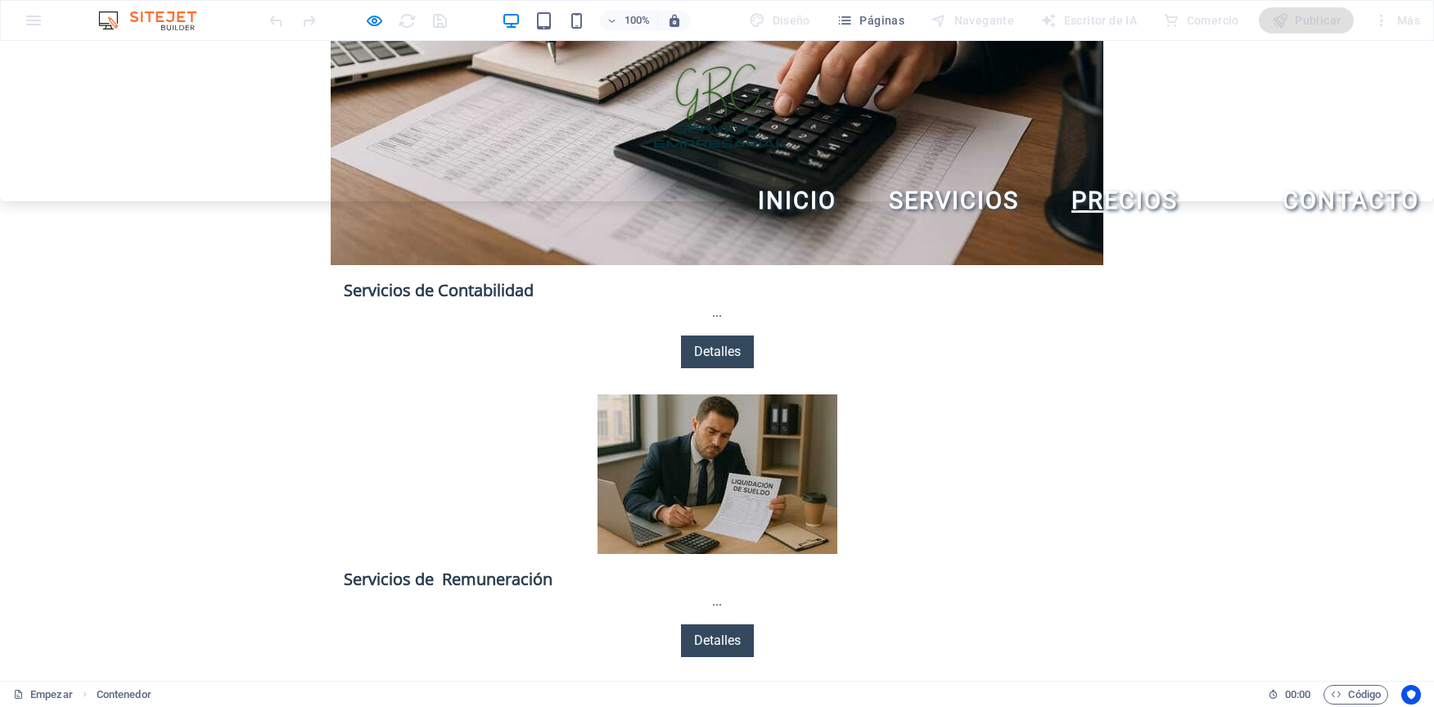
scroll to position [2947, 0]
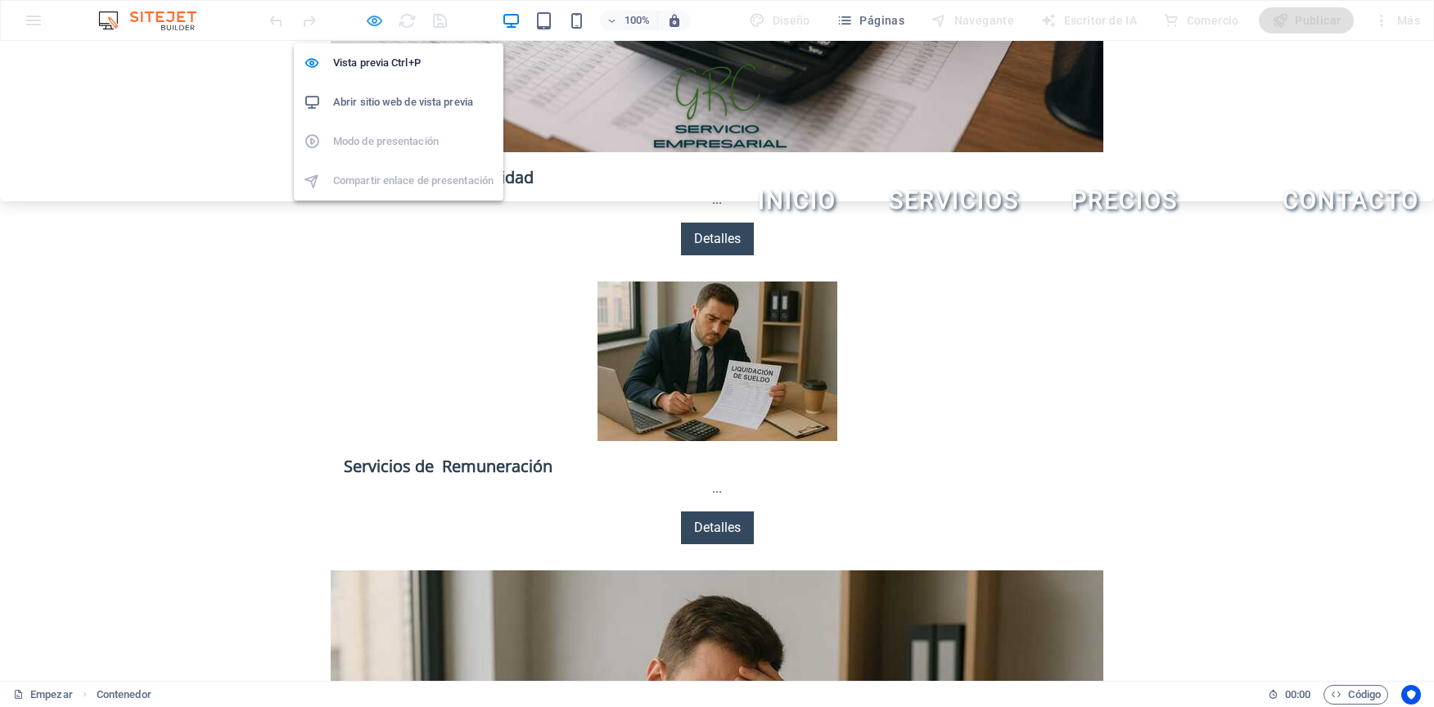
click at [381, 22] on icon "button" at bounding box center [374, 20] width 19 height 19
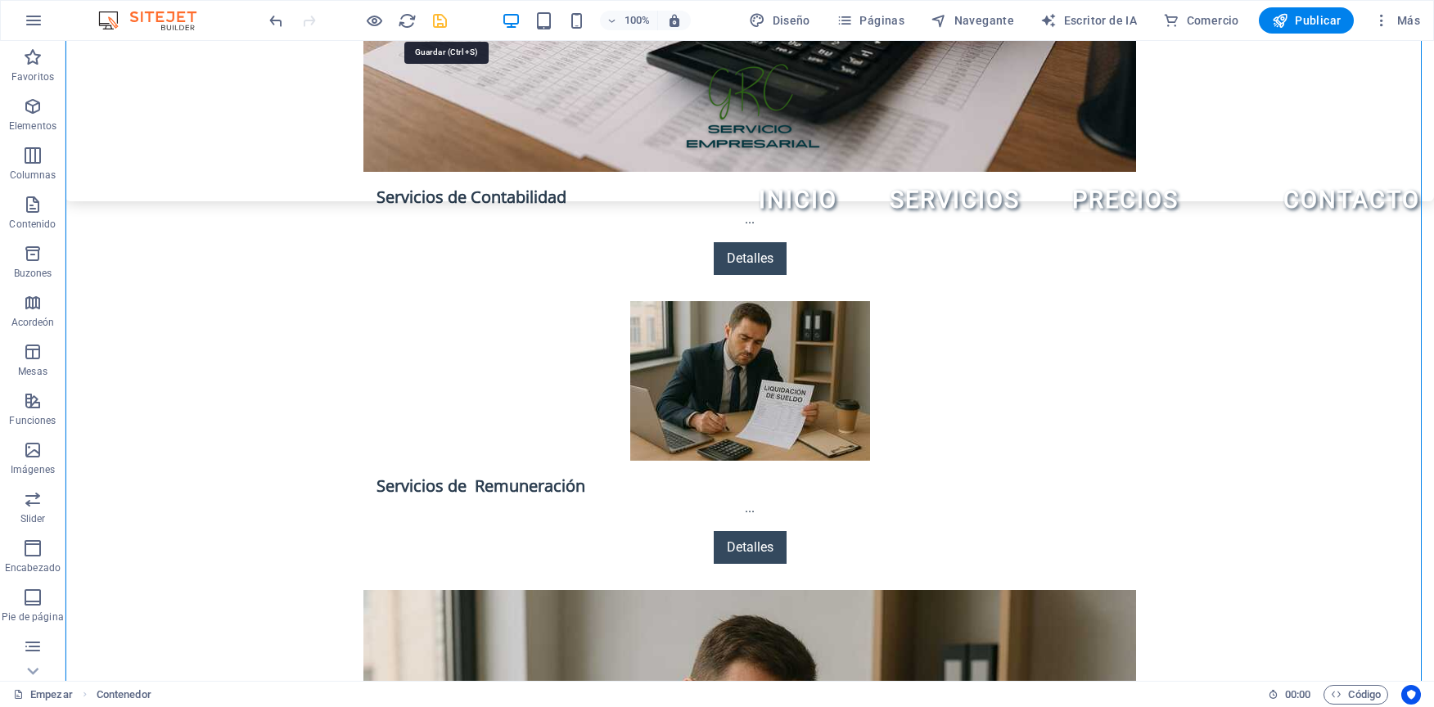
click at [442, 23] on icon "salvar" at bounding box center [440, 20] width 19 height 19
checkbox input "false"
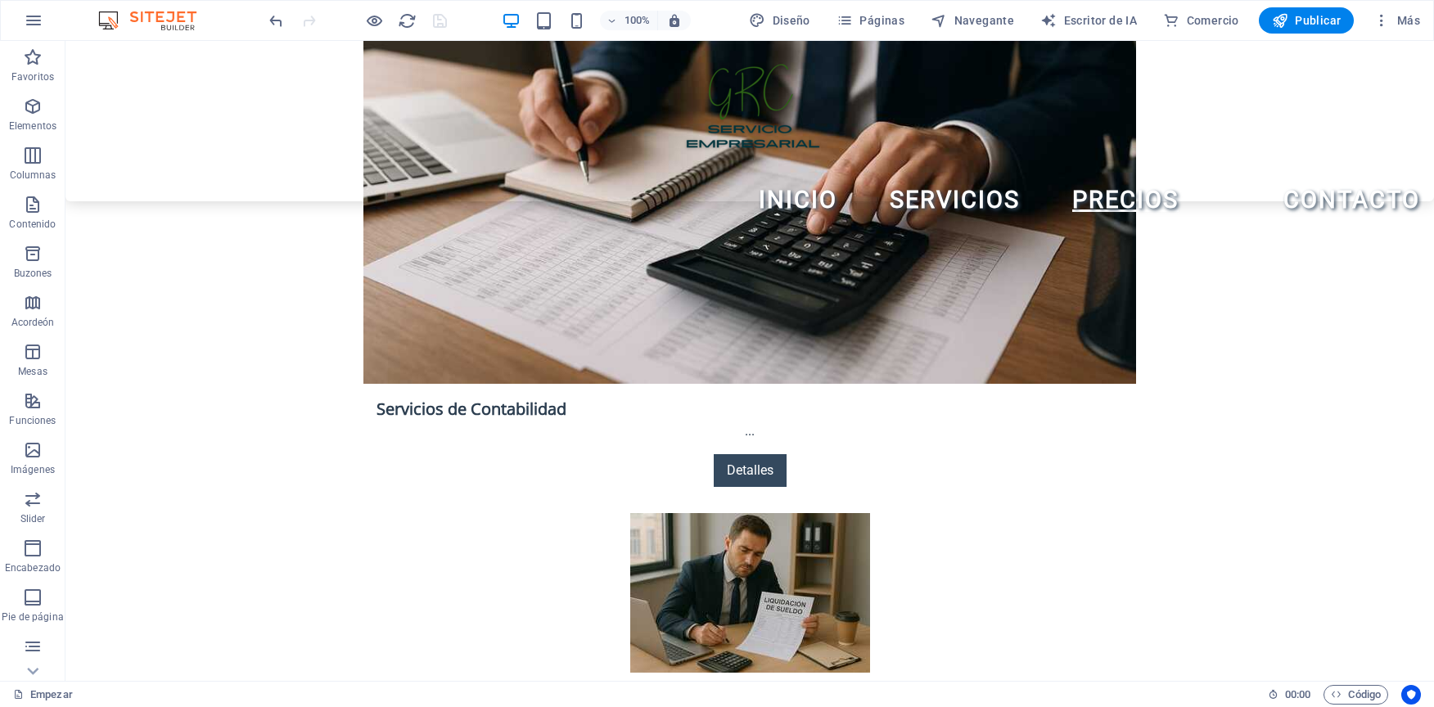
scroll to position [2701, 0]
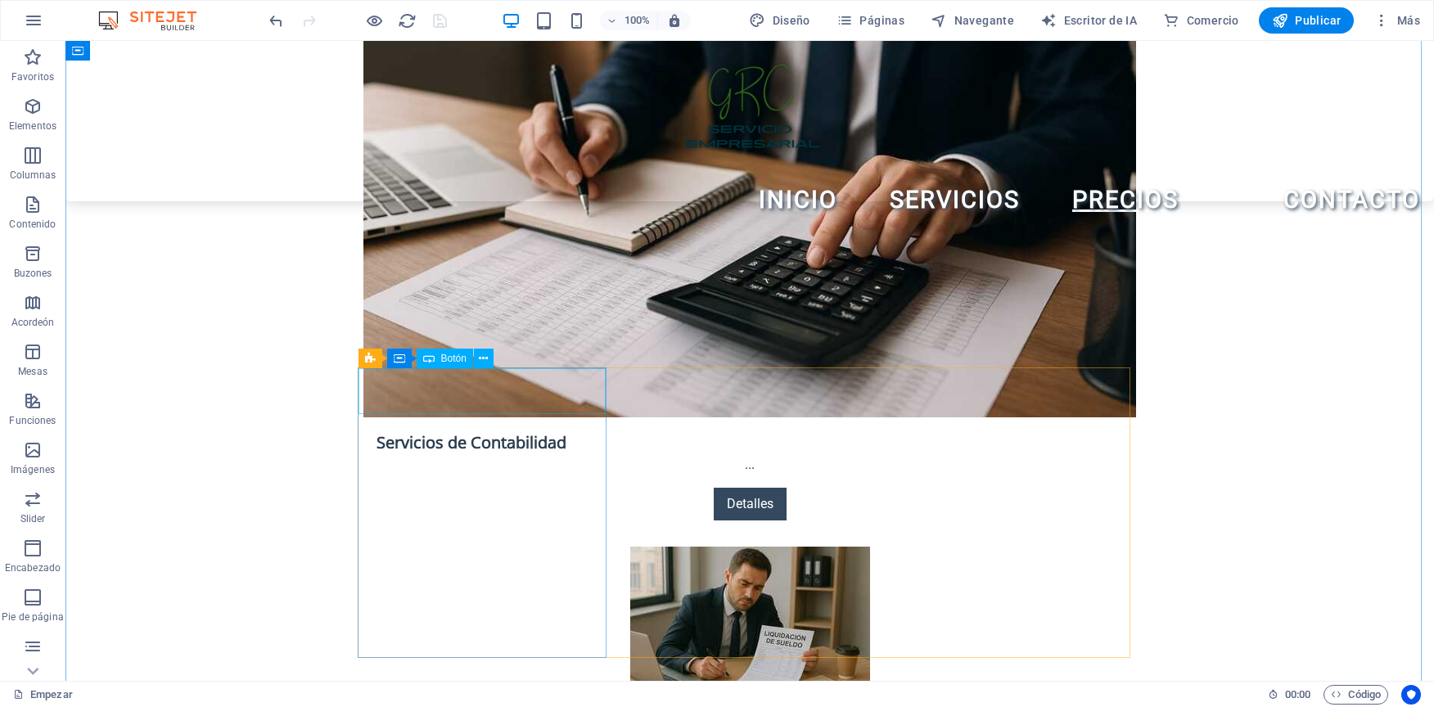
select select "px"
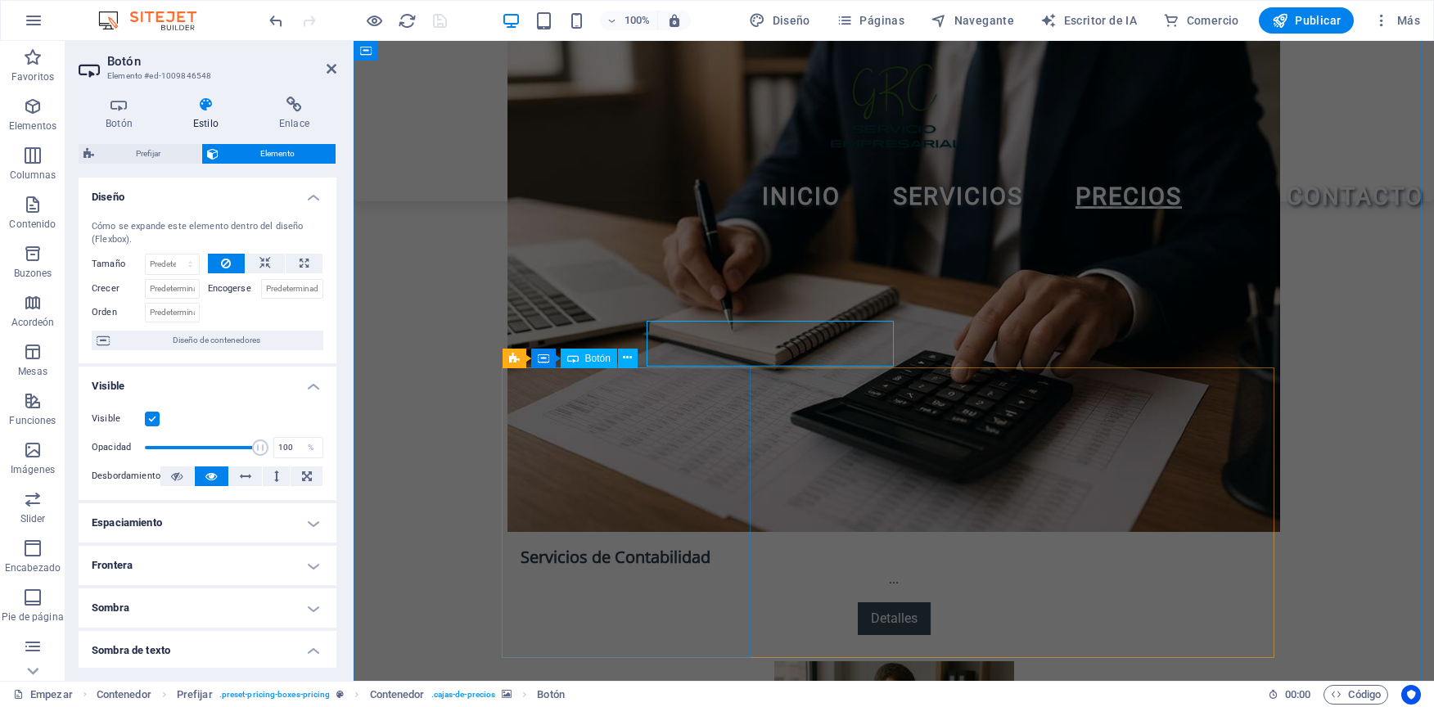
scroll to position [2749, 0]
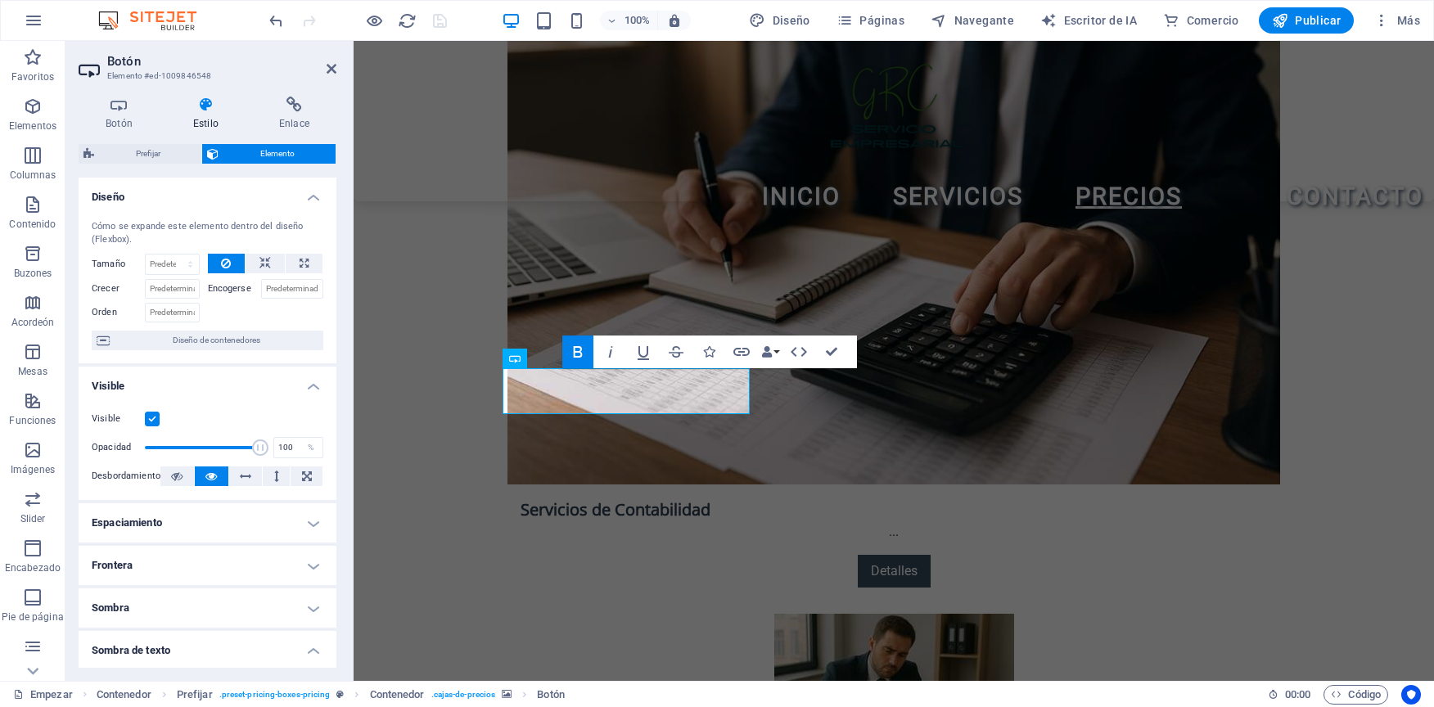
click at [304, 388] on h4 "Visible" at bounding box center [208, 381] width 258 height 29
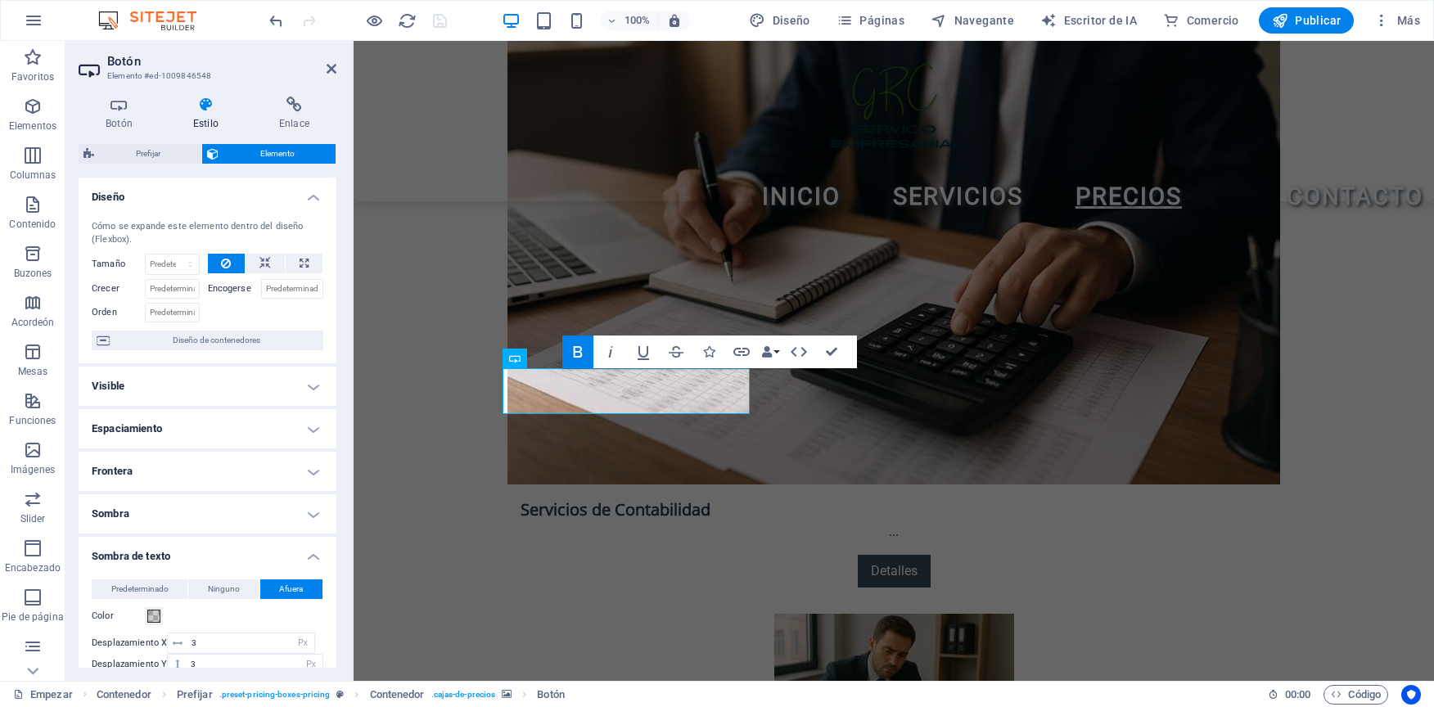
click at [308, 565] on h4 "Sombra de texto" at bounding box center [208, 551] width 258 height 29
click at [310, 515] on h4 "Sombra" at bounding box center [208, 513] width 258 height 39
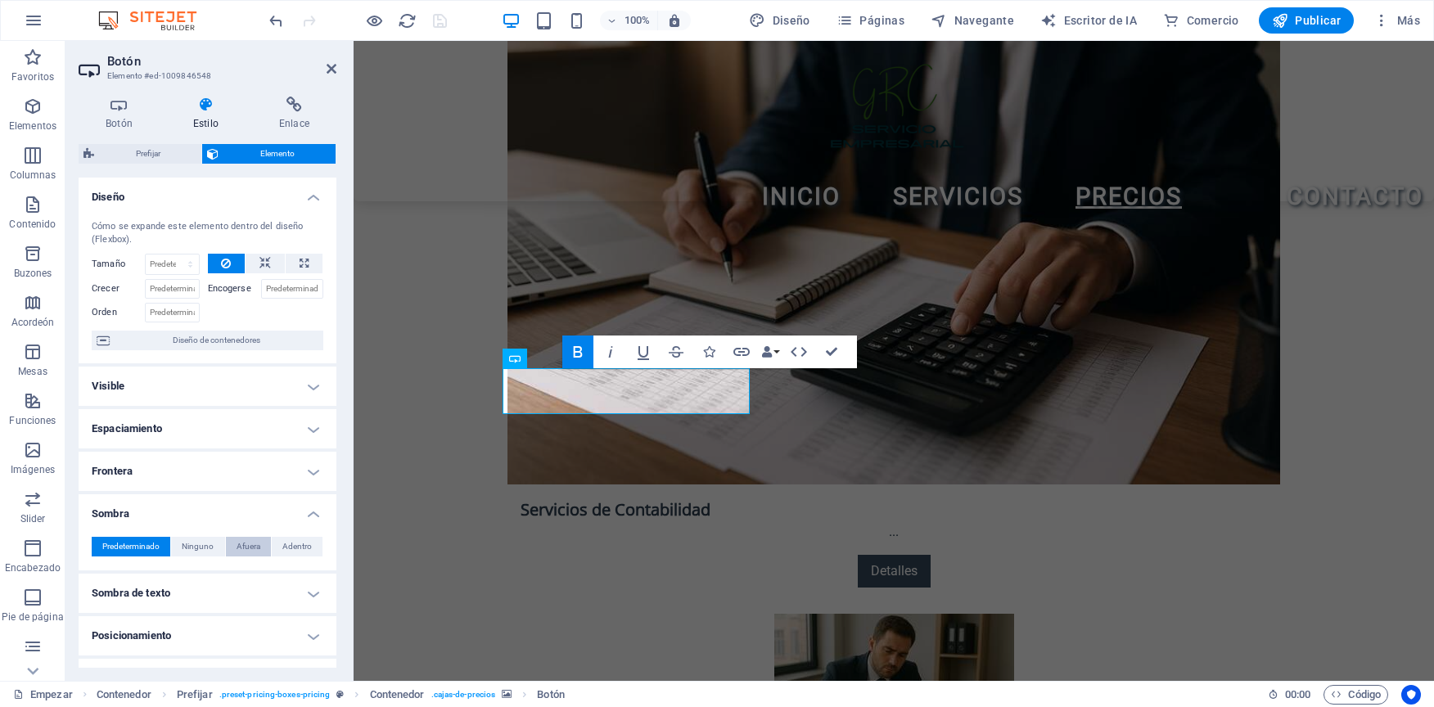
click at [247, 541] on span "Afuera" at bounding box center [249, 547] width 24 height 20
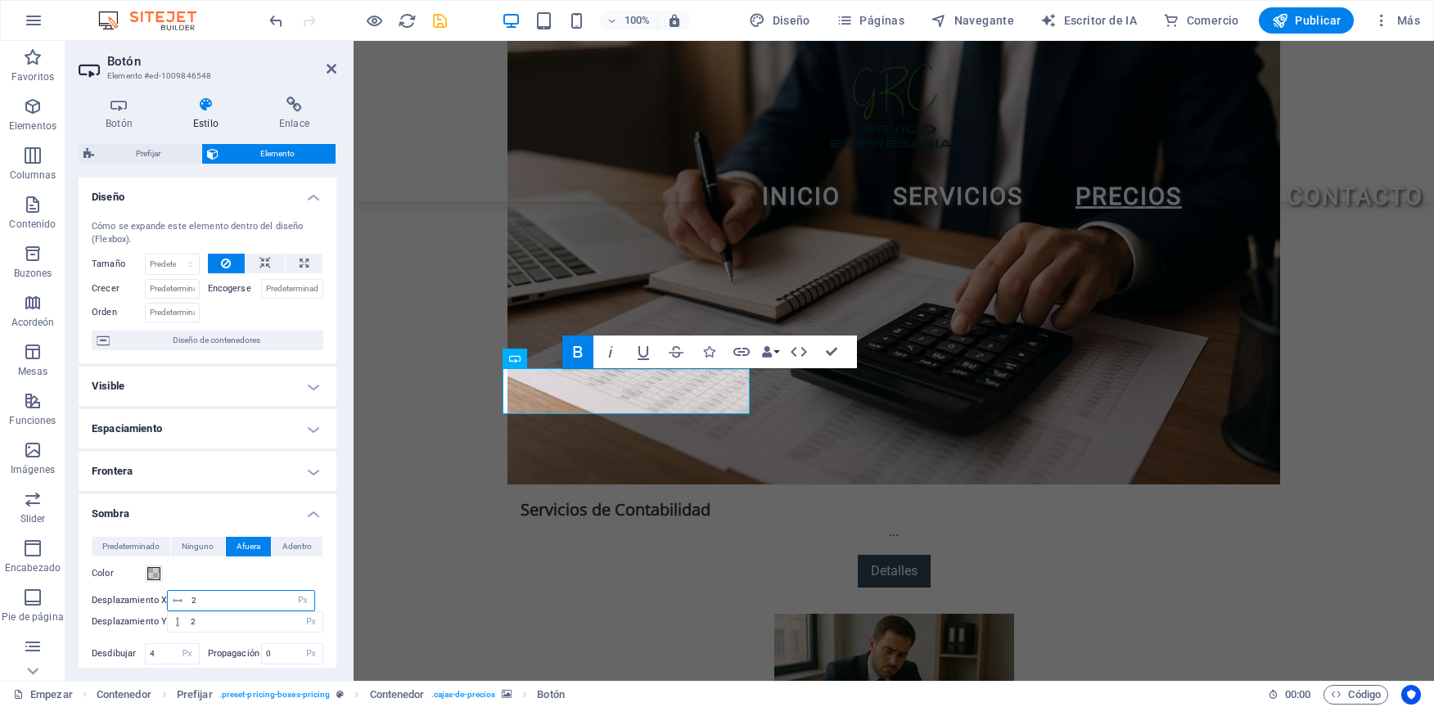
click at [189, 598] on input "0" at bounding box center [250, 601] width 127 height 20
click at [193, 603] on input "0" at bounding box center [250, 601] width 127 height 20
type input "2"
type input "4"
click at [198, 620] on input "0" at bounding box center [255, 622] width 136 height 20
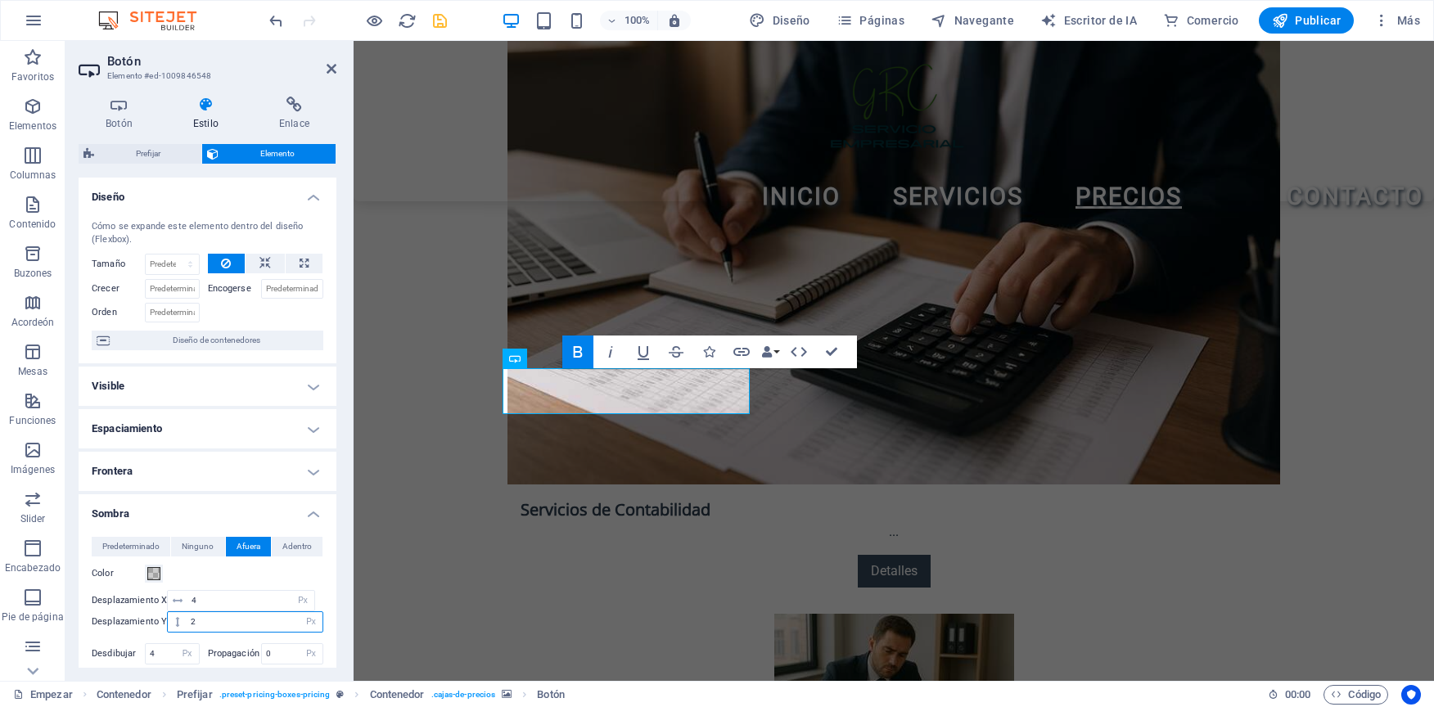
type input "2"
type input "4"
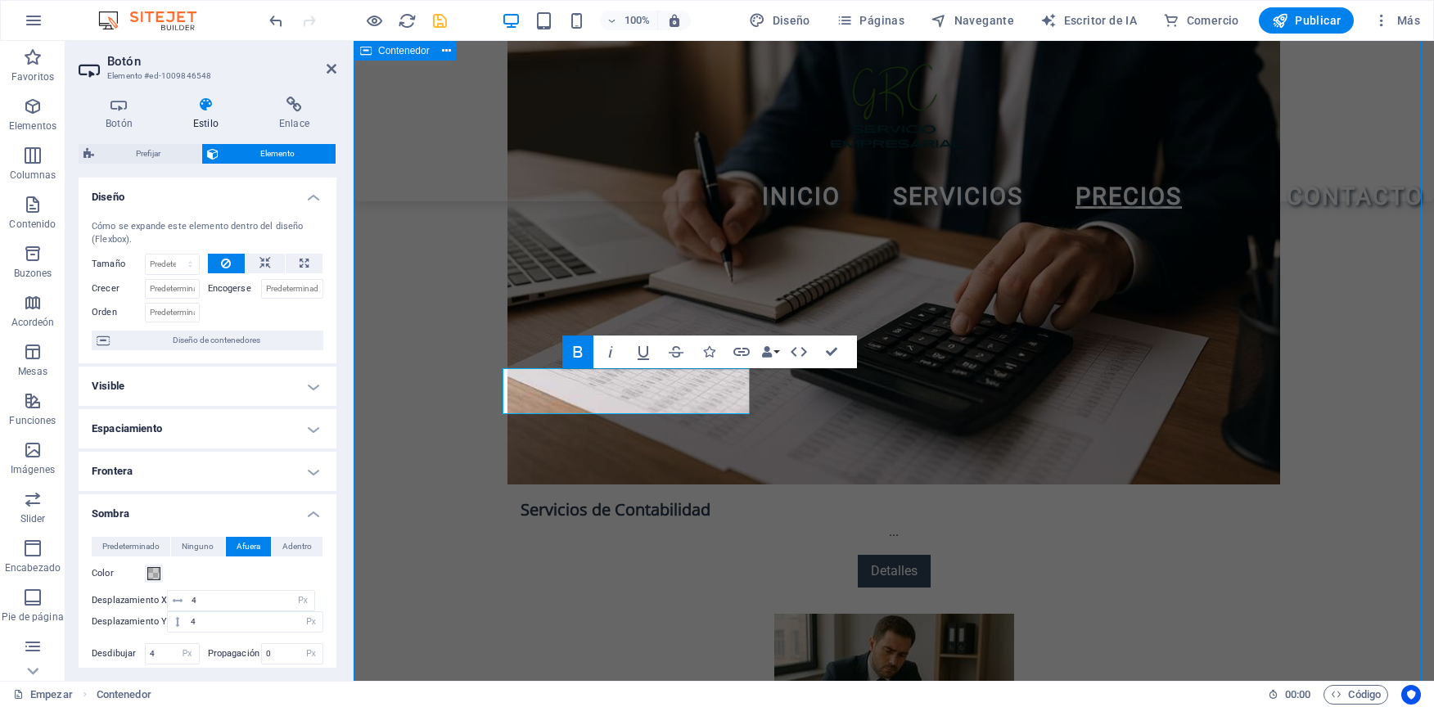
scroll to position [2701, 0]
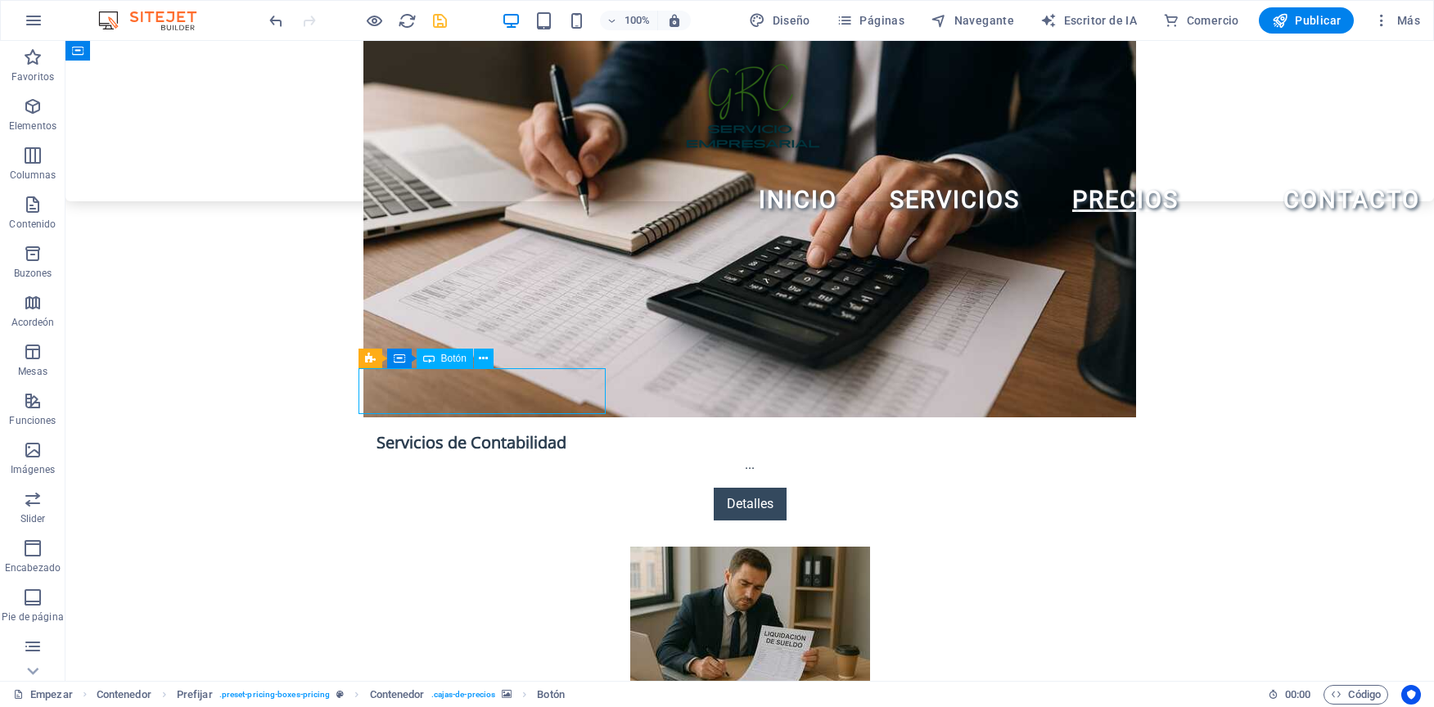
select select "px"
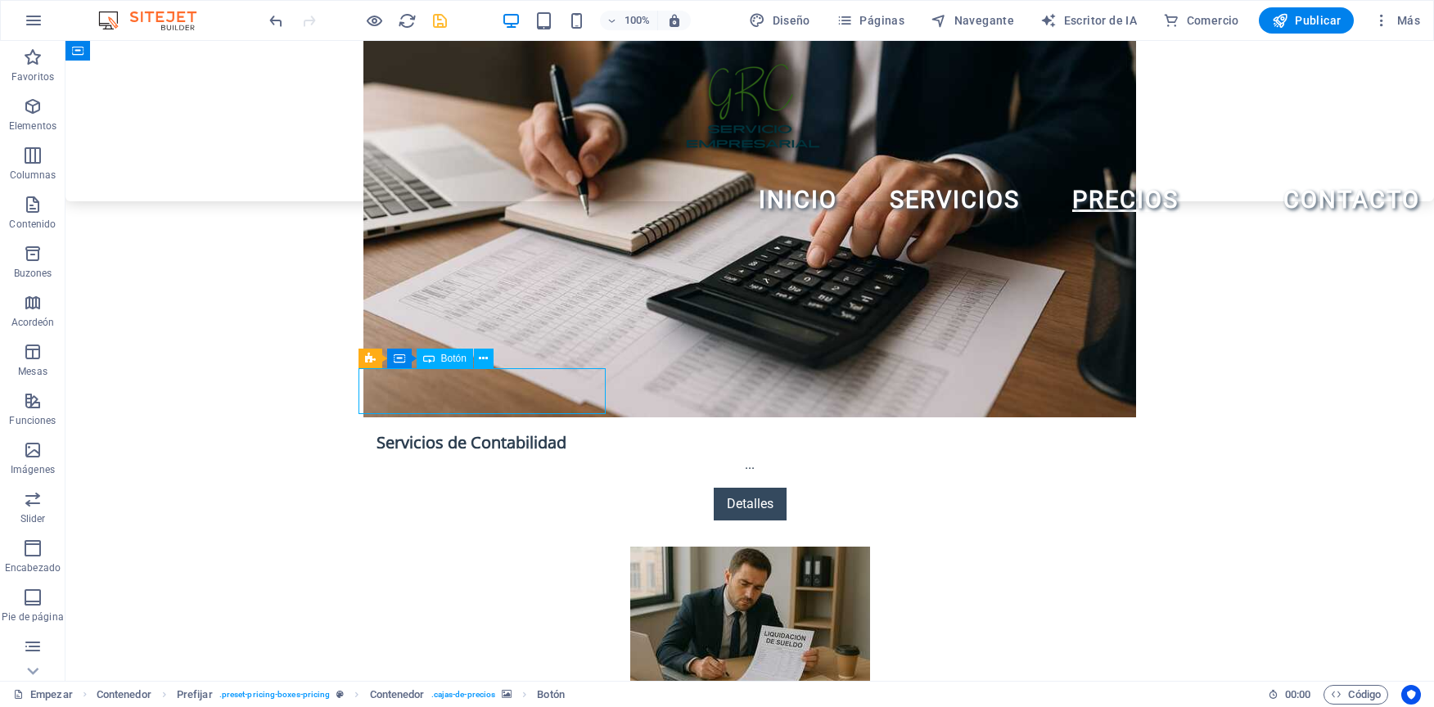
select select "px"
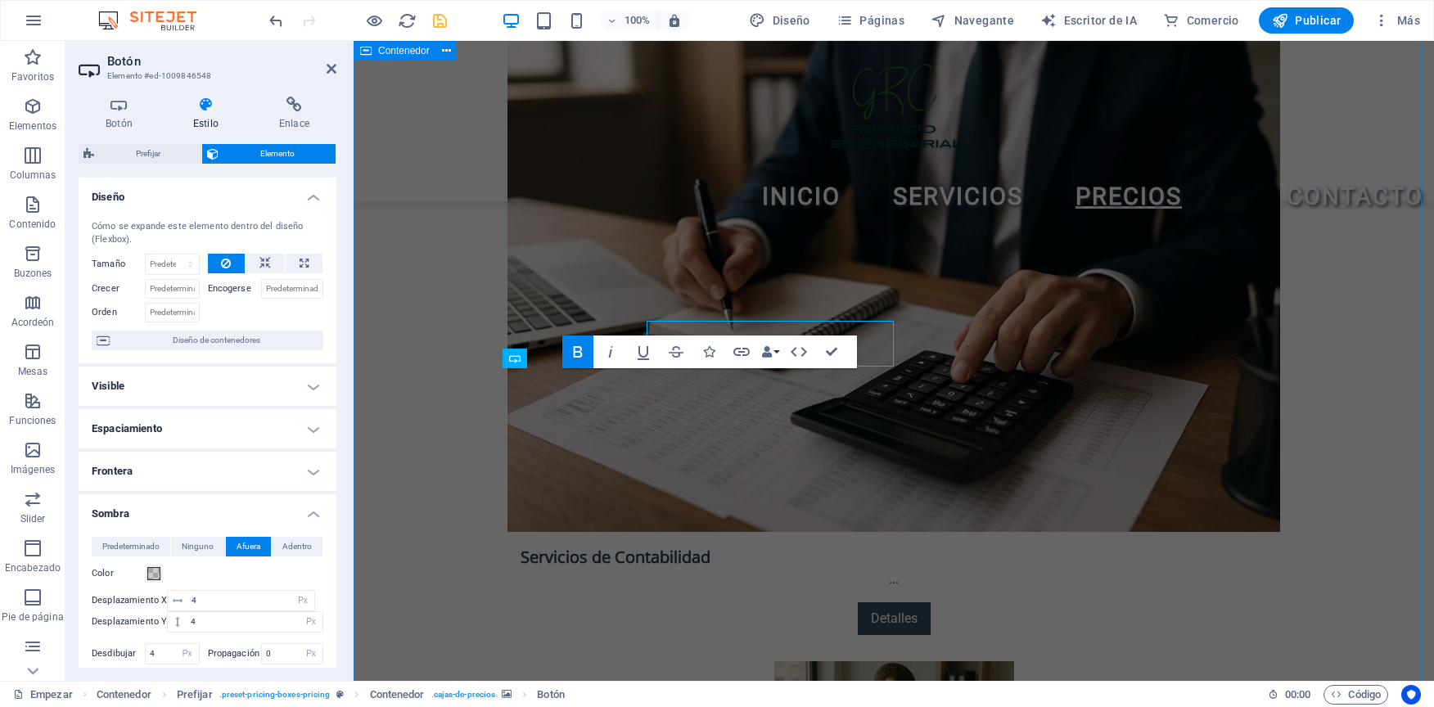
scroll to position [2749, 0]
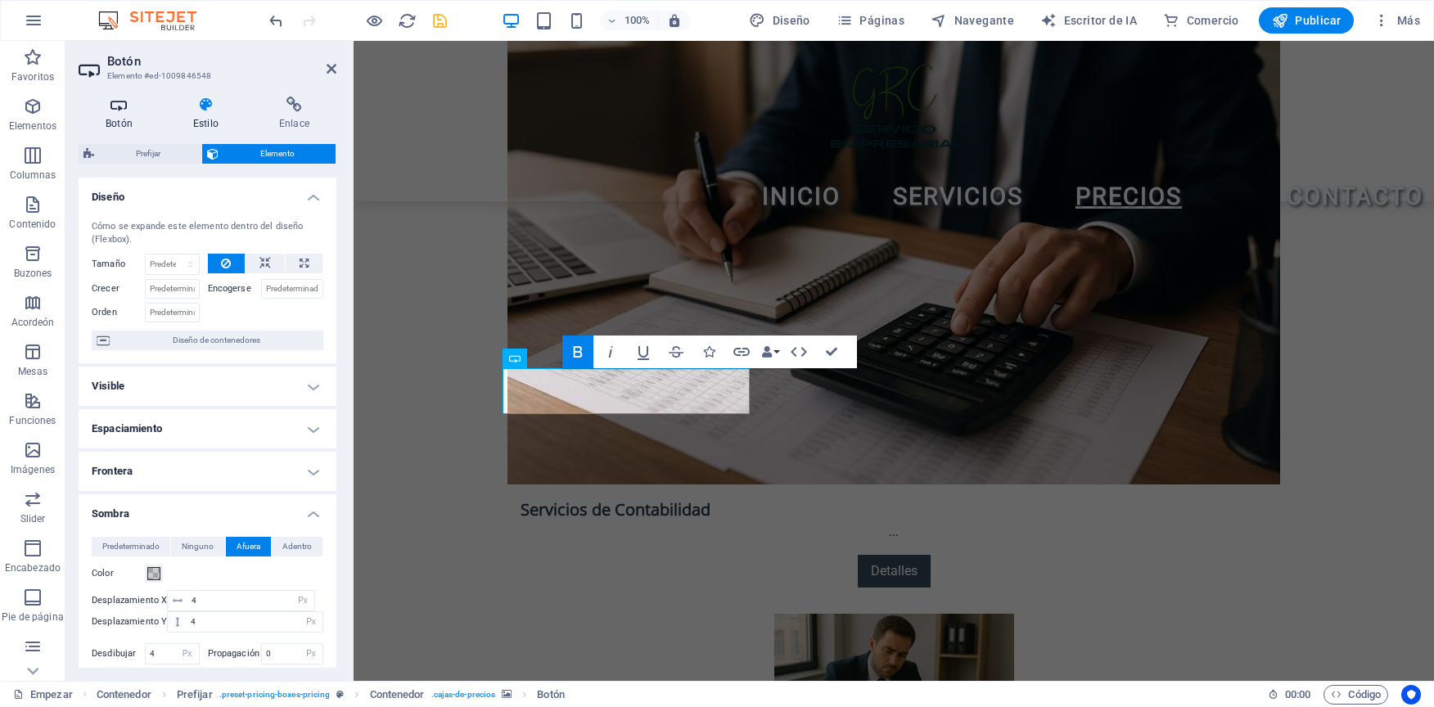
click at [127, 116] on h4 "Botón" at bounding box center [123, 114] width 88 height 34
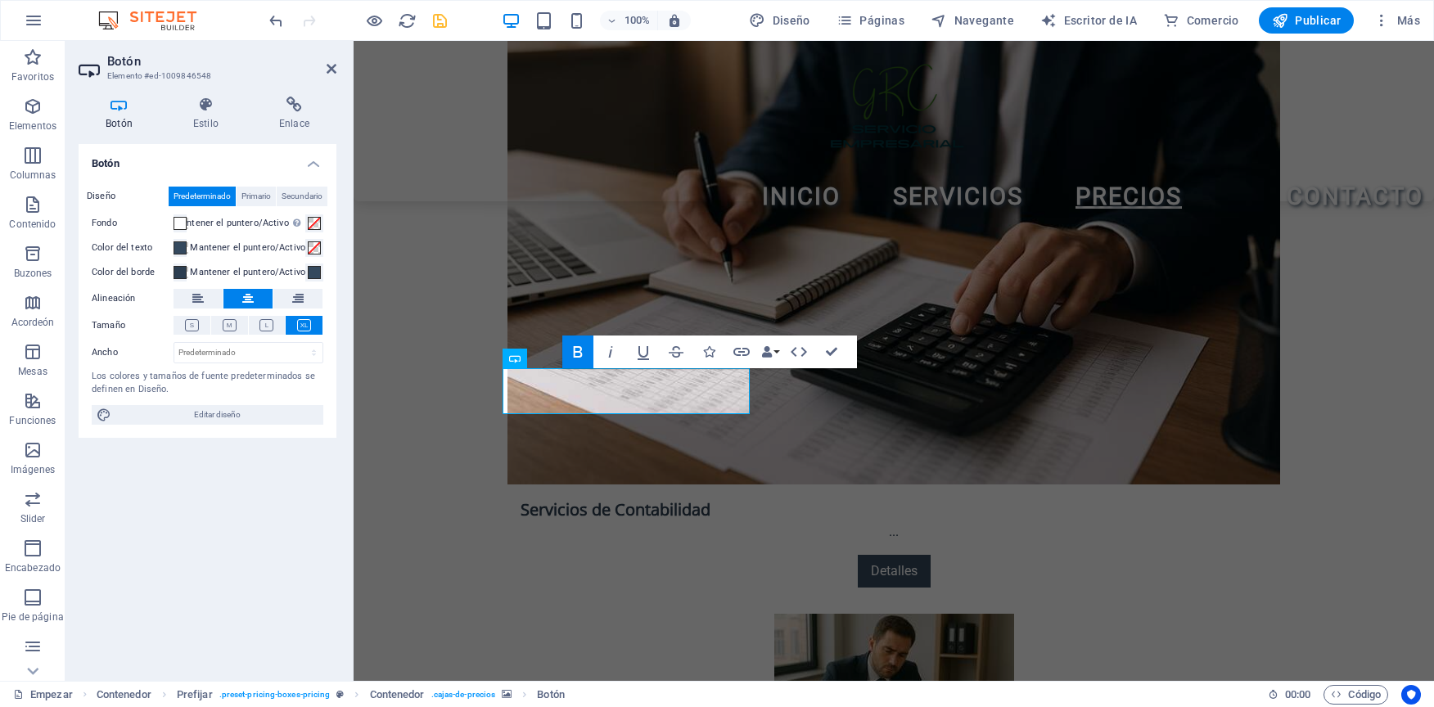
click at [329, 76] on header "Botón Elemento #ed-1009846548" at bounding box center [208, 62] width 258 height 43
click at [648, 343] on icon "button" at bounding box center [644, 352] width 20 height 20
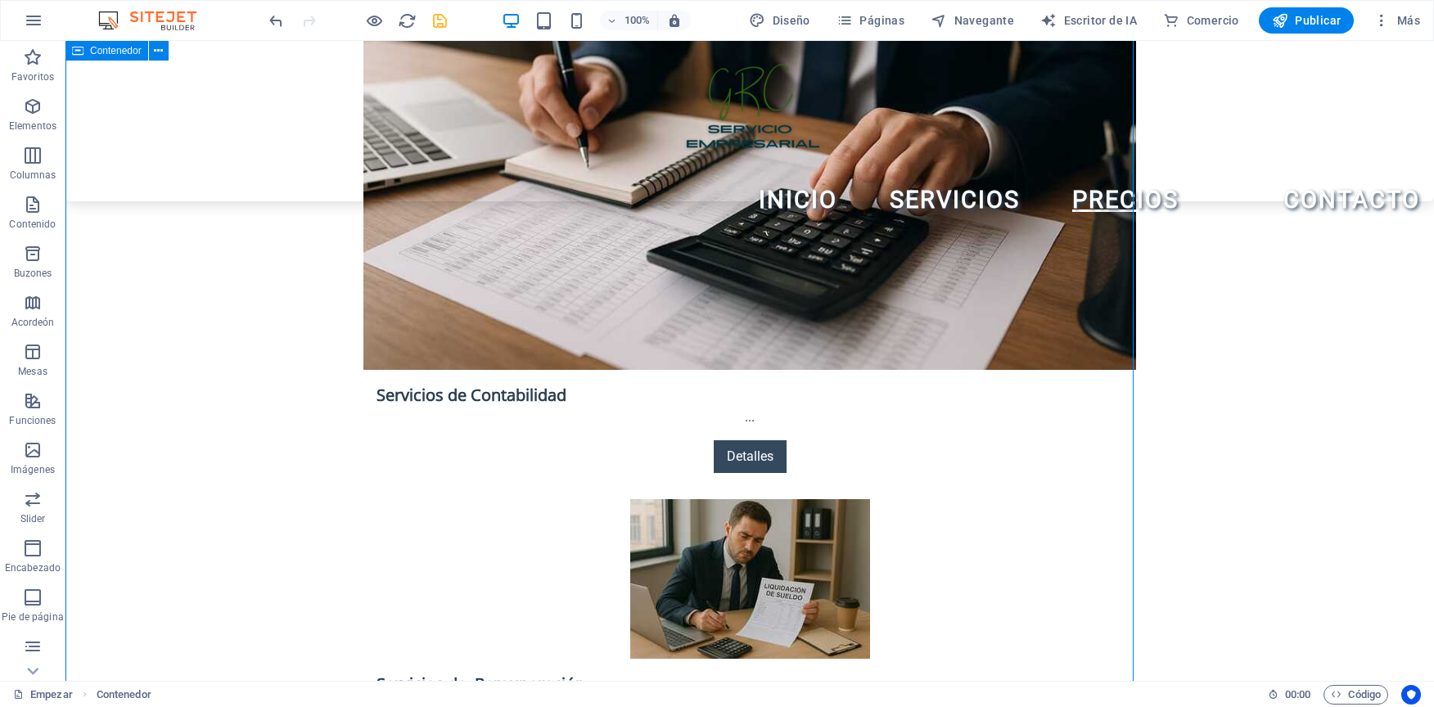
scroll to position [2701, 0]
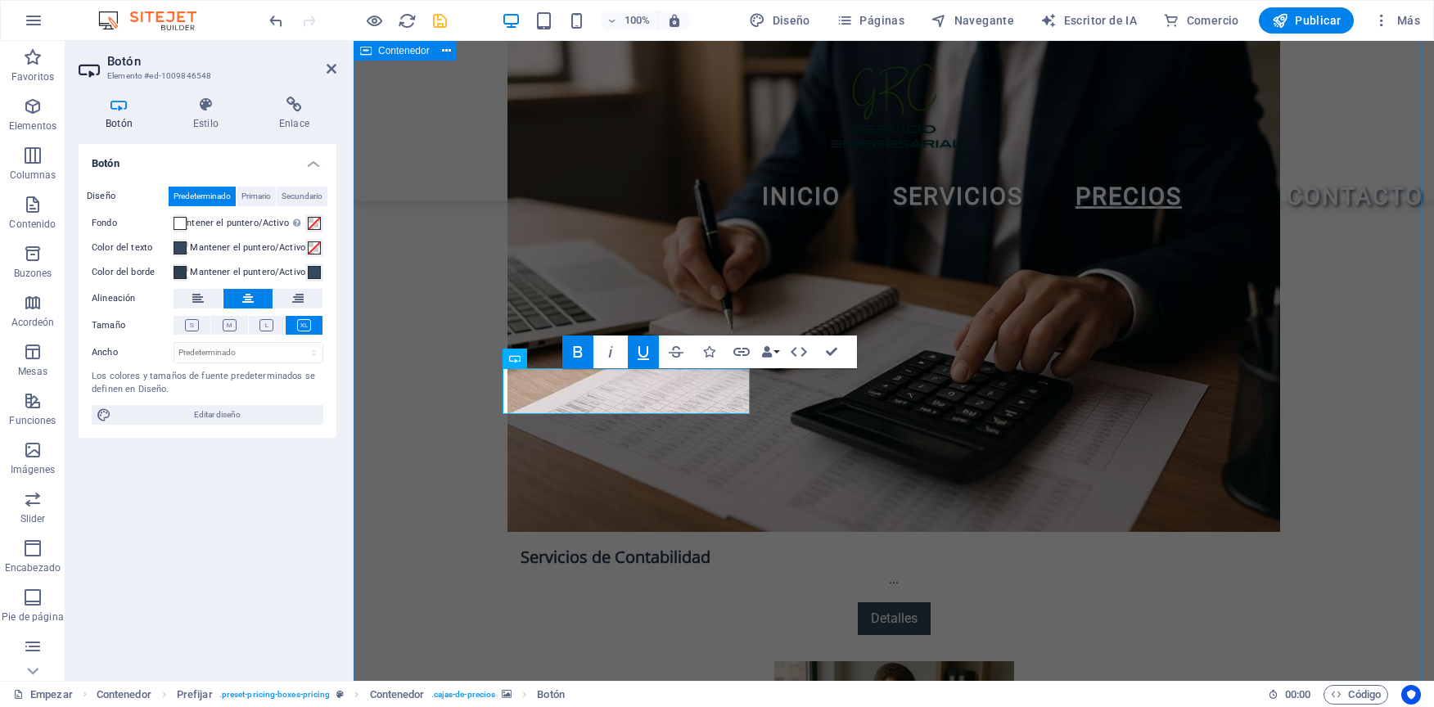
scroll to position [2749, 0]
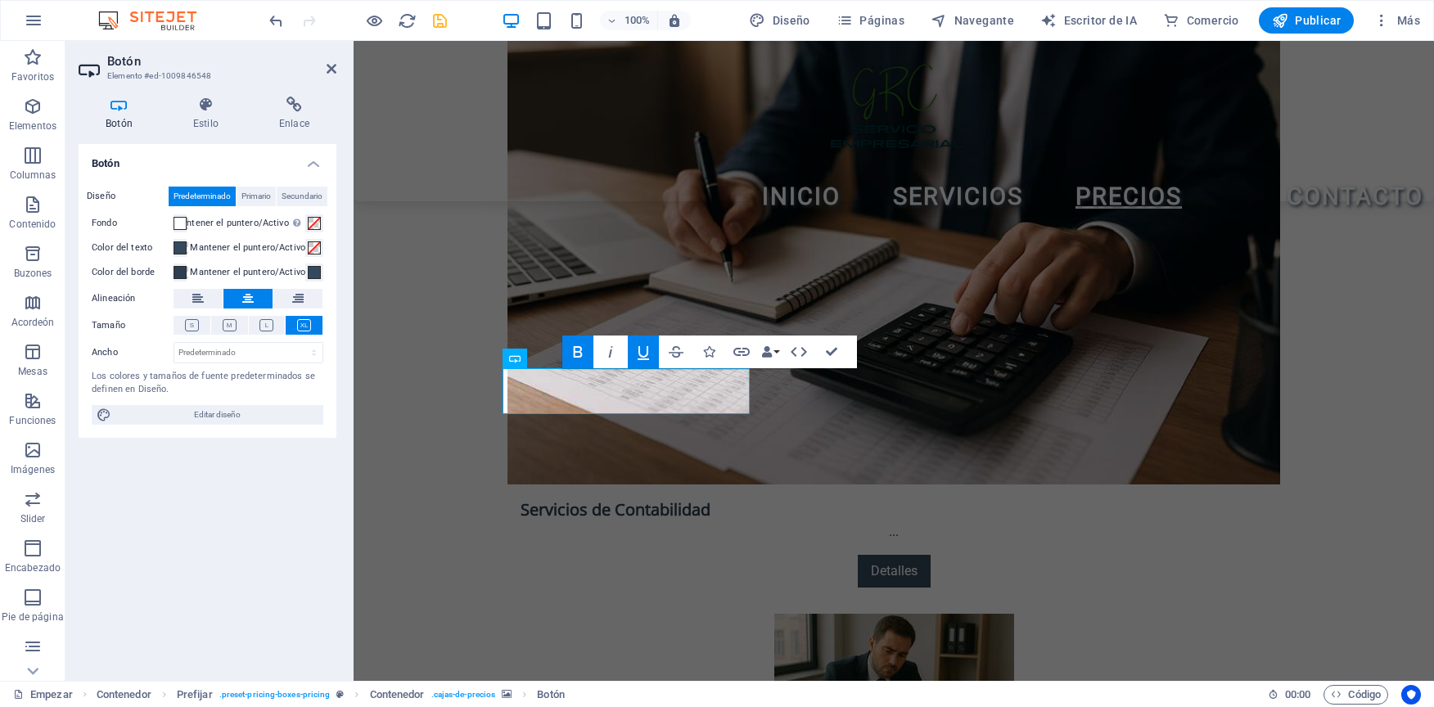
click at [642, 354] on icon "button" at bounding box center [644, 352] width 20 height 20
click at [683, 347] on icon "button" at bounding box center [676, 352] width 20 height 20
click at [712, 349] on icon "button" at bounding box center [708, 351] width 11 height 11
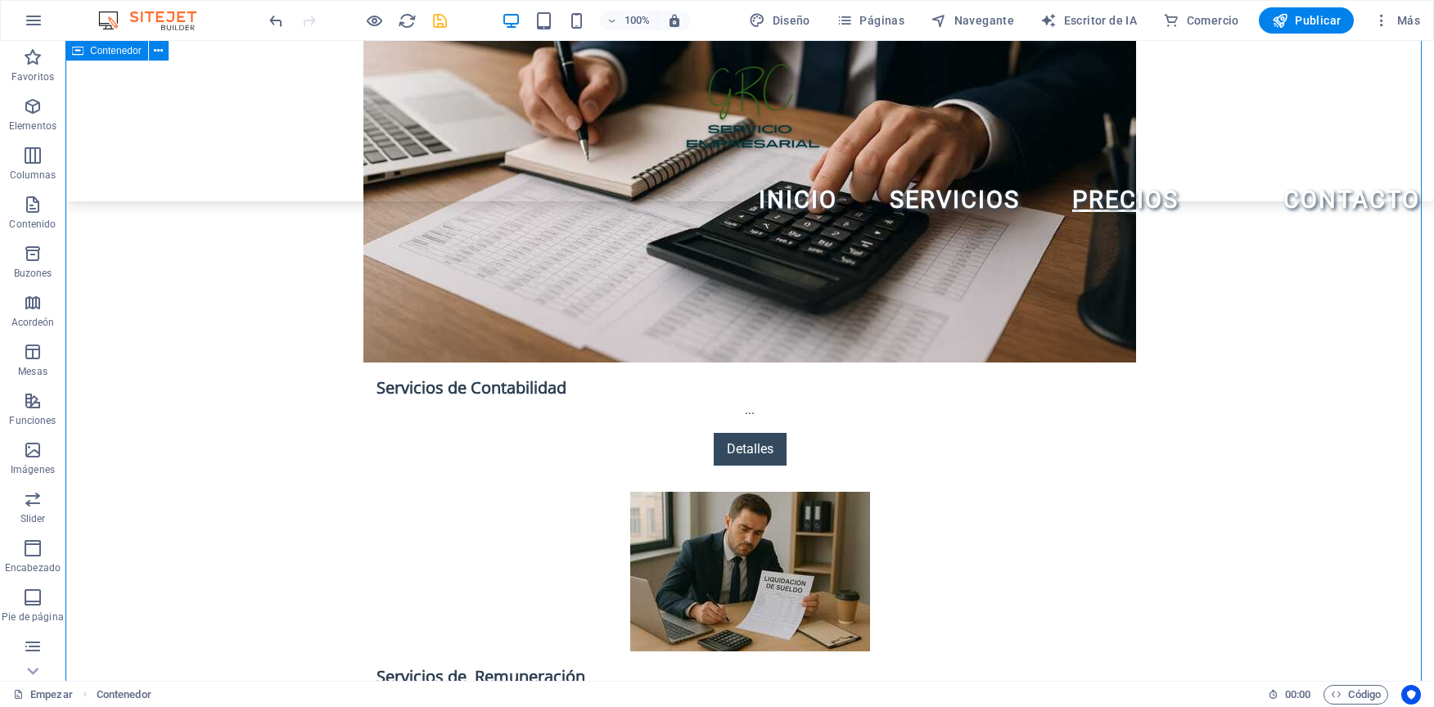
scroll to position [2783, 0]
